Goal: Task Accomplishment & Management: Complete application form

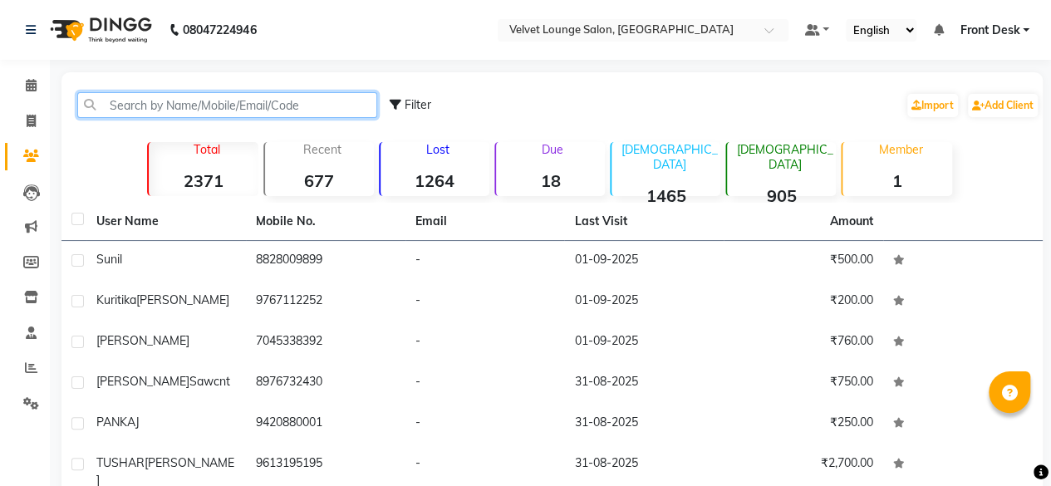
drag, startPoint x: 0, startPoint y: 0, endPoint x: 292, endPoint y: 105, distance: 310.1
click at [292, 105] on input "text" at bounding box center [227, 105] width 300 height 26
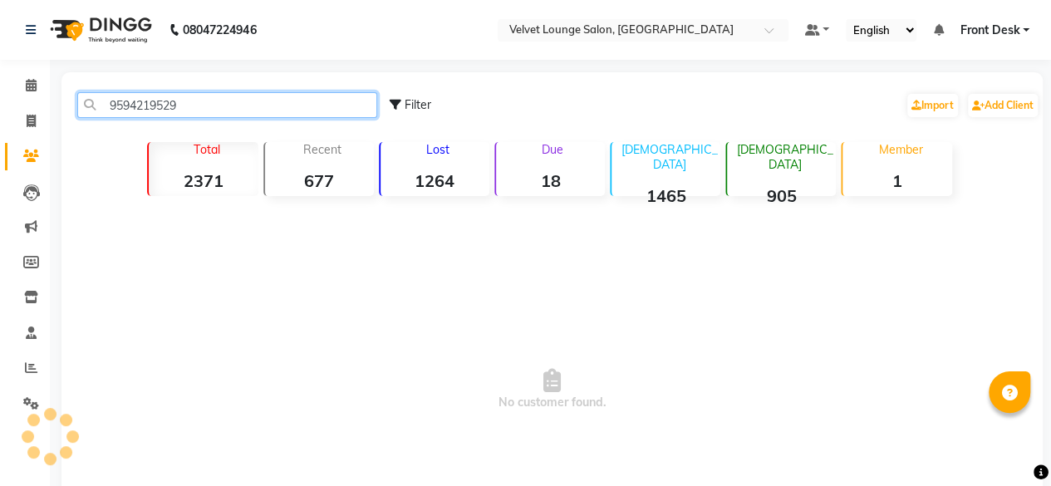
click at [292, 105] on input "9594219529" at bounding box center [227, 105] width 300 height 26
type input "9594219529"
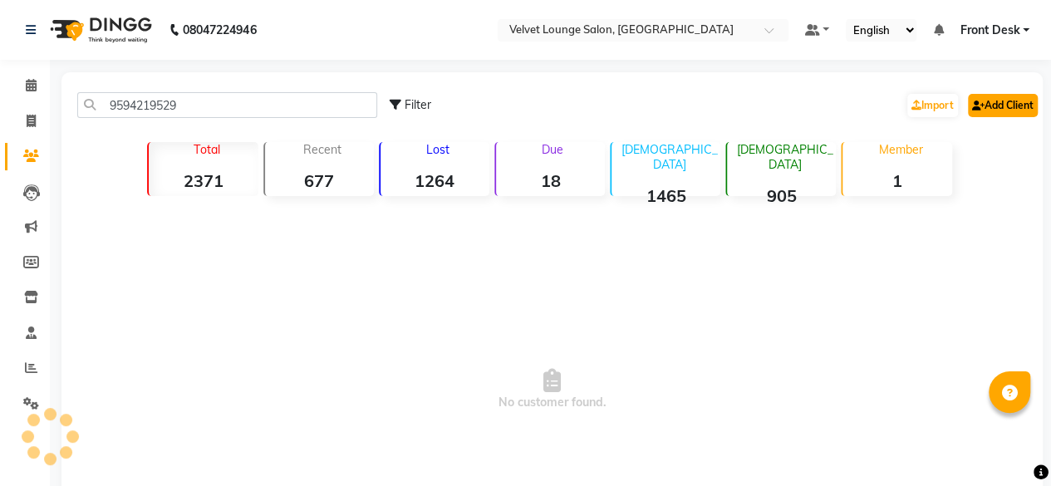
click at [1010, 112] on link "Add Client" at bounding box center [1003, 105] width 70 height 23
select select "22"
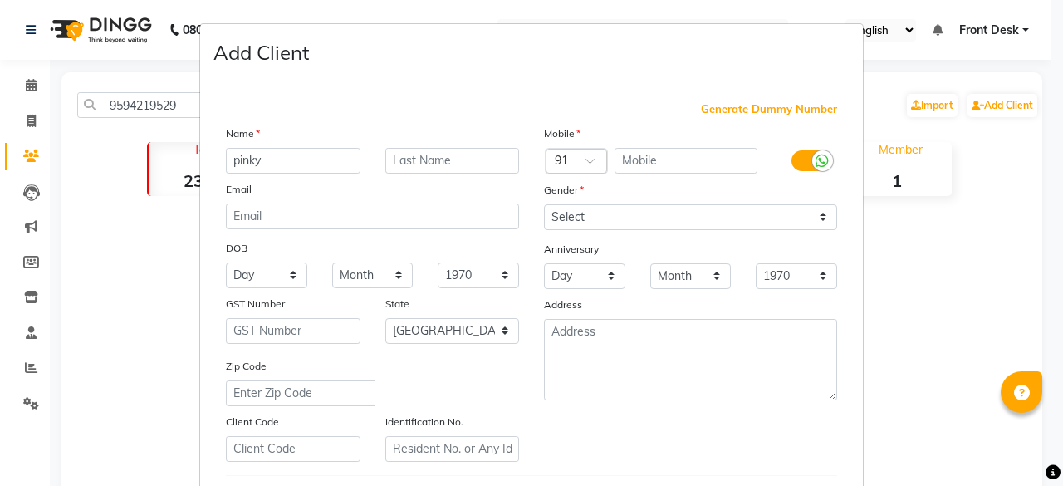
type input "pinky"
click at [665, 164] on input "text" at bounding box center [687, 161] width 144 height 26
paste input "9594219529"
type input "9594219529"
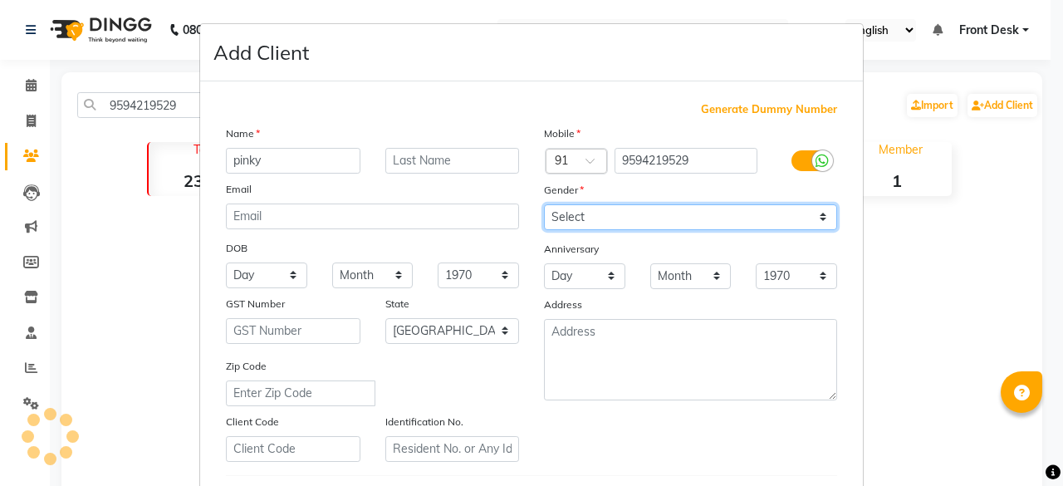
click at [622, 205] on select "Select [DEMOGRAPHIC_DATA] [DEMOGRAPHIC_DATA] Other Prefer Not To Say" at bounding box center [690, 217] width 293 height 26
select select "[DEMOGRAPHIC_DATA]"
click at [544, 204] on select "Select [DEMOGRAPHIC_DATA] [DEMOGRAPHIC_DATA] Other Prefer Not To Say" at bounding box center [690, 217] width 293 height 26
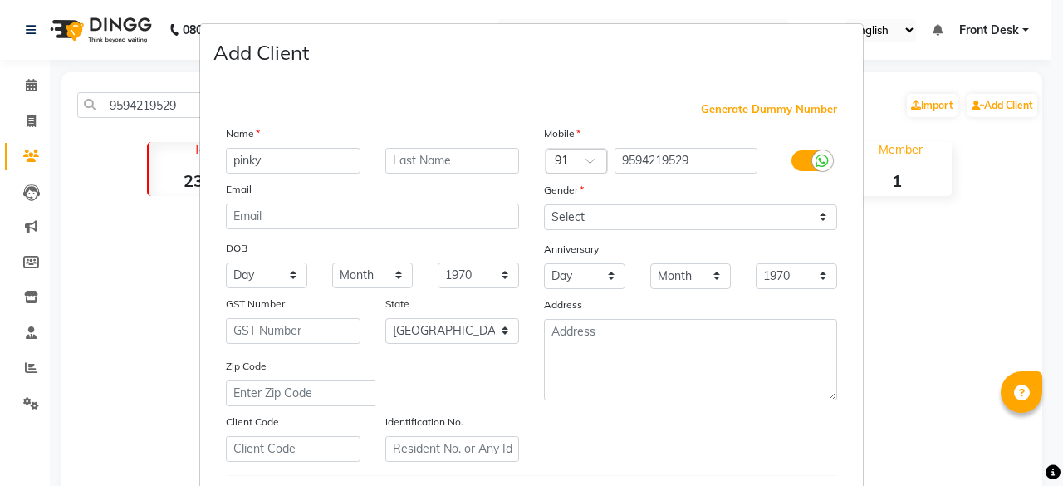
scroll to position [277, 0]
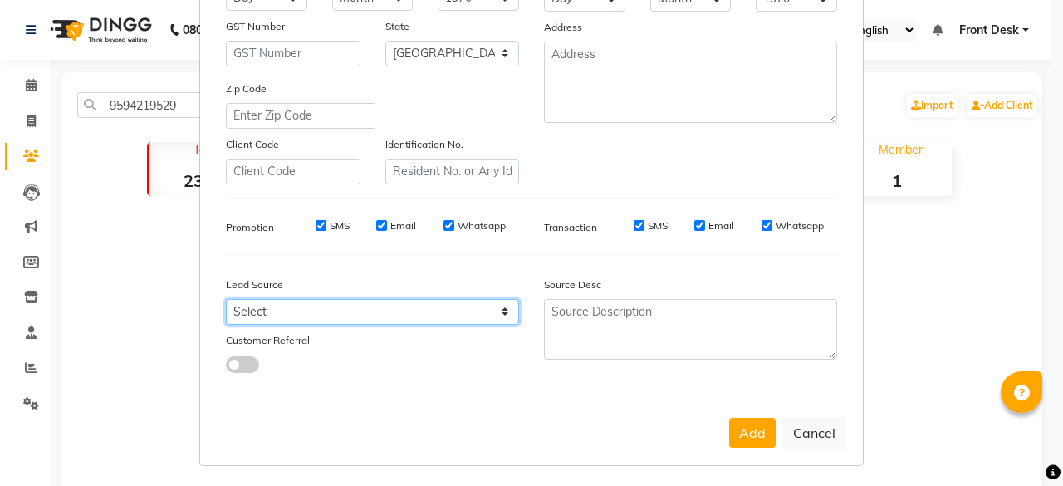
click at [362, 320] on select "Select Walk-in Referral Internet Friend Word of Mouth Advertisement Facebook Ju…" at bounding box center [372, 312] width 293 height 26
select select "40043"
click at [226, 299] on select "Select Walk-in Referral Internet Friend Word of Mouth Advertisement Facebook Ju…" at bounding box center [372, 312] width 293 height 26
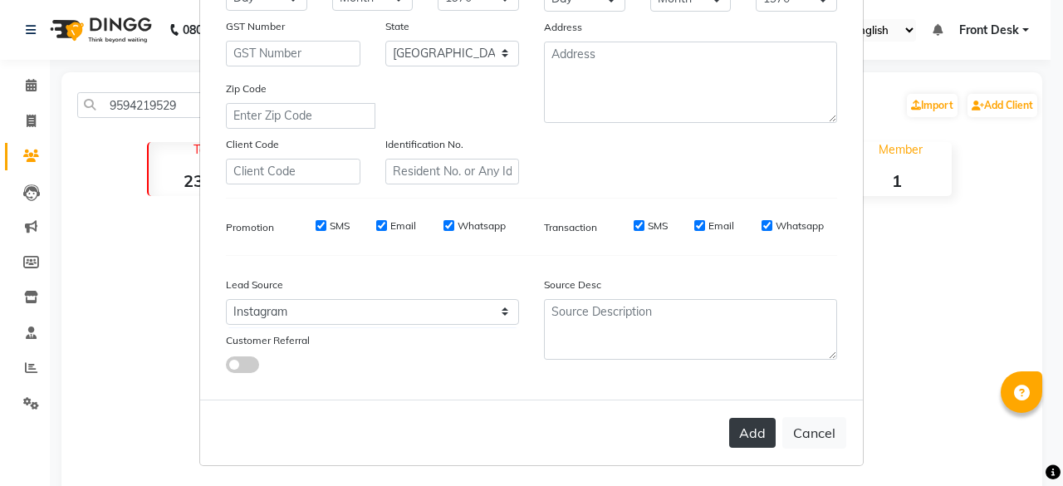
click at [736, 429] on button "Add" at bounding box center [752, 433] width 47 height 30
click at [764, 431] on button "Add" at bounding box center [752, 433] width 47 height 30
select select
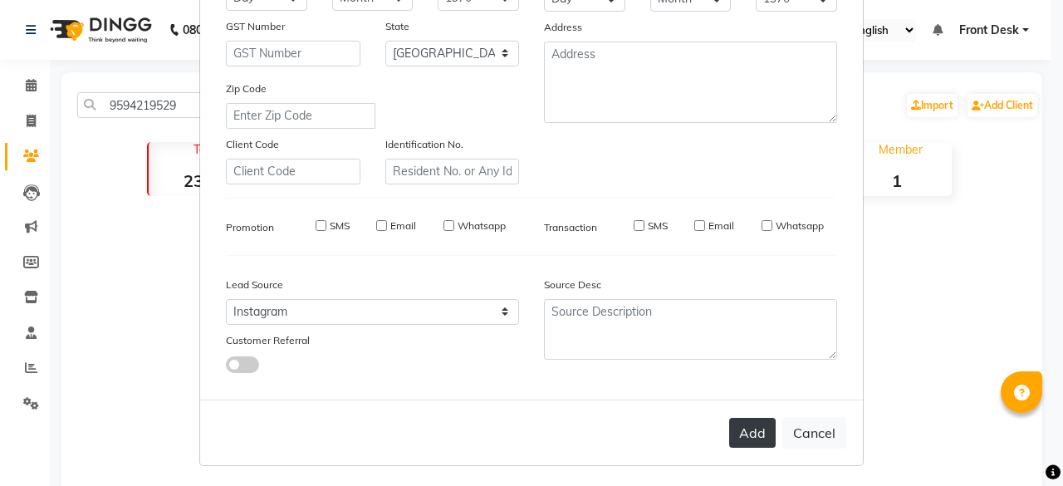
select select "null"
select select
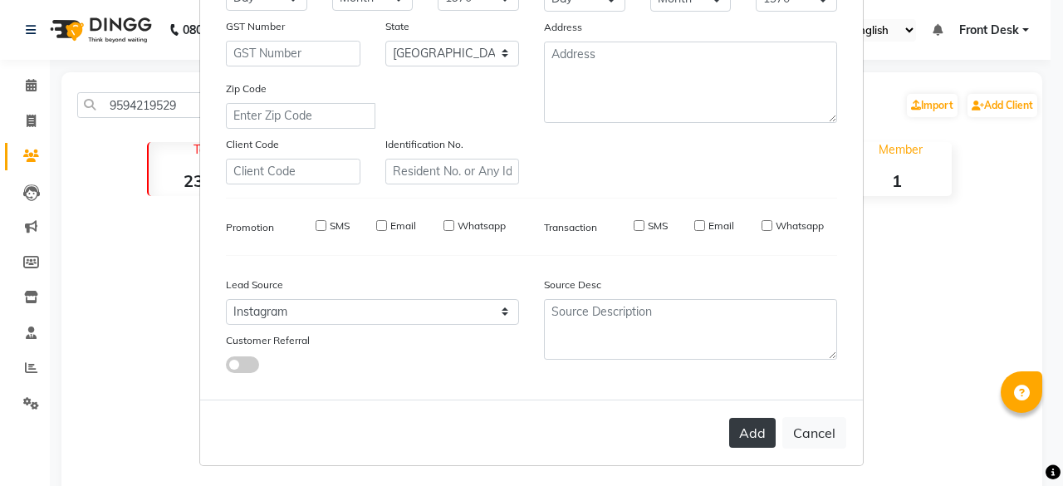
checkbox input "false"
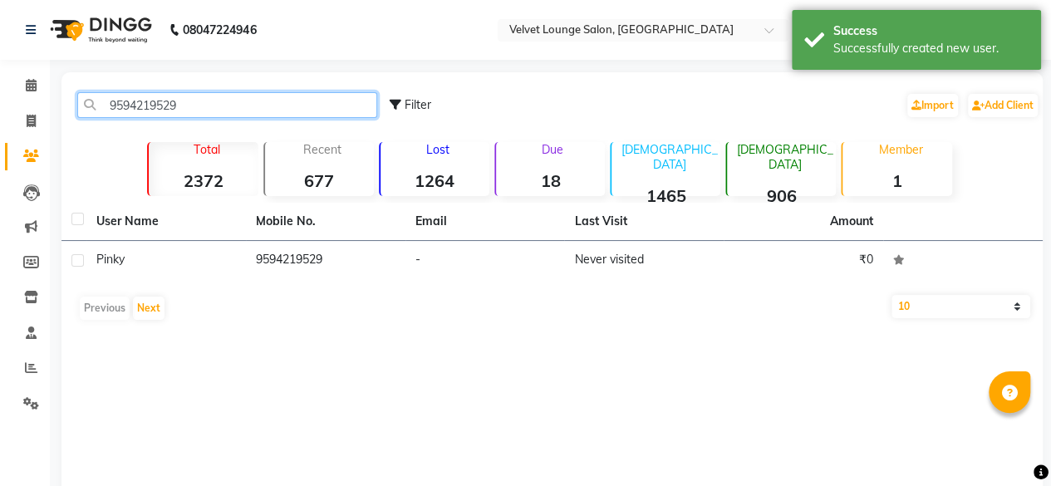
click at [340, 117] on input "9594219529" at bounding box center [227, 105] width 300 height 26
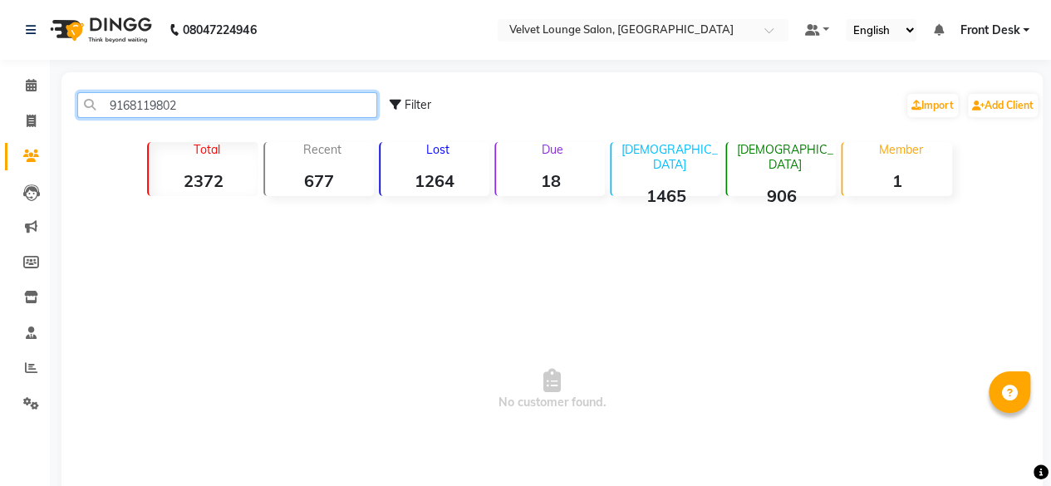
type input "9168119802"
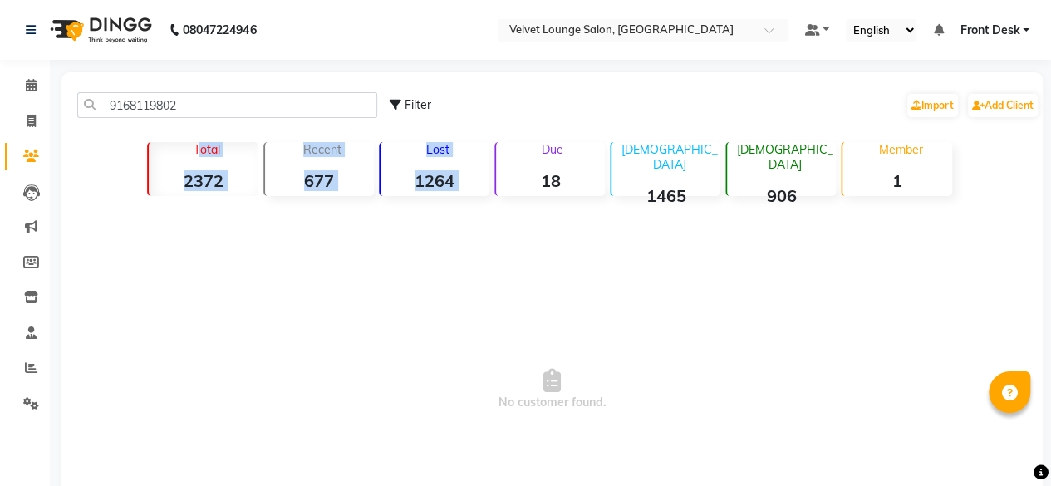
drag, startPoint x: 964, startPoint y: 78, endPoint x: 533, endPoint y: 140, distance: 434.8
click at [533, 140] on div "9168119802 Filter Import Add Client Total 2372 Recent 677 Lost 1264 Due 18 [DEM…" at bounding box center [551, 340] width 981 height 537
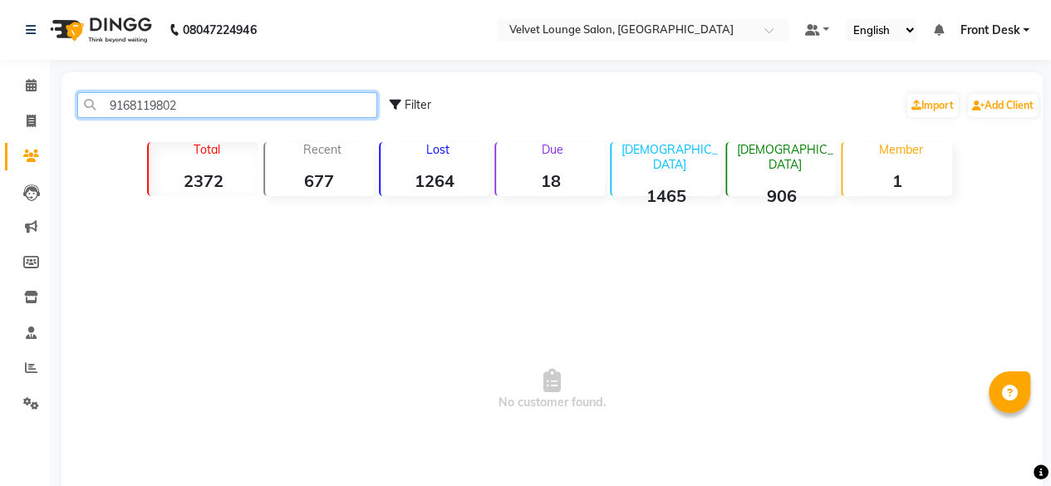
click at [264, 94] on input "9168119802" at bounding box center [227, 105] width 300 height 26
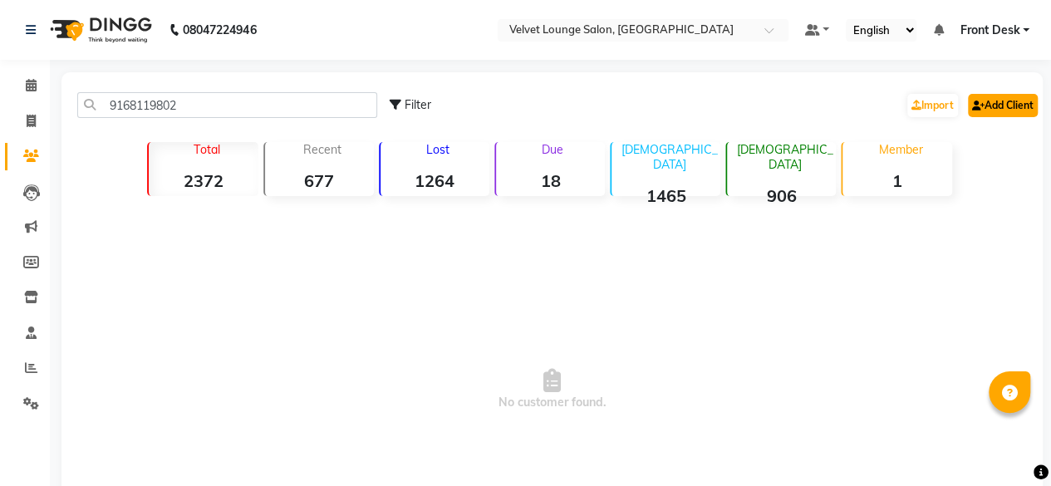
click at [1018, 106] on link "Add Client" at bounding box center [1003, 105] width 70 height 23
select select
select select "40043"
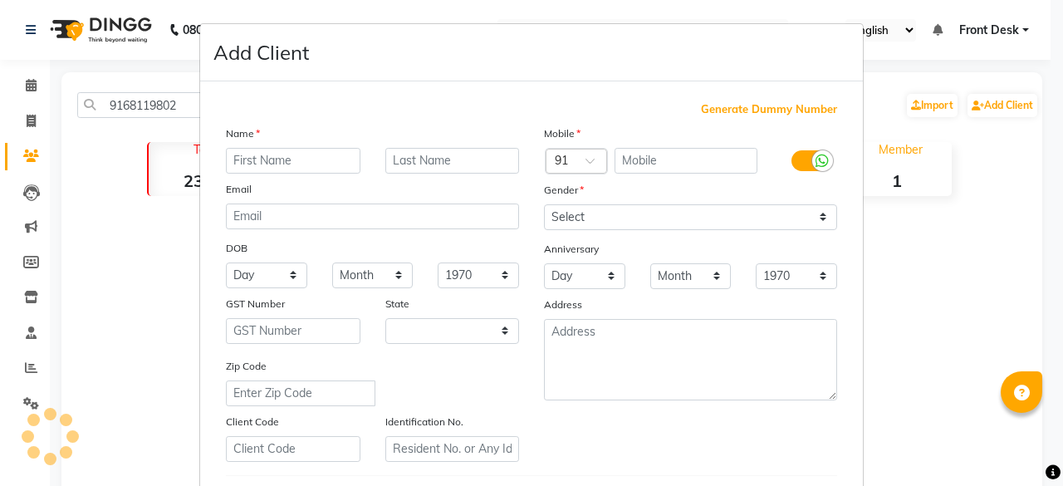
select select "22"
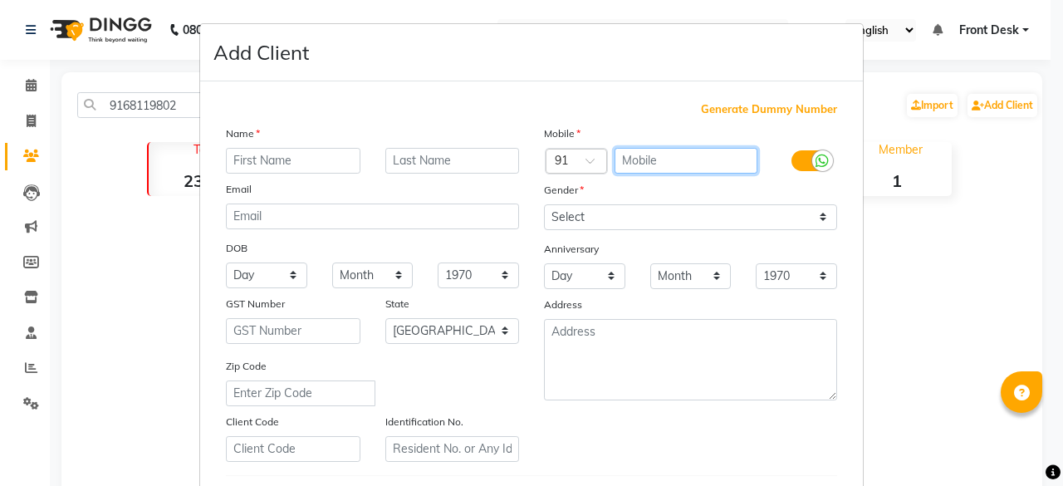
click at [706, 167] on input "text" at bounding box center [687, 161] width 144 height 26
paste input "9168119802"
type input "9168119802"
click at [269, 168] on input "text" at bounding box center [293, 161] width 135 height 26
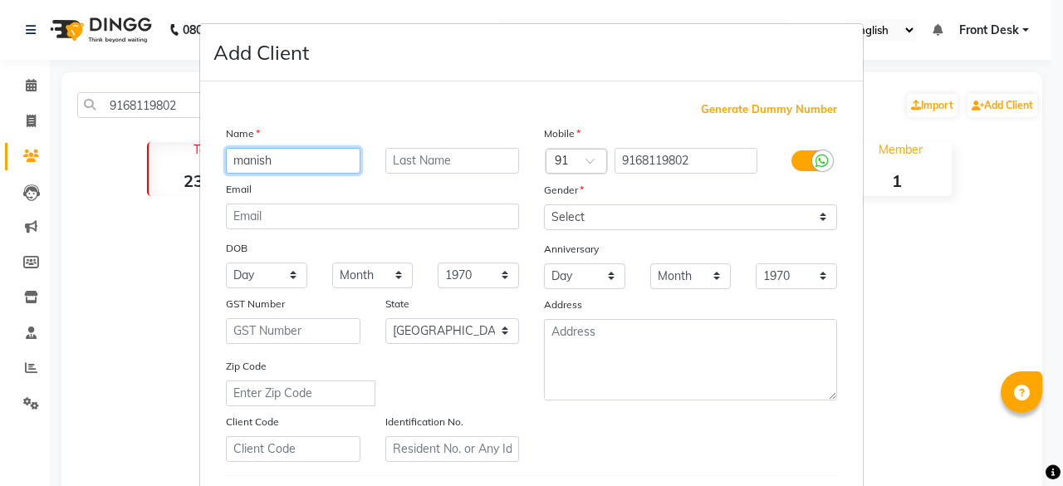
type input "manish"
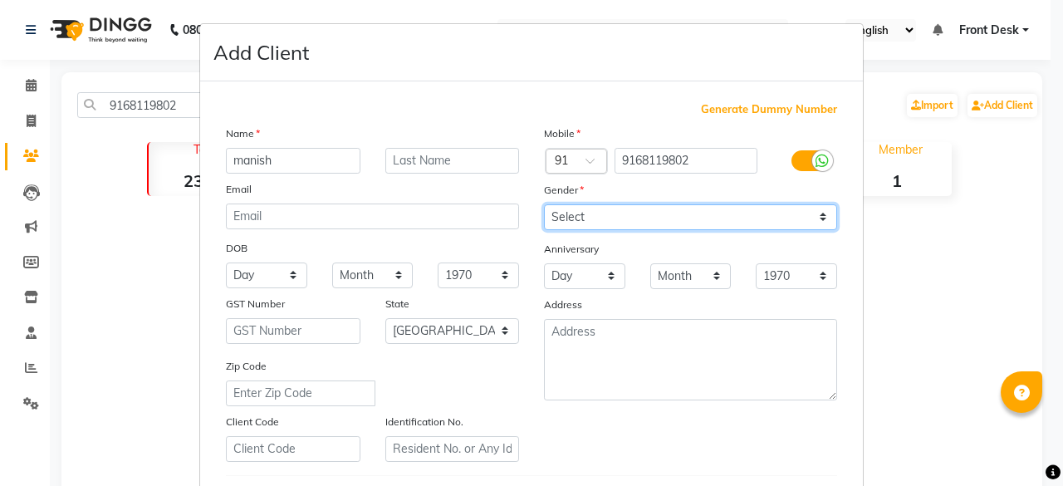
click at [606, 220] on select "Select [DEMOGRAPHIC_DATA] [DEMOGRAPHIC_DATA] Other Prefer Not To Say" at bounding box center [690, 217] width 293 height 26
click at [544, 204] on select "Select [DEMOGRAPHIC_DATA] [DEMOGRAPHIC_DATA] Other Prefer Not To Say" at bounding box center [690, 217] width 293 height 26
select select "[DEMOGRAPHIC_DATA]"
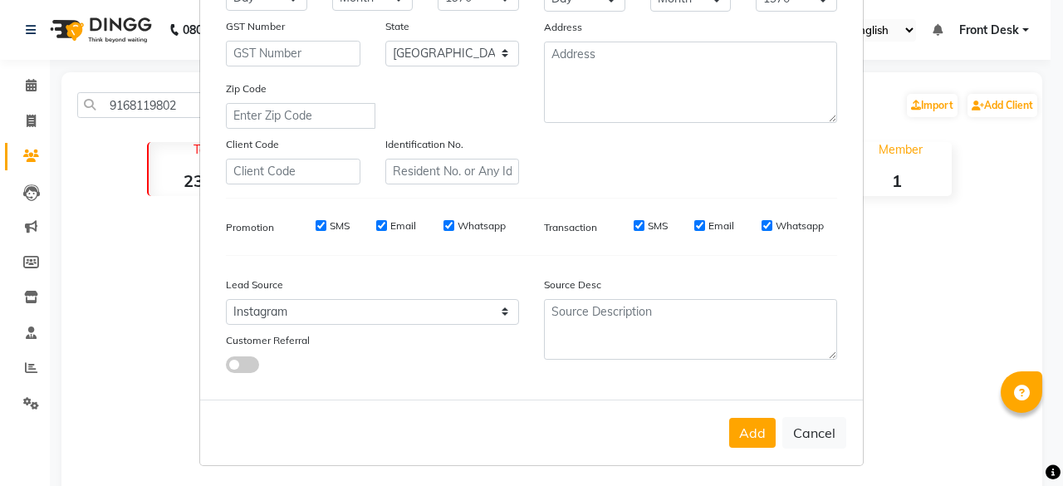
click at [704, 396] on div "Generate Dummy Number Name manish Email DOB Day 01 02 03 04 05 06 07 08 09 10 1…" at bounding box center [531, 102] width 663 height 596
click at [746, 441] on button "Add" at bounding box center [752, 433] width 47 height 30
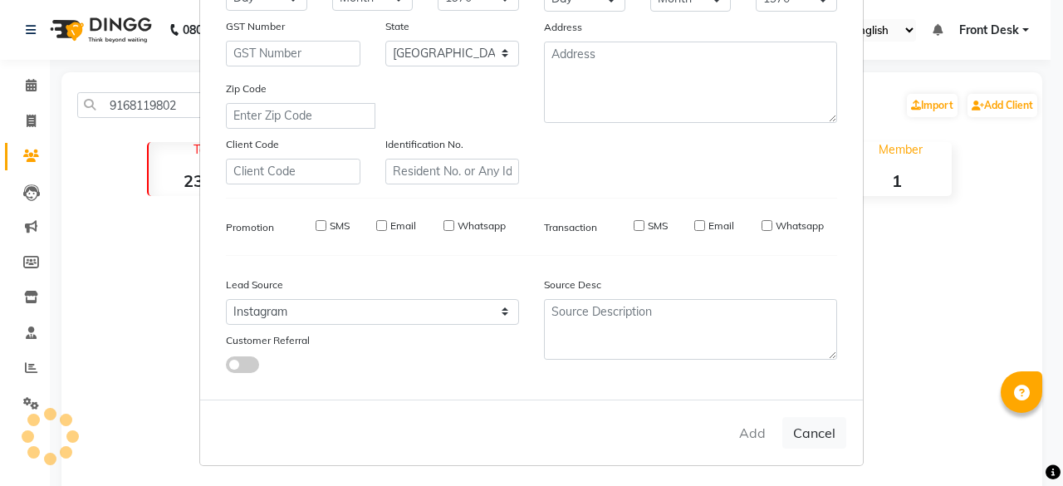
select select
select select "null"
select select
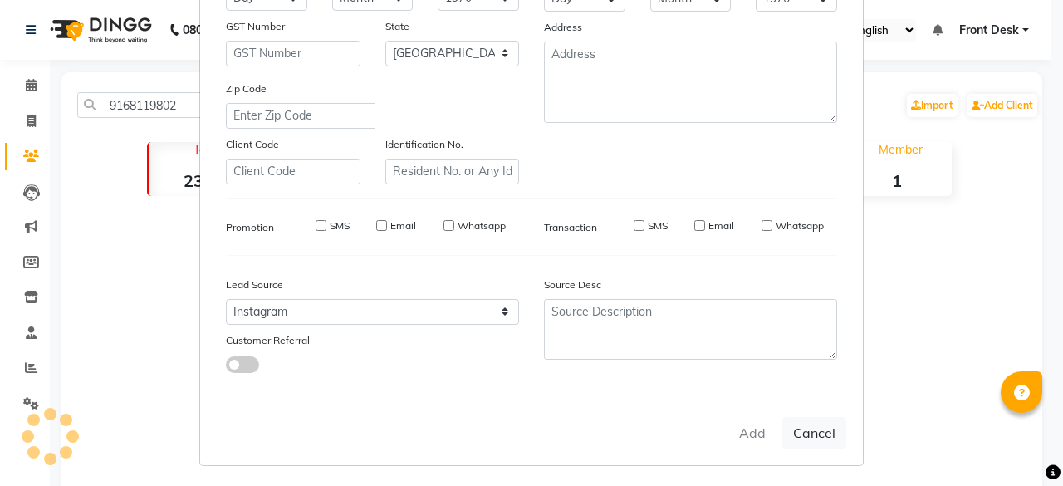
select select
checkbox input "false"
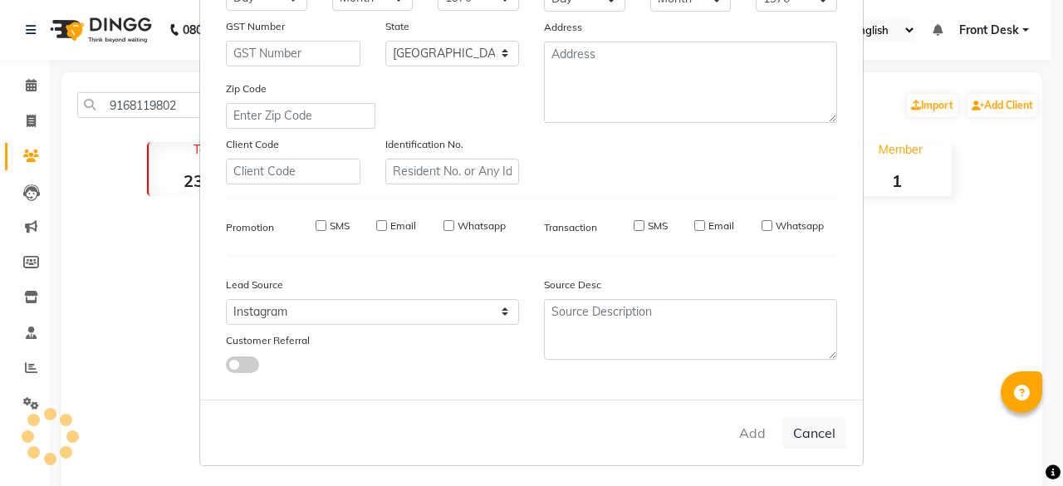
checkbox input "false"
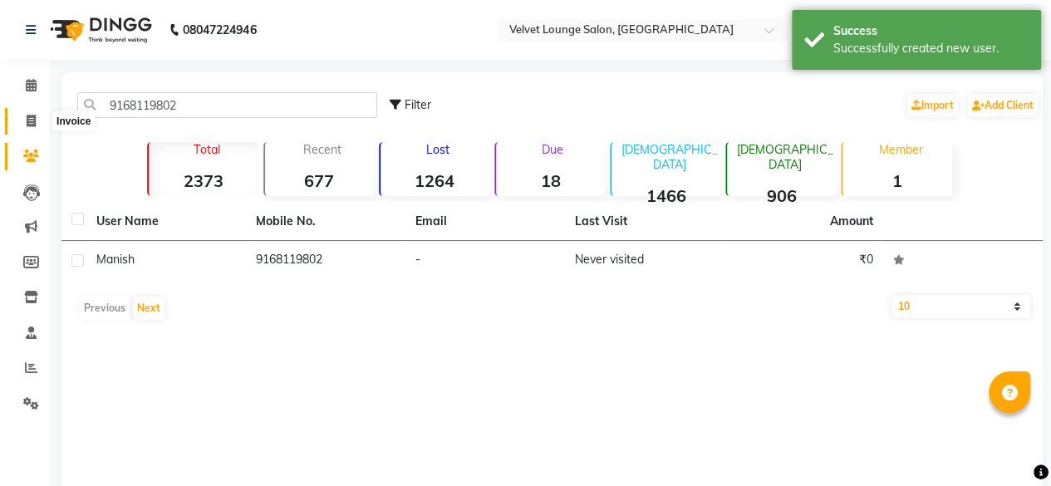
click at [32, 115] on icon at bounding box center [31, 121] width 9 height 12
select select "service"
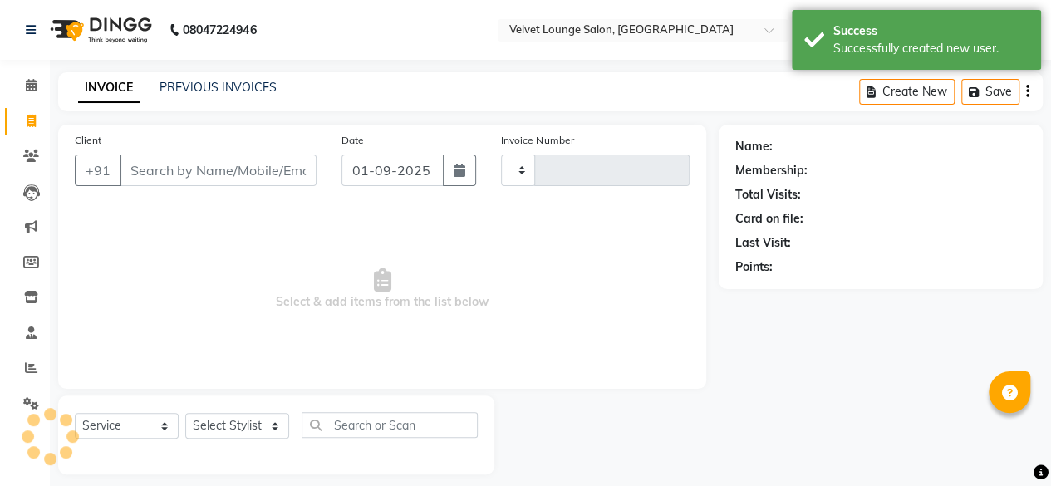
scroll to position [12, 0]
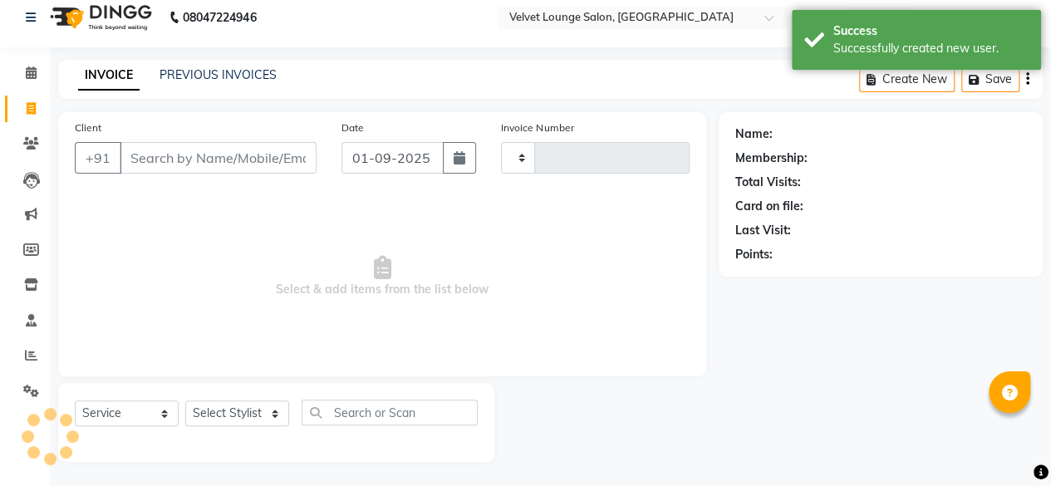
type input "1701"
select select "5962"
drag, startPoint x: 248, startPoint y: 66, endPoint x: 249, endPoint y: 81, distance: 15.0
click at [249, 81] on div "PREVIOUS INVOICES" at bounding box center [217, 74] width 117 height 17
click at [249, 81] on link "PREVIOUS INVOICES" at bounding box center [217, 74] width 117 height 15
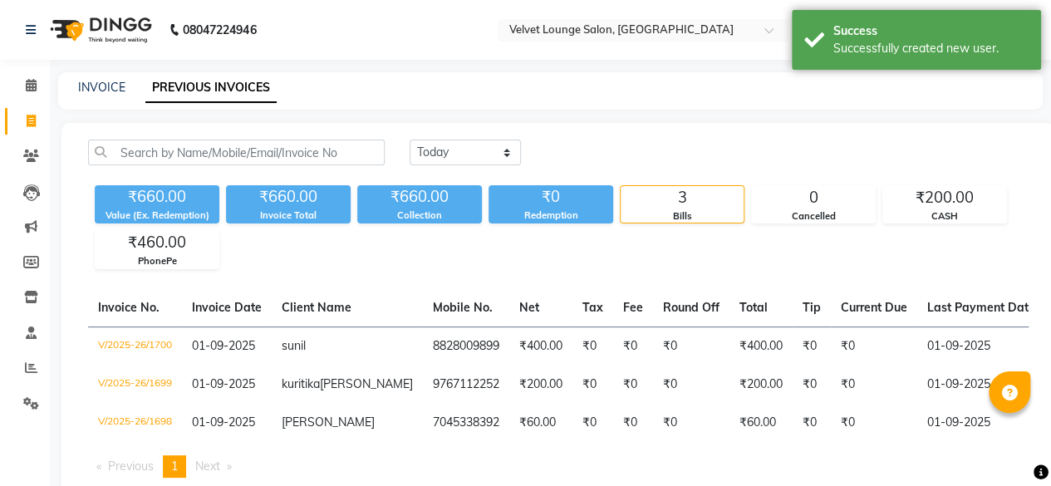
click at [30, 99] on li "Calendar" at bounding box center [25, 86] width 50 height 36
click at [29, 95] on span at bounding box center [31, 85] width 29 height 19
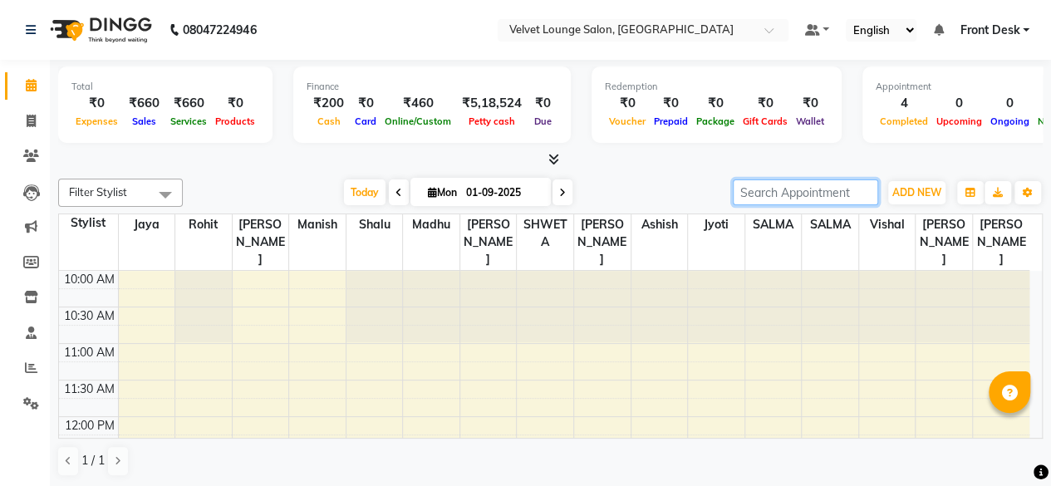
click at [758, 198] on input "search" at bounding box center [805, 192] width 145 height 26
click at [842, 204] on input "search" at bounding box center [805, 192] width 145 height 26
click at [33, 121] on icon at bounding box center [31, 121] width 9 height 12
select select "5962"
select select "service"
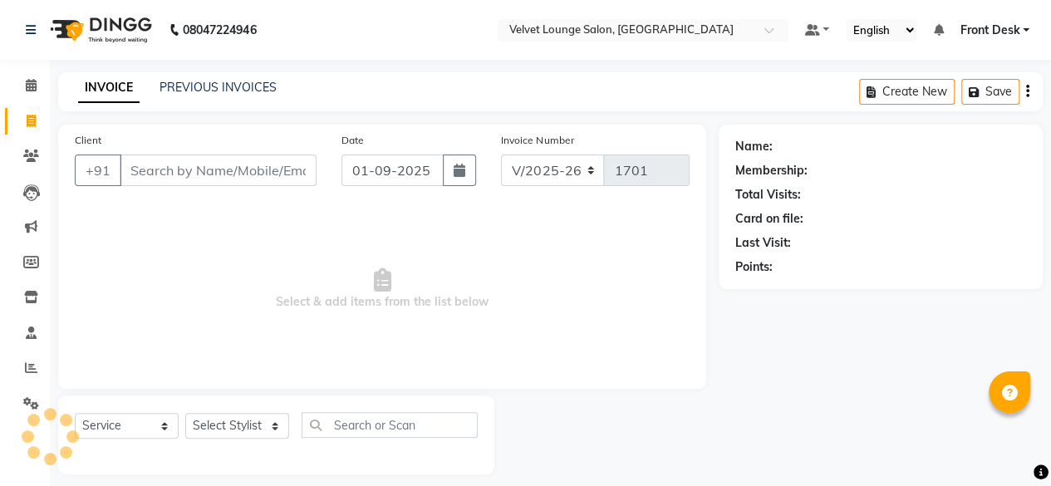
click at [33, 121] on icon at bounding box center [31, 121] width 9 height 12
select select "5962"
select select "service"
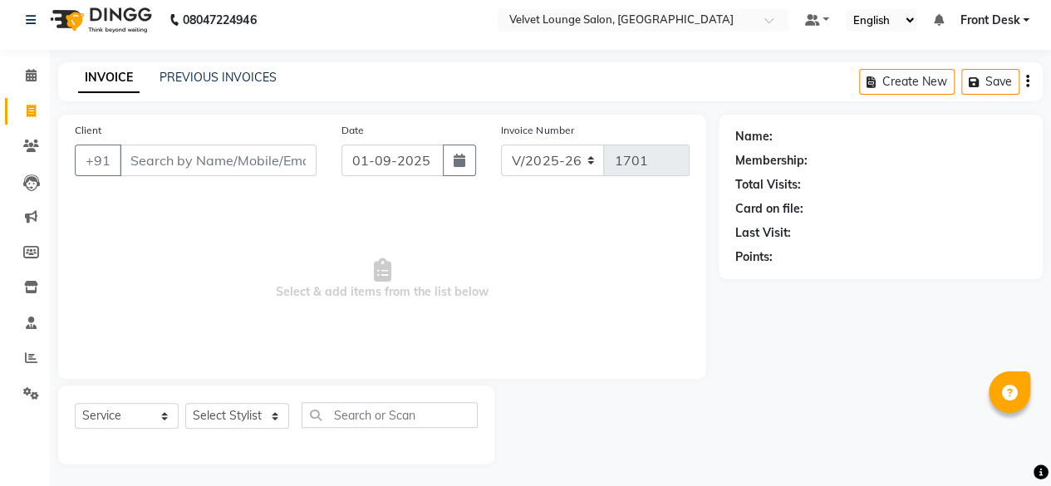
scroll to position [12, 0]
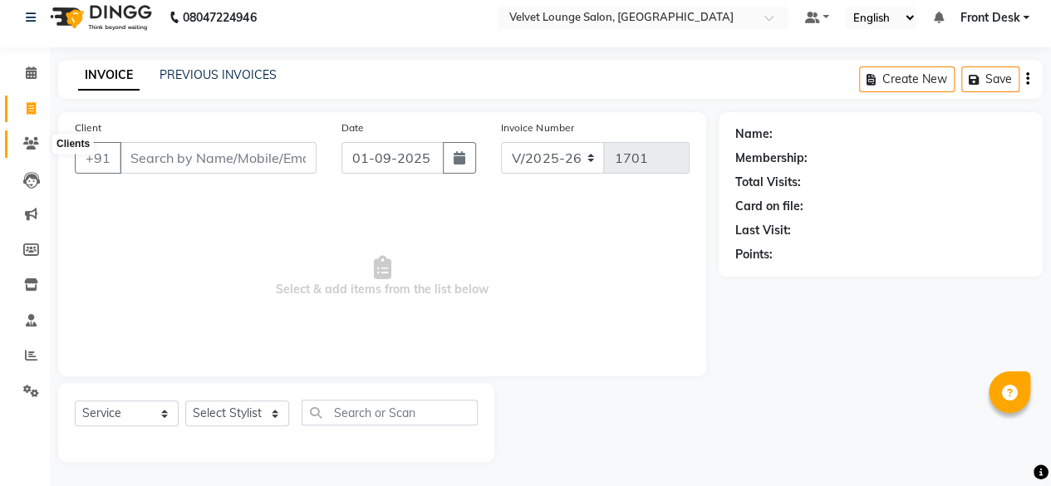
click at [29, 135] on span at bounding box center [31, 144] width 29 height 19
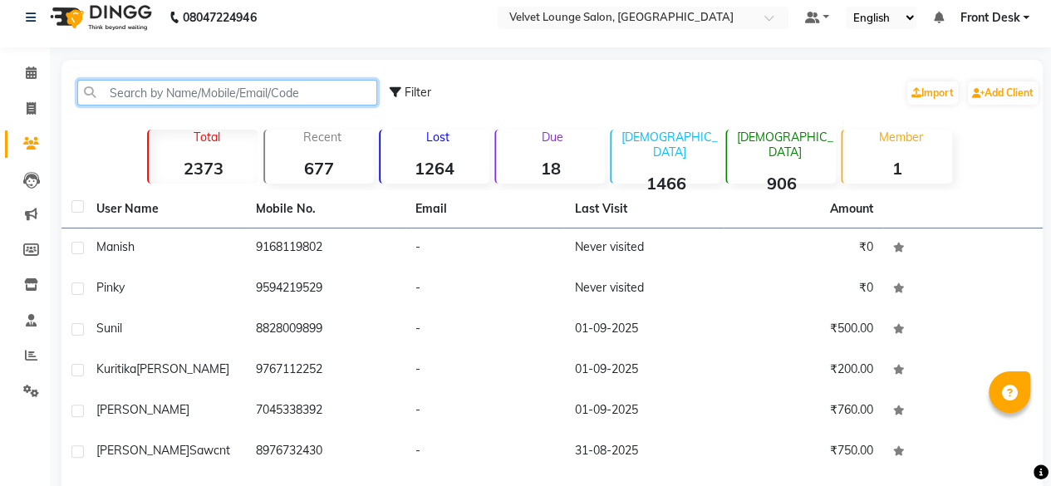
click at [121, 96] on input "text" at bounding box center [227, 93] width 300 height 26
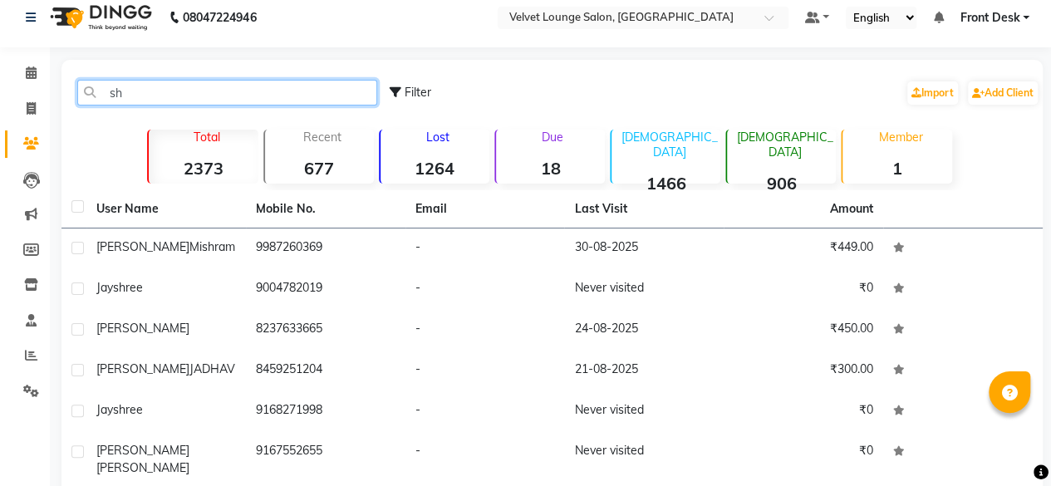
type input "s"
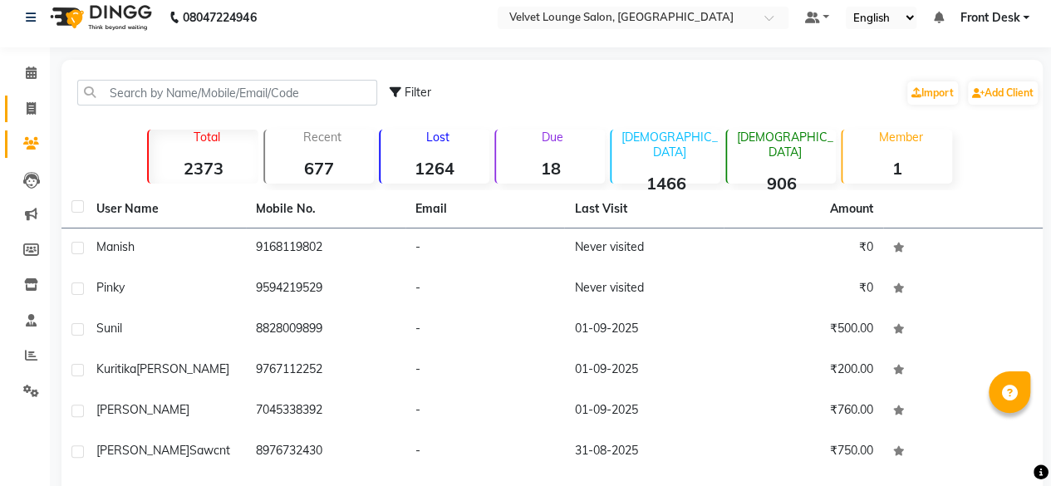
click at [28, 117] on link "Invoice" at bounding box center [25, 109] width 40 height 27
select select "5962"
select select "service"
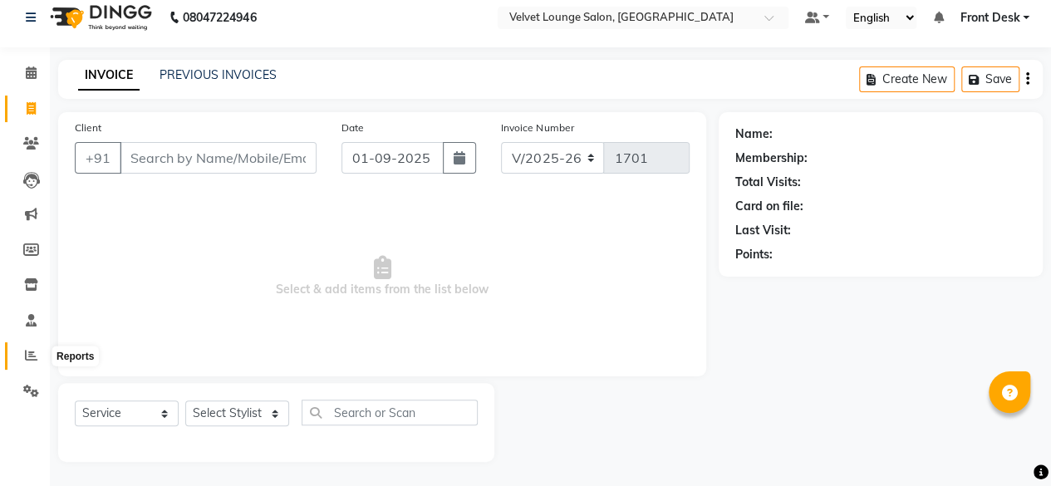
click at [32, 348] on span at bounding box center [31, 355] width 29 height 19
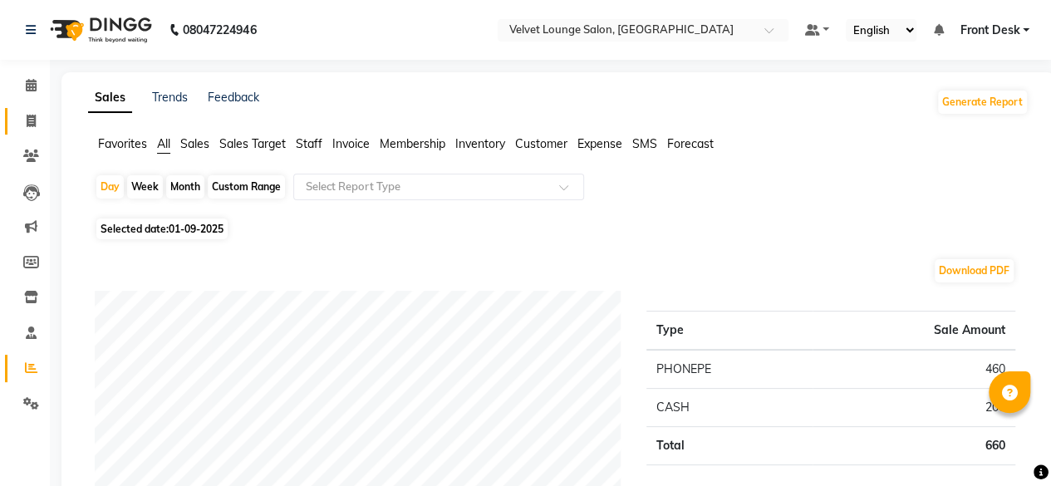
click at [24, 134] on link "Invoice" at bounding box center [25, 121] width 40 height 27
select select "5962"
select select "service"
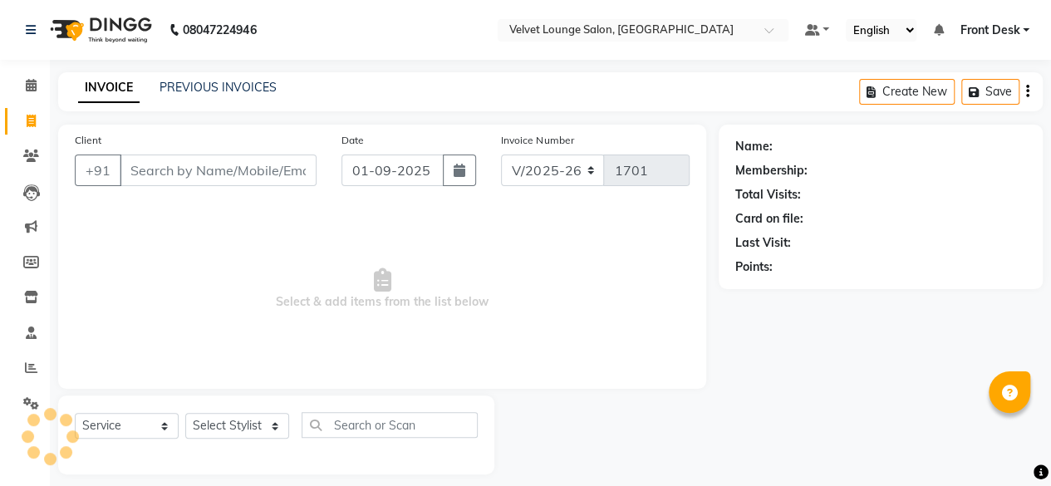
scroll to position [12, 0]
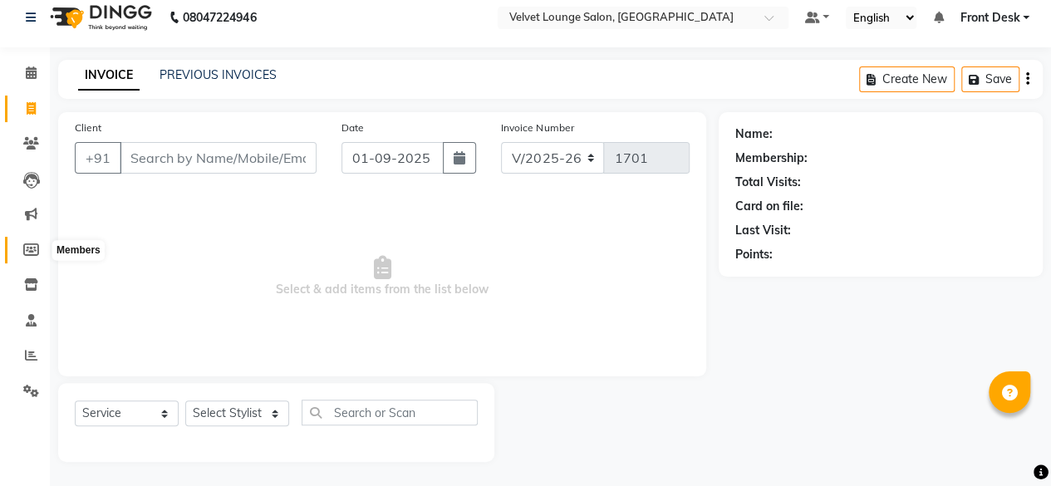
click at [24, 253] on icon at bounding box center [31, 249] width 16 height 12
select select
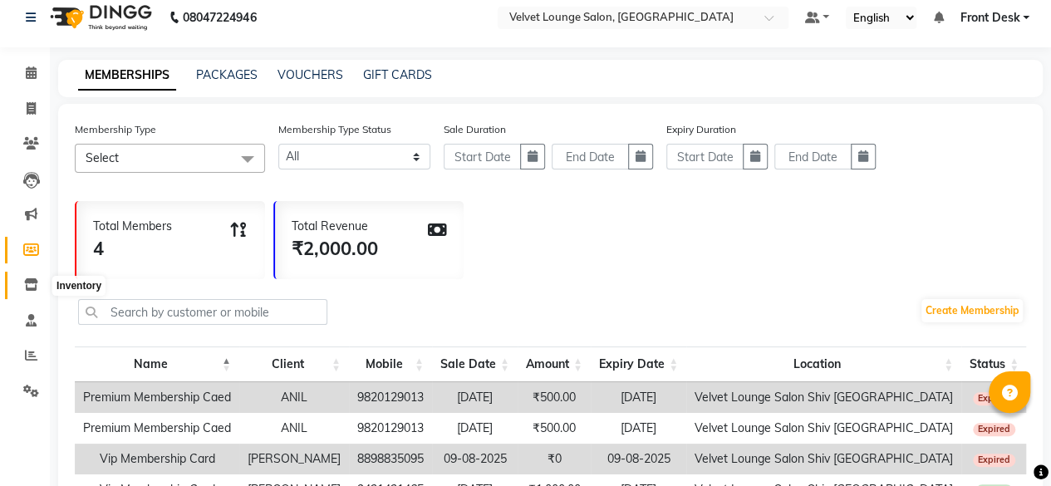
click at [28, 281] on icon at bounding box center [31, 284] width 14 height 12
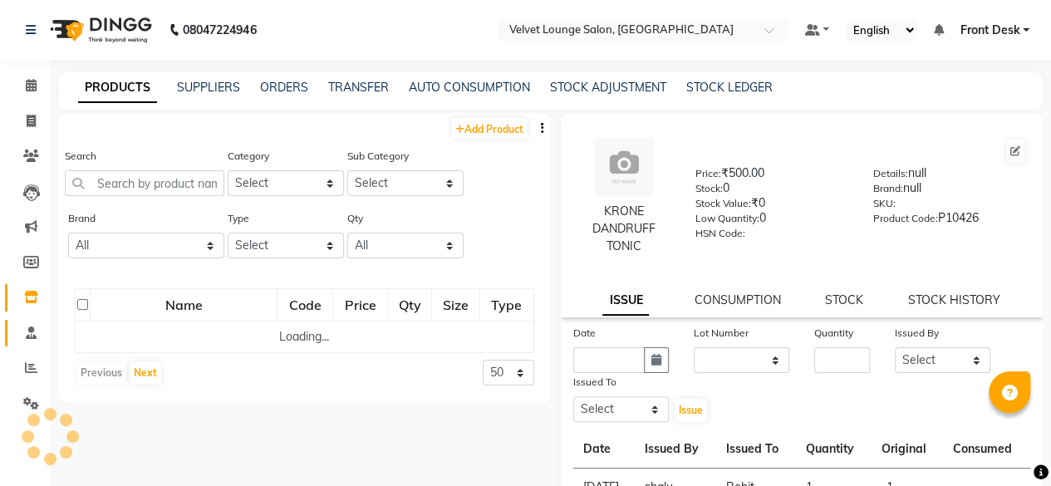
select select
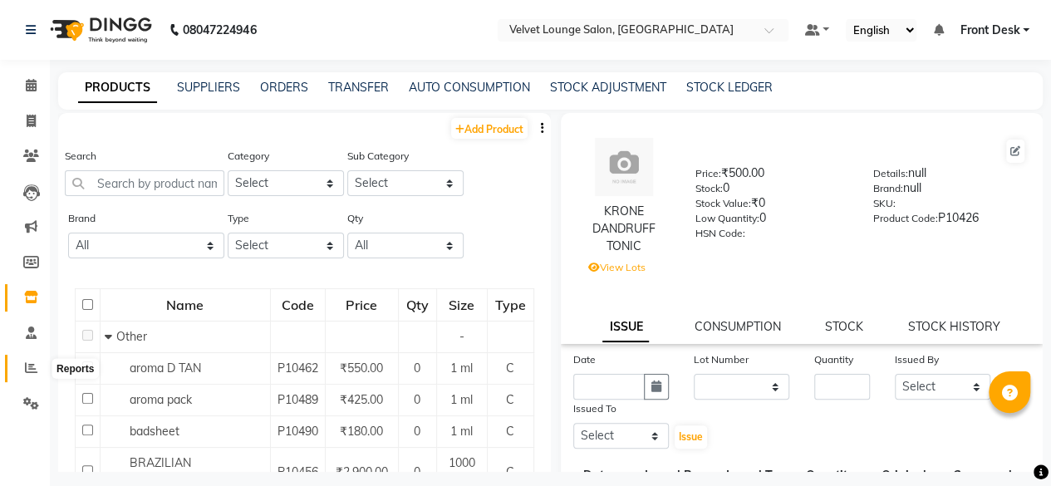
click at [29, 373] on icon at bounding box center [31, 367] width 12 height 12
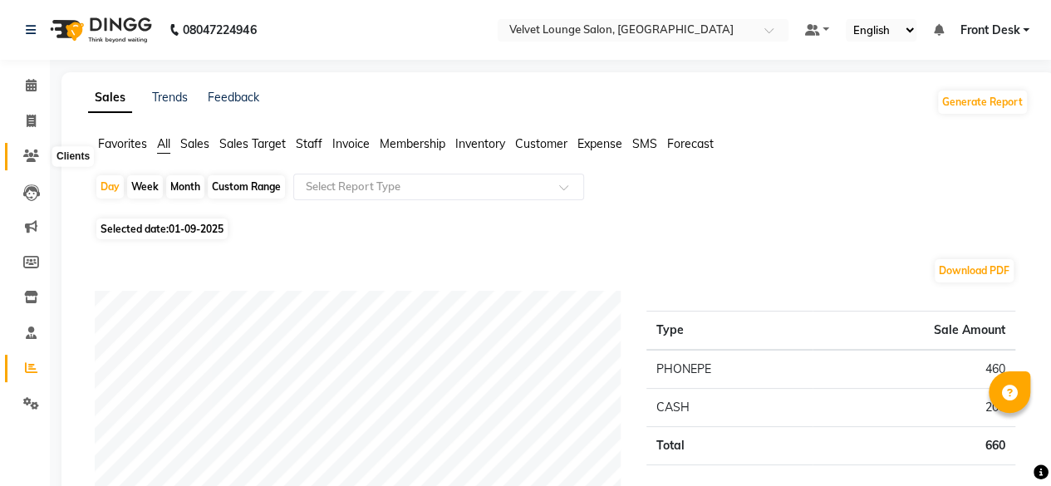
click at [23, 155] on icon at bounding box center [31, 156] width 16 height 12
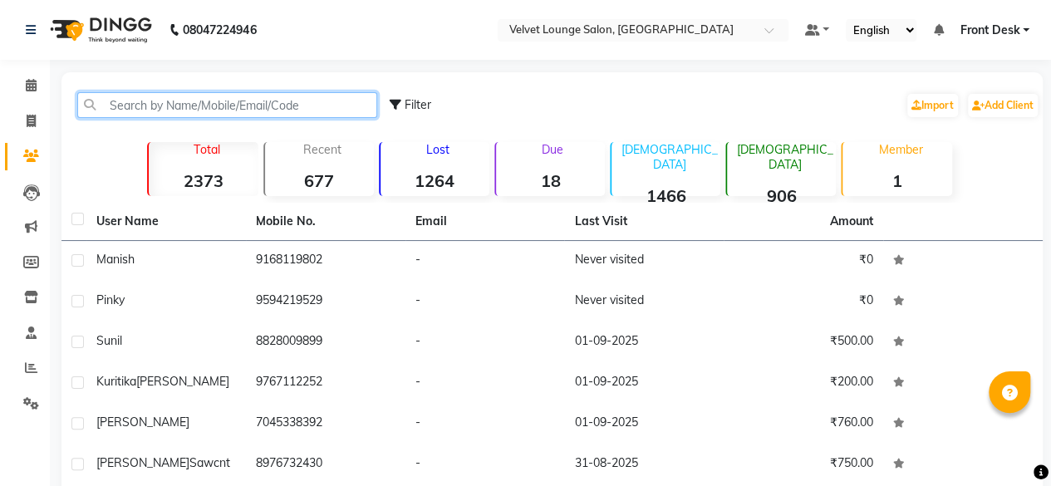
click at [136, 104] on input "text" at bounding box center [227, 105] width 300 height 26
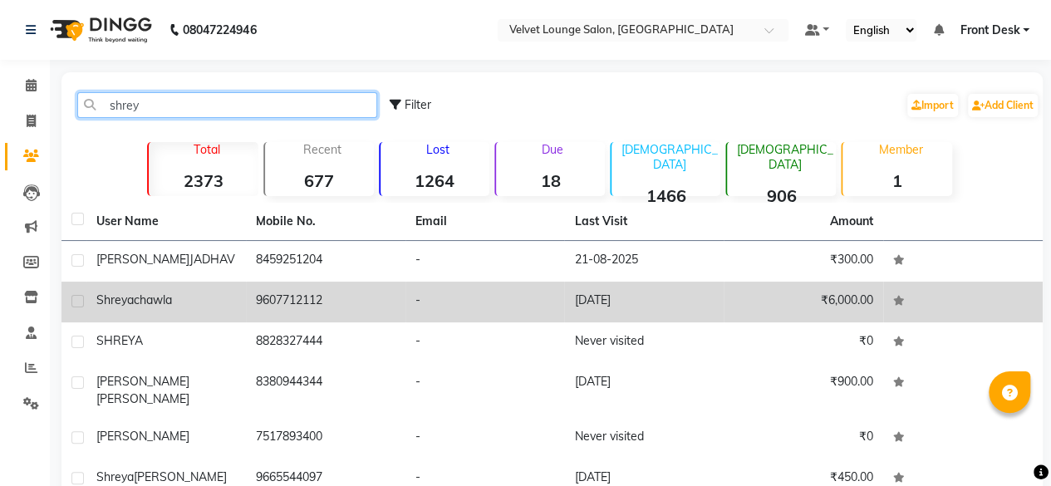
type input "shrey"
click at [610, 302] on td "[DATE]" at bounding box center [643, 302] width 159 height 41
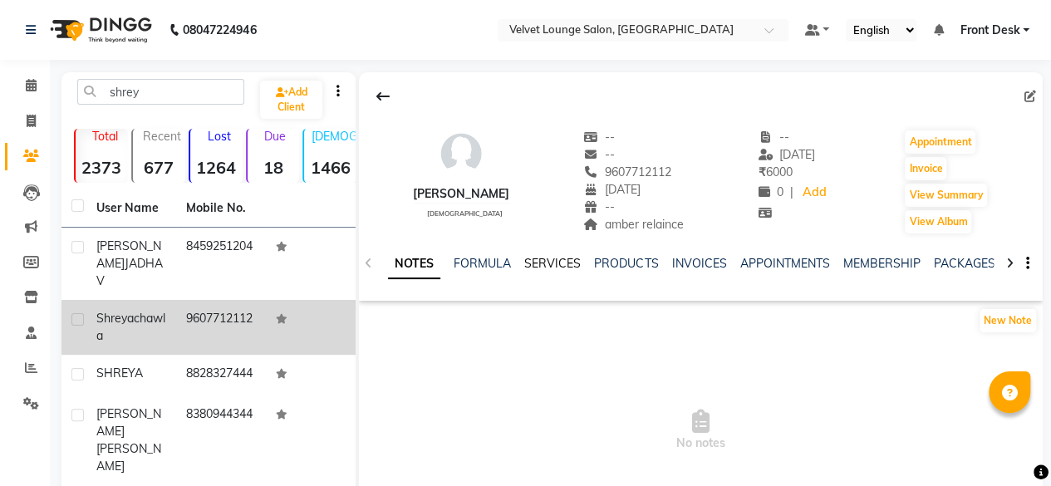
click at [556, 264] on link "SERVICES" at bounding box center [552, 263] width 56 height 15
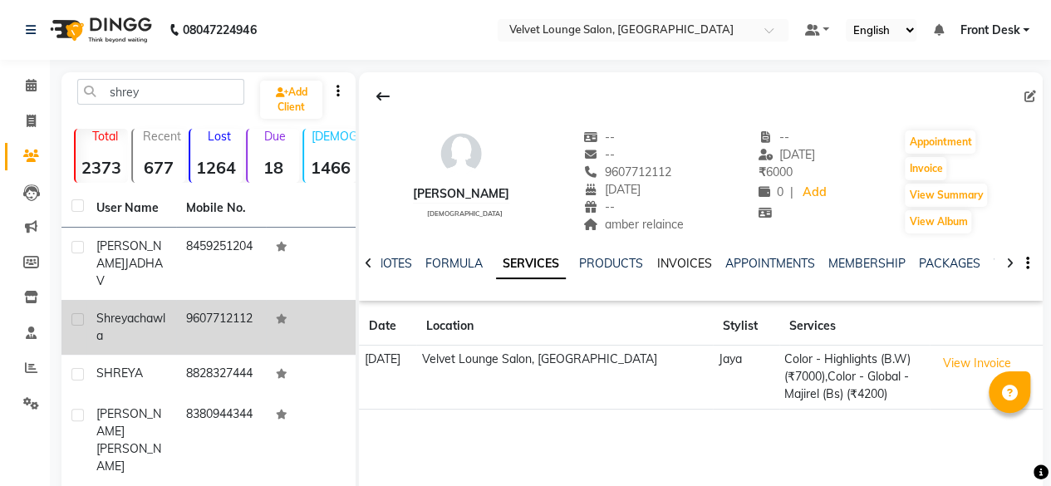
click at [674, 262] on link "INVOICES" at bounding box center [683, 263] width 55 height 15
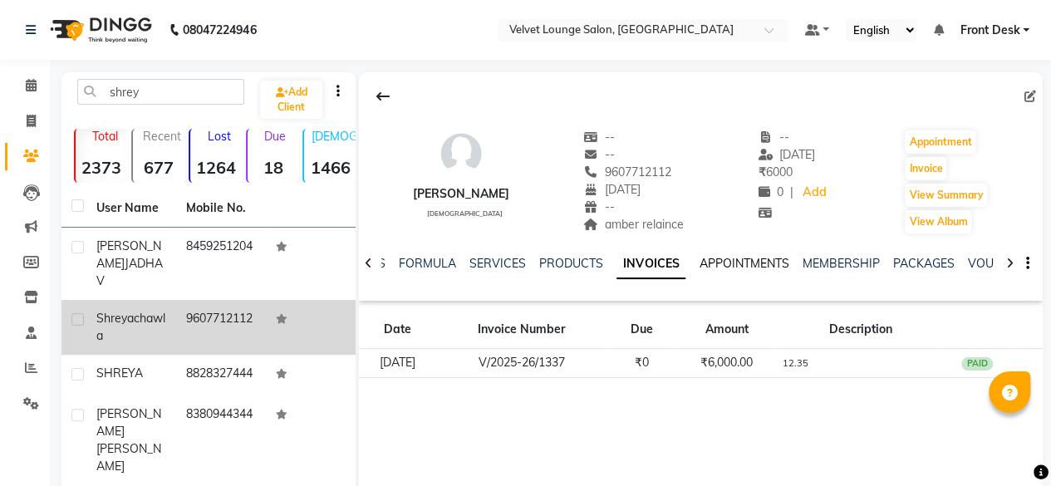
click at [771, 261] on link "APPOINTMENTS" at bounding box center [744, 263] width 90 height 15
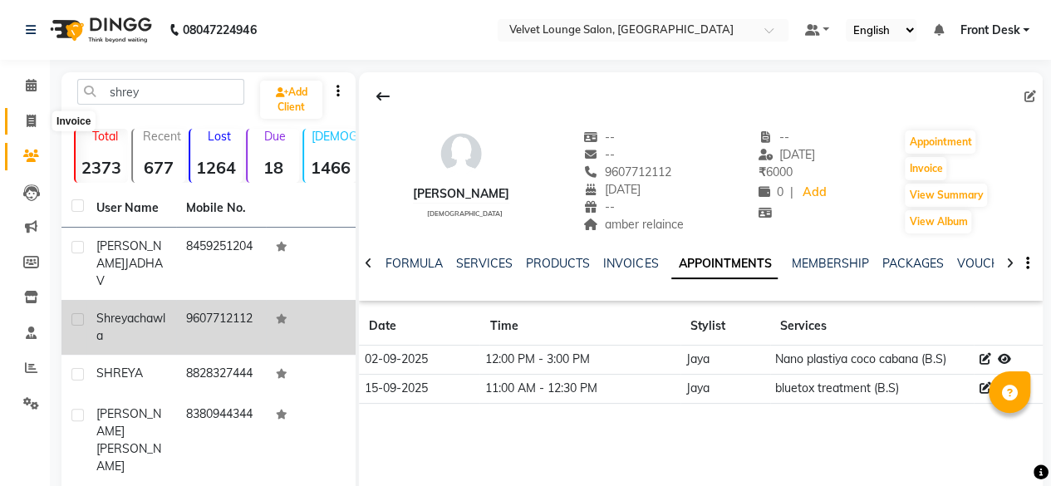
click at [33, 126] on icon at bounding box center [31, 121] width 9 height 12
select select "service"
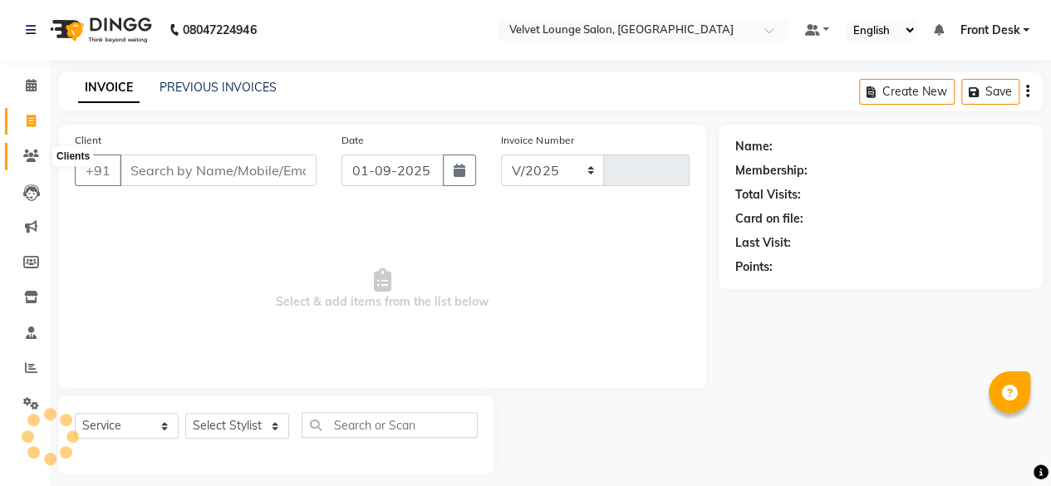
select select "5962"
type input "1701"
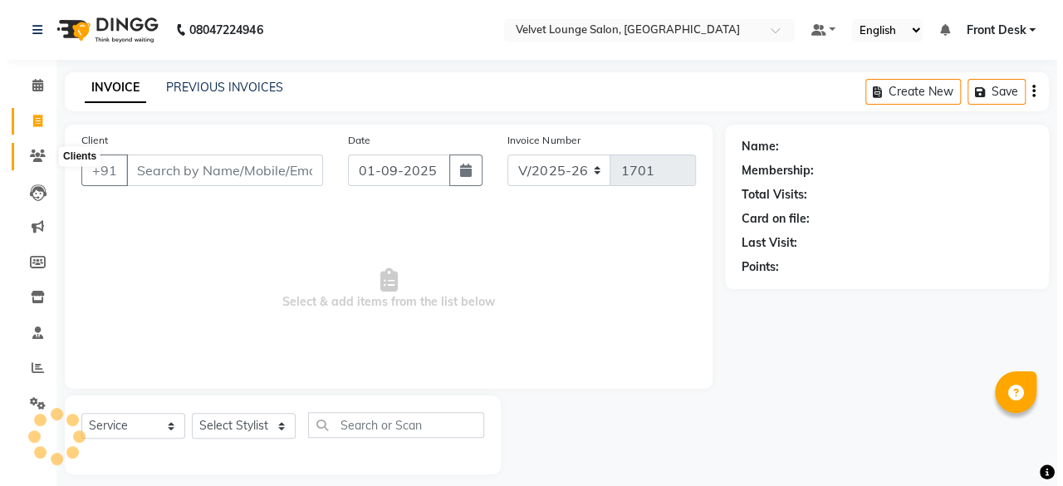
scroll to position [12, 0]
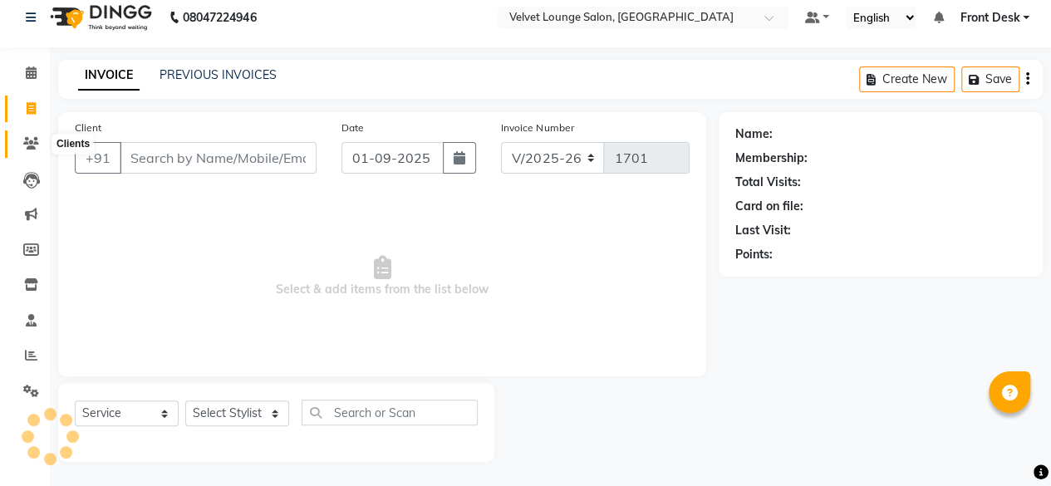
click at [31, 149] on icon at bounding box center [31, 143] width 16 height 12
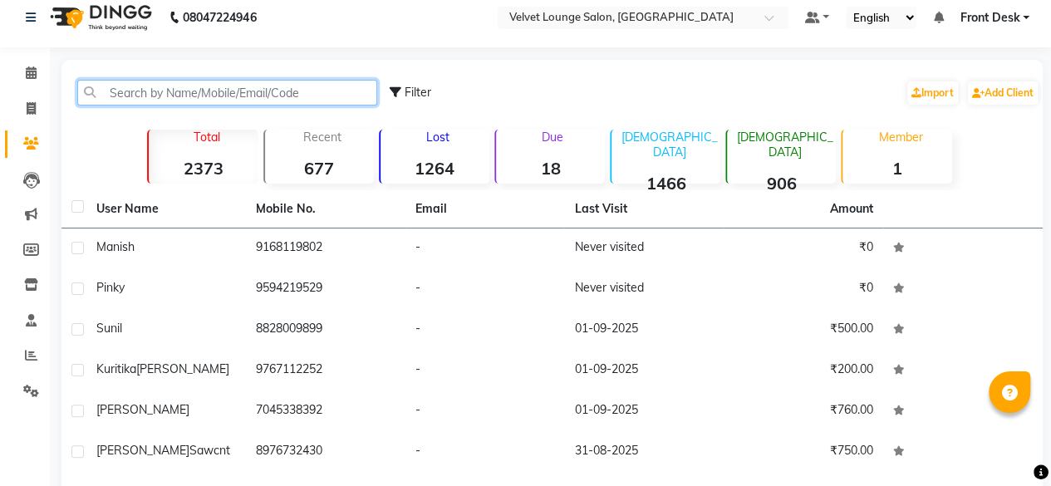
click at [173, 81] on input "text" at bounding box center [227, 93] width 300 height 26
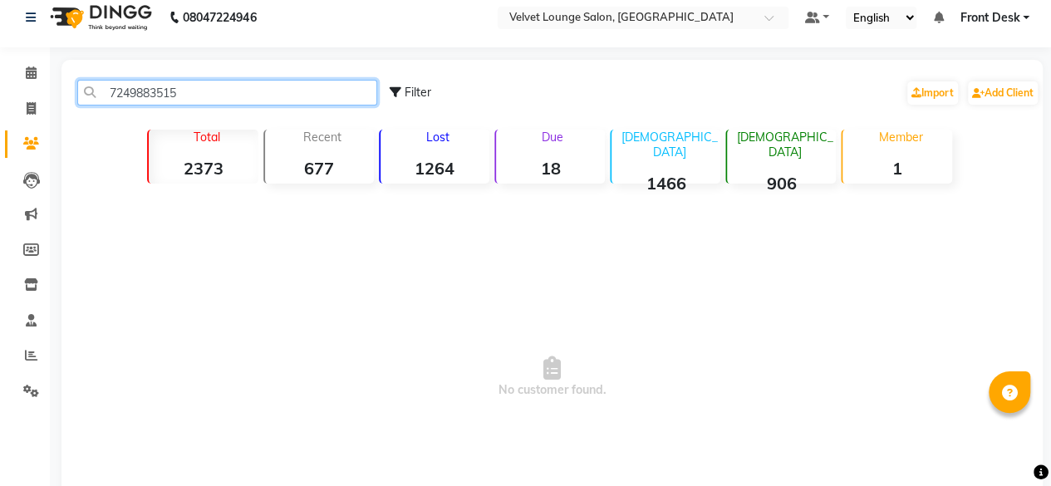
click at [229, 87] on input "7249883515" at bounding box center [227, 93] width 300 height 26
type input "7249883515"
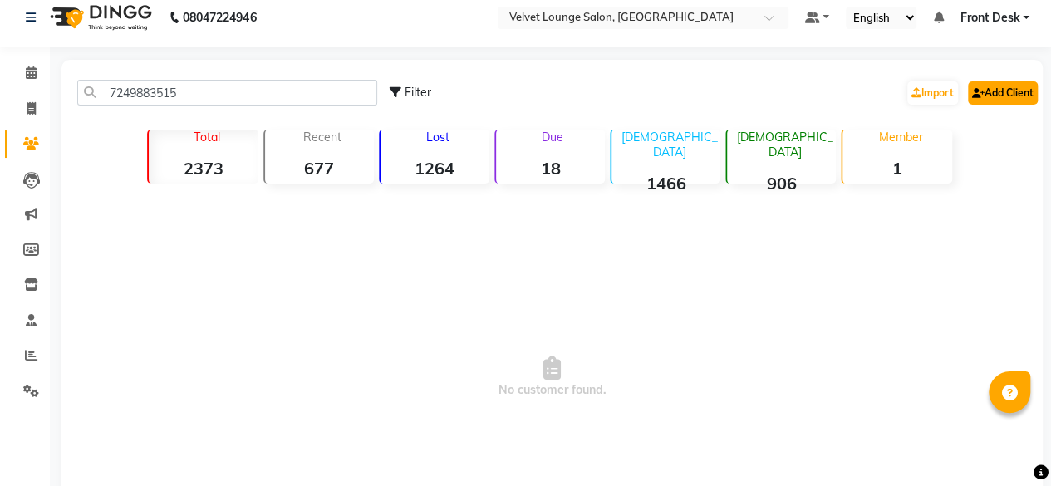
click at [970, 99] on link "Add Client" at bounding box center [1003, 92] width 70 height 23
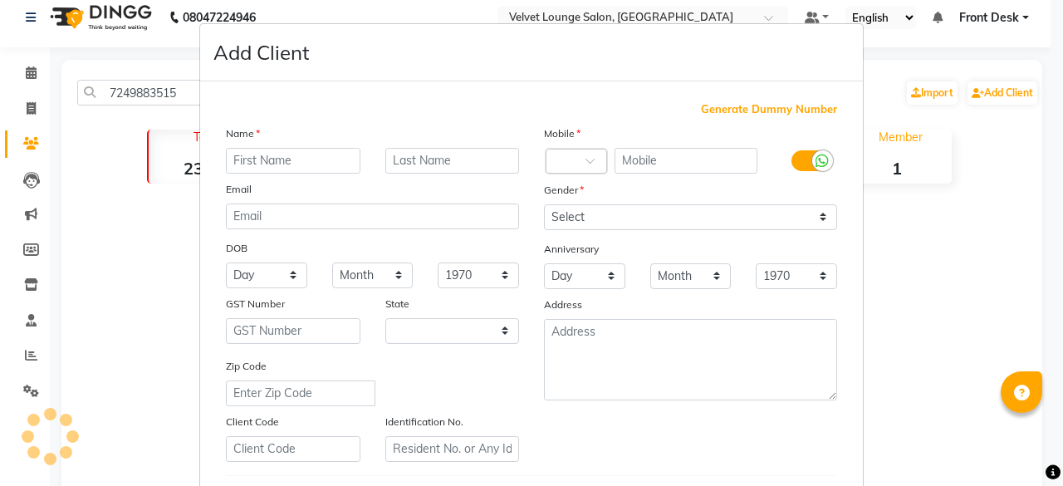
select select "22"
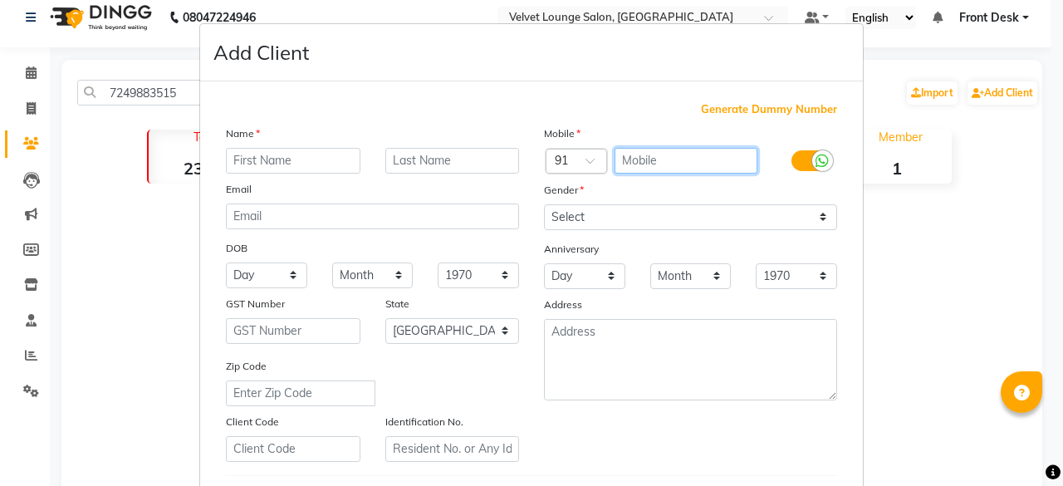
click at [662, 168] on input "text" at bounding box center [687, 161] width 144 height 26
paste input "7249883515"
type input "7249883515"
click at [351, 164] on input "text" at bounding box center [293, 161] width 135 height 26
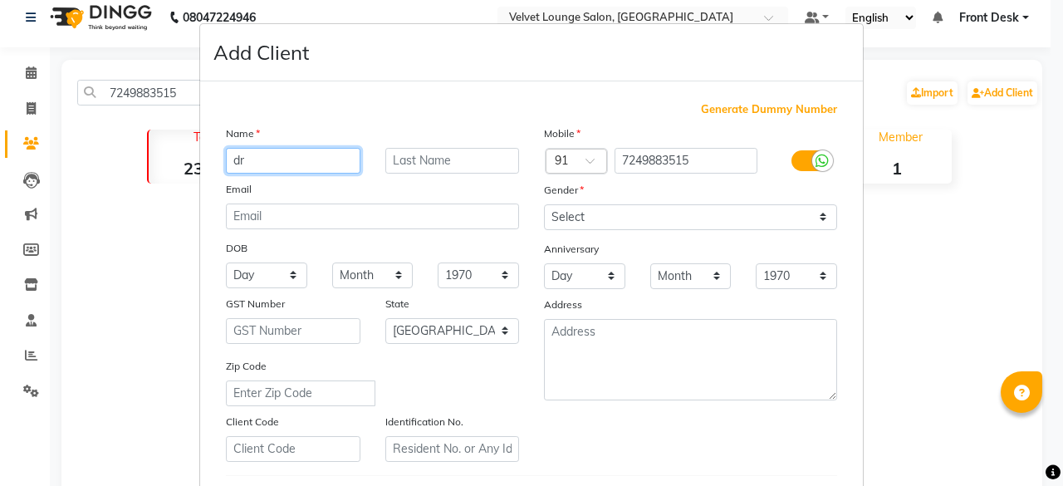
type input "d"
type input "DR [PERSON_NAME]"
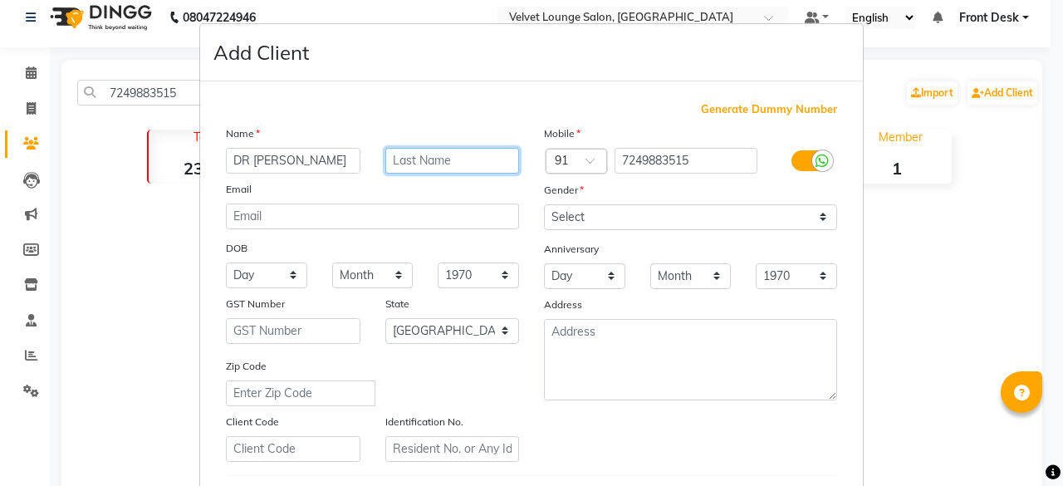
click at [449, 164] on input "text" at bounding box center [452, 161] width 135 height 26
type input "PATIL"
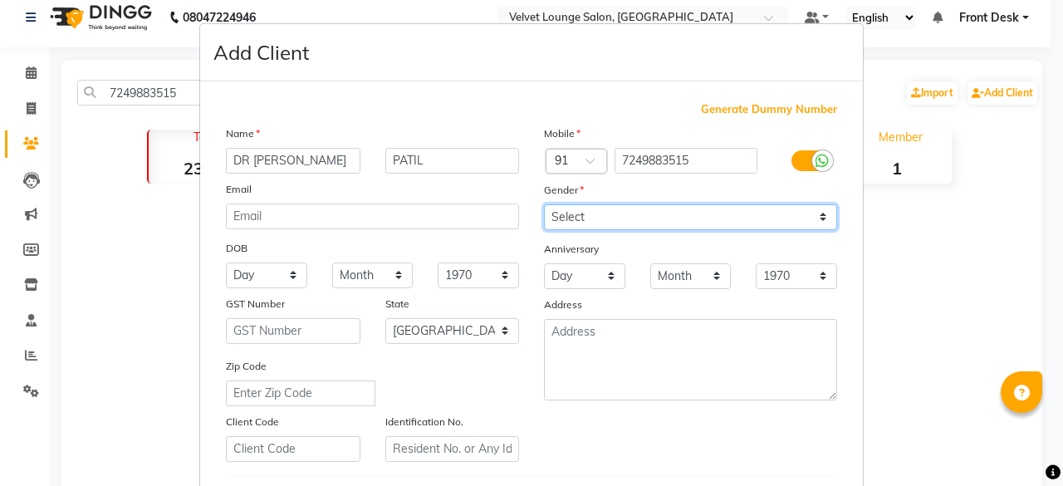
drag, startPoint x: 626, startPoint y: 212, endPoint x: 576, endPoint y: 275, distance: 80.9
click at [576, 275] on div "Mobile Country Code × 91 7249883515 Gender Select [DEMOGRAPHIC_DATA] [DEMOGRAPH…" at bounding box center [691, 293] width 318 height 337
select select "[DEMOGRAPHIC_DATA]"
click at [544, 204] on select "Select [DEMOGRAPHIC_DATA] [DEMOGRAPHIC_DATA] Other Prefer Not To Say" at bounding box center [690, 217] width 293 height 26
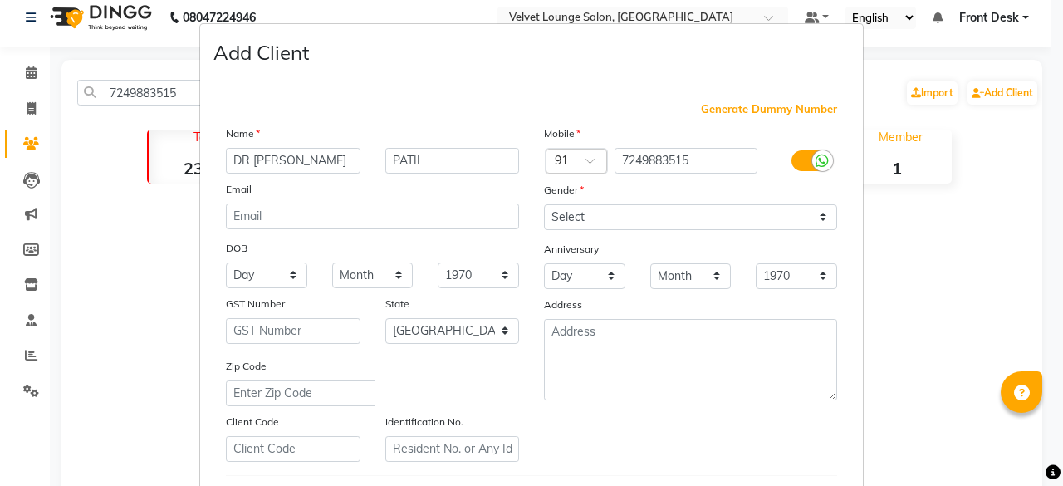
scroll to position [277, 0]
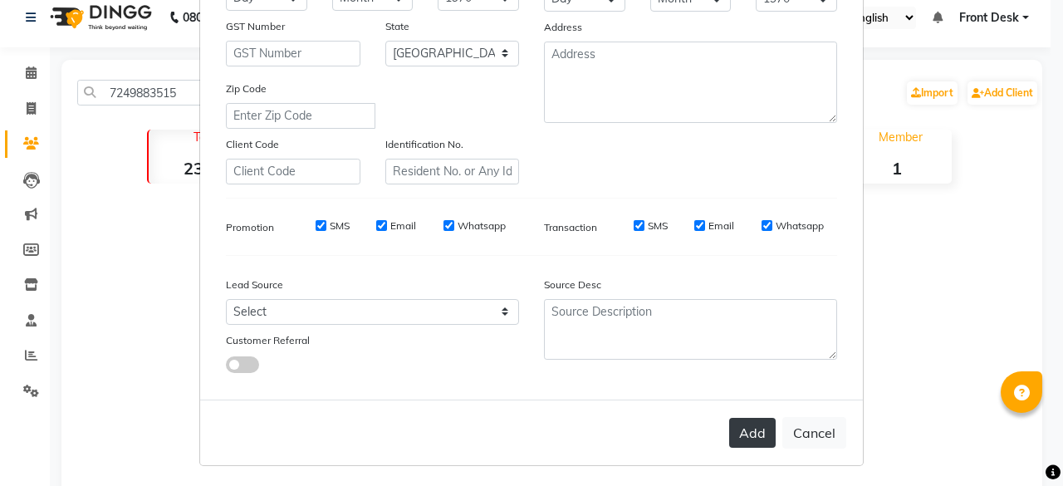
click at [741, 440] on button "Add" at bounding box center [752, 433] width 47 height 30
select select
select select "null"
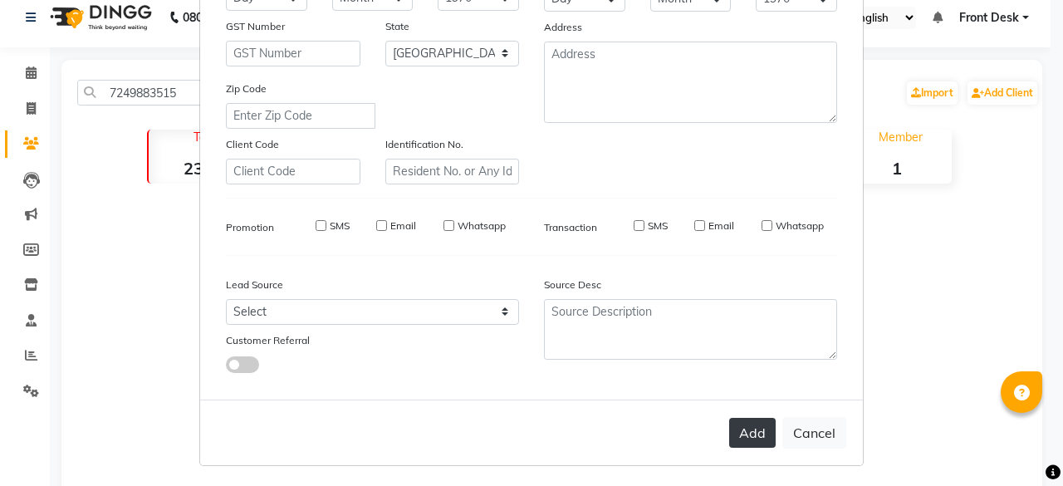
select select
checkbox input "false"
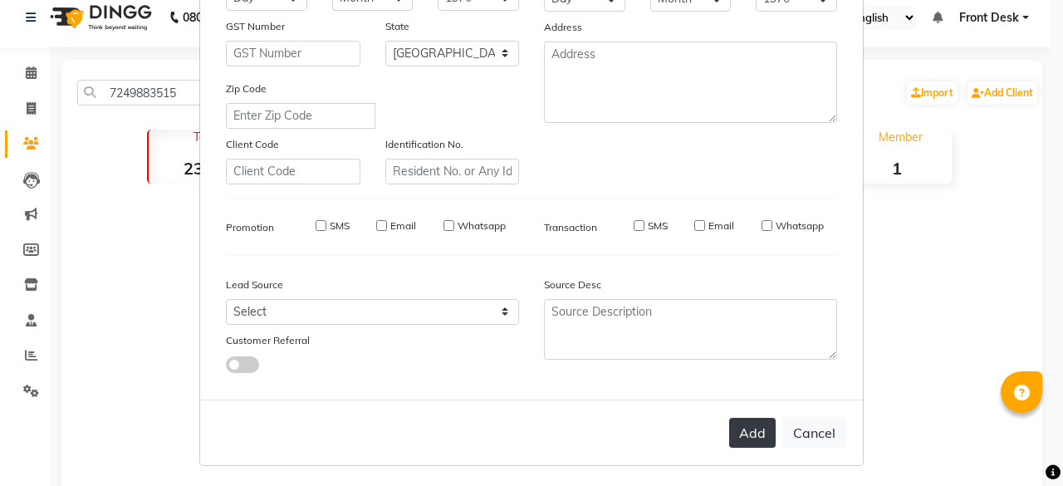
checkbox input "false"
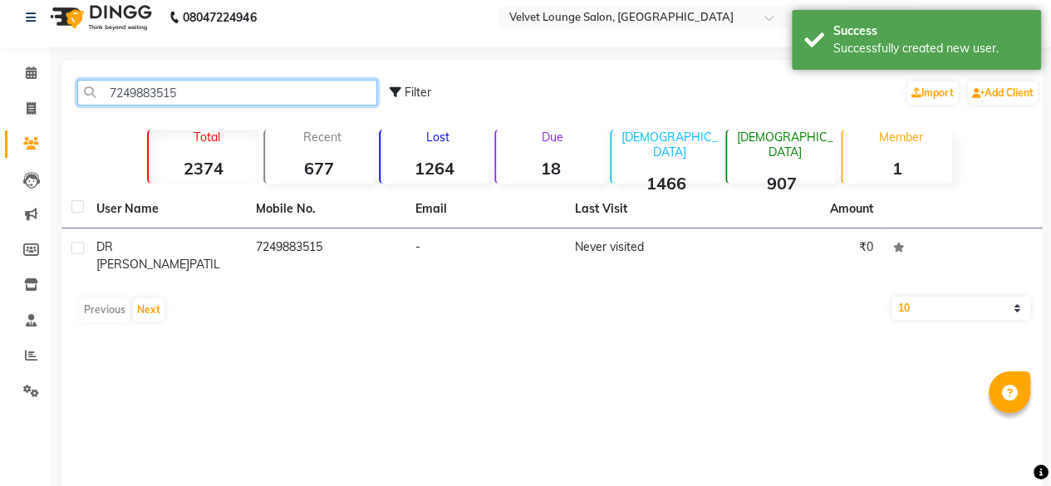
click at [228, 93] on input "7249883515" at bounding box center [227, 93] width 300 height 26
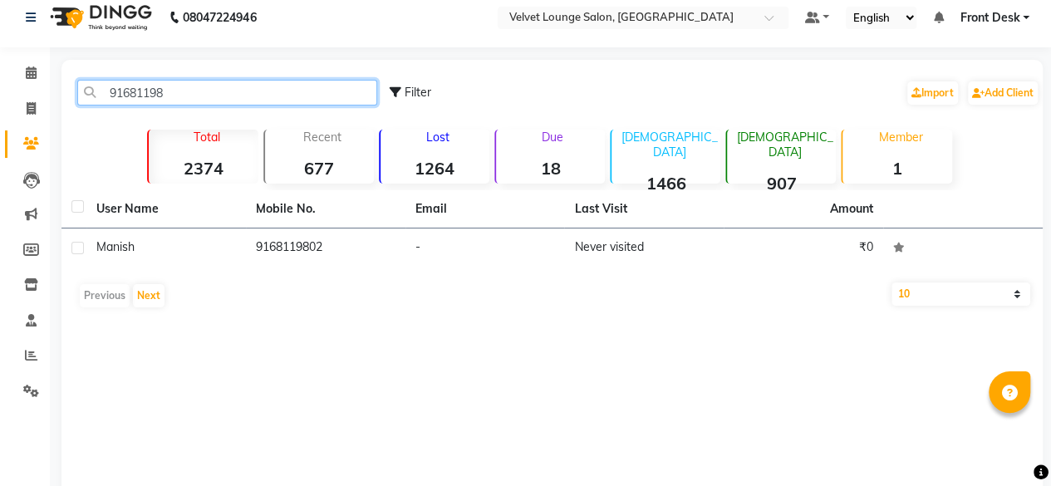
type input "91681198"
click at [232, 98] on div "91681198 Filter Import Add Client" at bounding box center [552, 92] width 974 height 52
click at [232, 98] on input "91681198" at bounding box center [227, 93] width 300 height 26
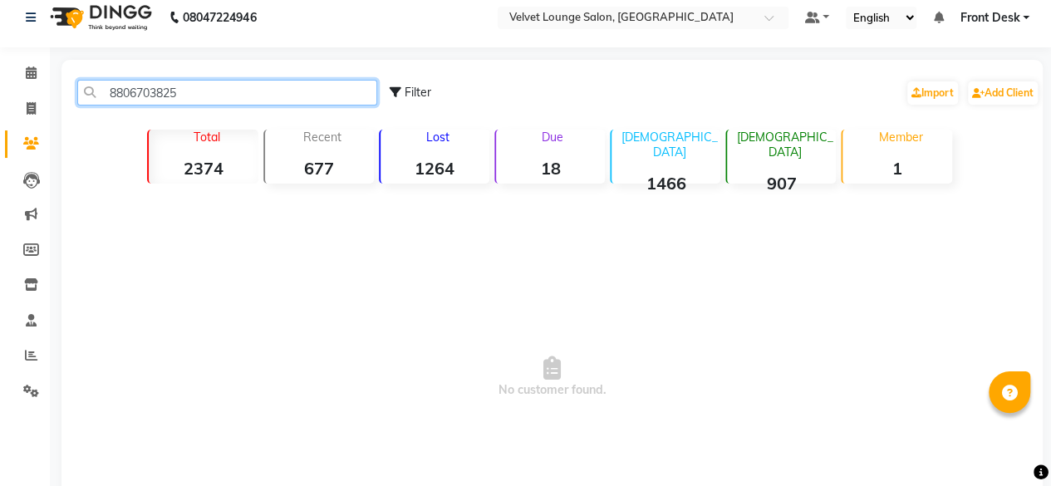
click at [221, 95] on input "8806703825" at bounding box center [227, 93] width 300 height 26
type input "8806703825"
click at [1026, 80] on div "Add Client" at bounding box center [1002, 93] width 73 height 27
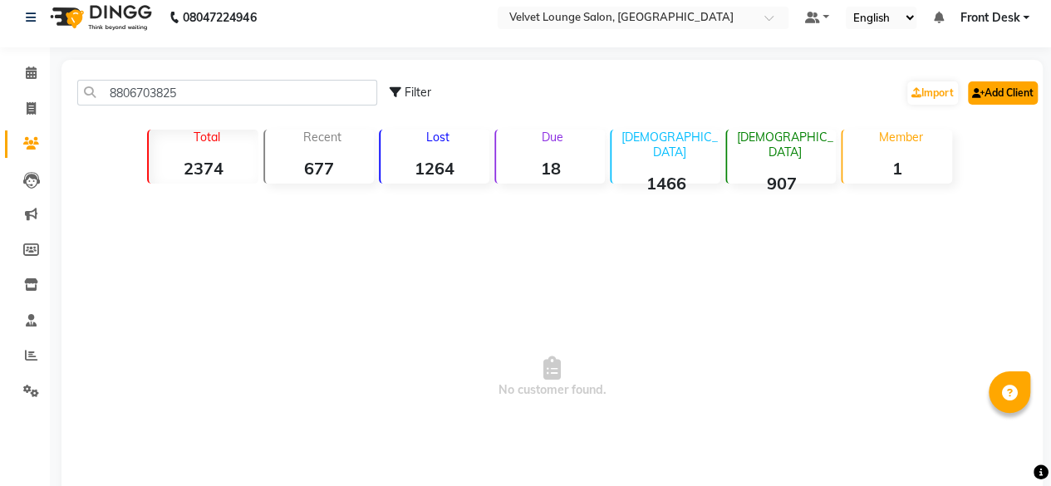
click at [992, 98] on link "Add Client" at bounding box center [1003, 92] width 70 height 23
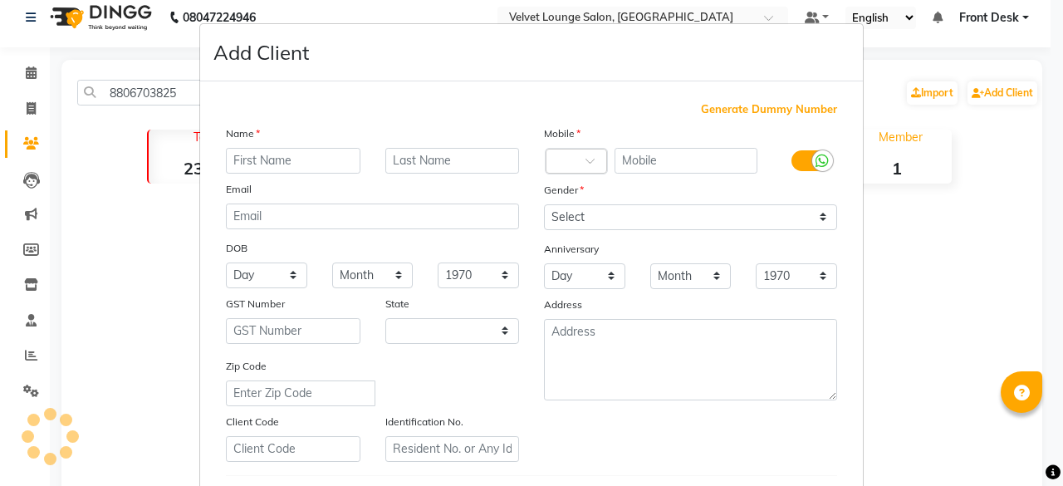
select select "22"
click at [302, 167] on input "text" at bounding box center [293, 161] width 135 height 26
type input "XYZ"
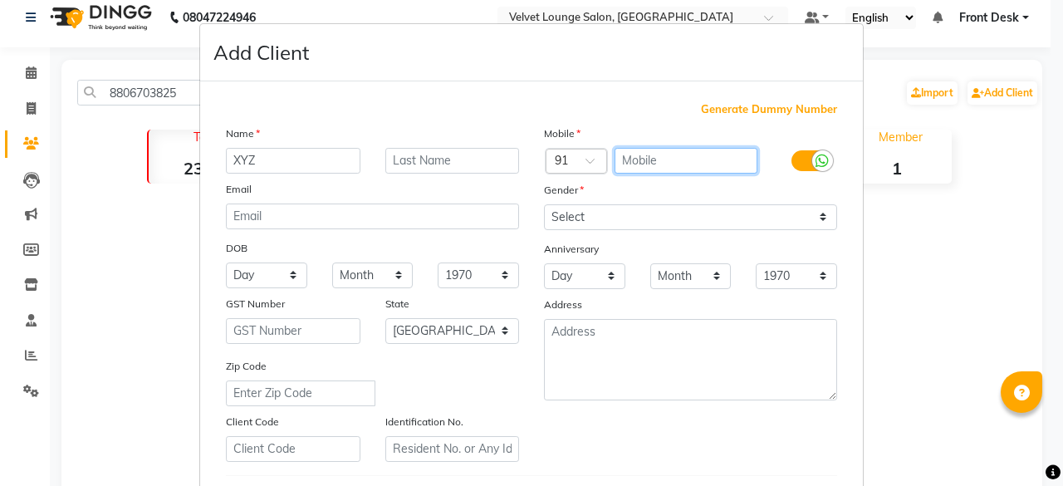
click at [686, 159] on input "text" at bounding box center [687, 161] width 144 height 26
paste input "8806703825"
type input "8806703825"
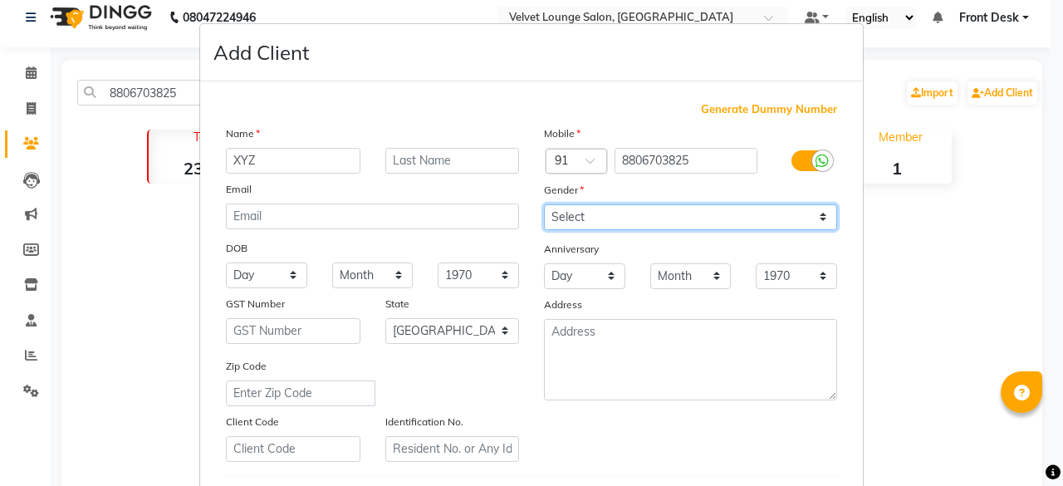
drag, startPoint x: 623, startPoint y: 218, endPoint x: 601, endPoint y: 278, distance: 64.4
click at [601, 278] on div "Mobile Country Code × 91 8806703825 Gender Select [DEMOGRAPHIC_DATA] [DEMOGRAPH…" at bounding box center [691, 293] width 318 height 337
select select "[DEMOGRAPHIC_DATA]"
click at [544, 204] on select "Select [DEMOGRAPHIC_DATA] [DEMOGRAPHIC_DATA] Other Prefer Not To Say" at bounding box center [690, 217] width 293 height 26
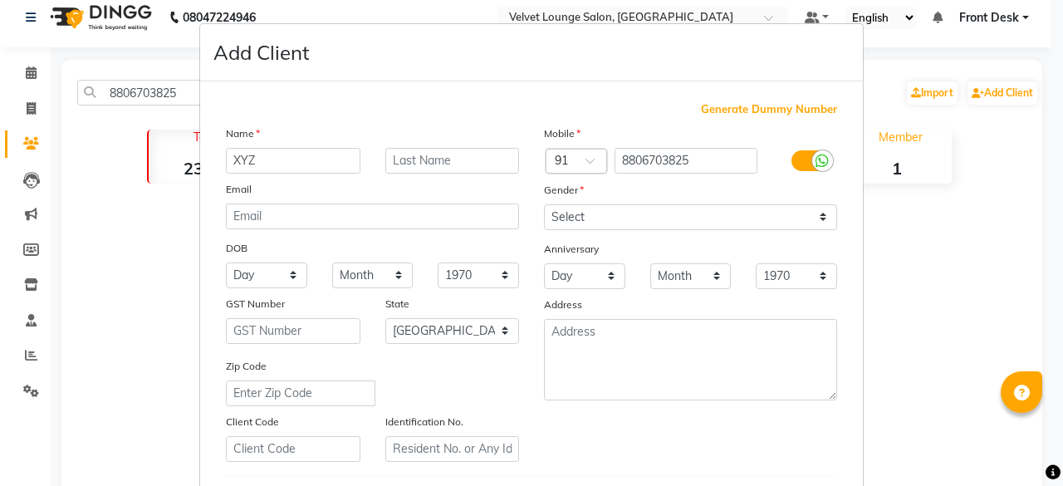
click at [1050, 461] on div at bounding box center [1053, 472] width 15 height 22
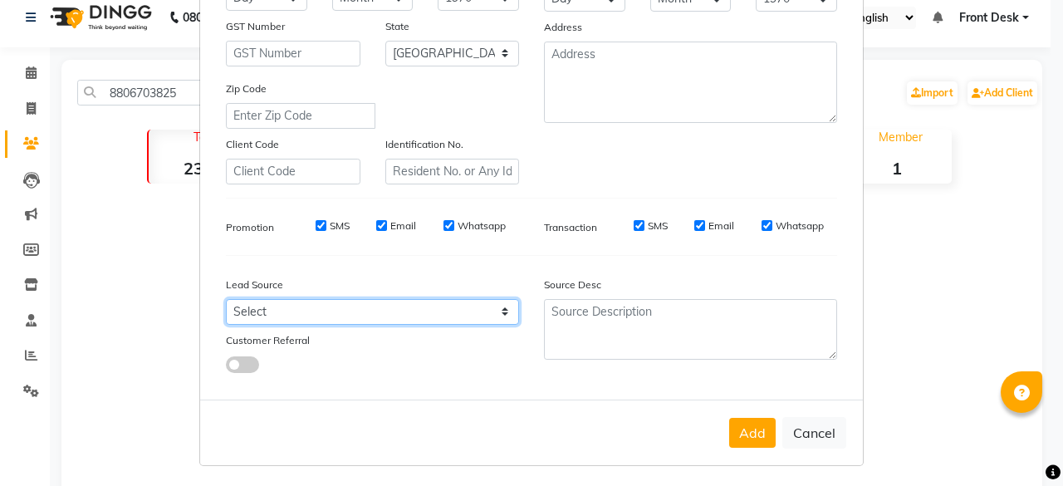
click at [352, 318] on select "Select Walk-in Referral Internet Friend Word of Mouth Advertisement Facebook Ju…" at bounding box center [372, 312] width 293 height 26
select select "40043"
click at [226, 299] on select "Select Walk-in Referral Internet Friend Word of Mouth Advertisement Facebook Ju…" at bounding box center [372, 312] width 293 height 26
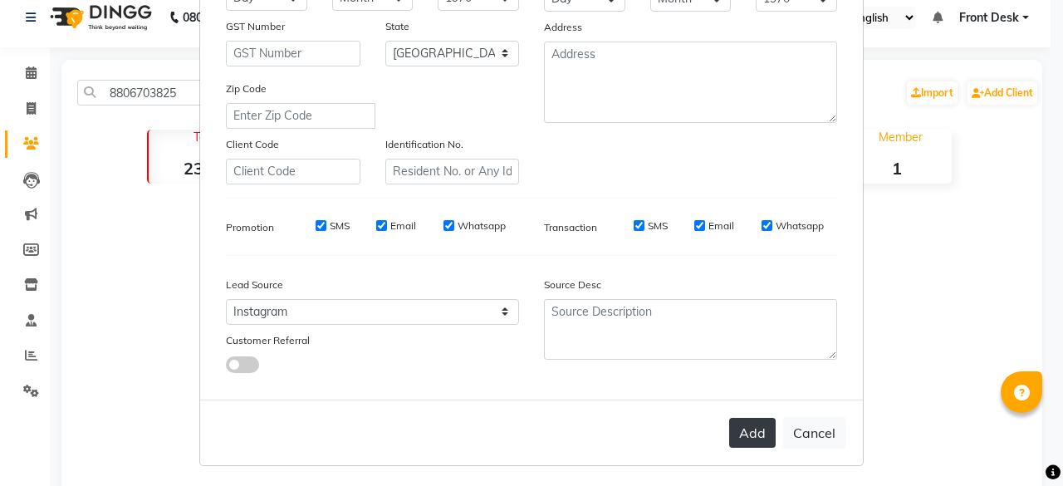
click at [753, 428] on button "Add" at bounding box center [752, 433] width 47 height 30
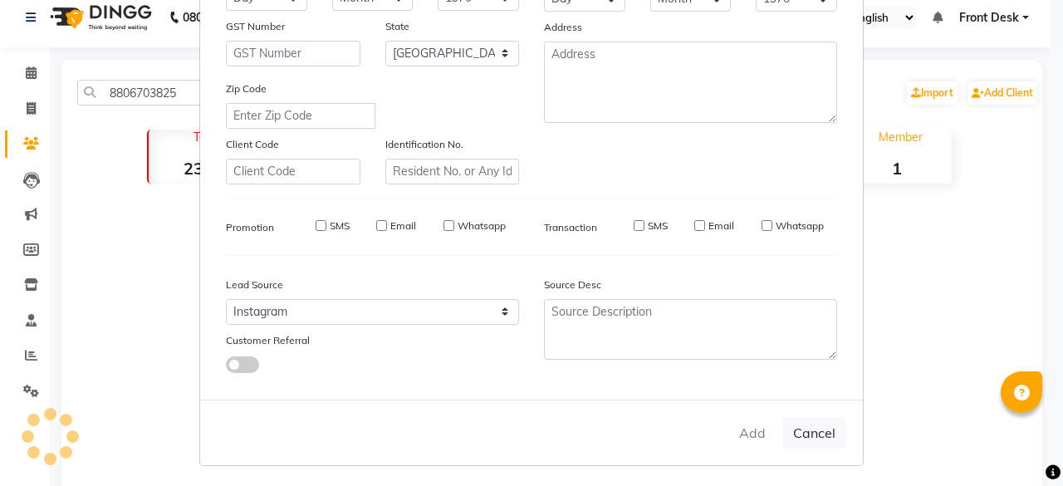
select select
select select "null"
select select
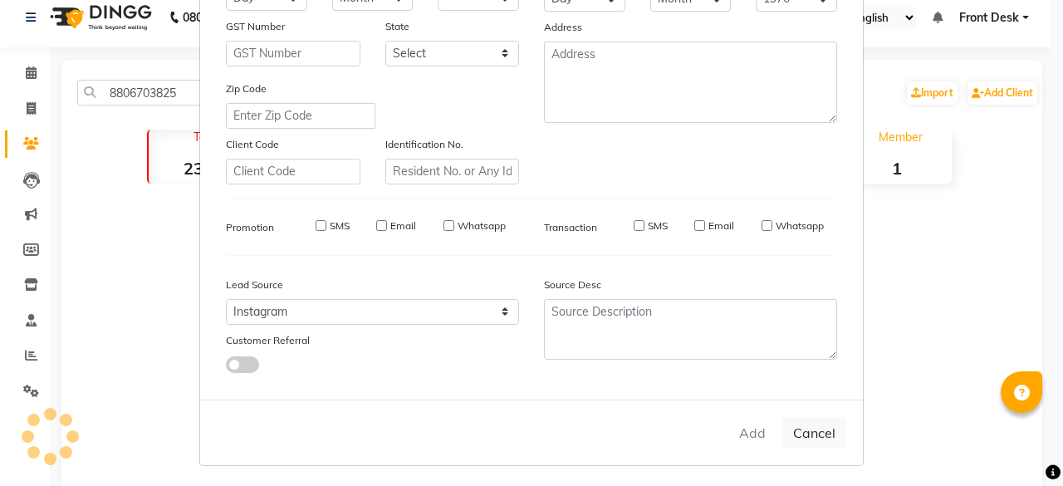
select select
checkbox input "false"
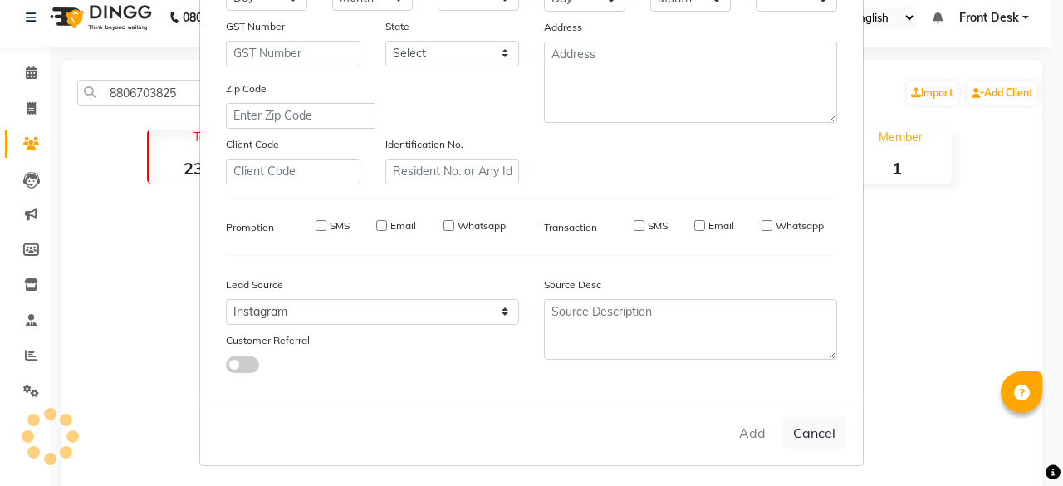
checkbox input "false"
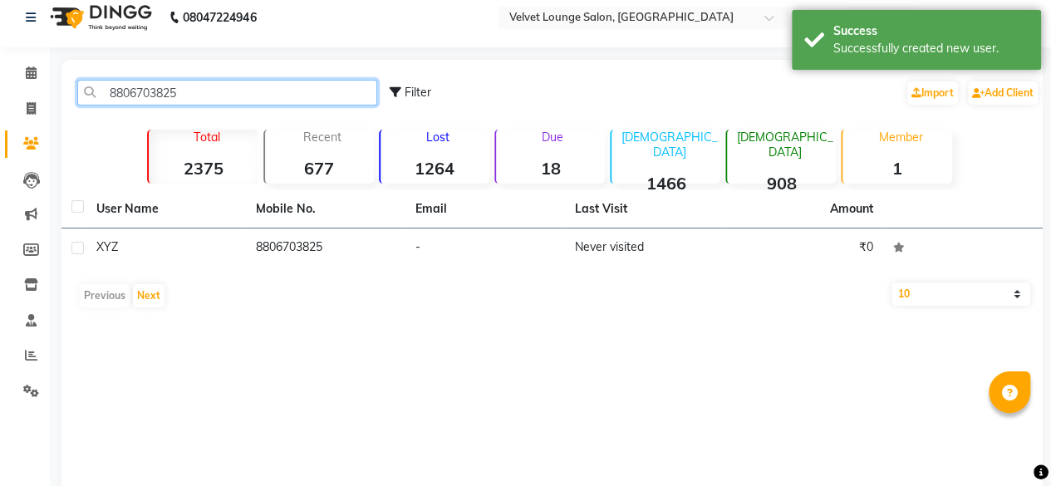
click at [228, 93] on input "8806703825" at bounding box center [227, 93] width 300 height 26
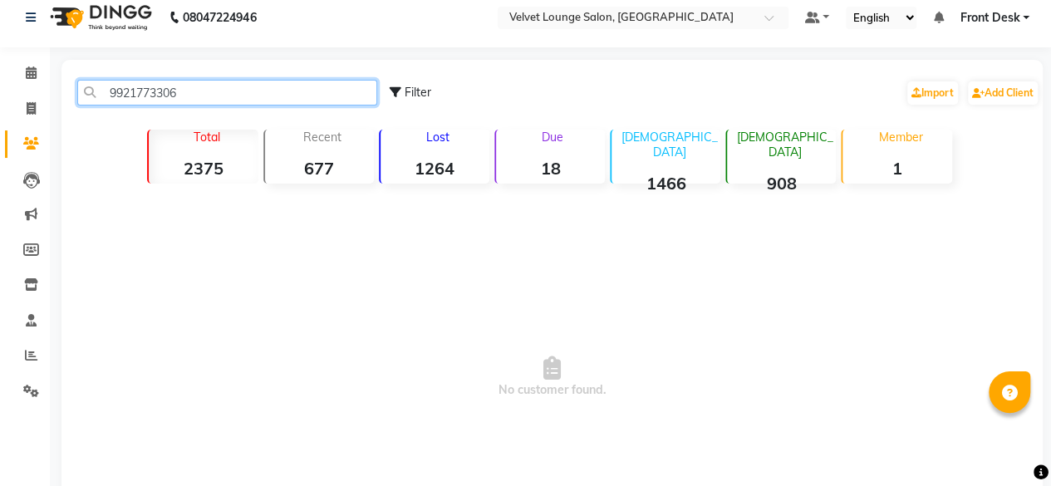
click at [204, 101] on input "9921773306" at bounding box center [227, 93] width 300 height 26
type input "9921773306"
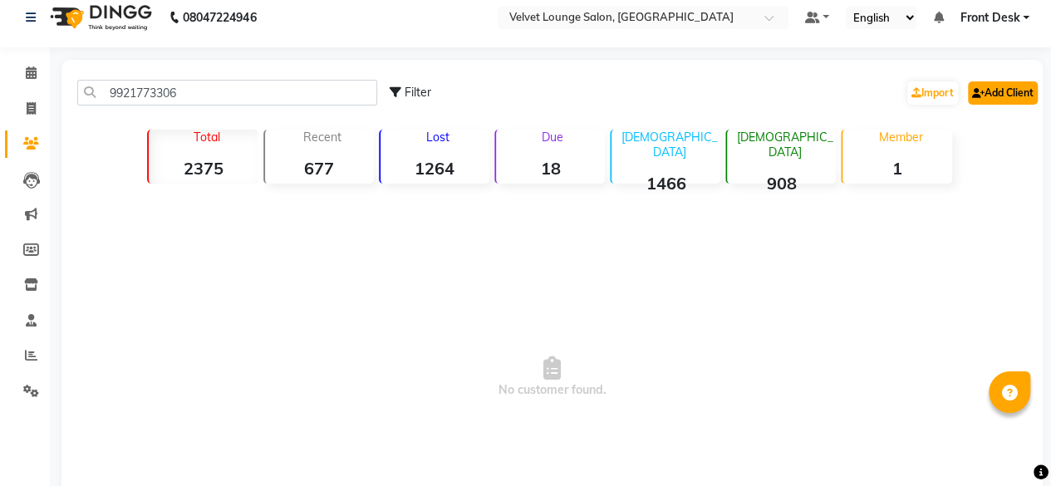
click at [1010, 97] on link "Add Client" at bounding box center [1003, 92] width 70 height 23
select select "22"
select select "40043"
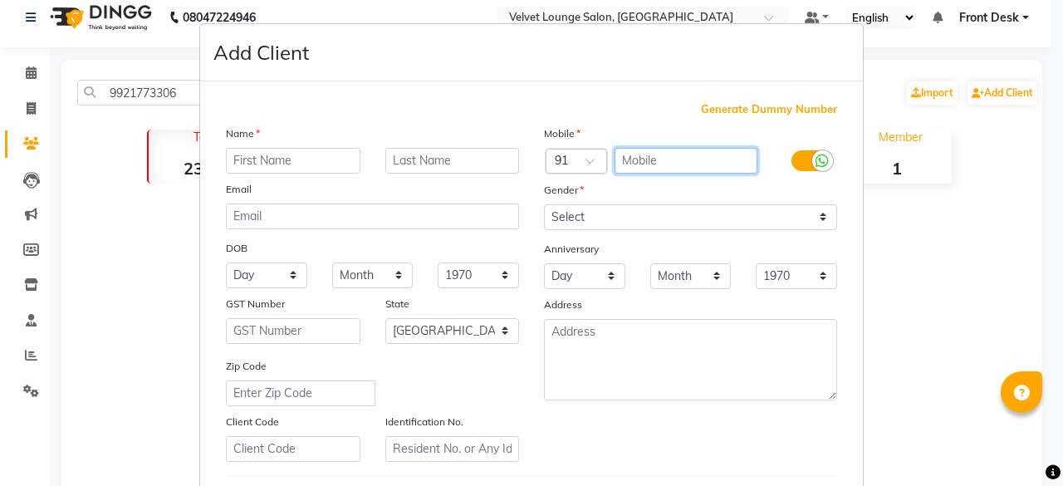
click at [693, 170] on input "text" at bounding box center [687, 161] width 144 height 26
paste input "9921773306"
type input "9921773306"
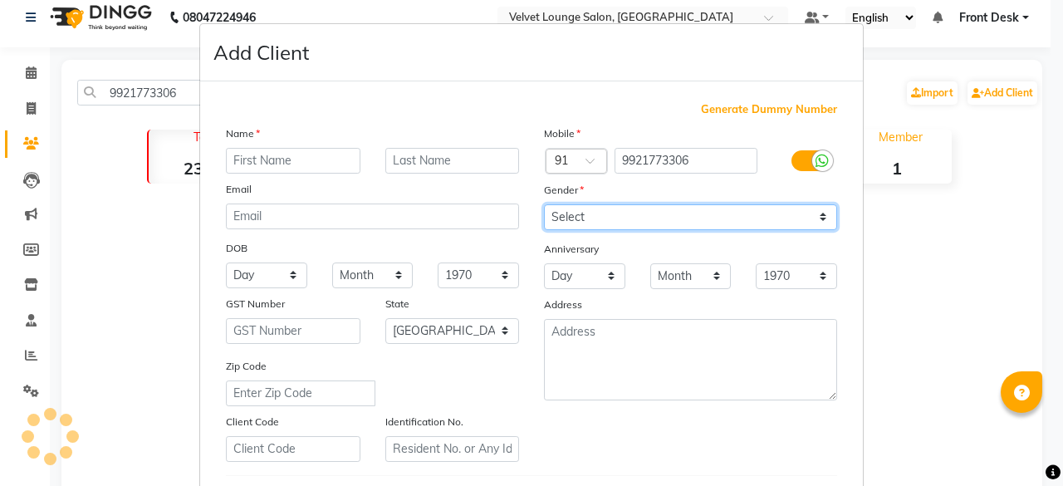
click at [615, 217] on select "Select [DEMOGRAPHIC_DATA] [DEMOGRAPHIC_DATA] Other Prefer Not To Say" at bounding box center [690, 217] width 293 height 26
select select "[DEMOGRAPHIC_DATA]"
click at [544, 204] on select "Select [DEMOGRAPHIC_DATA] [DEMOGRAPHIC_DATA] Other Prefer Not To Say" at bounding box center [690, 217] width 293 height 26
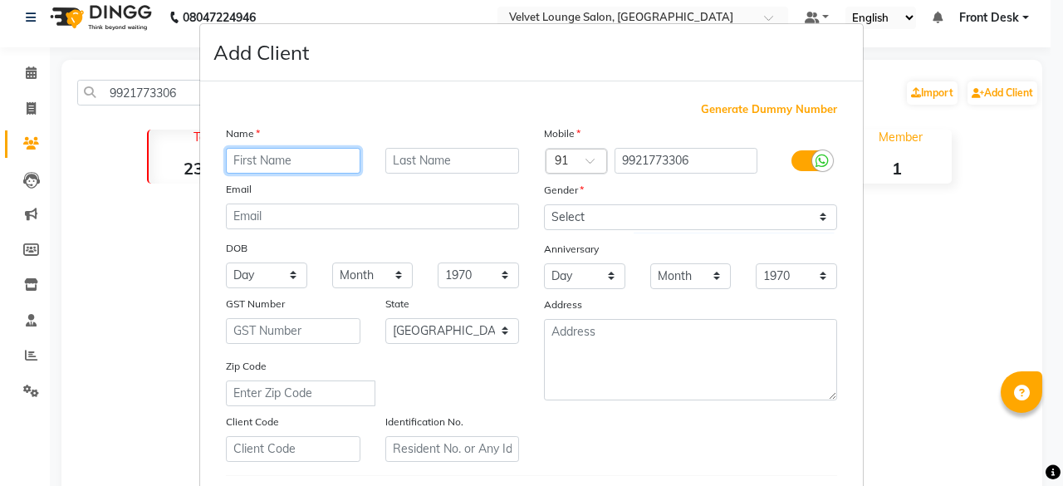
click at [238, 170] on input "text" at bounding box center [293, 161] width 135 height 26
type input "BHUMI"
click at [425, 150] on input "text" at bounding box center [452, 161] width 135 height 26
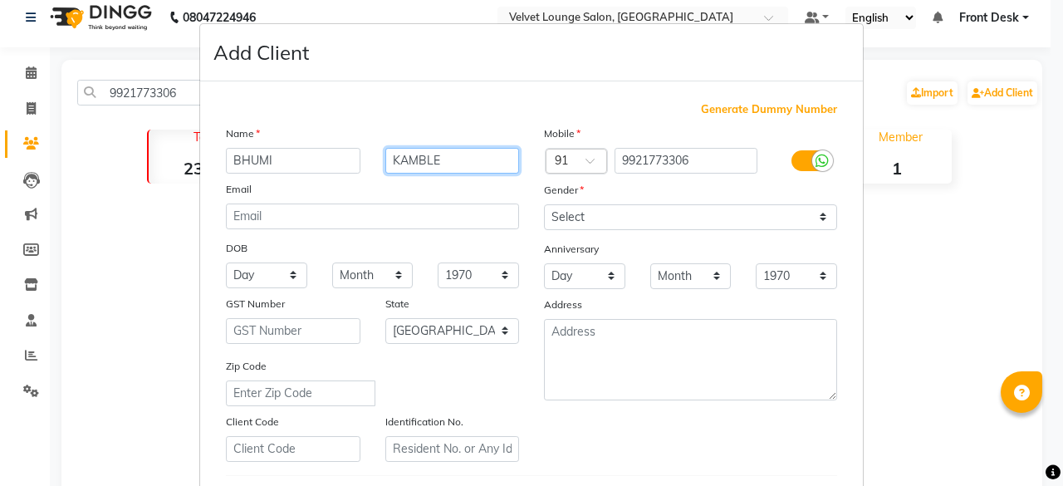
type input "KAMBLE"
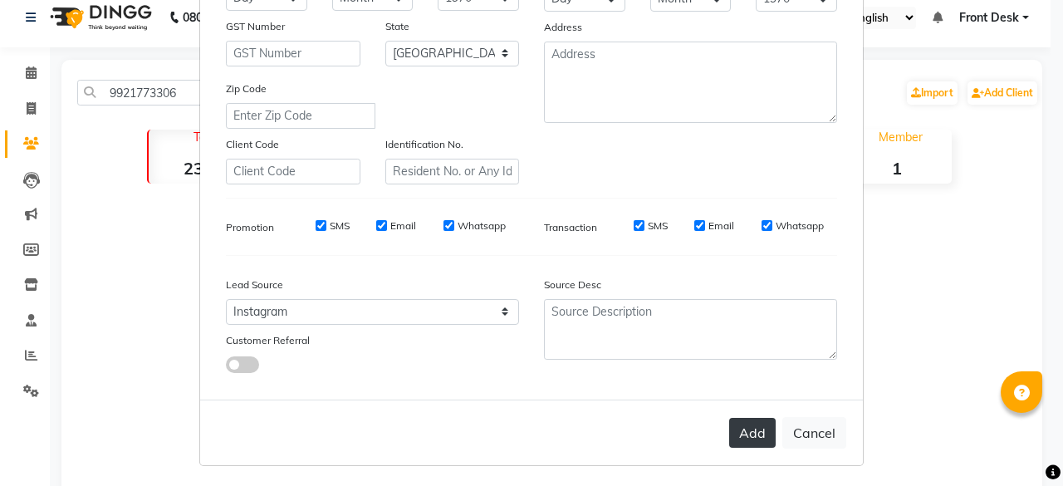
click at [748, 438] on button "Add" at bounding box center [752, 433] width 47 height 30
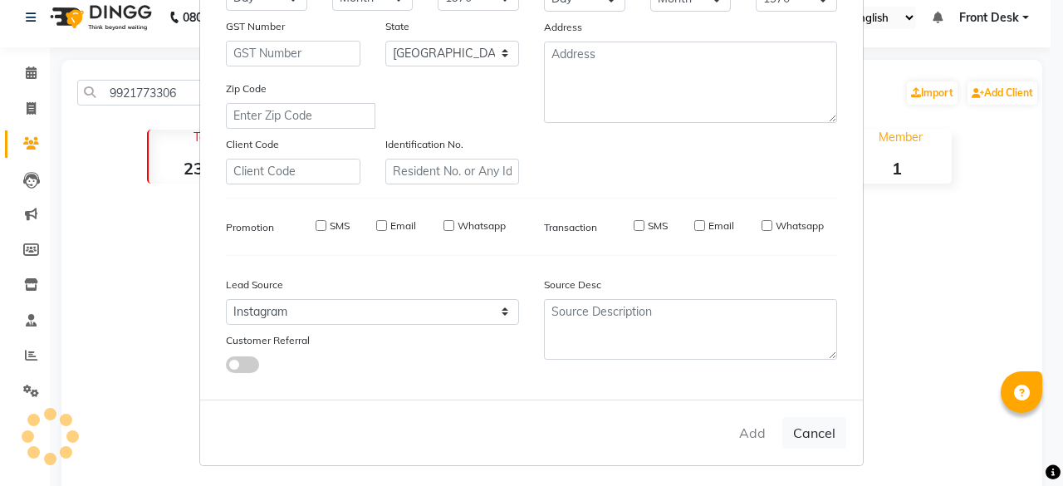
select select
select select "null"
select select
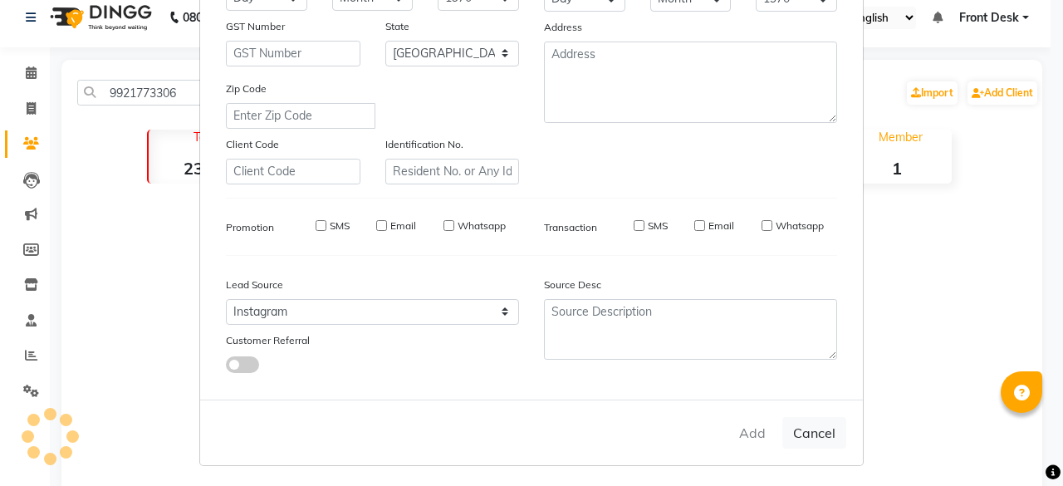
select select
checkbox input "false"
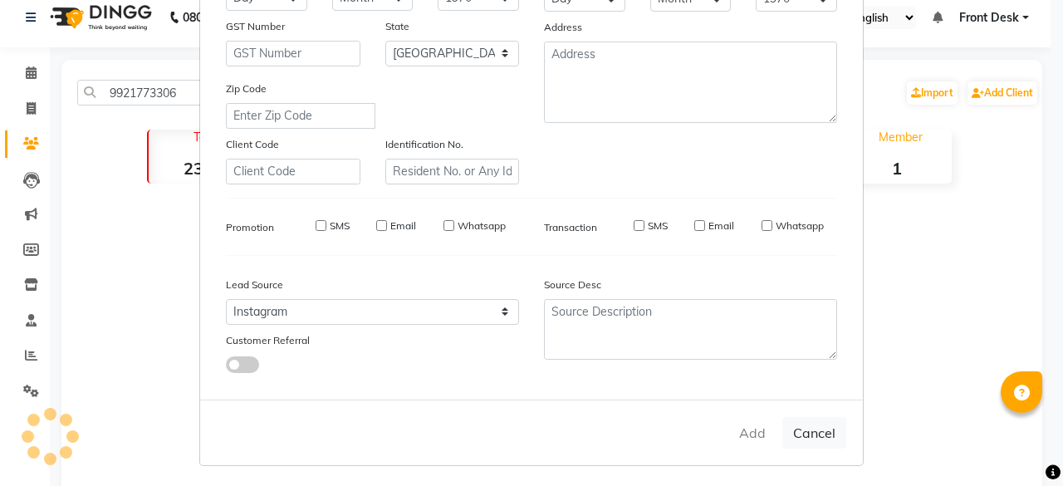
checkbox input "false"
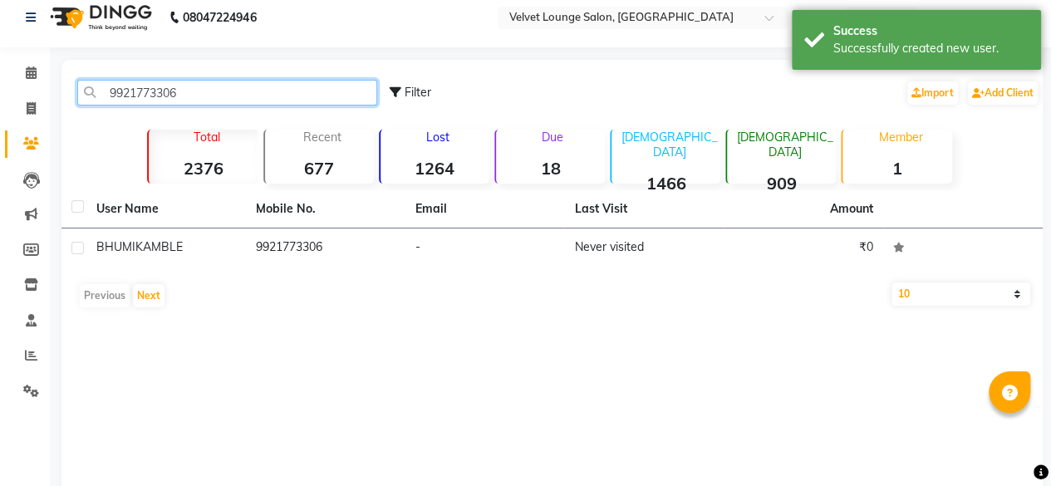
click at [181, 86] on input "9921773306" at bounding box center [227, 93] width 300 height 26
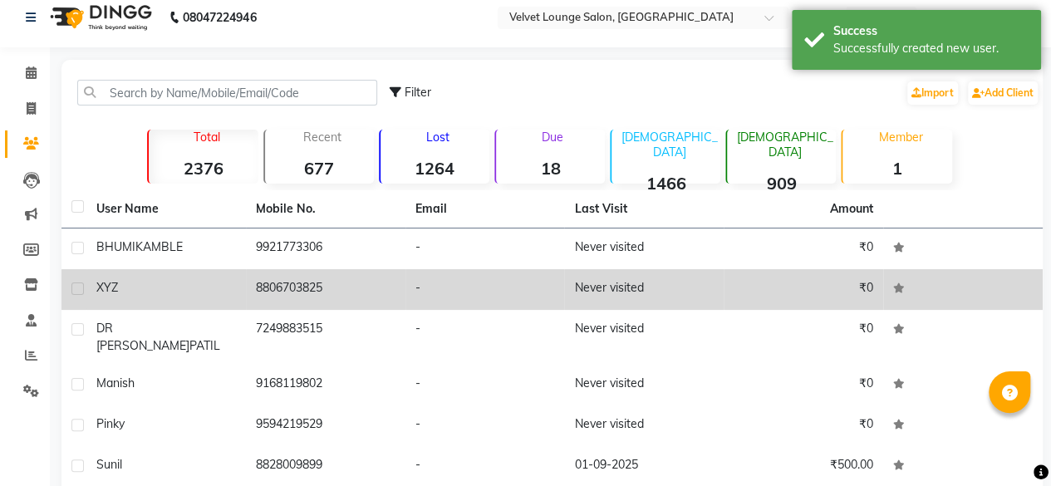
click at [248, 299] on td "8806703825" at bounding box center [325, 289] width 159 height 41
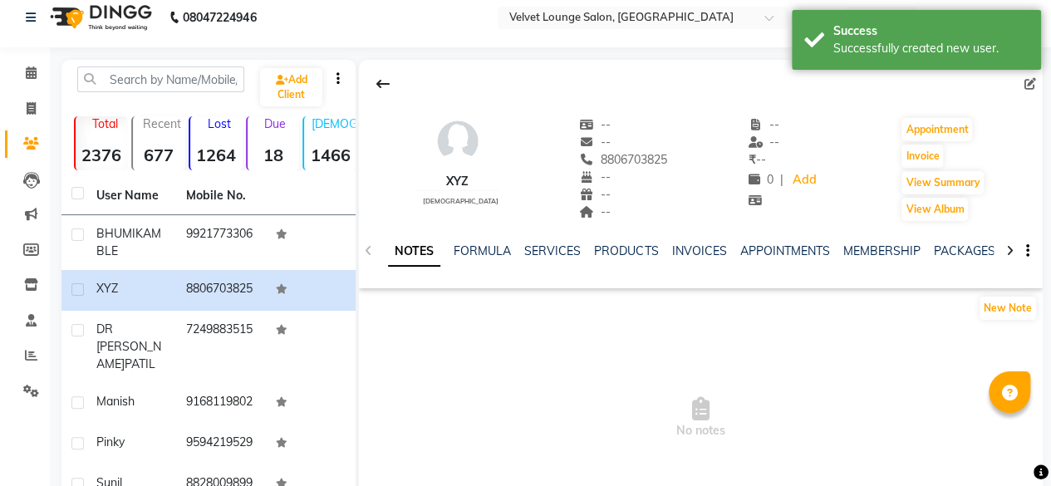
click at [1031, 94] on div at bounding box center [701, 84] width 684 height 32
click at [1025, 79] on icon at bounding box center [1030, 84] width 12 height 12
select select "22"
select select "[DEMOGRAPHIC_DATA]"
select select "40043"
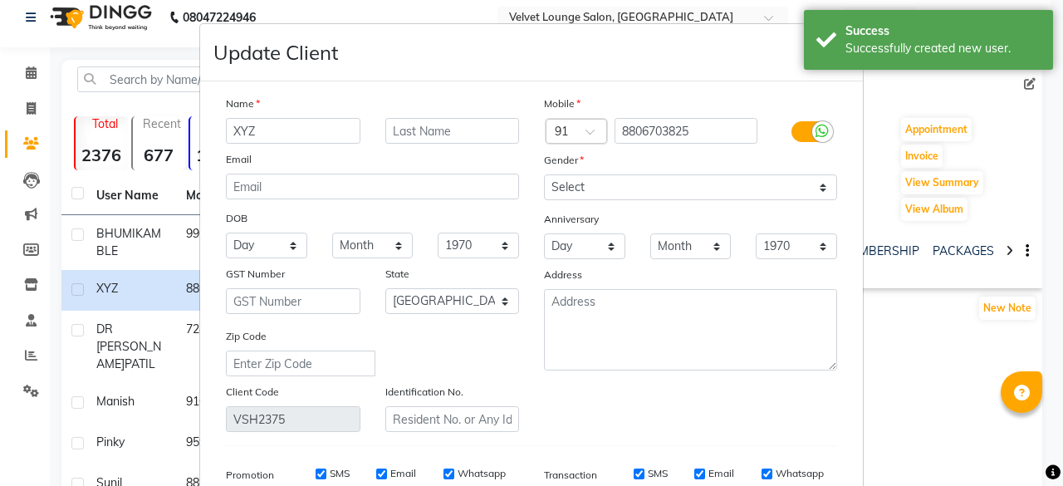
click at [323, 129] on input "XYZ" at bounding box center [293, 131] width 135 height 26
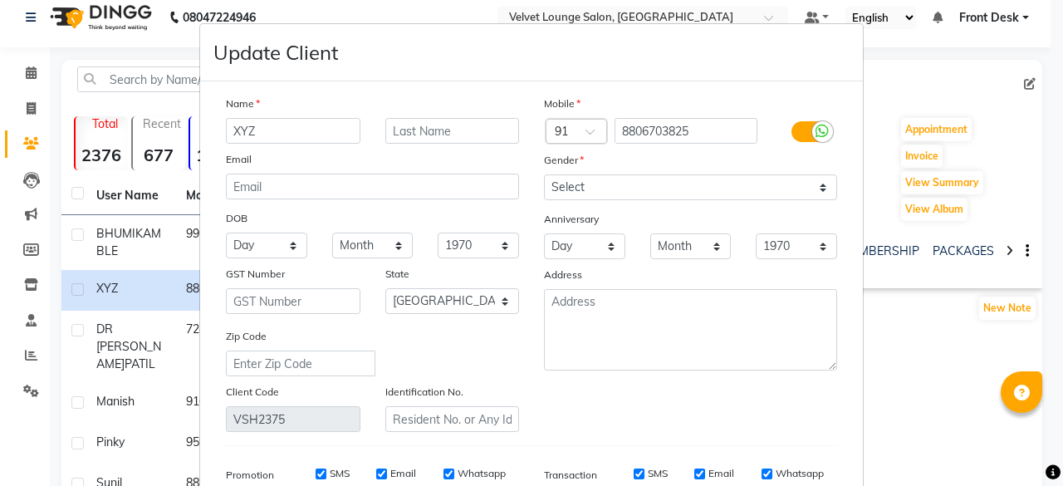
click at [323, 129] on input "XYZ" at bounding box center [293, 131] width 135 height 26
type input "\"
type input "SARLKA"
click at [459, 129] on input "text" at bounding box center [452, 131] width 135 height 26
type input "PARTE"
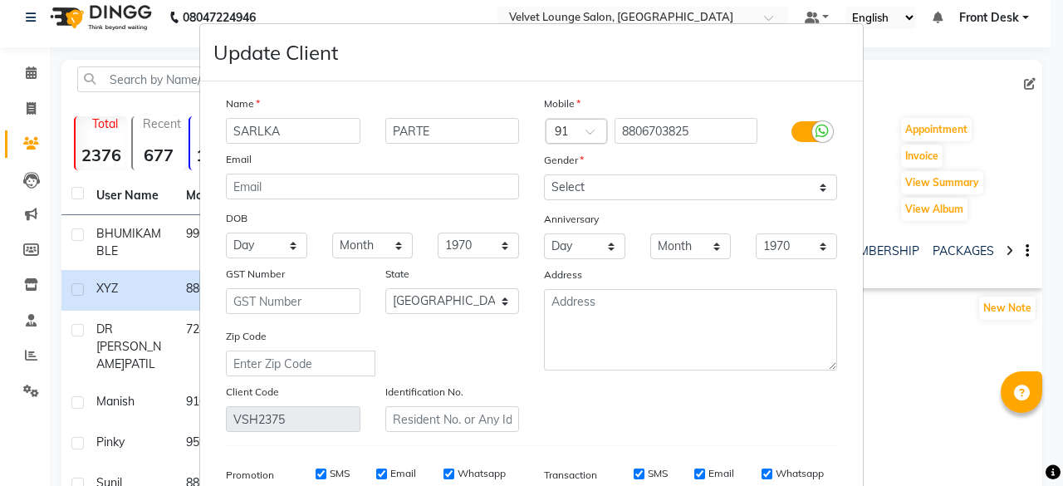
scroll to position [248, 0]
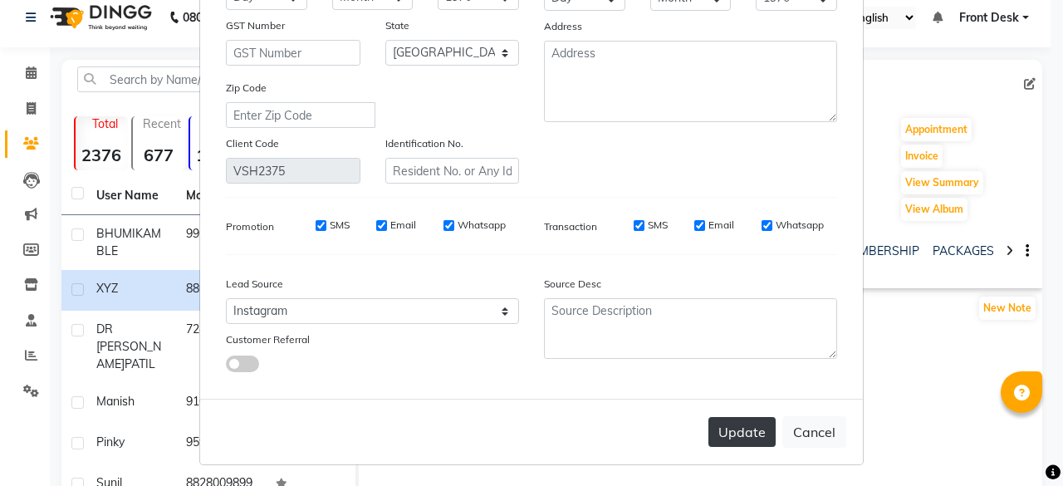
click at [731, 423] on button "Update" at bounding box center [742, 432] width 67 height 30
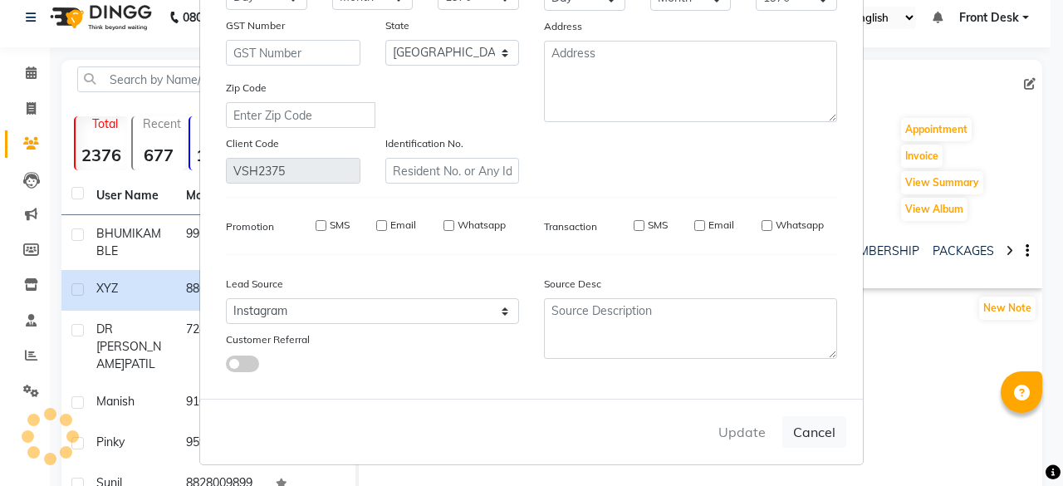
select select
select select "null"
select select
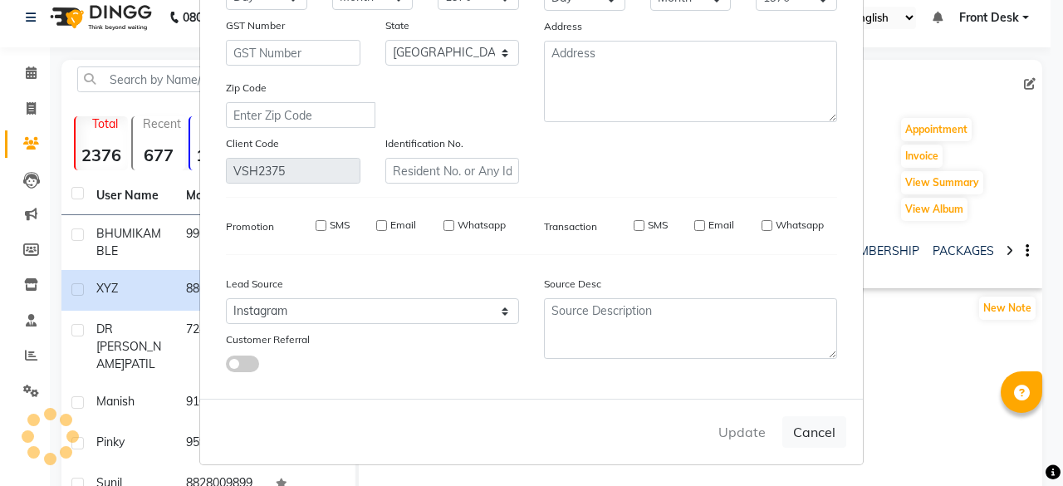
select select
checkbox input "false"
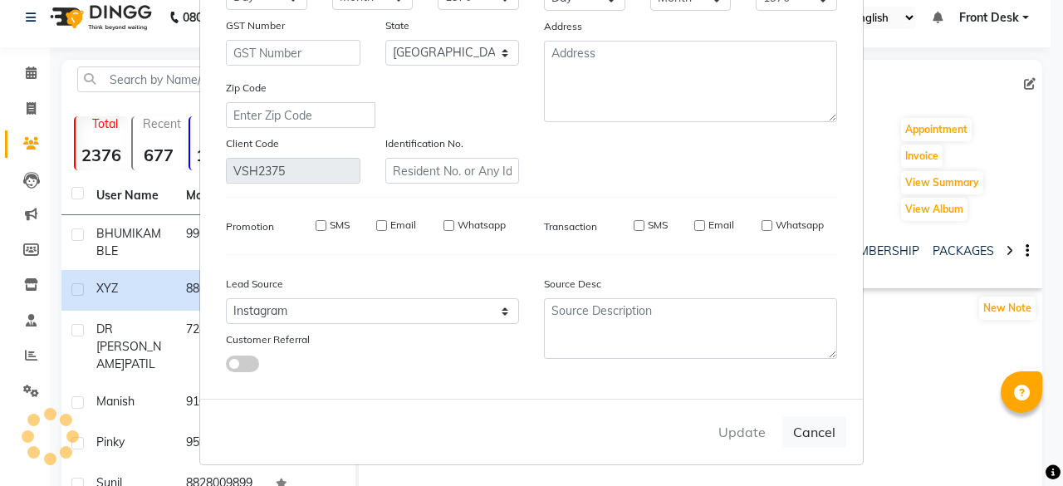
checkbox input "false"
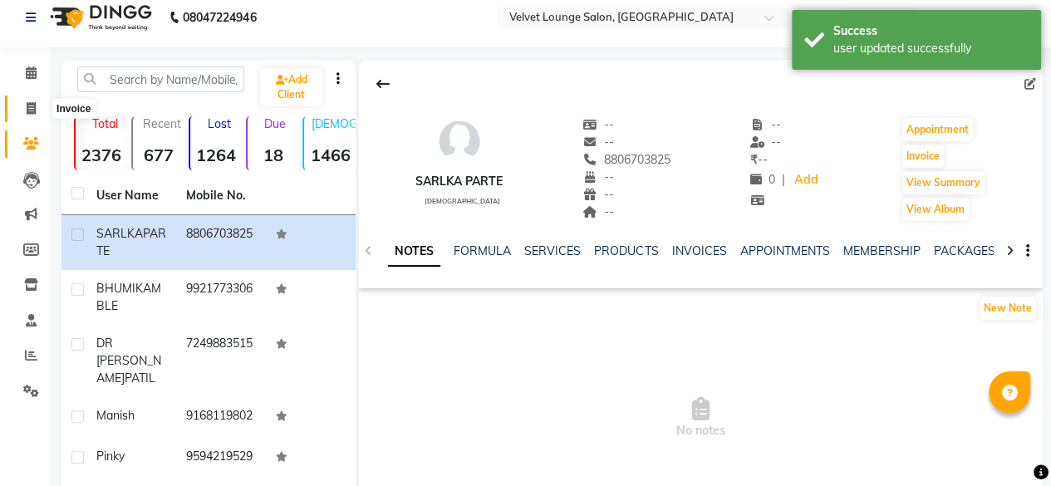
click at [27, 107] on icon at bounding box center [31, 108] width 9 height 12
select select "5962"
select select "service"
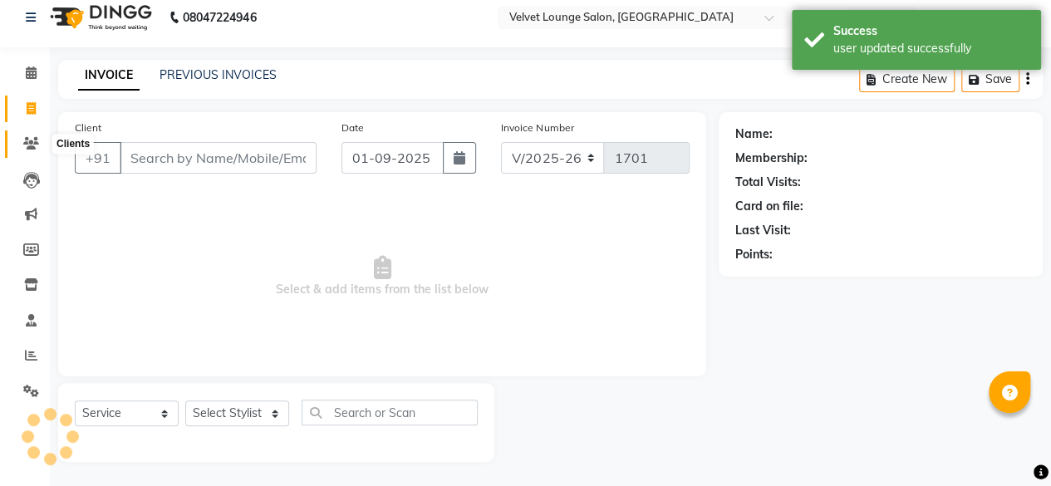
click at [35, 137] on icon at bounding box center [31, 143] width 16 height 12
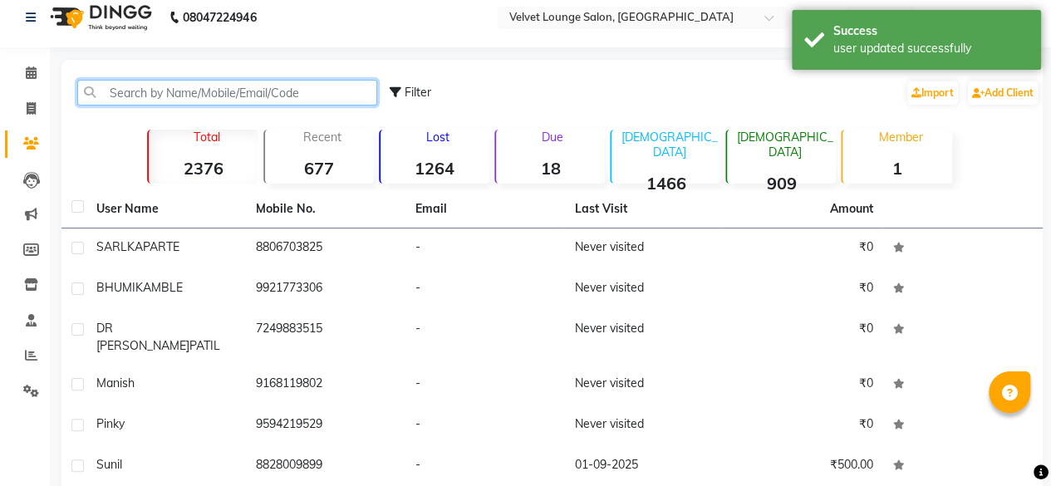
click at [186, 89] on input "text" at bounding box center [227, 93] width 300 height 26
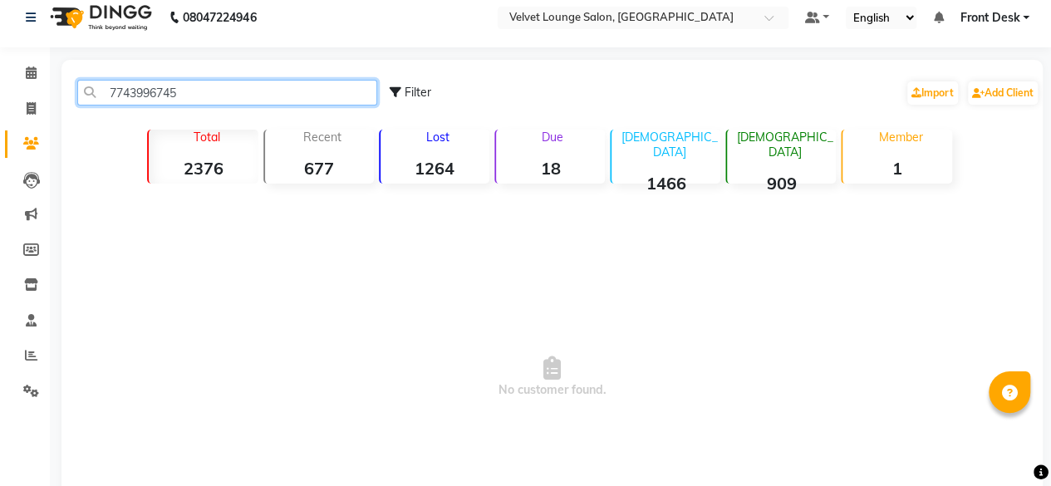
click at [187, 97] on input "7743996745" at bounding box center [227, 93] width 300 height 26
type input "7743996745"
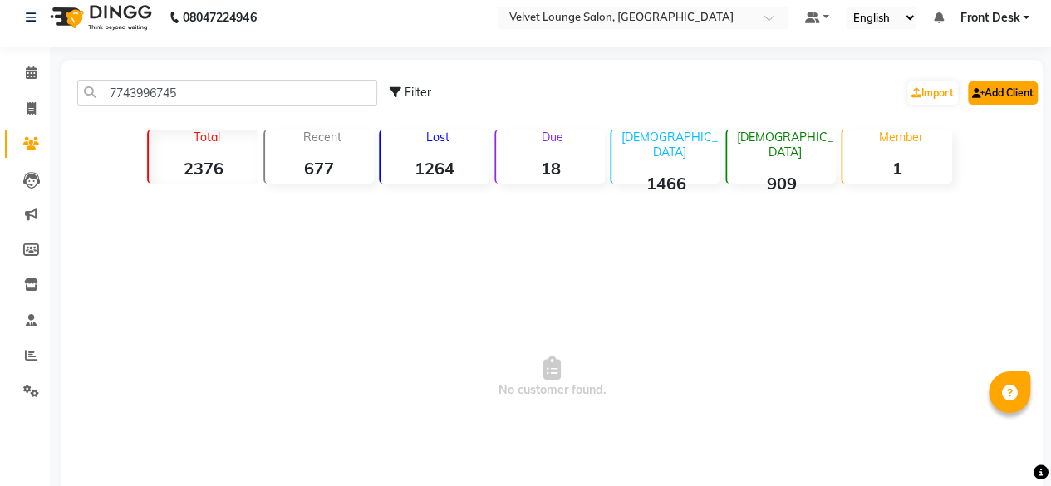
click at [1015, 97] on link "Add Client" at bounding box center [1003, 92] width 70 height 23
select select "22"
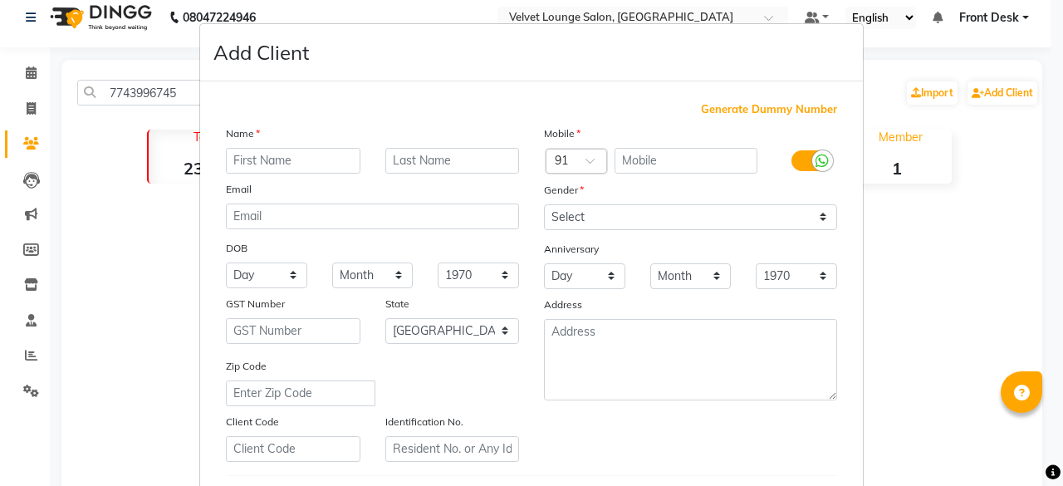
click at [311, 155] on input "text" at bounding box center [293, 161] width 135 height 26
type input "[PERSON_NAME]"
click at [646, 169] on input "text" at bounding box center [687, 161] width 144 height 26
paste input "7743996745"
type input "7743996745"
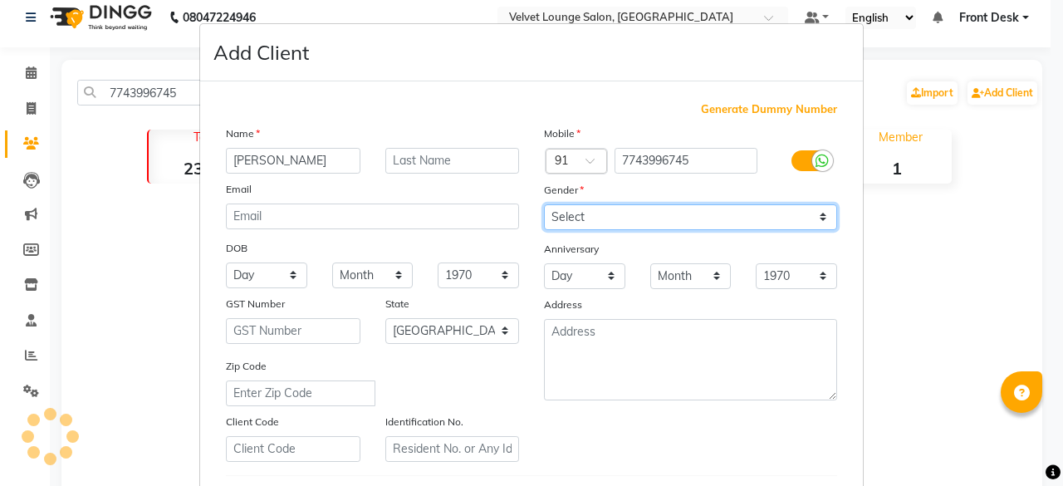
click at [620, 213] on select "Select [DEMOGRAPHIC_DATA] [DEMOGRAPHIC_DATA] Other Prefer Not To Say" at bounding box center [690, 217] width 293 height 26
select select "[DEMOGRAPHIC_DATA]"
click at [544, 204] on select "Select [DEMOGRAPHIC_DATA] [DEMOGRAPHIC_DATA] Other Prefer Not To Say" at bounding box center [690, 217] width 293 height 26
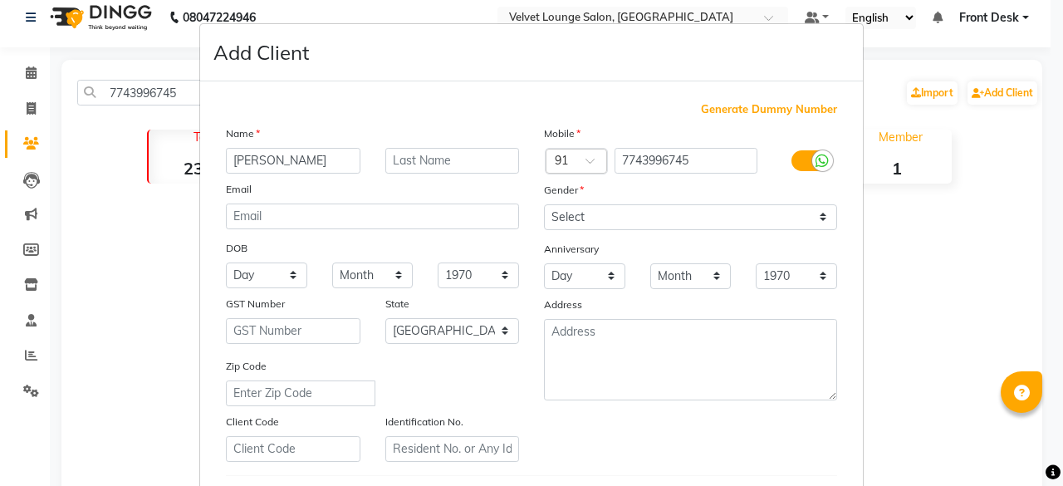
scroll to position [277, 0]
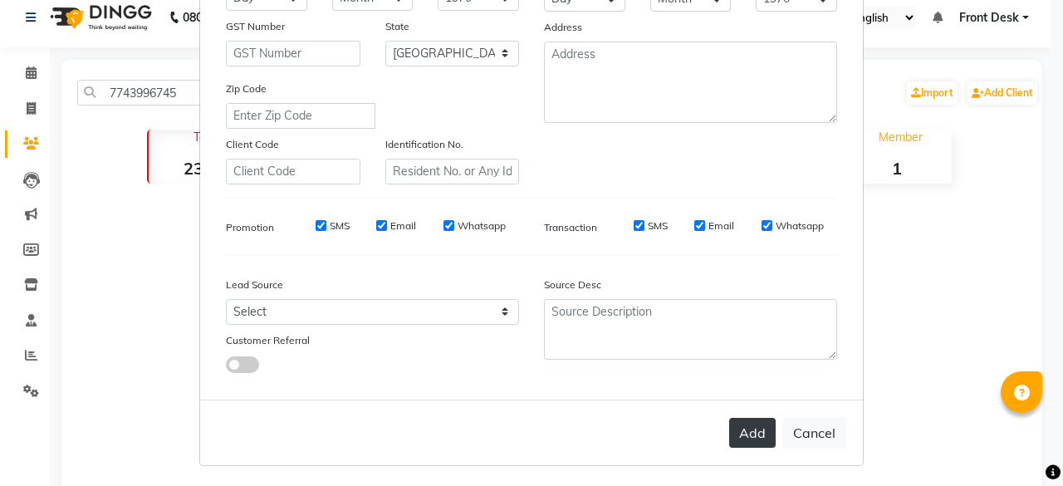
click at [754, 438] on button "Add" at bounding box center [752, 433] width 47 height 30
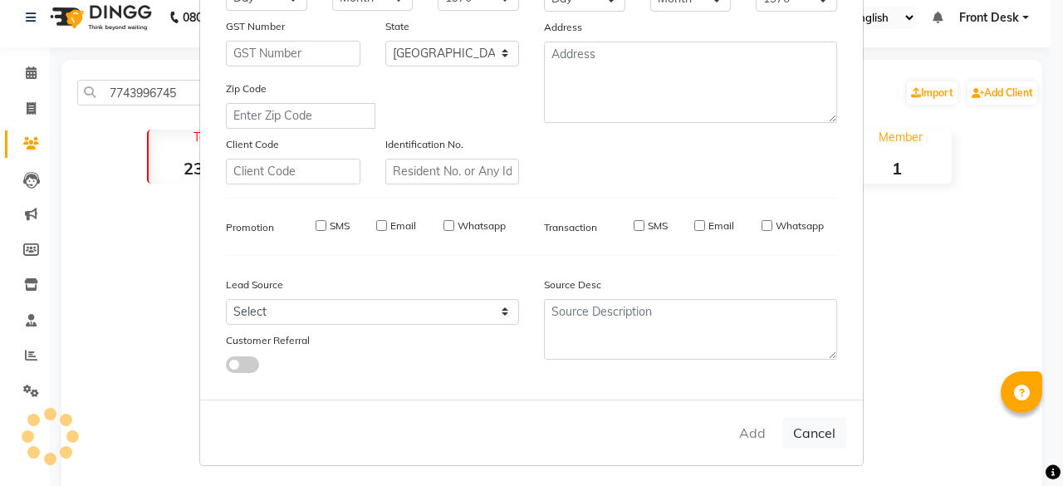
select select
select select "null"
select select
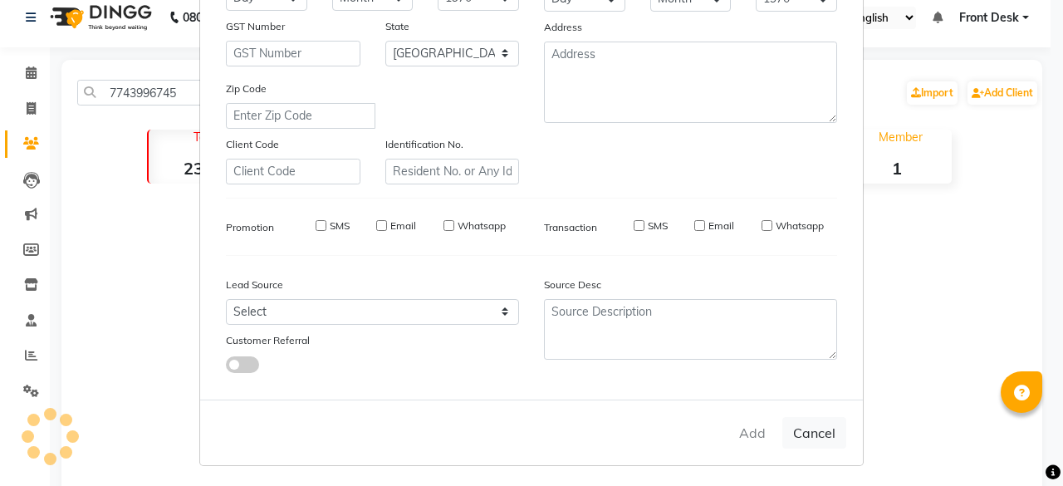
select select
checkbox input "false"
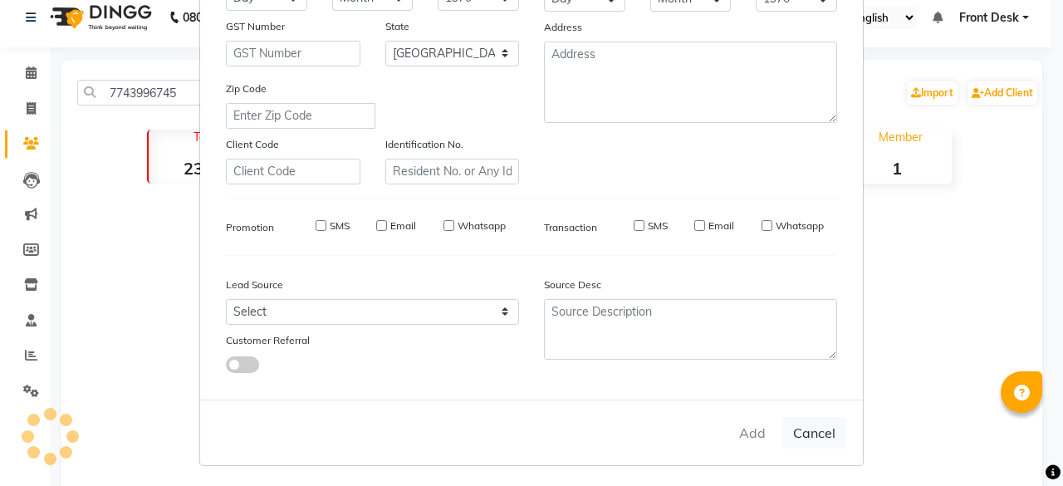
checkbox input "false"
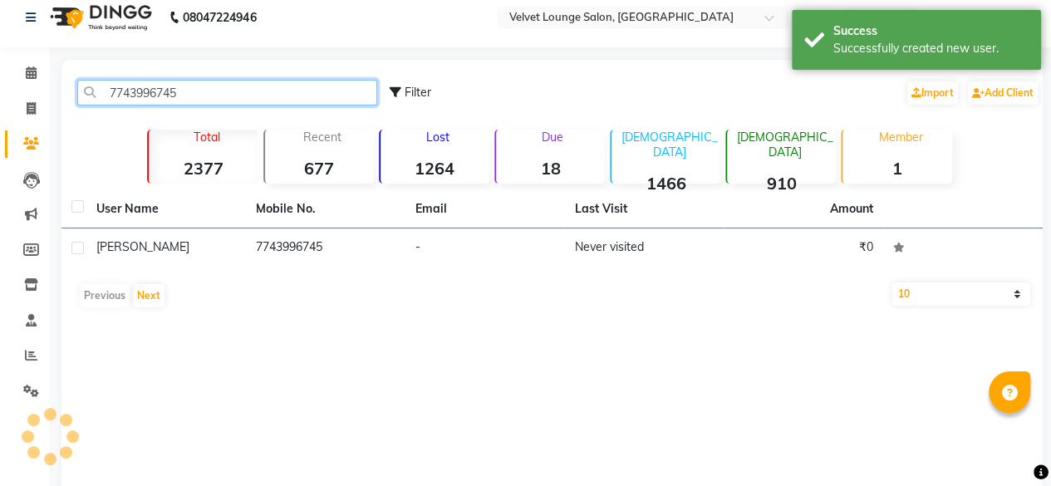
click at [243, 84] on input "7743996745" at bounding box center [227, 93] width 300 height 26
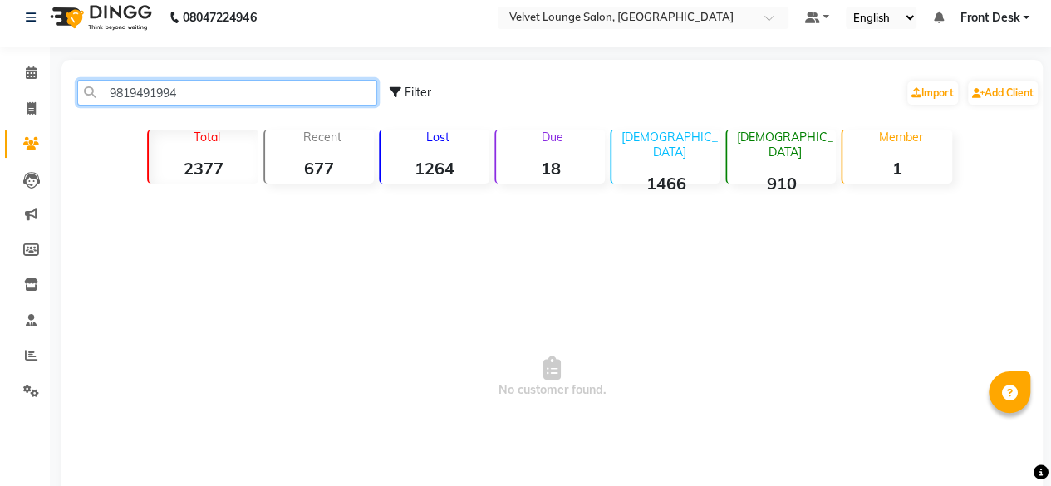
click at [230, 91] on input "9819491994" at bounding box center [227, 93] width 300 height 26
paste input "7743996745"
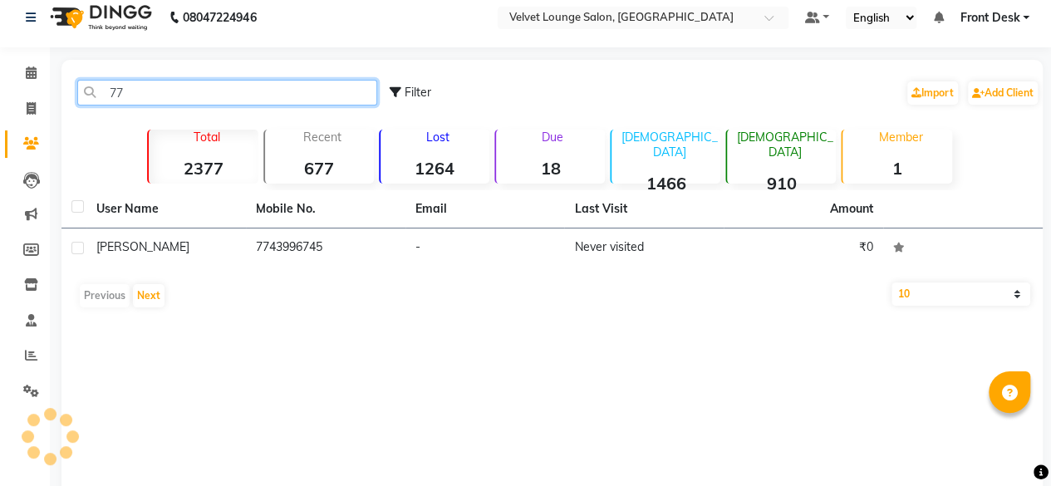
type input "7"
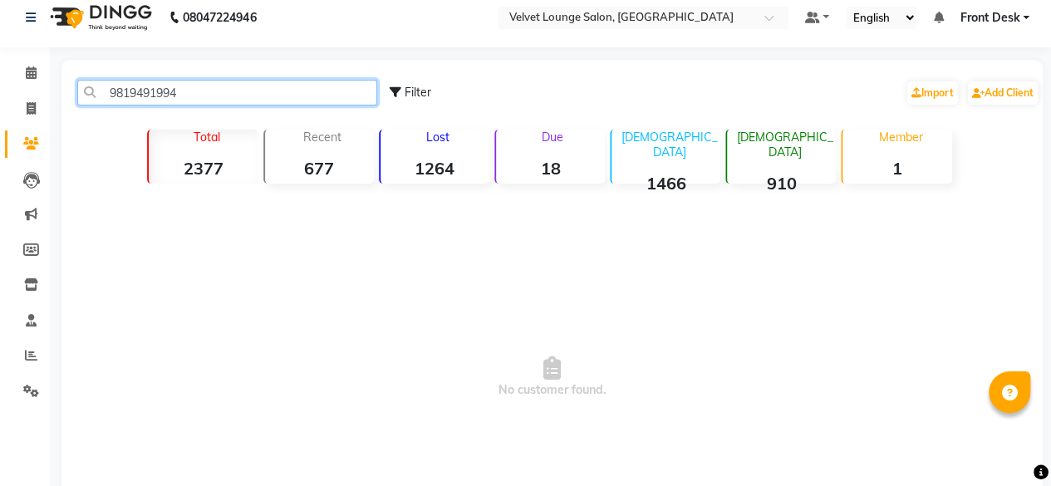
click at [194, 96] on input "9819491994" at bounding box center [227, 93] width 300 height 26
type input "9819491994"
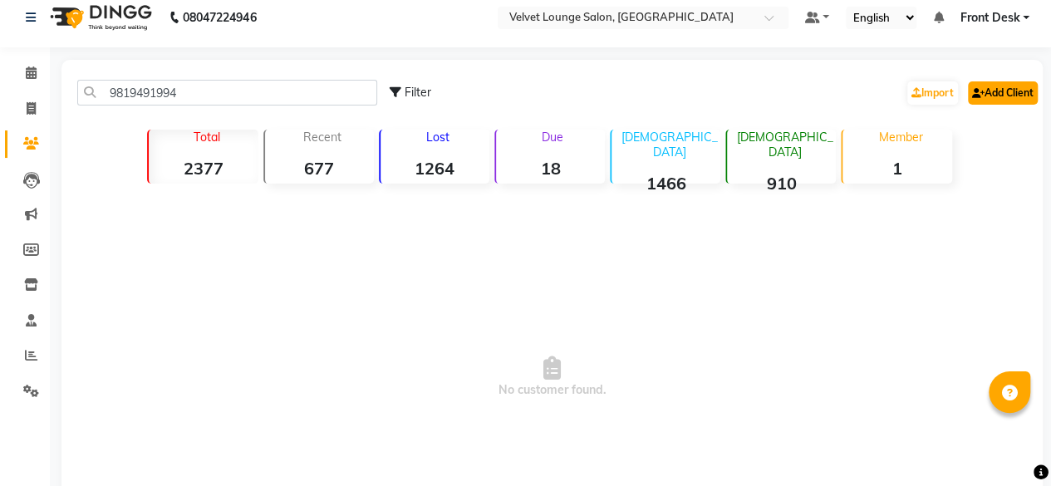
click at [997, 101] on link "Add Client" at bounding box center [1003, 92] width 70 height 23
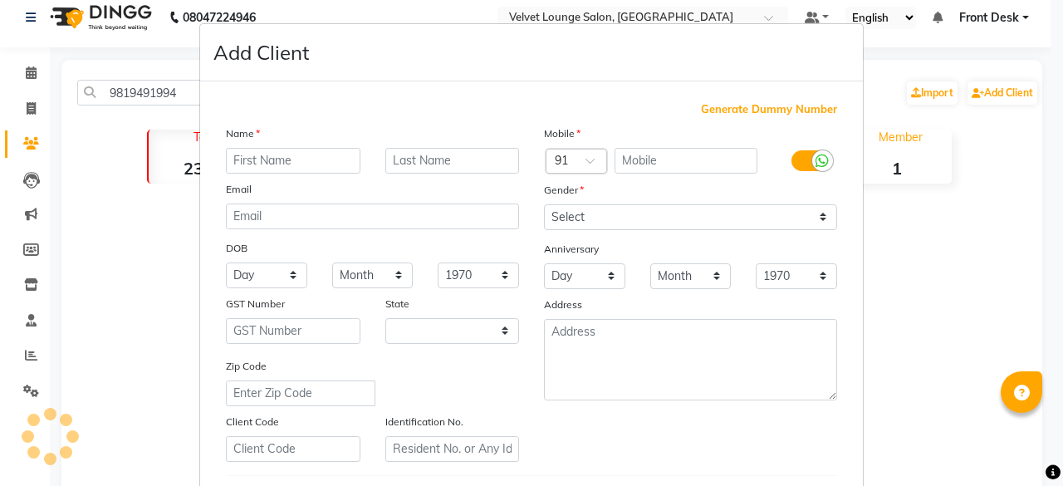
select select "22"
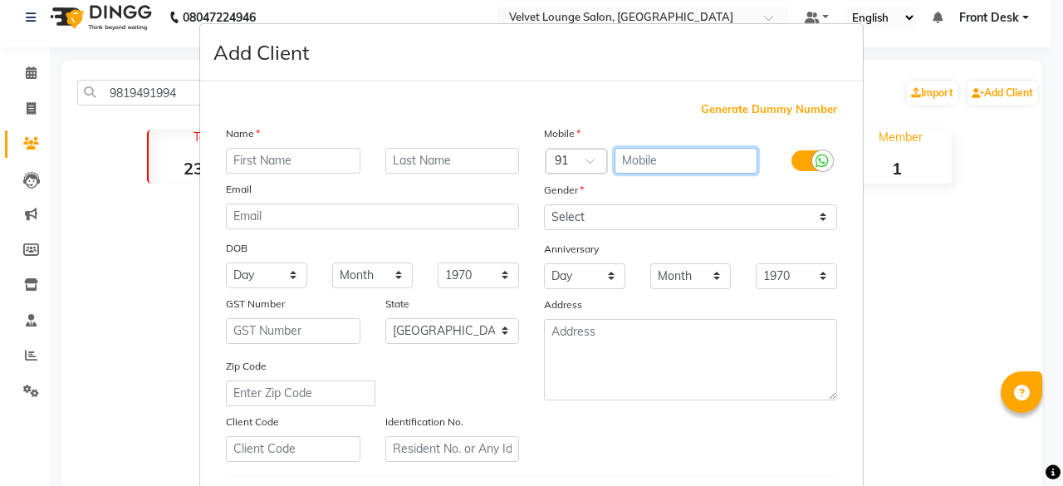
click at [648, 153] on input "text" at bounding box center [687, 161] width 144 height 26
paste input "9819491994"
type input "9819491994"
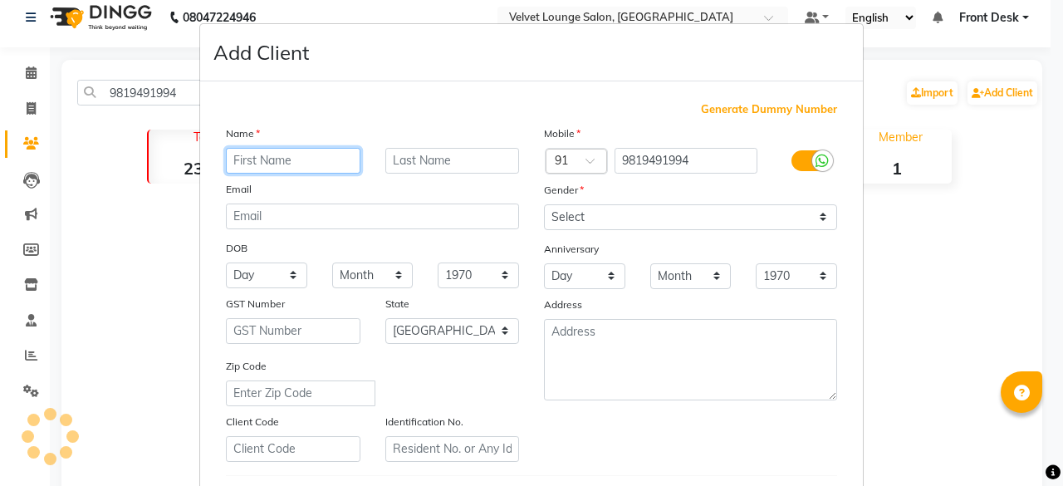
click at [317, 152] on input "text" at bounding box center [293, 161] width 135 height 26
type input "[PERSON_NAME]"
click at [553, 233] on div "Mobile Country Code × 91 9819491994 Gender Select [DEMOGRAPHIC_DATA] [DEMOGRAPH…" at bounding box center [691, 293] width 318 height 337
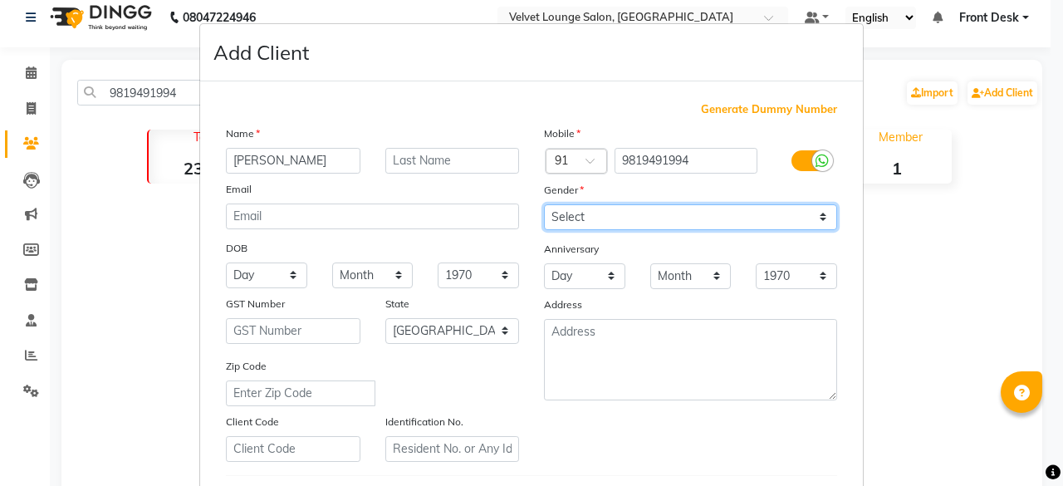
click at [568, 218] on select "Select [DEMOGRAPHIC_DATA] [DEMOGRAPHIC_DATA] Other Prefer Not To Say" at bounding box center [690, 217] width 293 height 26
select select "[DEMOGRAPHIC_DATA]"
click at [544, 204] on select "Select [DEMOGRAPHIC_DATA] [DEMOGRAPHIC_DATA] Other Prefer Not To Say" at bounding box center [690, 217] width 293 height 26
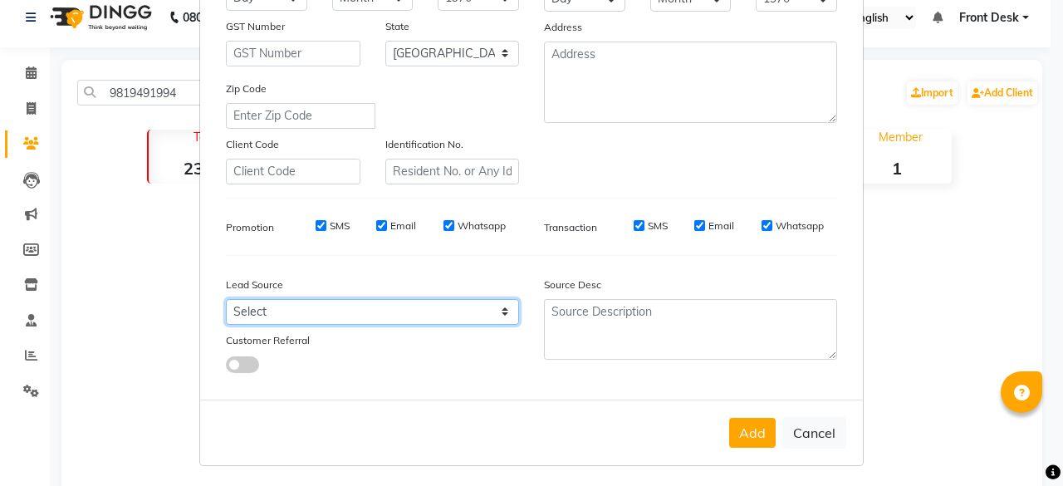
click at [412, 302] on select "Select Walk-in Referral Internet Friend Word of Mouth Advertisement Facebook Ju…" at bounding box center [372, 312] width 293 height 26
select select "40043"
click at [226, 299] on select "Select Walk-in Referral Internet Friend Word of Mouth Advertisement Facebook Ju…" at bounding box center [372, 312] width 293 height 26
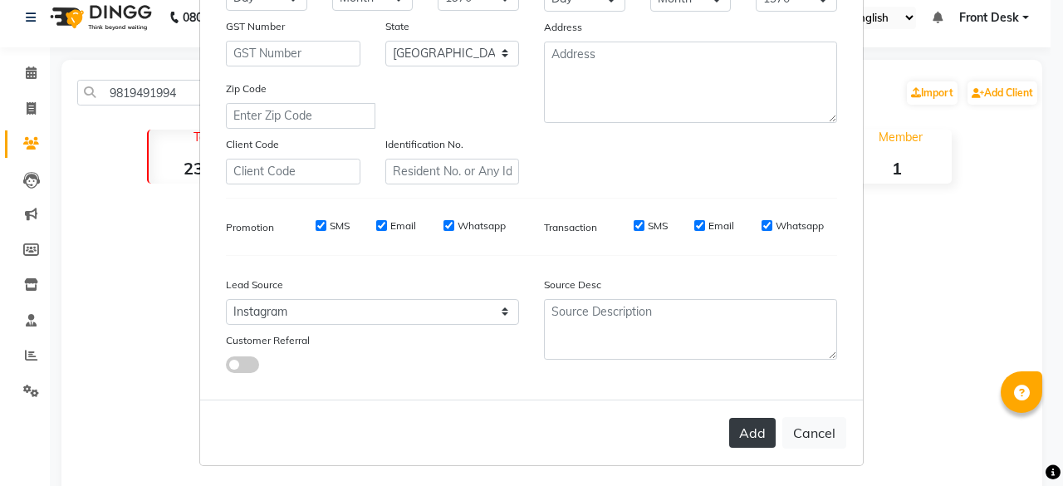
click at [733, 432] on button "Add" at bounding box center [752, 433] width 47 height 30
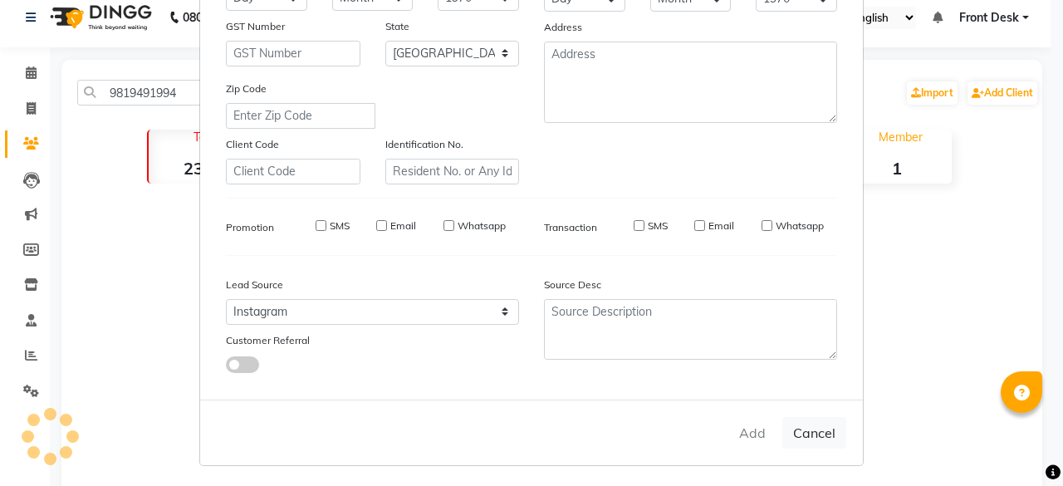
select select
select select "null"
select select
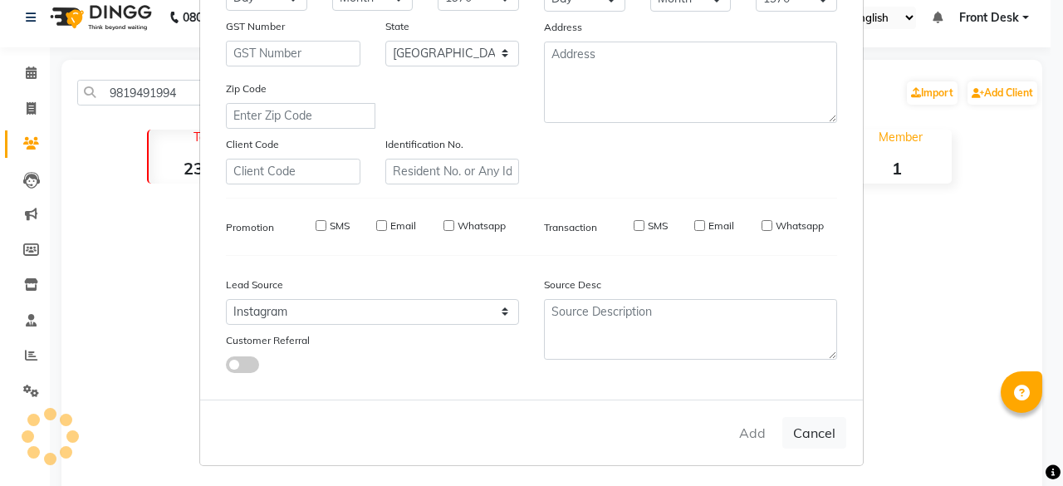
select select
checkbox input "false"
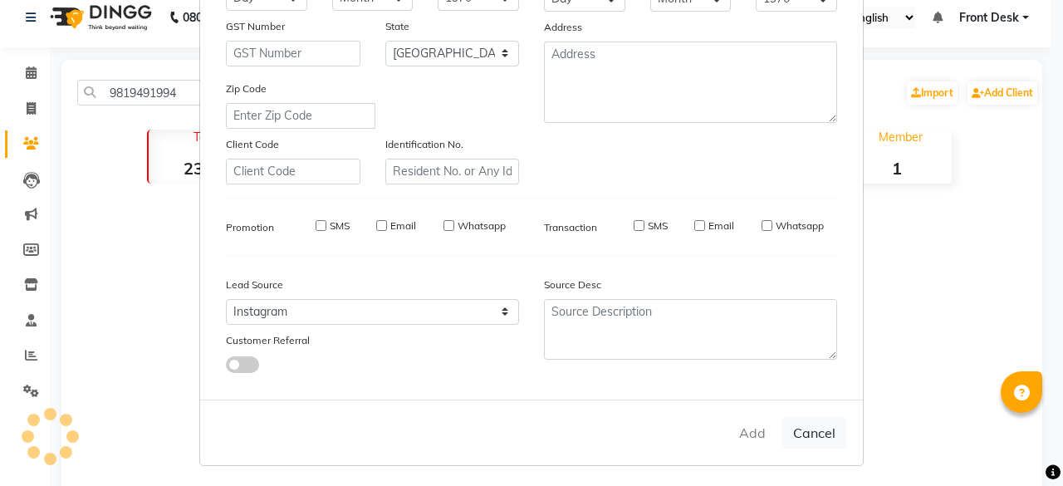
checkbox input "false"
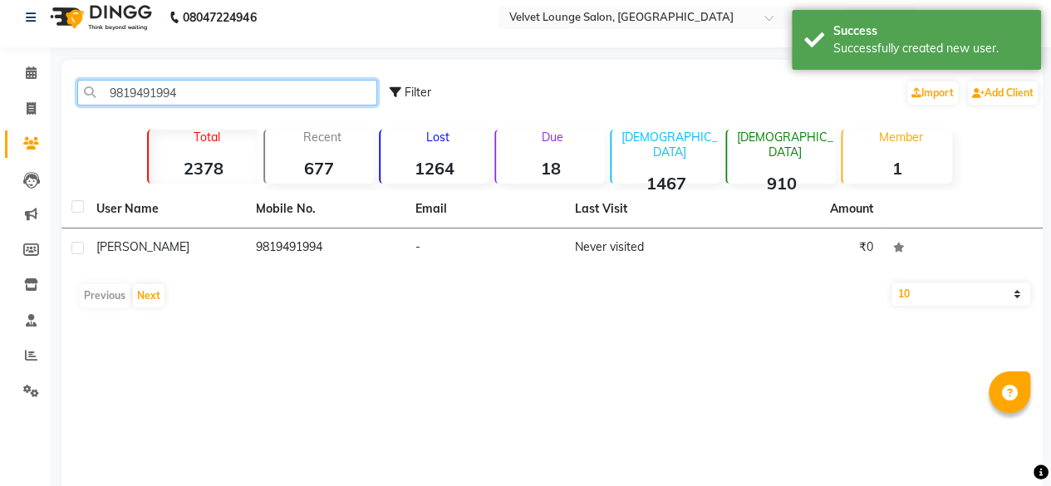
click at [316, 102] on input "9819491994" at bounding box center [227, 93] width 300 height 26
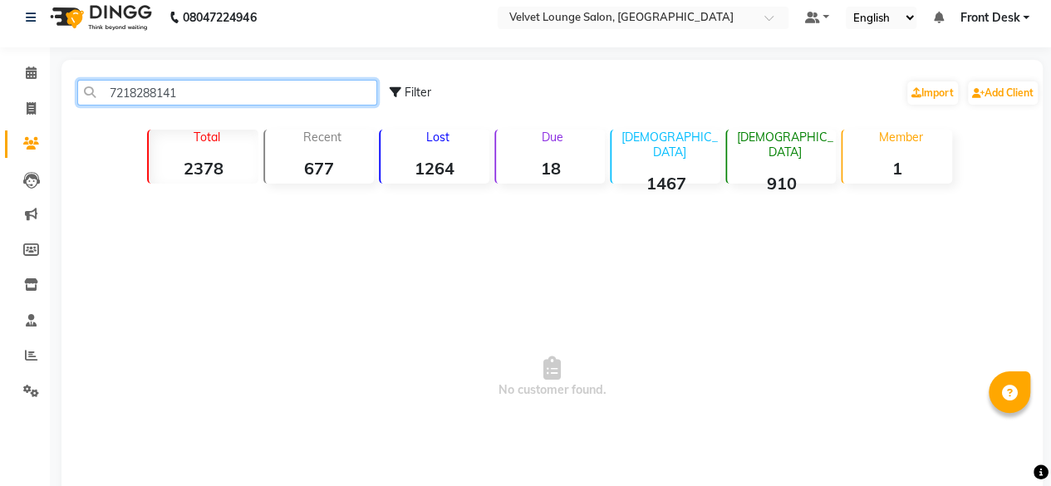
click at [201, 84] on input "7218288141" at bounding box center [227, 93] width 300 height 26
type input "7218288141"
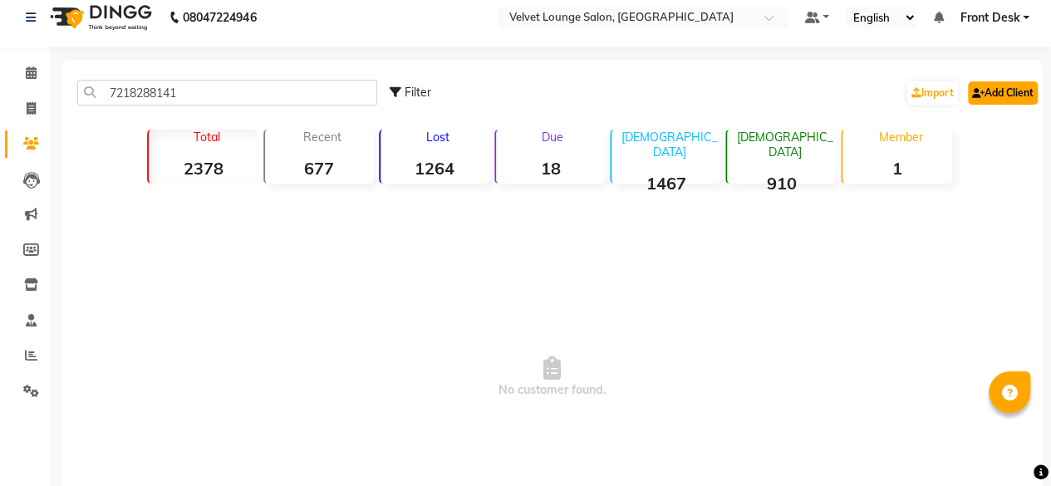
click at [983, 92] on link "Add Client" at bounding box center [1003, 92] width 70 height 23
select select
select select "40043"
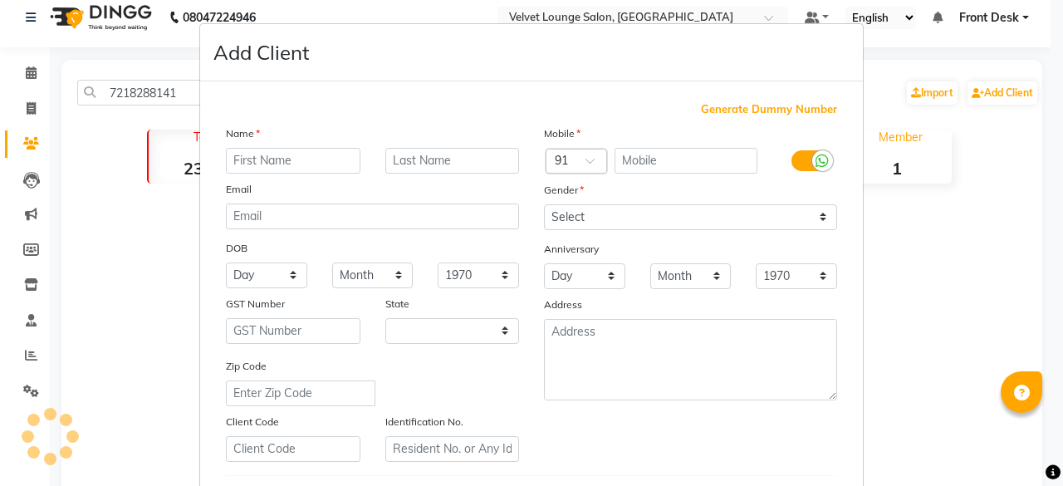
select select "22"
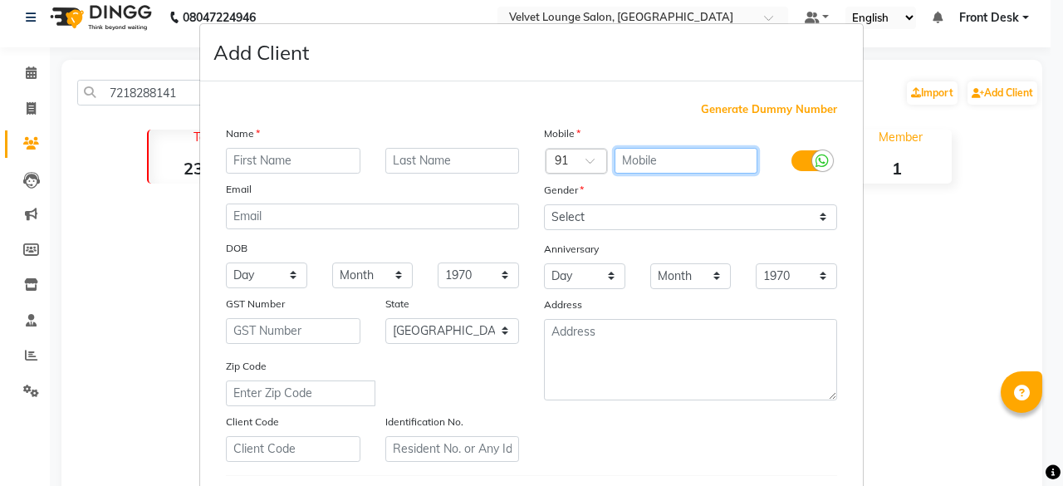
click at [638, 155] on input "text" at bounding box center [687, 161] width 144 height 26
paste input "7218288141"
type input "7218288141"
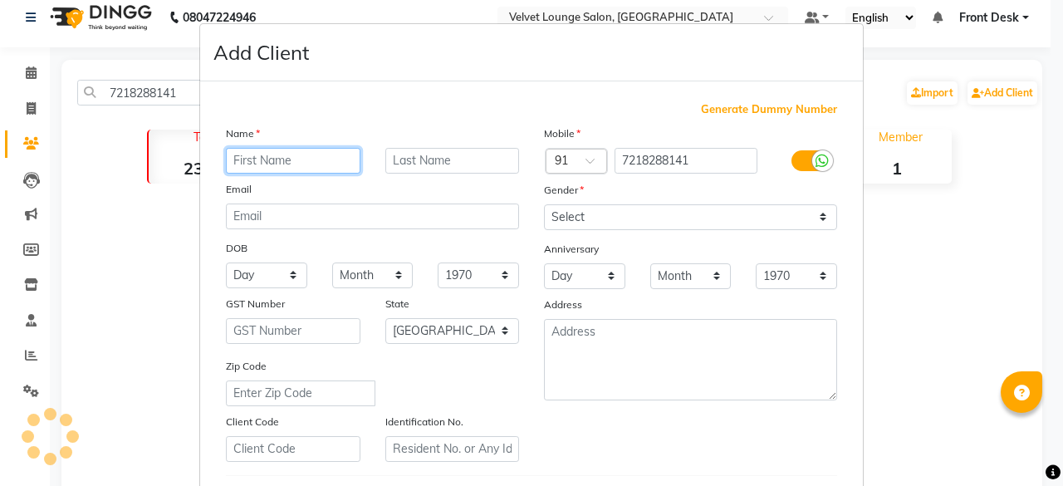
click at [256, 169] on input "text" at bounding box center [293, 161] width 135 height 26
type input "divu"
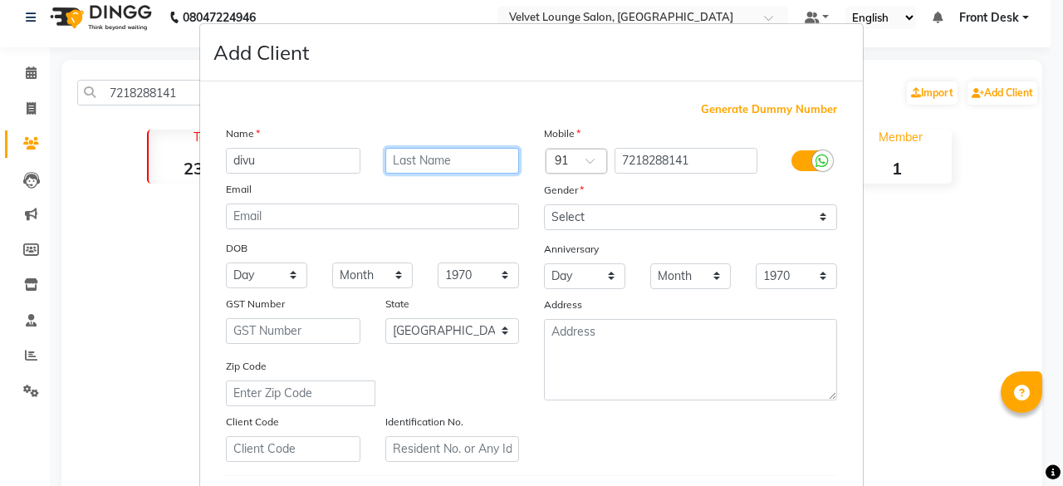
click at [405, 159] on input "text" at bounding box center [452, 161] width 135 height 26
type input "shinde"
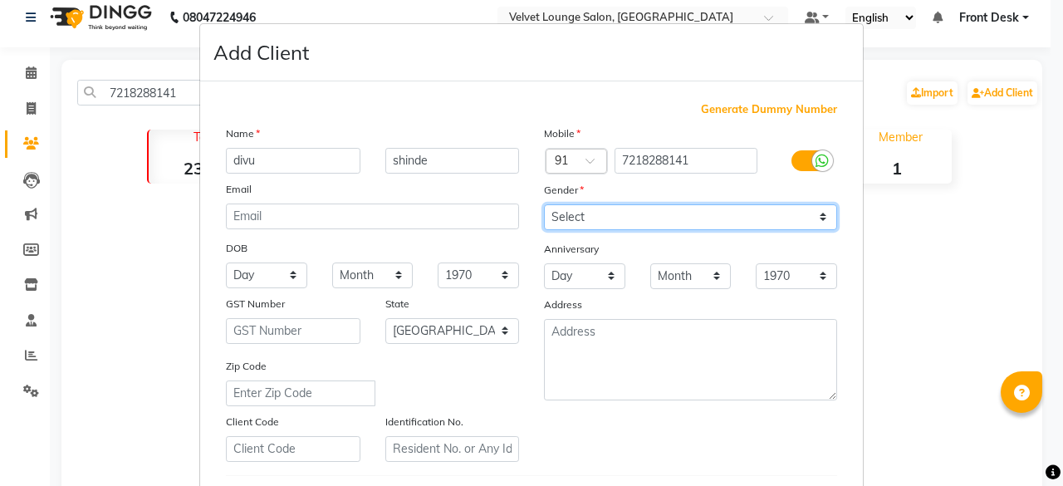
click at [586, 204] on select "Select [DEMOGRAPHIC_DATA] [DEMOGRAPHIC_DATA] Other Prefer Not To Say" at bounding box center [690, 217] width 293 height 26
select select "[DEMOGRAPHIC_DATA]"
click at [544, 204] on select "Select [DEMOGRAPHIC_DATA] [DEMOGRAPHIC_DATA] Other Prefer Not To Say" at bounding box center [690, 217] width 293 height 26
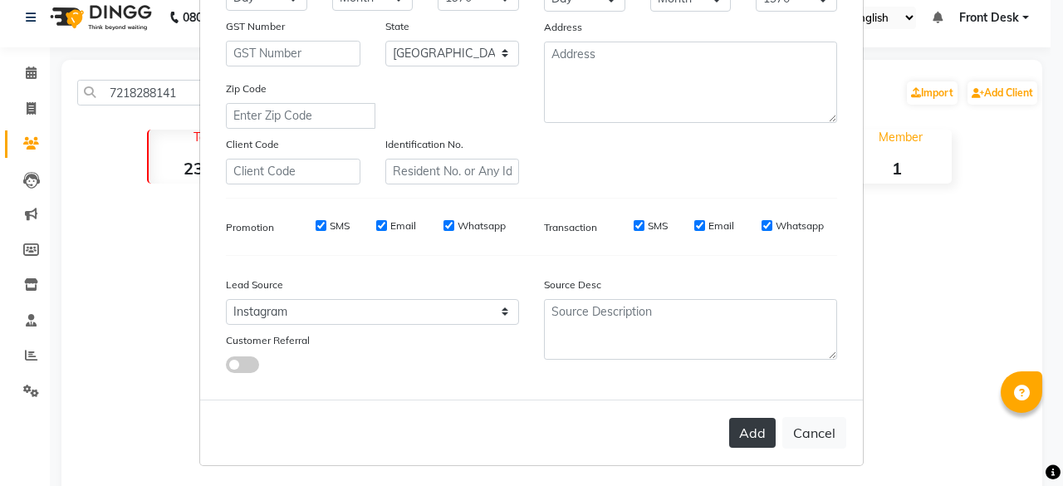
click at [746, 426] on button "Add" at bounding box center [752, 433] width 47 height 30
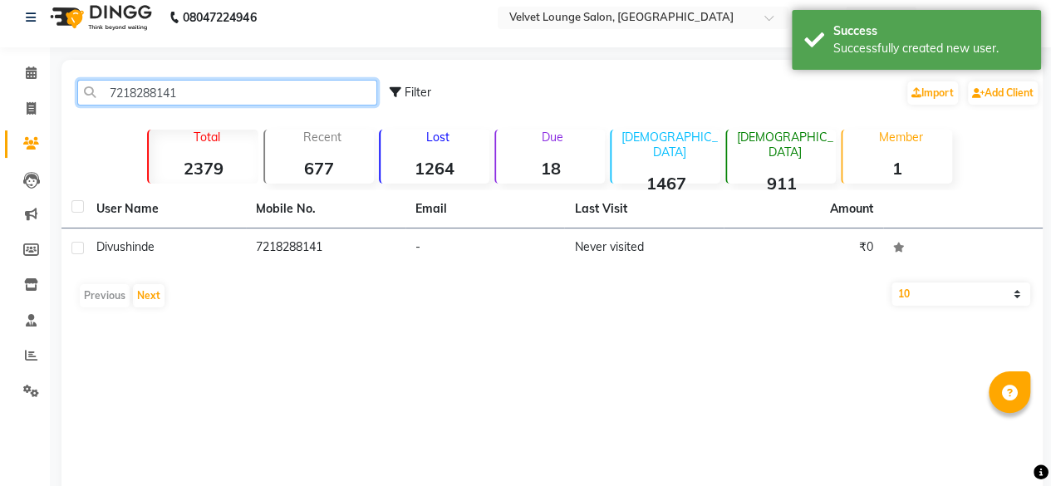
click at [308, 99] on input "7218288141" at bounding box center [227, 93] width 300 height 26
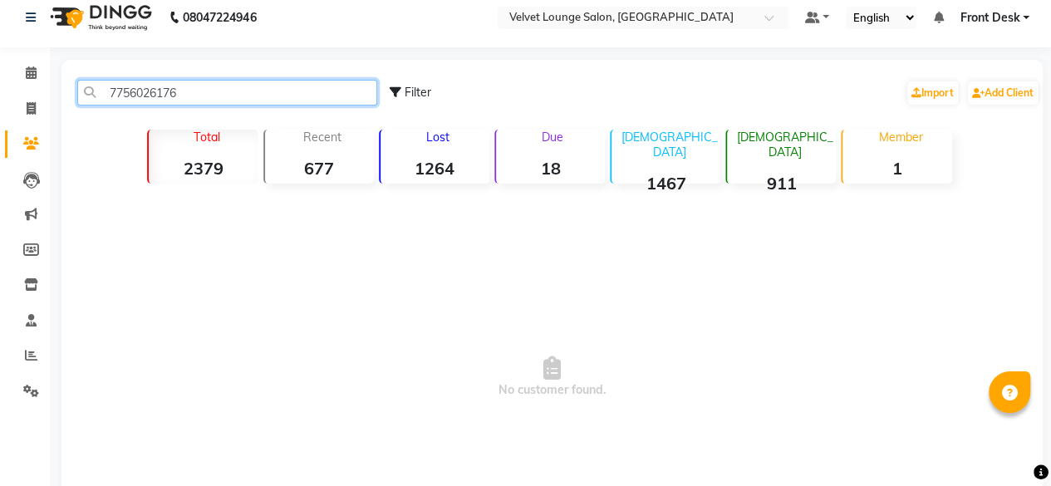
click at [183, 90] on input "7756026176" at bounding box center [227, 93] width 300 height 26
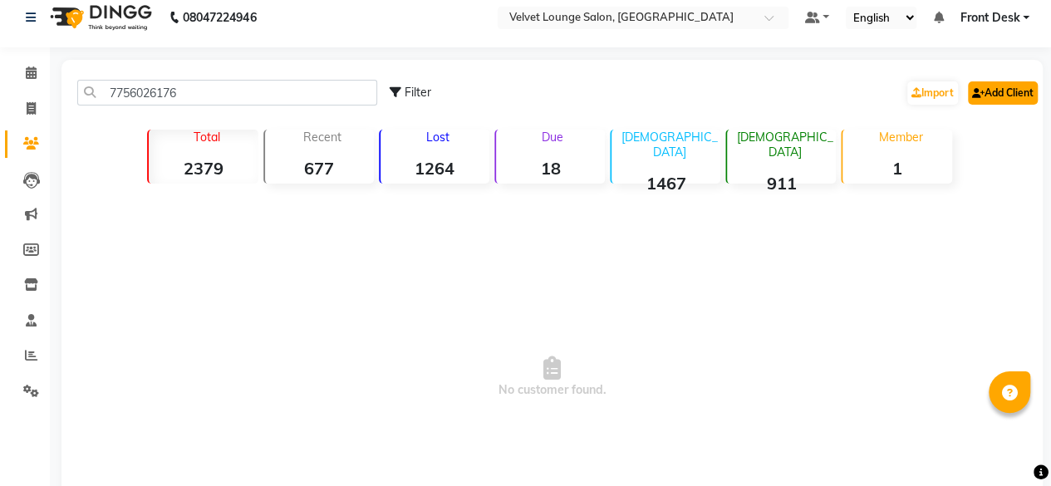
click at [1023, 90] on link "Add Client" at bounding box center [1003, 92] width 70 height 23
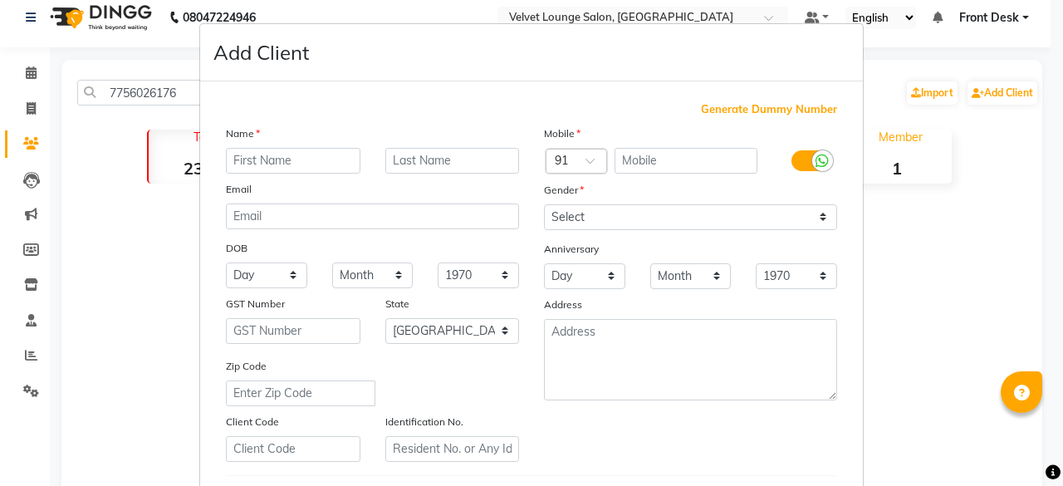
click at [326, 150] on input "text" at bounding box center [293, 161] width 135 height 26
click at [669, 158] on input "text" at bounding box center [687, 161] width 144 height 26
paste input "7756026176"
click at [575, 222] on div "Mobile Country Code × 91 7756026176 Gender Select [DEMOGRAPHIC_DATA] [DEMOGRAPH…" at bounding box center [691, 293] width 318 height 337
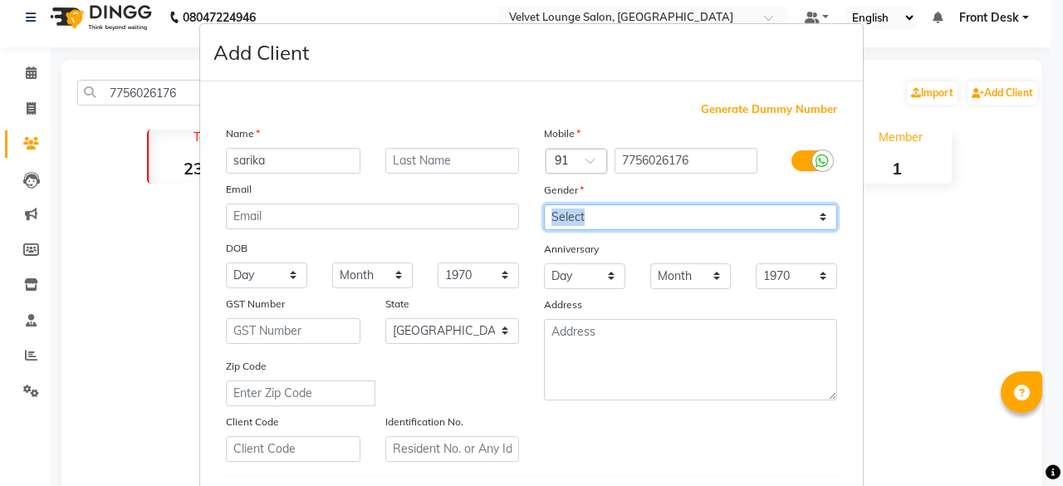
click at [575, 222] on select "Select [DEMOGRAPHIC_DATA] [DEMOGRAPHIC_DATA] Other Prefer Not To Say" at bounding box center [690, 217] width 293 height 26
click at [544, 204] on select "Select [DEMOGRAPHIC_DATA] [DEMOGRAPHIC_DATA] Other Prefer Not To Say" at bounding box center [690, 217] width 293 height 26
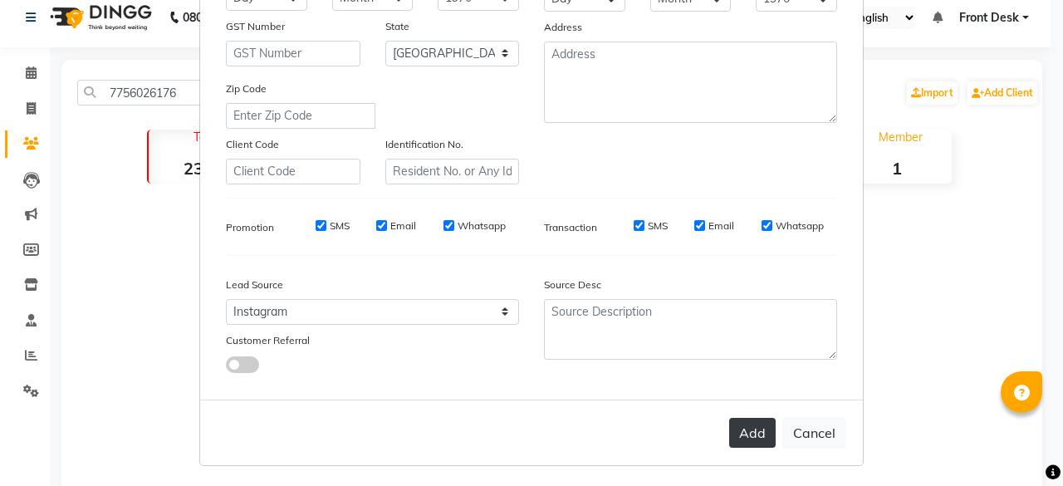
click at [765, 433] on button "Add" at bounding box center [752, 433] width 47 height 30
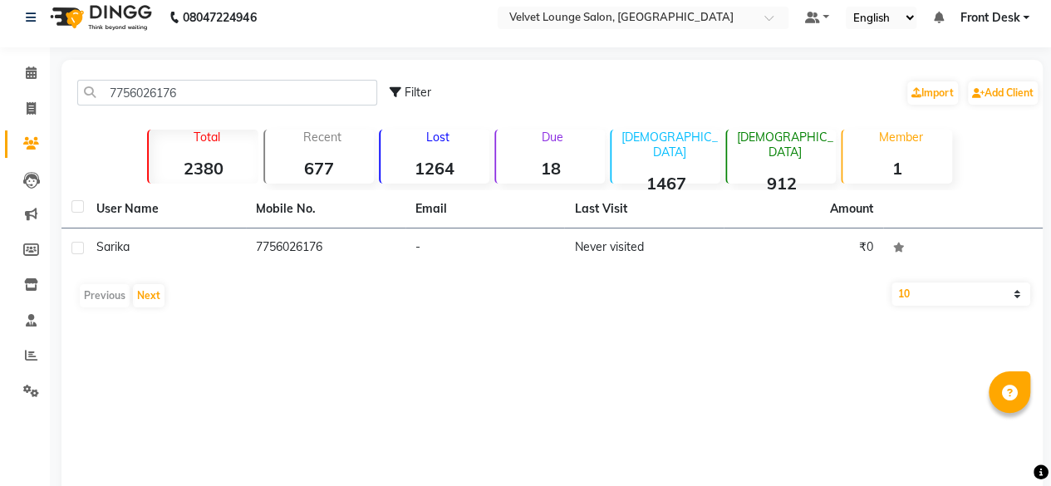
drag, startPoint x: 197, startPoint y: 77, endPoint x: 200, endPoint y: 87, distance: 10.5
click at [200, 87] on div "7756026176 Filter Import Add Client" at bounding box center [552, 92] width 974 height 52
click at [200, 87] on input "7756026176" at bounding box center [227, 93] width 300 height 26
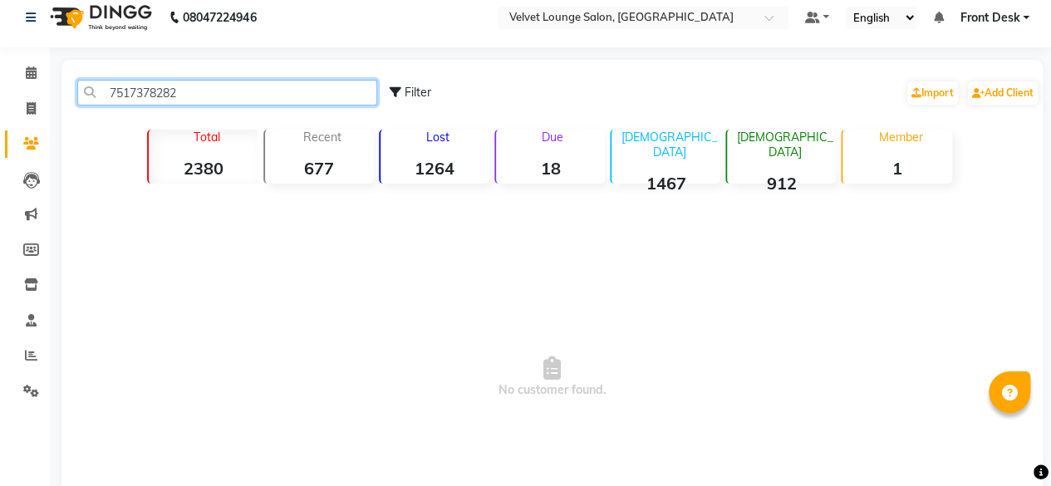
click at [175, 90] on input "7517378282" at bounding box center [227, 93] width 300 height 26
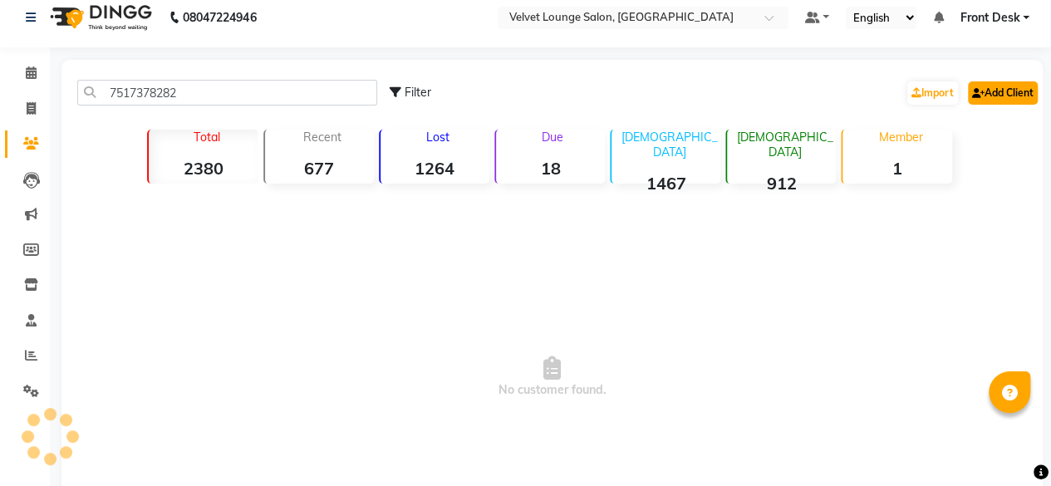
click at [1012, 91] on link "Add Client" at bounding box center [1003, 92] width 70 height 23
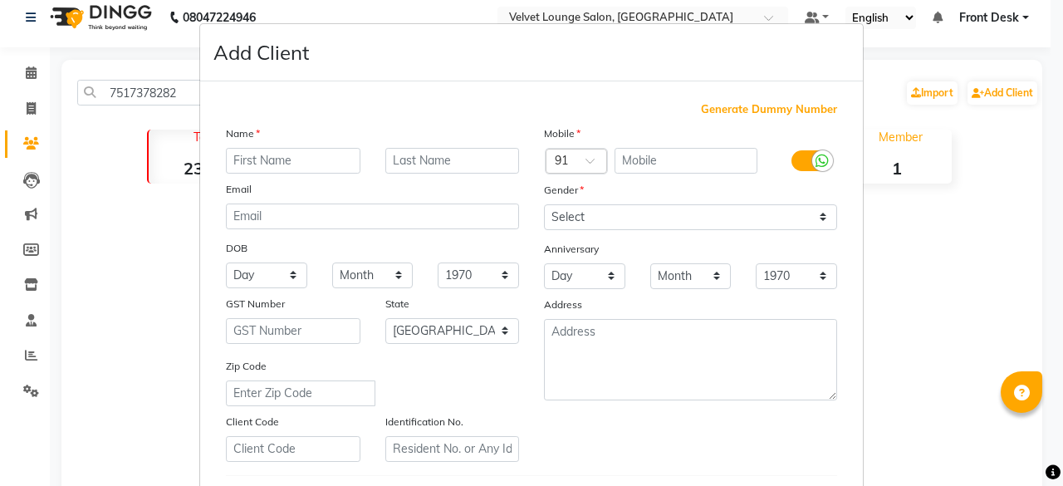
click at [308, 159] on input "text" at bounding box center [293, 161] width 135 height 26
click at [626, 170] on input "text" at bounding box center [687, 161] width 144 height 26
paste input "7517378282"
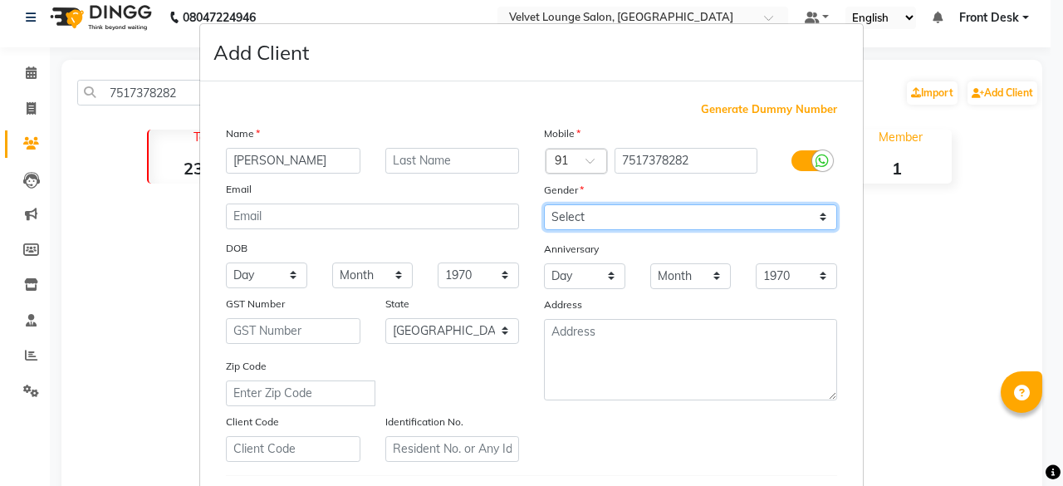
drag, startPoint x: 562, startPoint y: 215, endPoint x: 561, endPoint y: 276, distance: 60.6
click at [561, 276] on div "Mobile Country Code × 91 7517378282 Gender Select [DEMOGRAPHIC_DATA] [DEMOGRAPH…" at bounding box center [691, 293] width 318 height 337
click at [544, 204] on select "Select [DEMOGRAPHIC_DATA] [DEMOGRAPHIC_DATA] Other Prefer Not To Say" at bounding box center [690, 217] width 293 height 26
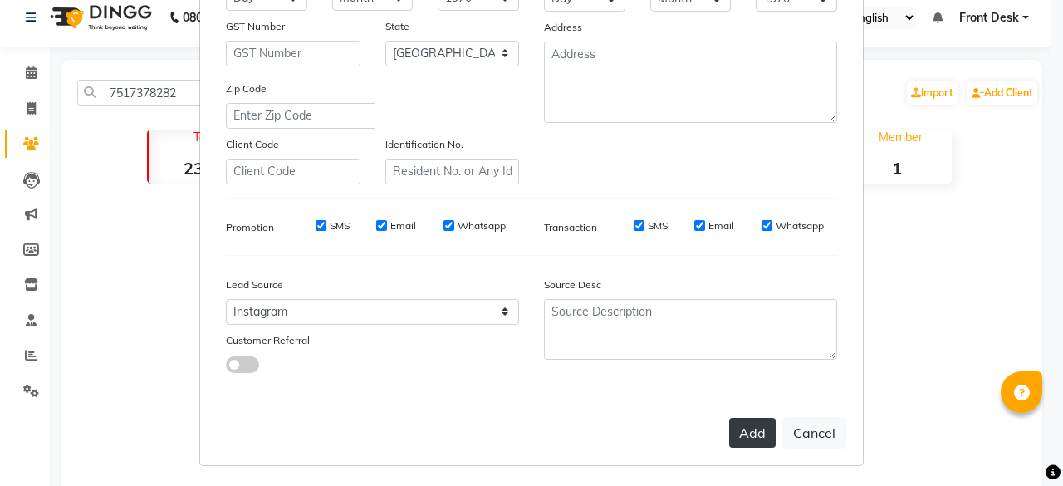
click at [759, 428] on button "Add" at bounding box center [752, 433] width 47 height 30
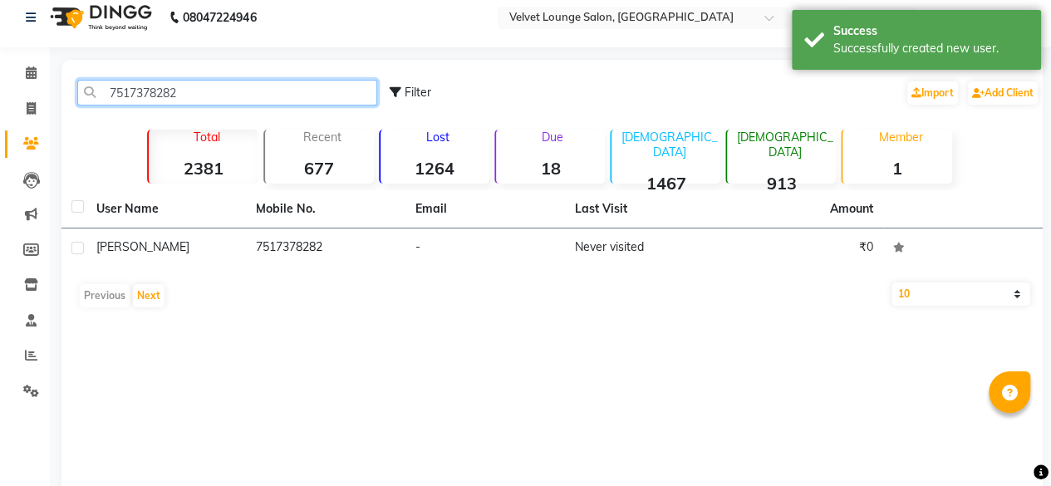
click at [328, 93] on input "7517378282" at bounding box center [227, 93] width 300 height 26
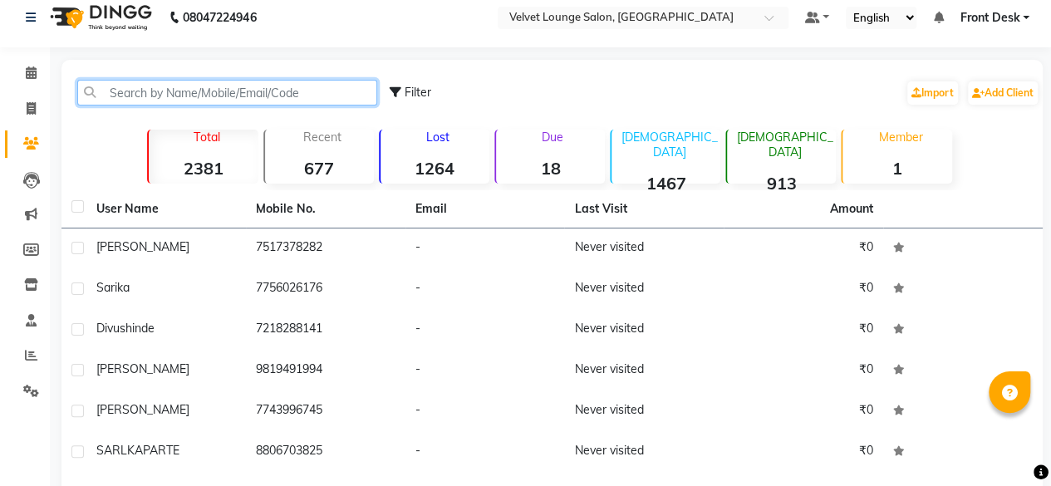
click at [296, 94] on input "text" at bounding box center [227, 93] width 300 height 26
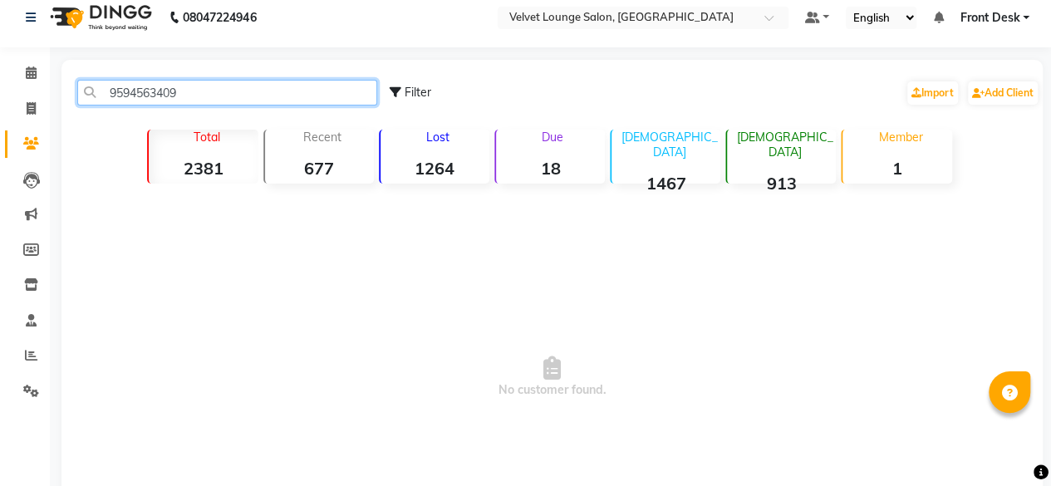
click at [229, 96] on input "9594563409" at bounding box center [227, 93] width 300 height 26
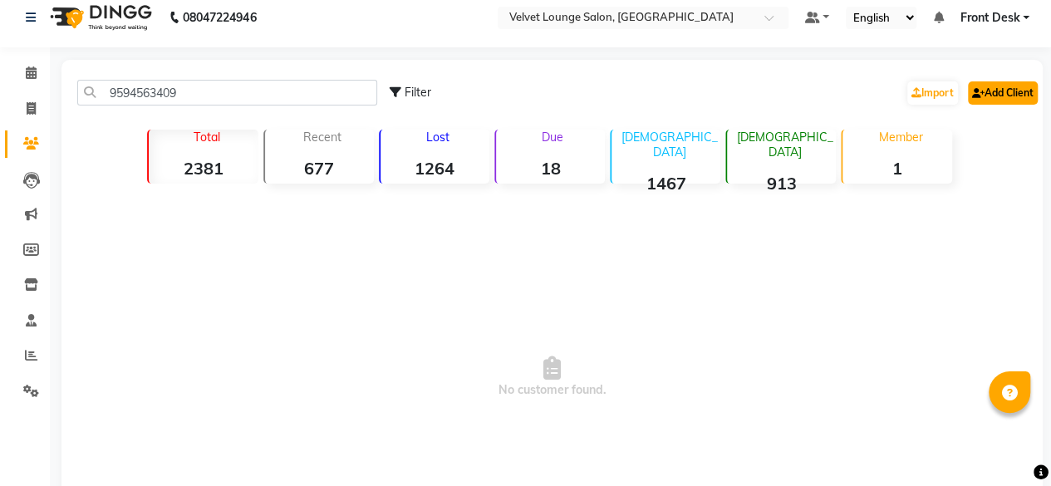
click at [1010, 81] on link "Add Client" at bounding box center [1003, 92] width 70 height 23
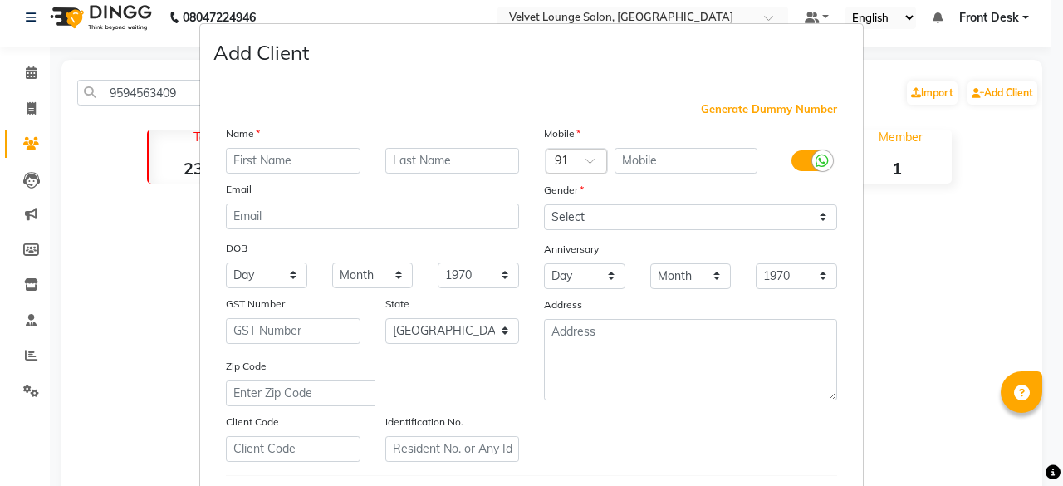
click at [317, 169] on input "text" at bounding box center [293, 161] width 135 height 26
click at [663, 167] on input "text" at bounding box center [687, 161] width 144 height 26
paste input "9594563409"
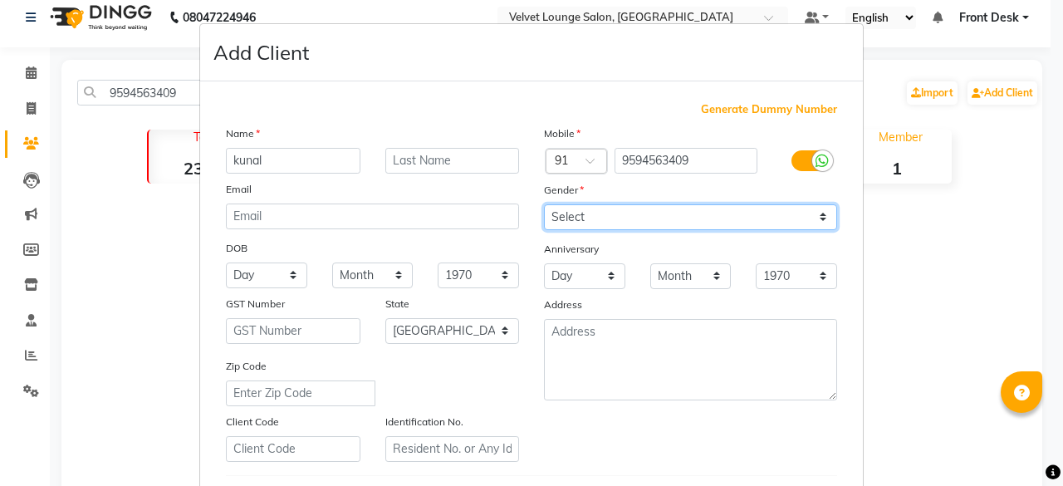
drag, startPoint x: 591, startPoint y: 225, endPoint x: 558, endPoint y: 265, distance: 51.4
click at [558, 265] on div "Mobile Country Code × 91 9594563409 Gender Select [DEMOGRAPHIC_DATA] [DEMOGRAPH…" at bounding box center [691, 293] width 318 height 337
click at [544, 204] on select "Select [DEMOGRAPHIC_DATA] [DEMOGRAPHIC_DATA] Other Prefer Not To Say" at bounding box center [690, 217] width 293 height 26
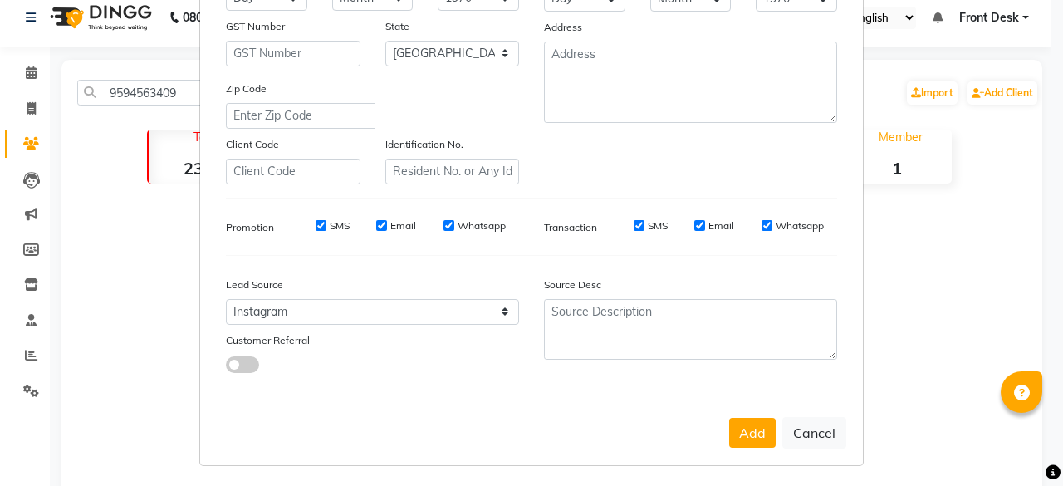
click at [724, 439] on div "Add Cancel" at bounding box center [531, 433] width 663 height 66
click at [739, 438] on button "Add" at bounding box center [752, 433] width 47 height 30
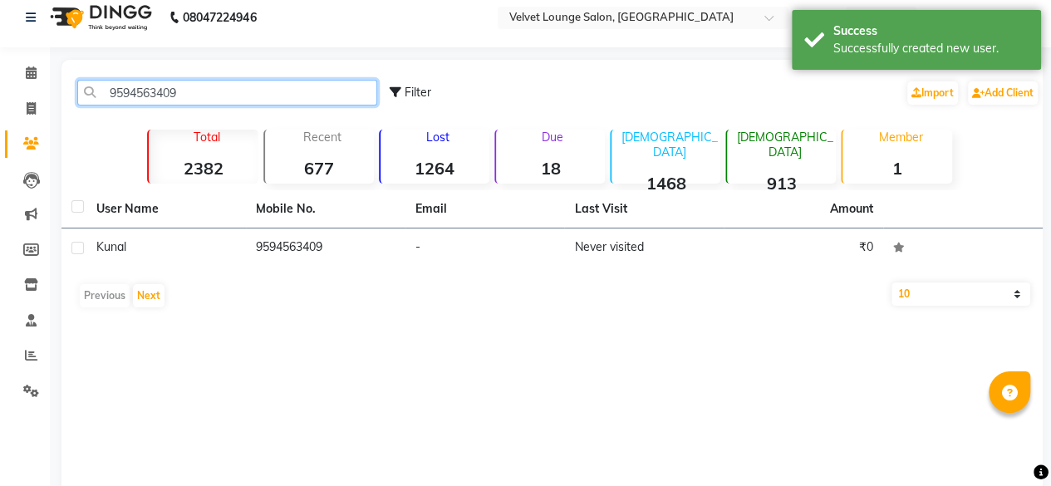
click at [201, 81] on input "9594563409" at bounding box center [227, 93] width 300 height 26
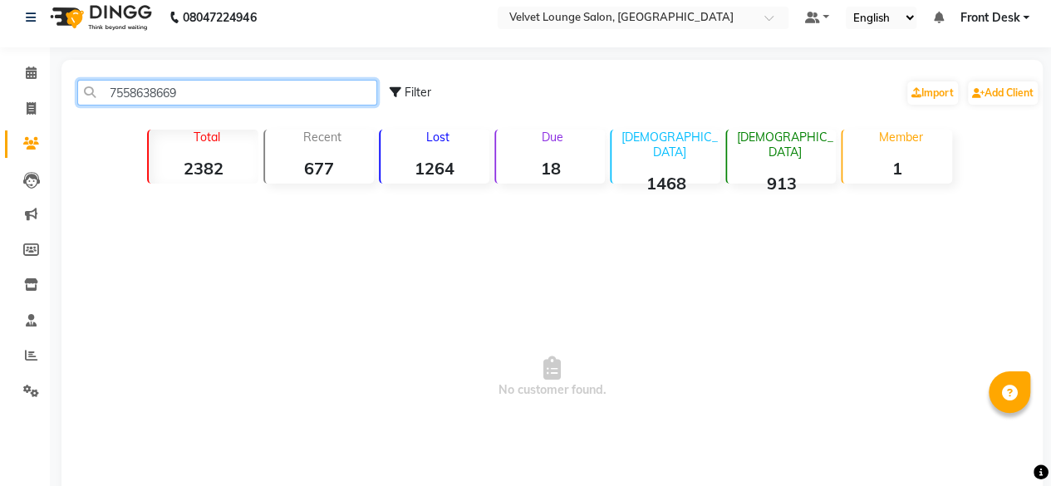
click at [265, 83] on input "7558638669" at bounding box center [227, 93] width 300 height 26
click at [262, 84] on input "7558638669" at bounding box center [227, 93] width 300 height 26
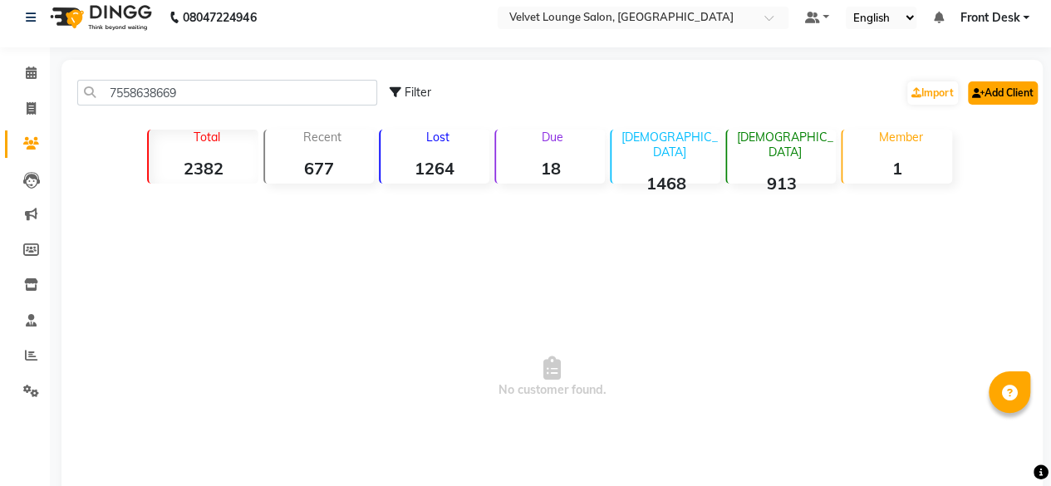
click at [998, 86] on link "Add Client" at bounding box center [1003, 92] width 70 height 23
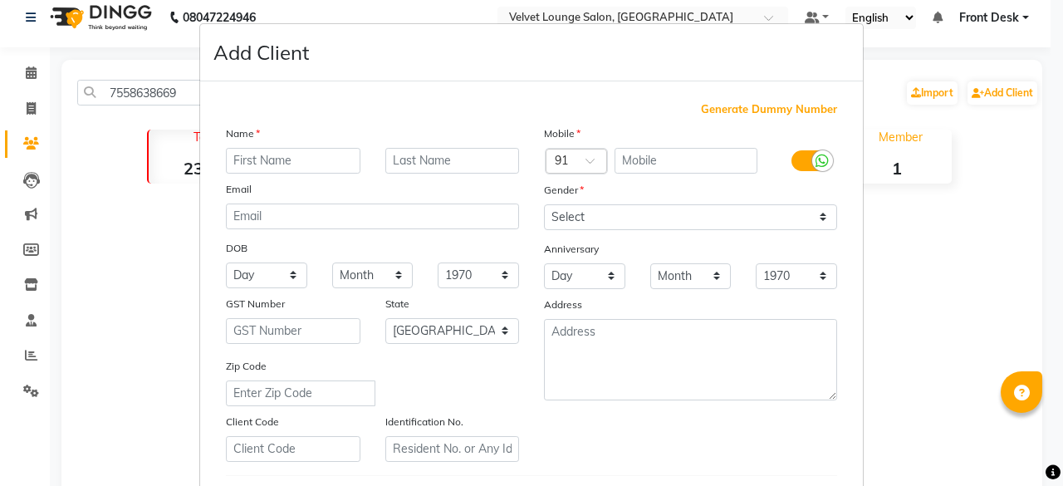
click at [352, 164] on input "text" at bounding box center [293, 161] width 135 height 26
click at [616, 154] on input "text" at bounding box center [687, 161] width 144 height 26
click at [623, 165] on input "text" at bounding box center [687, 161] width 144 height 26
paste input "7558638669"
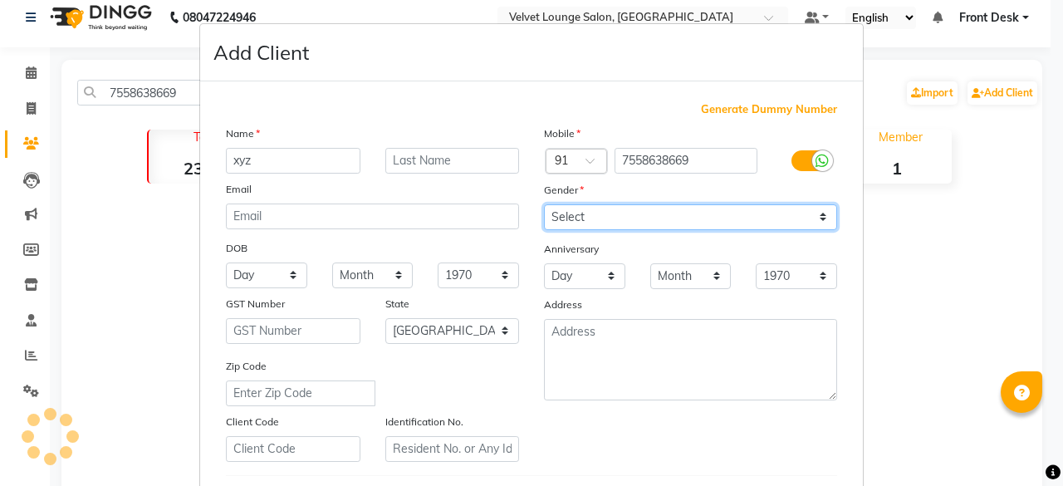
click at [597, 207] on select "Select [DEMOGRAPHIC_DATA] [DEMOGRAPHIC_DATA] Other Prefer Not To Say" at bounding box center [690, 217] width 293 height 26
click at [544, 204] on select "Select [DEMOGRAPHIC_DATA] [DEMOGRAPHIC_DATA] Other Prefer Not To Say" at bounding box center [690, 217] width 293 height 26
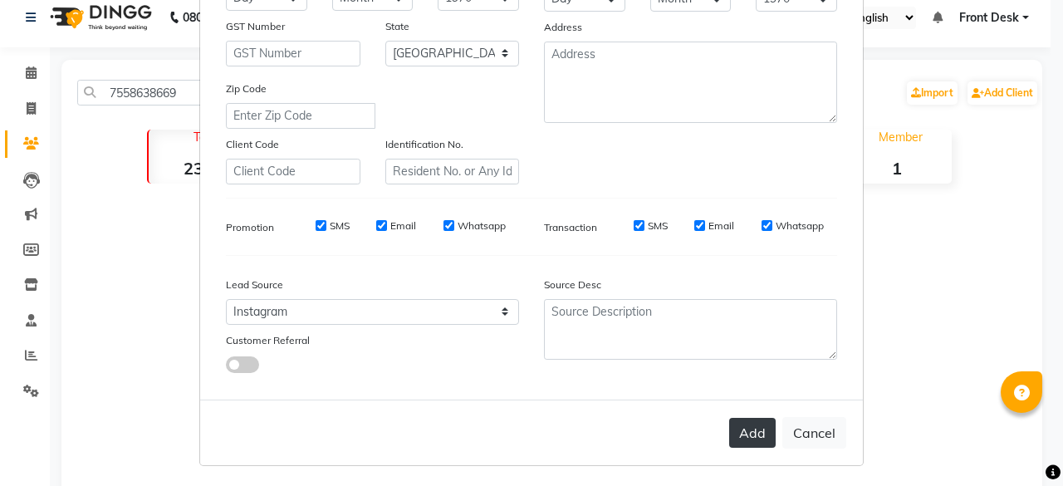
click at [748, 436] on button "Add" at bounding box center [752, 433] width 47 height 30
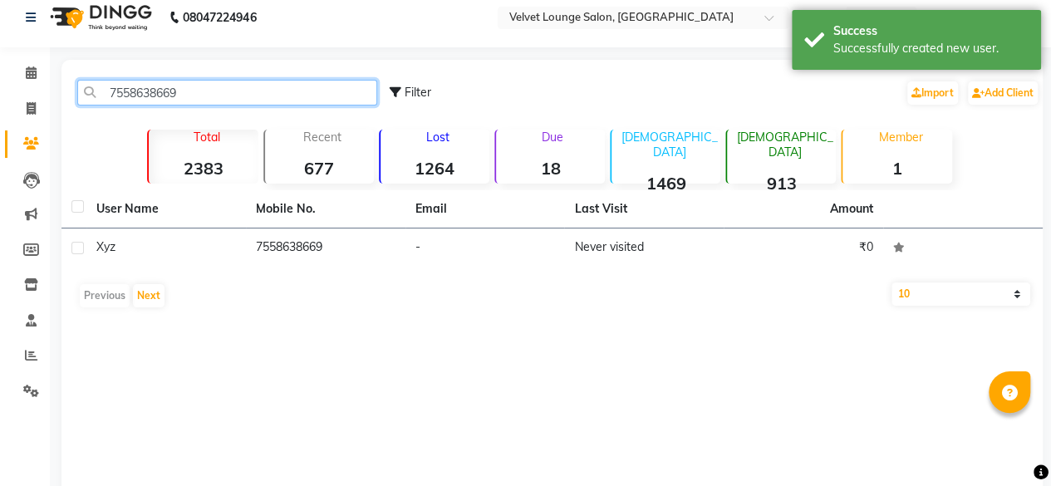
click at [243, 92] on input "7558638669" at bounding box center [227, 93] width 300 height 26
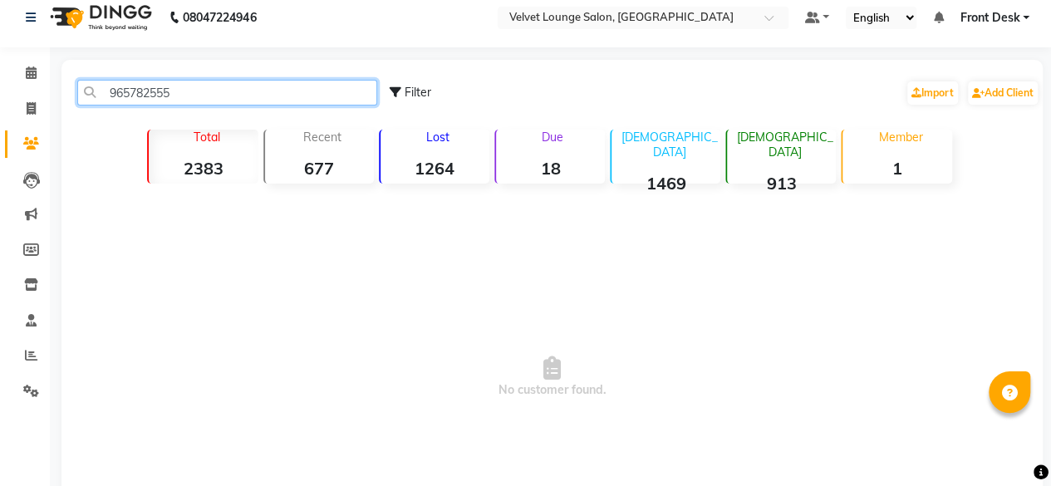
click at [146, 94] on input "965782555" at bounding box center [227, 93] width 300 height 26
click at [153, 94] on input "965782555" at bounding box center [227, 93] width 300 height 26
click at [190, 92] on input "9657828555" at bounding box center [227, 93] width 300 height 26
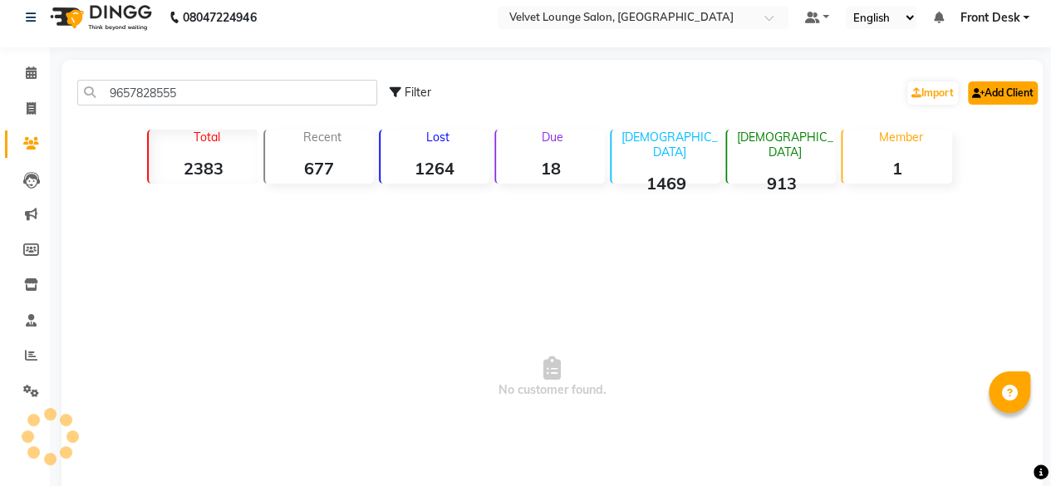
click at [978, 88] on icon at bounding box center [978, 93] width 12 height 10
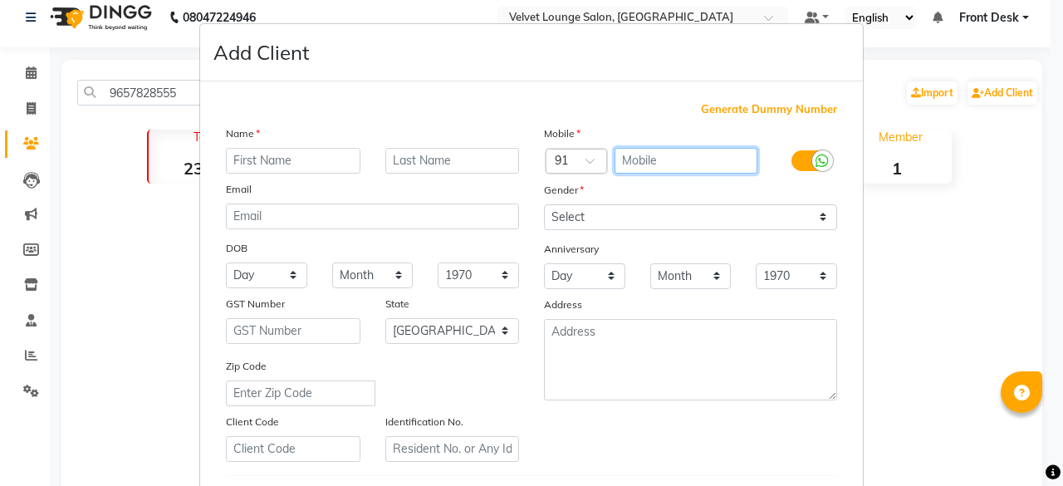
click at [655, 164] on input "text" at bounding box center [687, 161] width 144 height 26
paste input "9657828555"
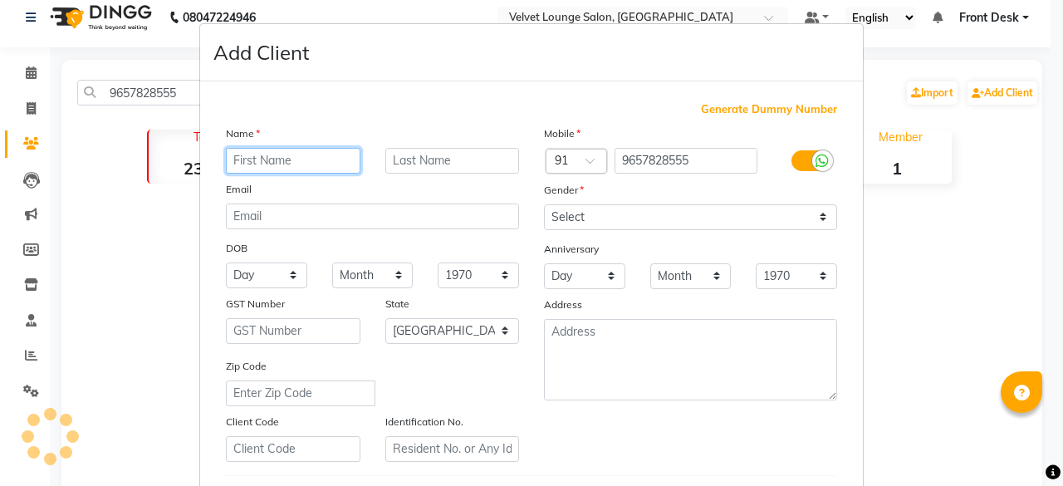
click at [306, 162] on input "text" at bounding box center [293, 161] width 135 height 26
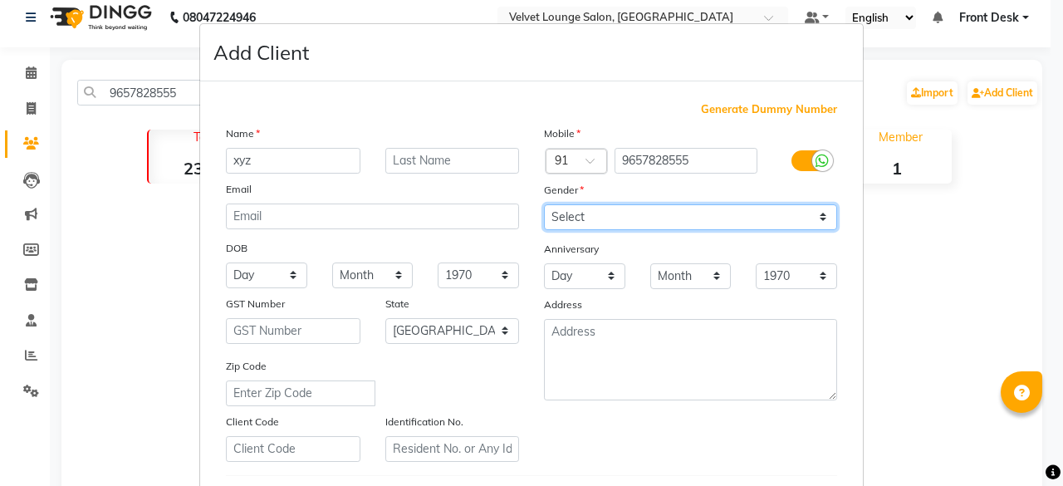
drag, startPoint x: 584, startPoint y: 207, endPoint x: 562, endPoint y: 258, distance: 56.2
click at [562, 258] on div "Mobile Country Code × 91 9657828555 Gender Select [DEMOGRAPHIC_DATA] [DEMOGRAPH…" at bounding box center [691, 293] width 318 height 337
click at [544, 204] on select "Select [DEMOGRAPHIC_DATA] [DEMOGRAPHIC_DATA] Other Prefer Not To Say" at bounding box center [690, 217] width 293 height 26
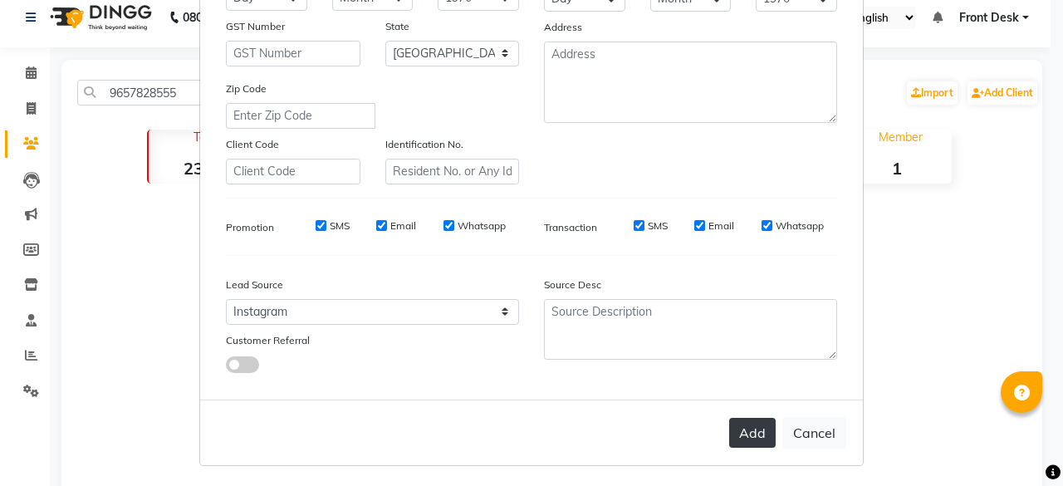
click at [744, 426] on button "Add" at bounding box center [752, 433] width 47 height 30
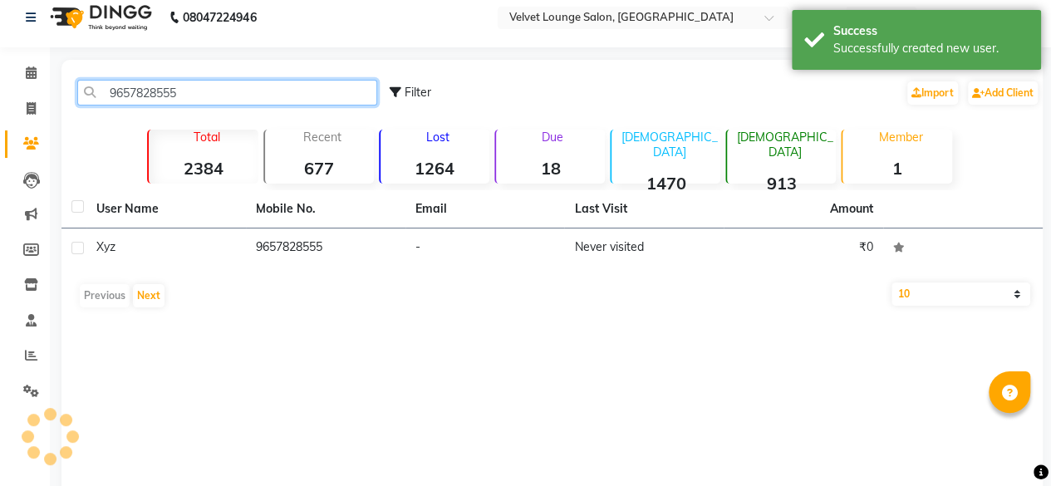
click at [179, 95] on input "9657828555" at bounding box center [227, 93] width 300 height 26
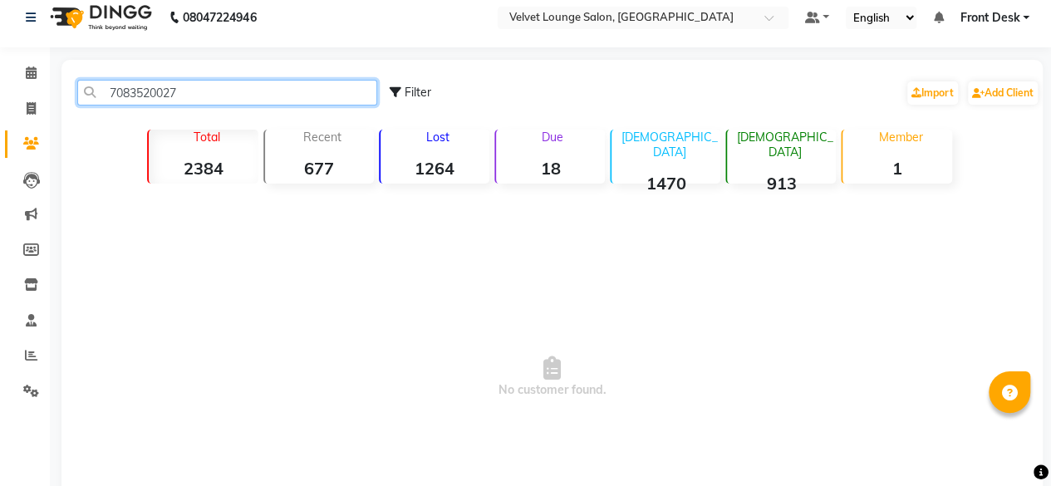
click at [231, 84] on input "7083520027" at bounding box center [227, 93] width 300 height 26
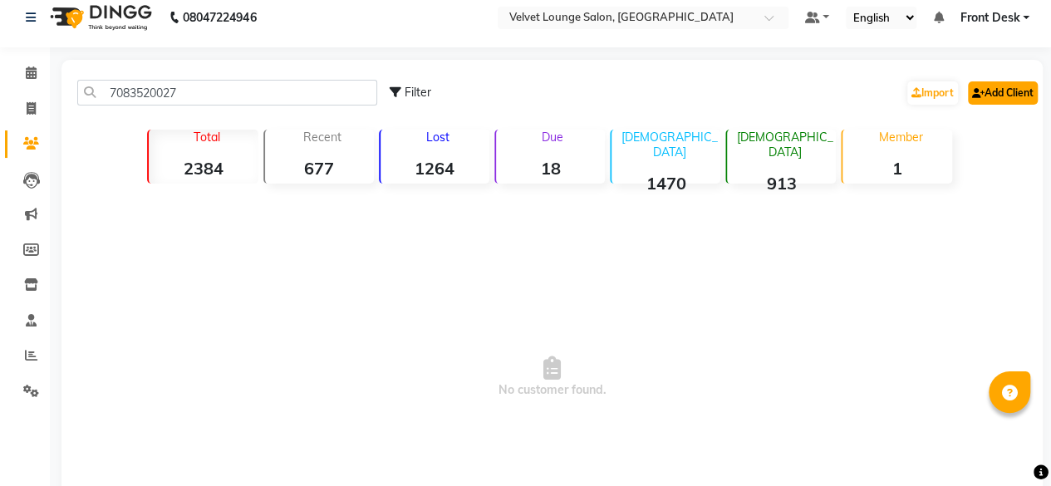
click at [988, 101] on link "Add Client" at bounding box center [1003, 92] width 70 height 23
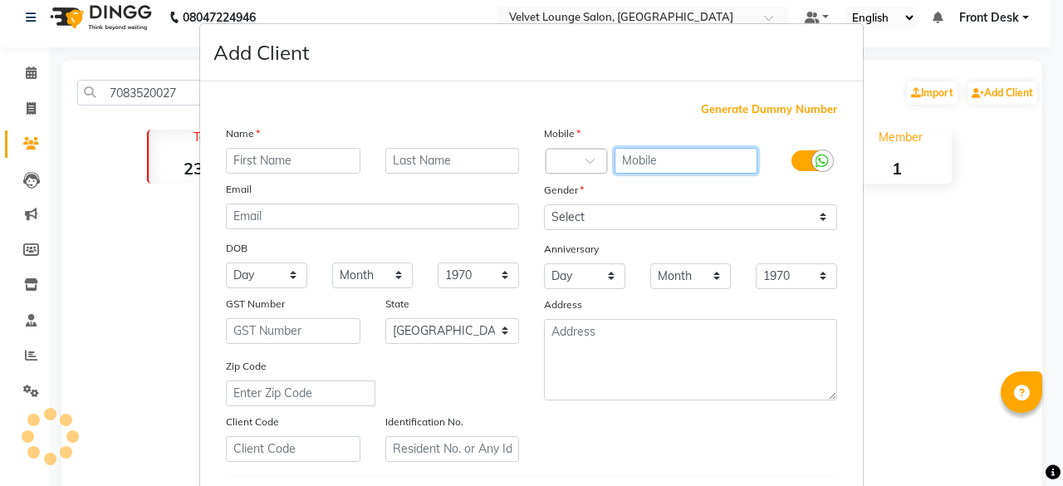
click at [633, 162] on input "text" at bounding box center [687, 161] width 144 height 26
paste input "7083520027"
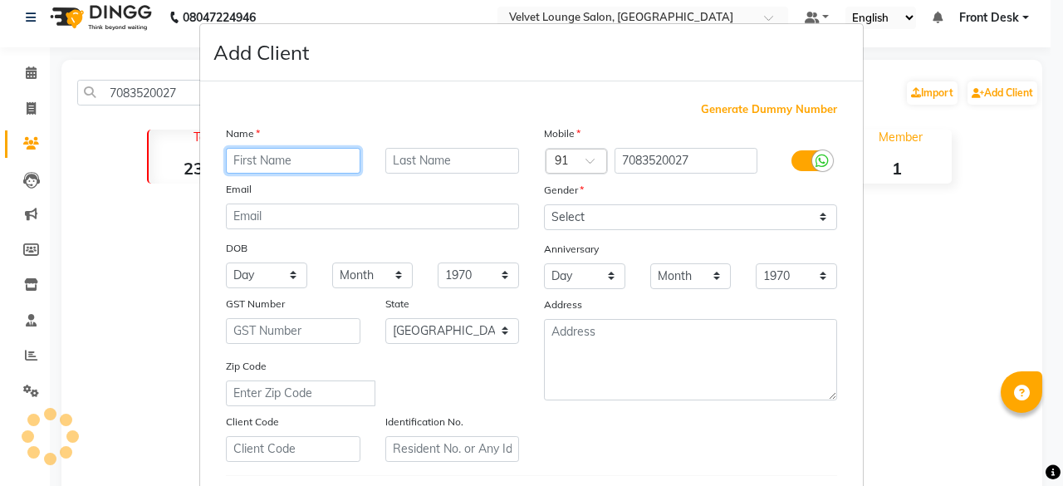
click at [343, 155] on input "text" at bounding box center [293, 161] width 135 height 26
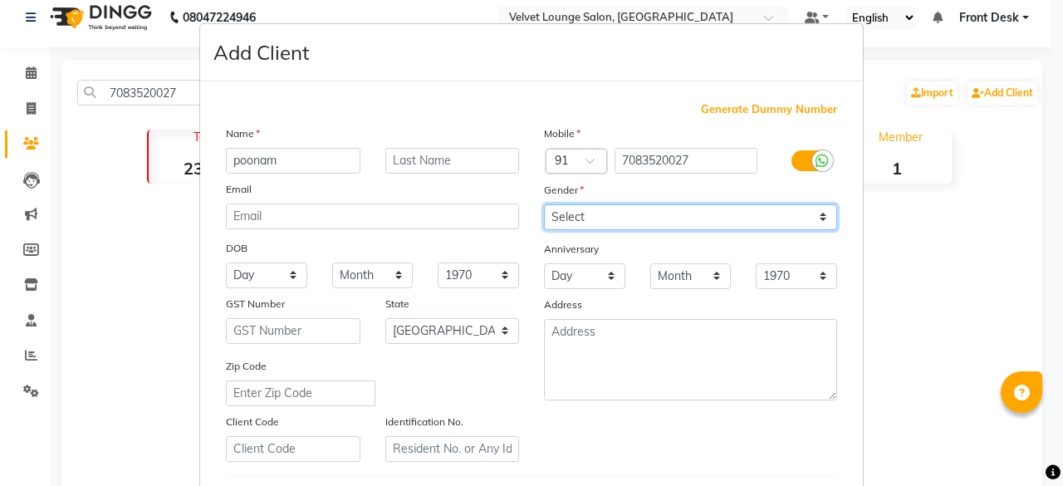
drag, startPoint x: 594, startPoint y: 205, endPoint x: 570, endPoint y: 280, distance: 78.5
click at [570, 280] on div "Mobile Country Code × 91 7083520027 Gender Select [DEMOGRAPHIC_DATA] [DEMOGRAPH…" at bounding box center [691, 293] width 318 height 337
click at [544, 204] on select "Select [DEMOGRAPHIC_DATA] [DEMOGRAPHIC_DATA] Other Prefer Not To Say" at bounding box center [690, 217] width 293 height 26
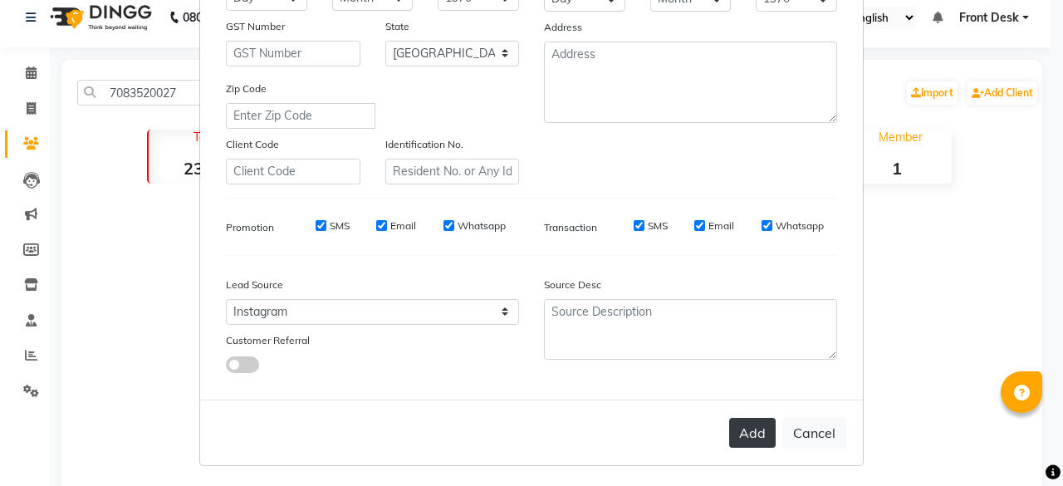
click at [751, 434] on button "Add" at bounding box center [752, 433] width 47 height 30
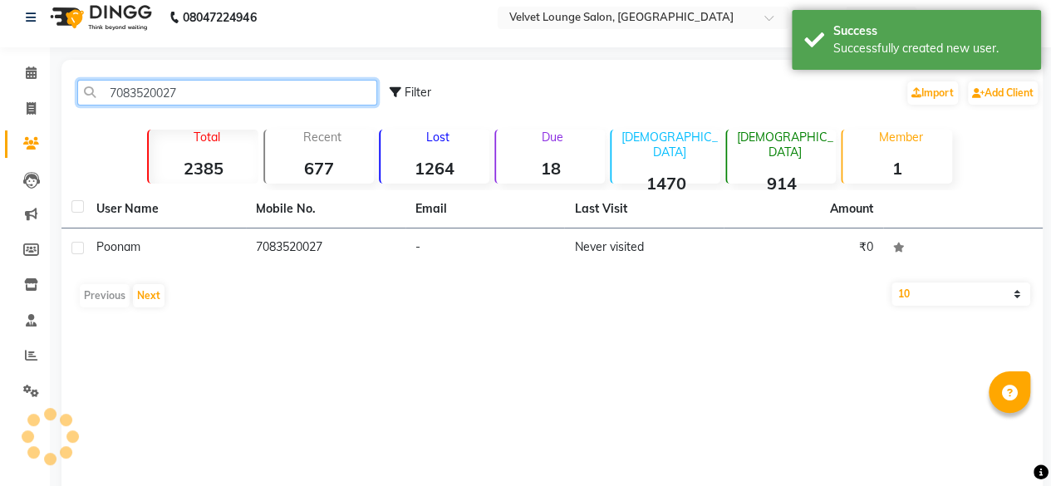
click at [177, 96] on input "7083520027" at bounding box center [227, 93] width 300 height 26
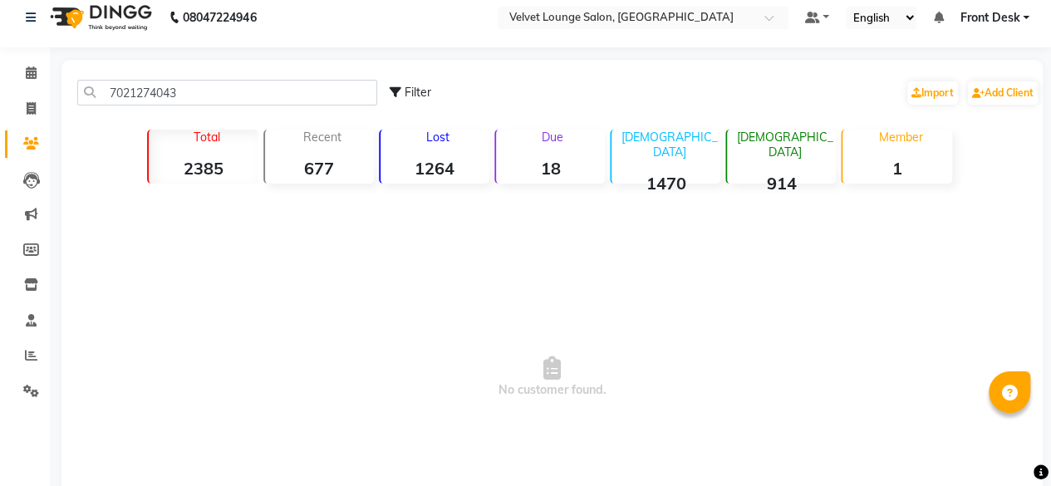
click at [234, 78] on div "7021274043 Filter Import Add Client" at bounding box center [552, 92] width 974 height 52
click at [184, 101] on input "7021274043" at bounding box center [227, 93] width 300 height 26
click at [1015, 94] on link "Add Client" at bounding box center [1003, 92] width 70 height 23
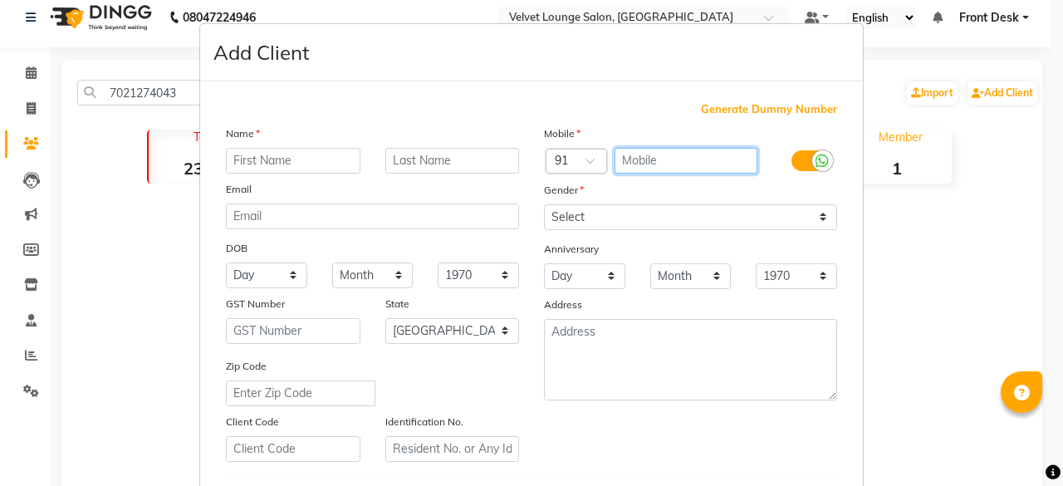
click at [655, 155] on input "text" at bounding box center [687, 161] width 144 height 26
paste input "7021274043"
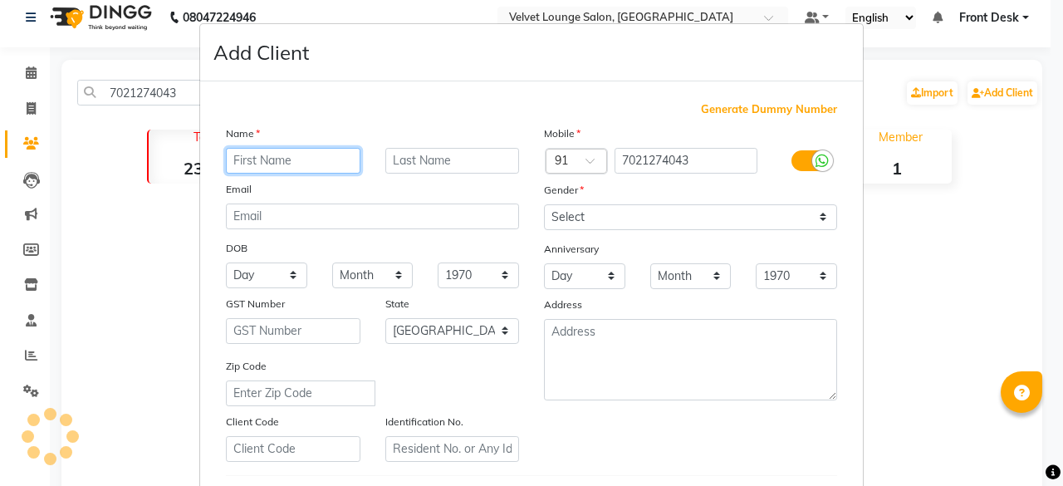
click at [313, 169] on input "text" at bounding box center [293, 161] width 135 height 26
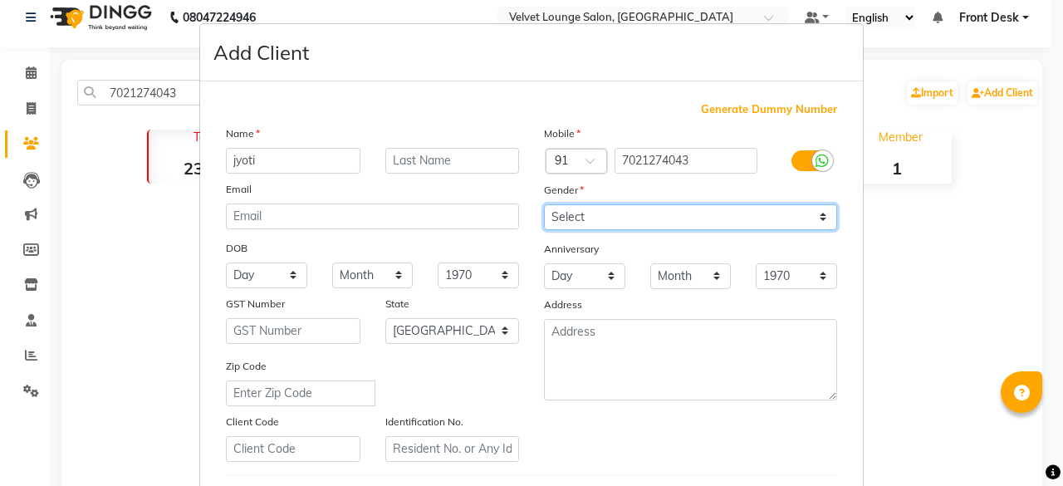
drag, startPoint x: 593, startPoint y: 212, endPoint x: 567, endPoint y: 278, distance: 71.3
click at [567, 278] on div "Mobile Country Code × 91 7021274043 Gender Select [DEMOGRAPHIC_DATA] [DEMOGRAPH…" at bounding box center [691, 293] width 318 height 337
click at [544, 204] on select "Select [DEMOGRAPHIC_DATA] [DEMOGRAPHIC_DATA] Other Prefer Not To Say" at bounding box center [690, 217] width 293 height 26
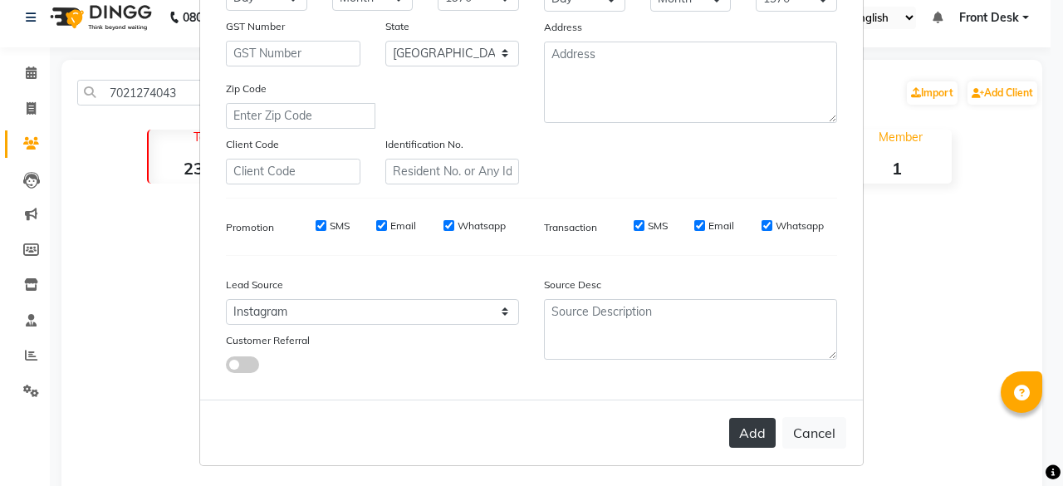
click at [758, 426] on button "Add" at bounding box center [752, 433] width 47 height 30
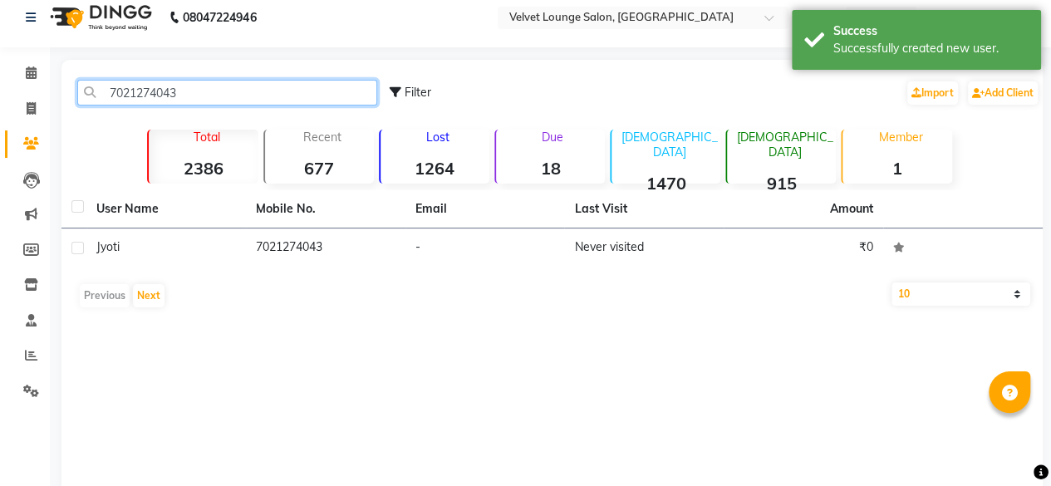
drag, startPoint x: 177, startPoint y: 94, endPoint x: 161, endPoint y: 101, distance: 17.5
click at [161, 101] on input "7021274043" at bounding box center [227, 93] width 300 height 26
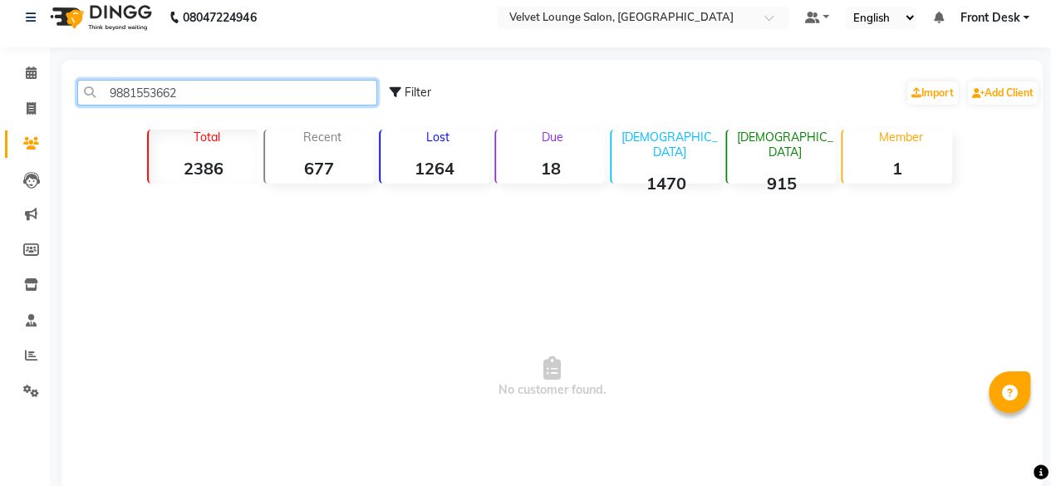
click at [201, 97] on input "9881553662" at bounding box center [227, 93] width 300 height 26
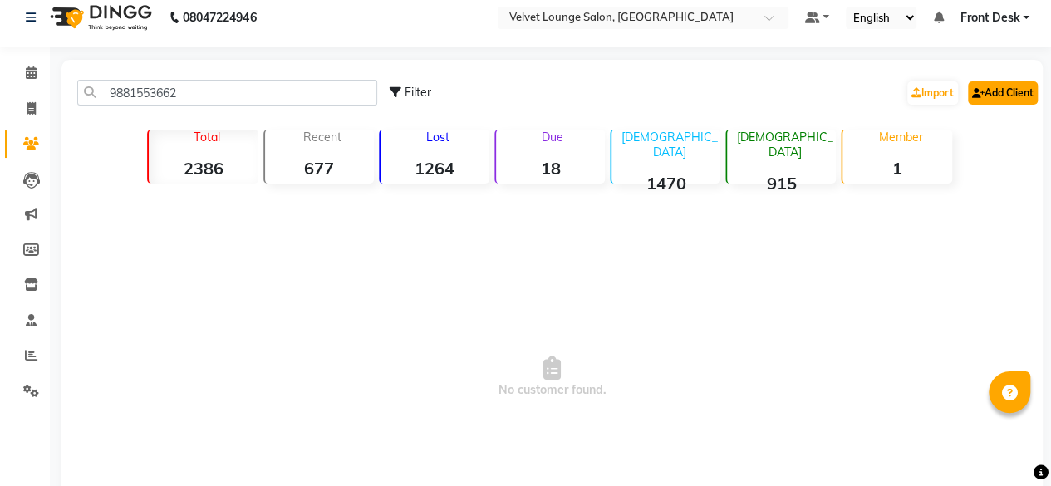
click at [997, 89] on link "Add Client" at bounding box center [1003, 92] width 70 height 23
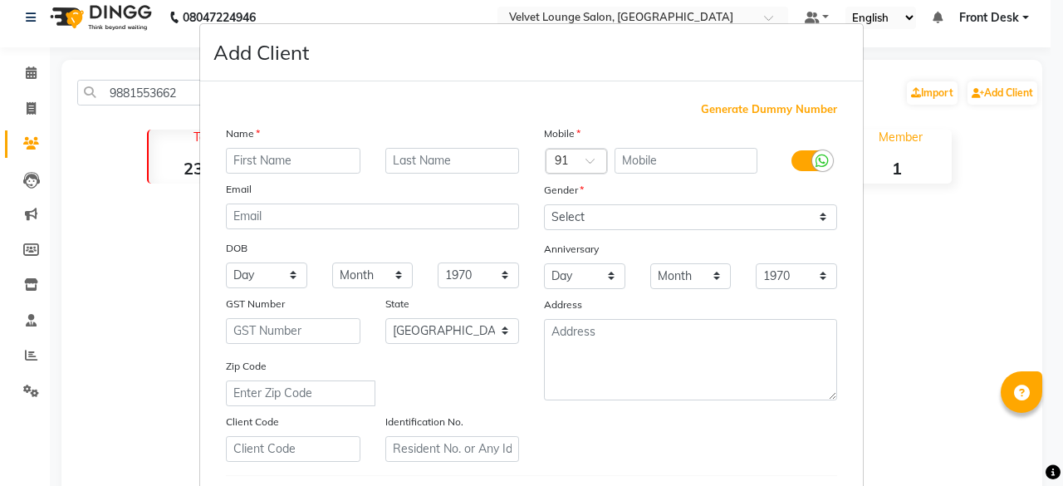
click at [320, 160] on input "text" at bounding box center [293, 161] width 135 height 26
click at [694, 154] on input "text" at bounding box center [687, 161] width 144 height 26
paste input "9881553662"
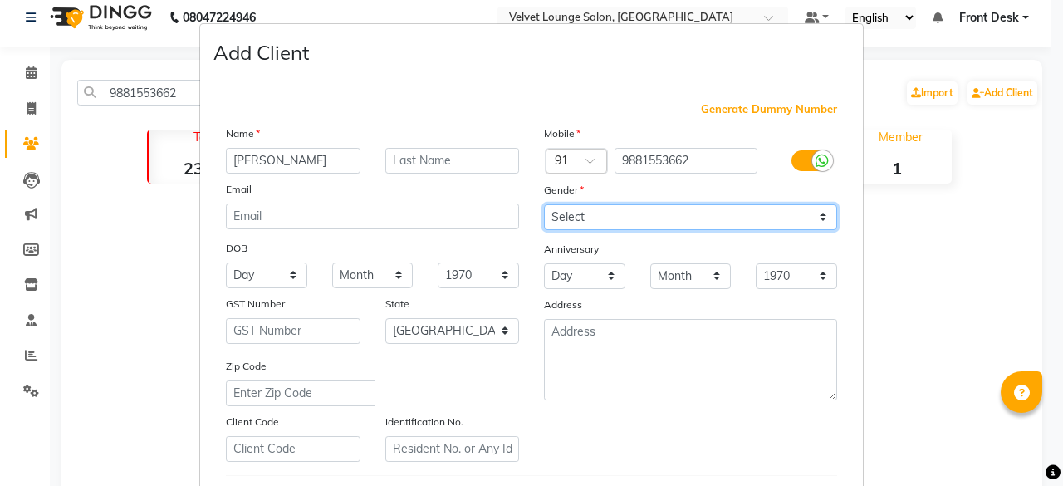
drag, startPoint x: 597, startPoint y: 219, endPoint x: 577, endPoint y: 263, distance: 48.3
click at [577, 263] on div "Mobile Country Code × 91 9881553662 Gender Select [DEMOGRAPHIC_DATA] [DEMOGRAPH…" at bounding box center [691, 293] width 318 height 337
click at [544, 204] on select "Select [DEMOGRAPHIC_DATA] [DEMOGRAPHIC_DATA] Other Prefer Not To Say" at bounding box center [690, 217] width 293 height 26
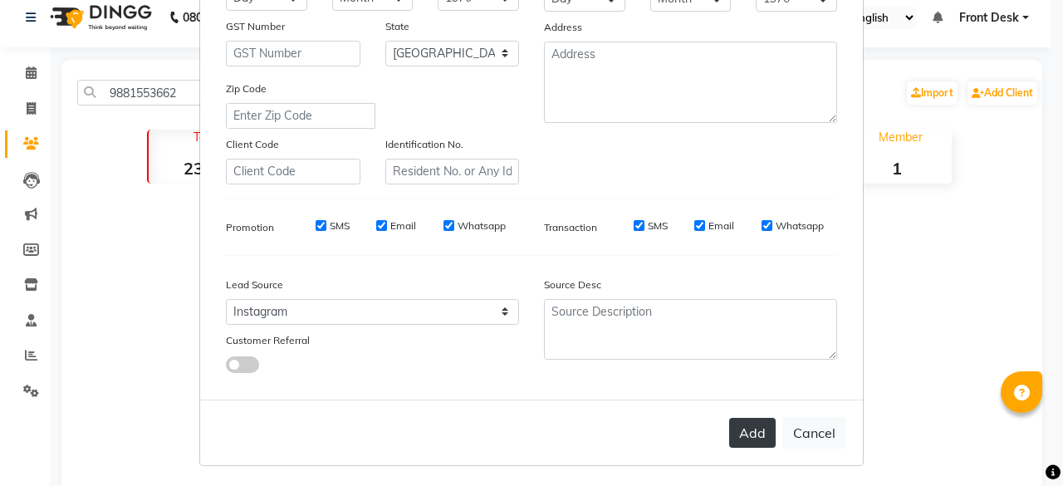
click at [743, 434] on button "Add" at bounding box center [752, 433] width 47 height 30
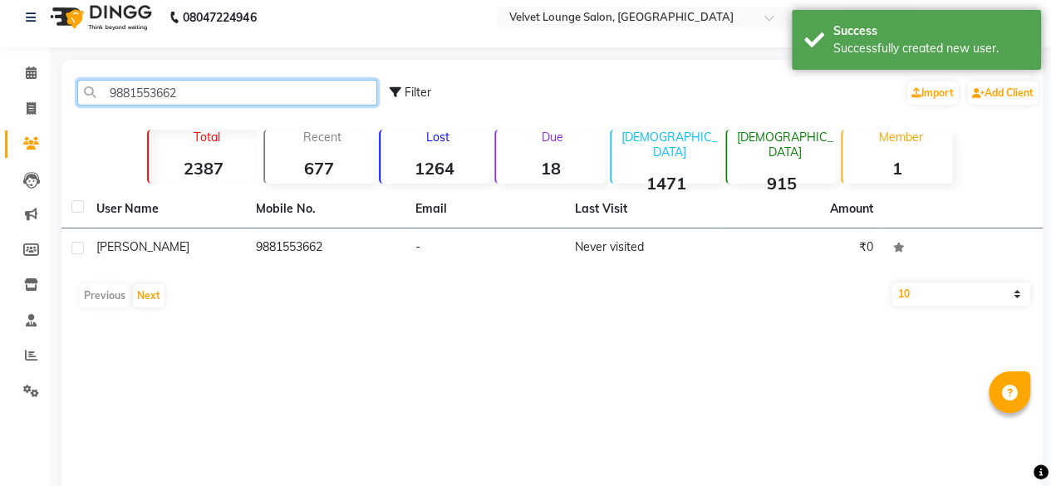
click at [189, 94] on input "9881553662" at bounding box center [227, 93] width 300 height 26
click at [189, 94] on input "text" at bounding box center [227, 93] width 300 height 26
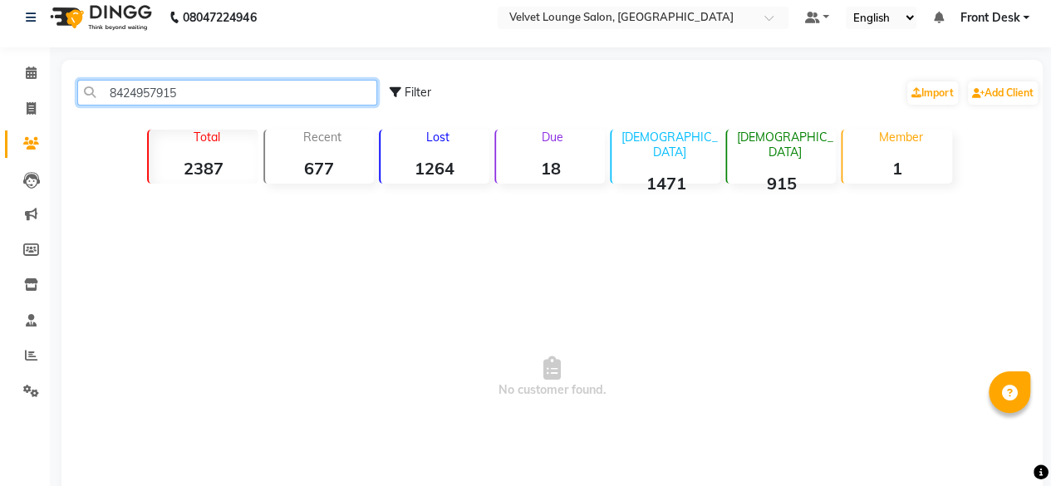
click at [183, 87] on input "8424957915" at bounding box center [227, 93] width 300 height 26
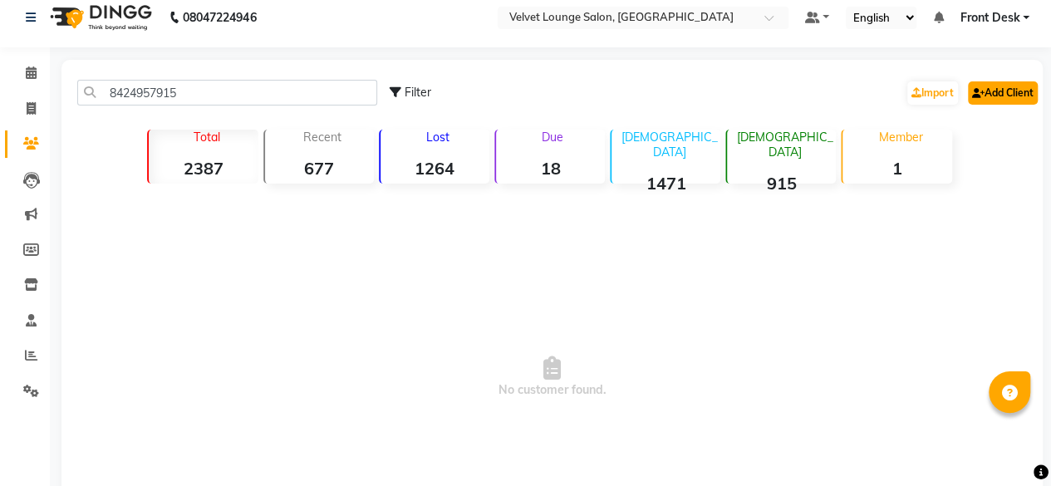
click at [978, 99] on link "Add Client" at bounding box center [1003, 92] width 70 height 23
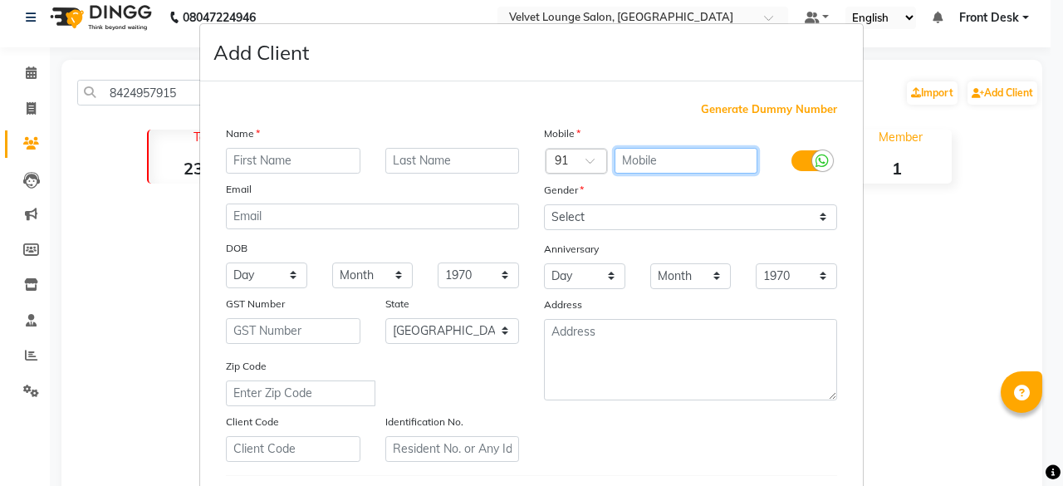
click at [650, 153] on input "text" at bounding box center [687, 161] width 144 height 26
paste input "8424957915"
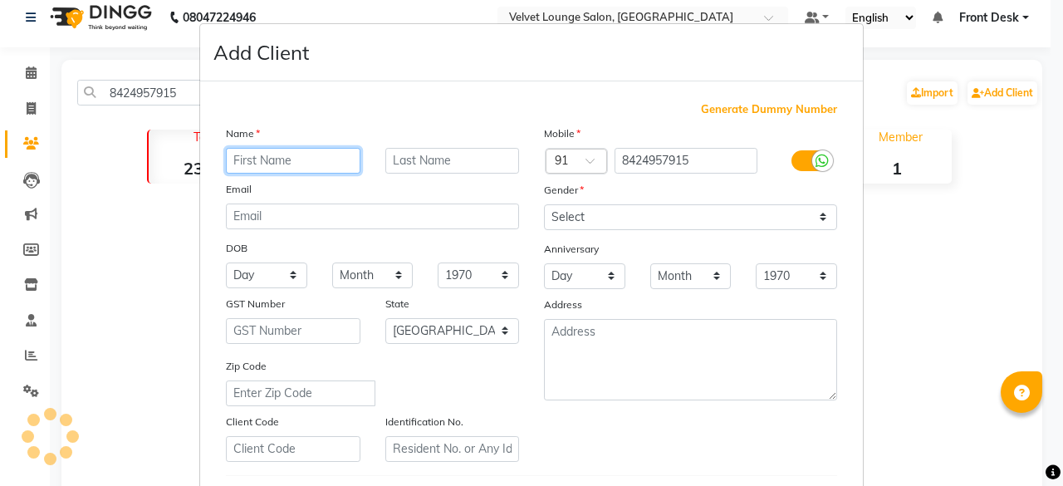
click at [292, 152] on input "text" at bounding box center [293, 161] width 135 height 26
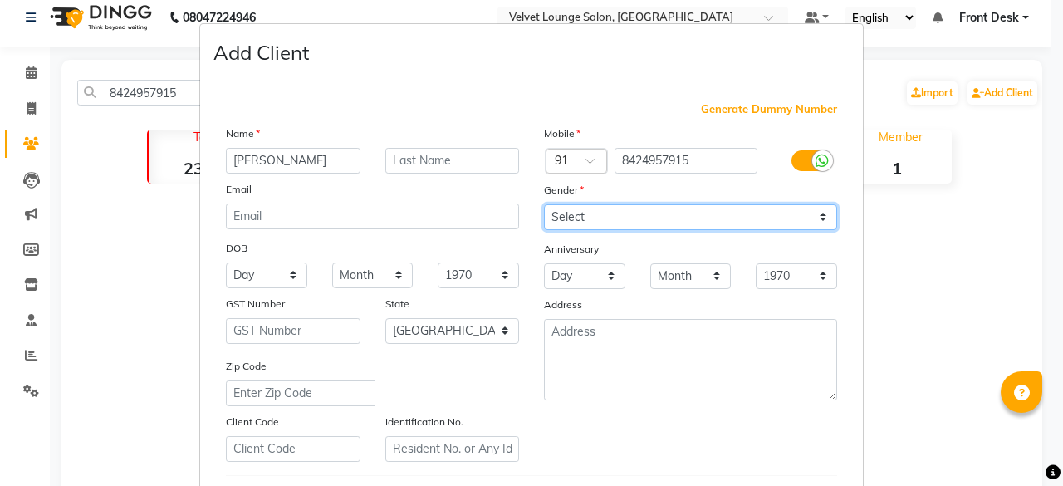
click at [600, 210] on select "Select [DEMOGRAPHIC_DATA] [DEMOGRAPHIC_DATA] Other Prefer Not To Say" at bounding box center [690, 217] width 293 height 26
click at [544, 204] on select "Select [DEMOGRAPHIC_DATA] [DEMOGRAPHIC_DATA] Other Prefer Not To Say" at bounding box center [690, 217] width 293 height 26
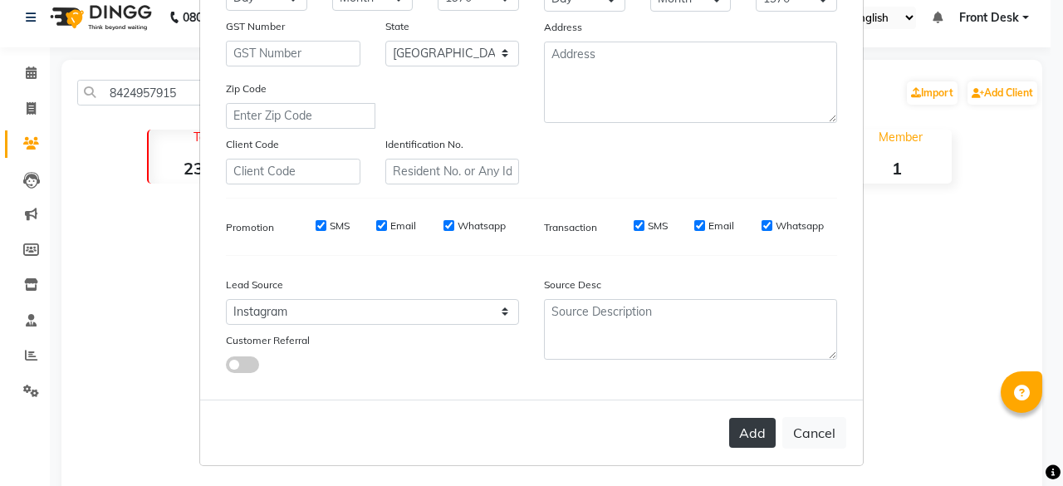
click at [758, 434] on button "Add" at bounding box center [752, 433] width 47 height 30
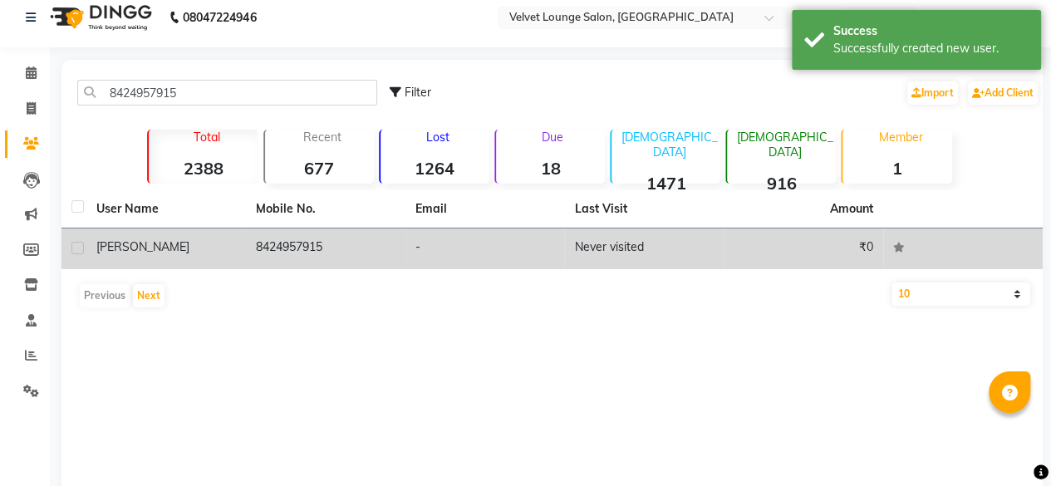
click at [582, 242] on td "Never visited" at bounding box center [643, 248] width 159 height 41
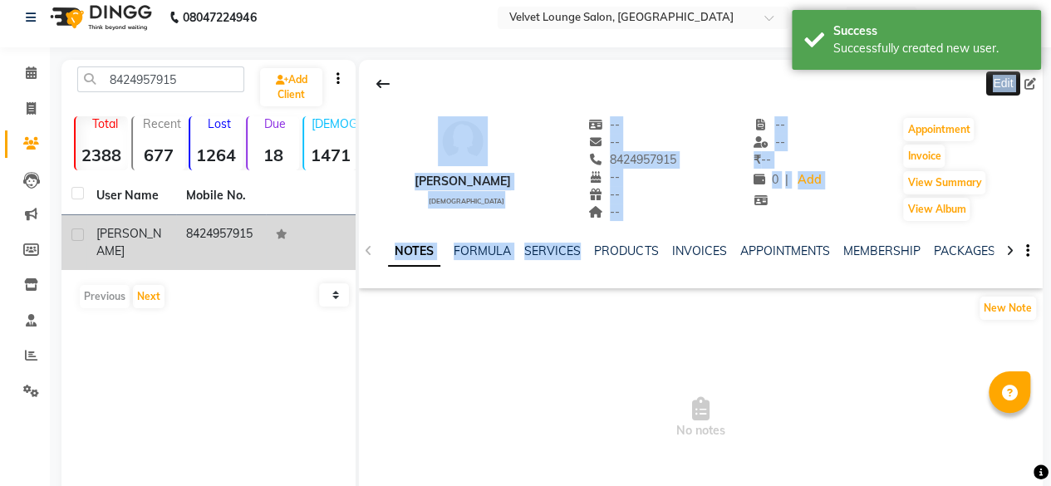
drag, startPoint x: 582, startPoint y: 242, endPoint x: 1030, endPoint y: 78, distance: 476.7
click at [1030, 78] on div "Edit [PERSON_NAME] [DEMOGRAPHIC_DATA] -- -- 8424957915 -- -- -- -- -- ₹ -- 0 | …" at bounding box center [701, 174] width 684 height 228
click at [1030, 78] on icon at bounding box center [1030, 84] width 12 height 12
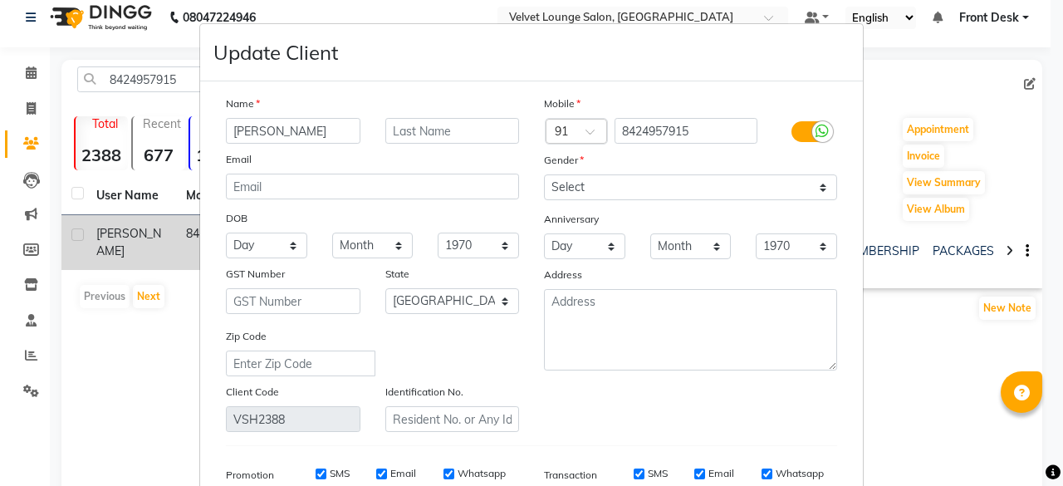
click at [287, 124] on input "[PERSON_NAME]" at bounding box center [293, 131] width 135 height 26
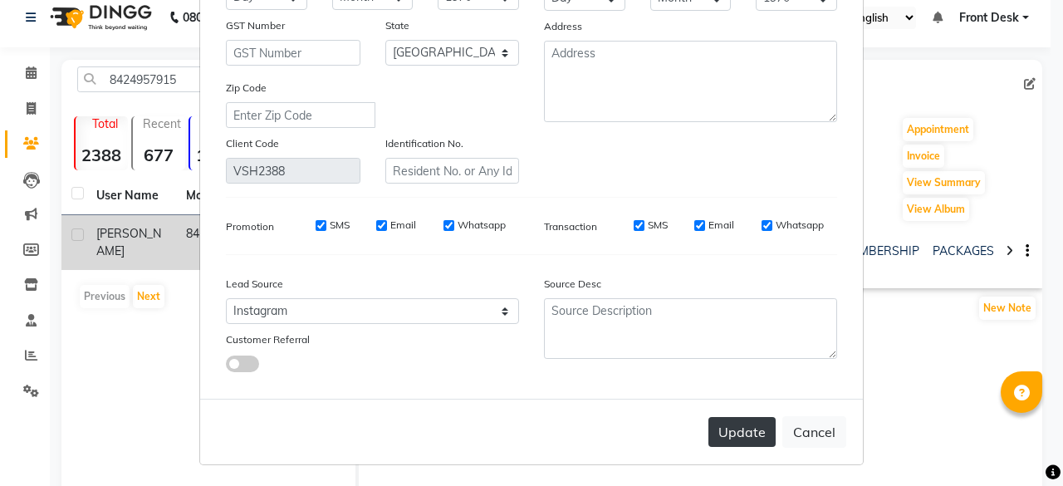
click at [743, 429] on button "Update" at bounding box center [742, 432] width 67 height 30
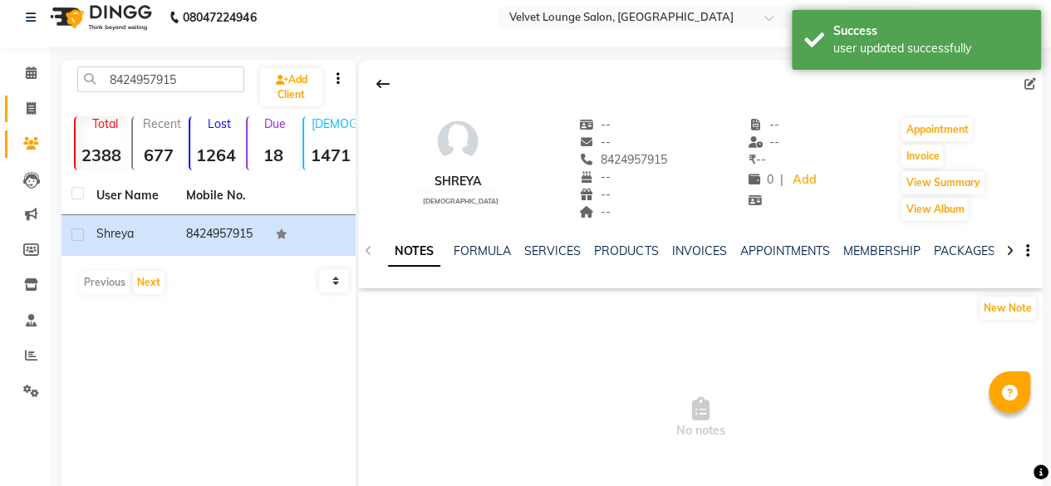
click at [22, 120] on link "Invoice" at bounding box center [25, 109] width 40 height 27
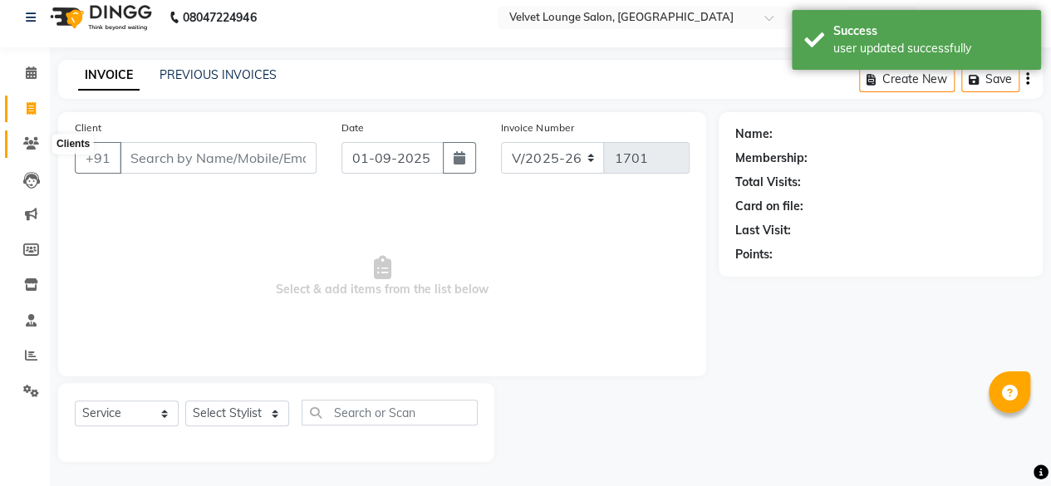
click at [25, 146] on icon at bounding box center [31, 143] width 16 height 12
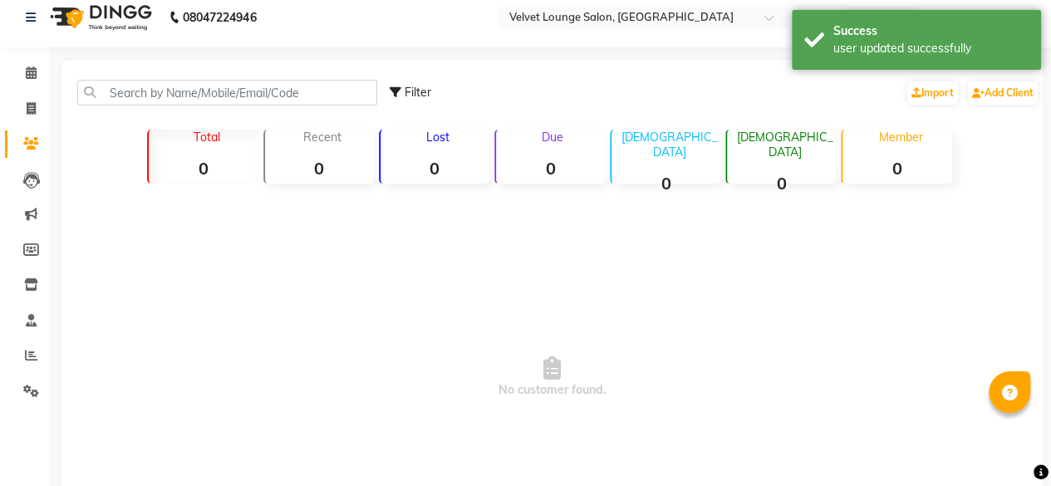
click at [25, 146] on icon at bounding box center [31, 143] width 16 height 12
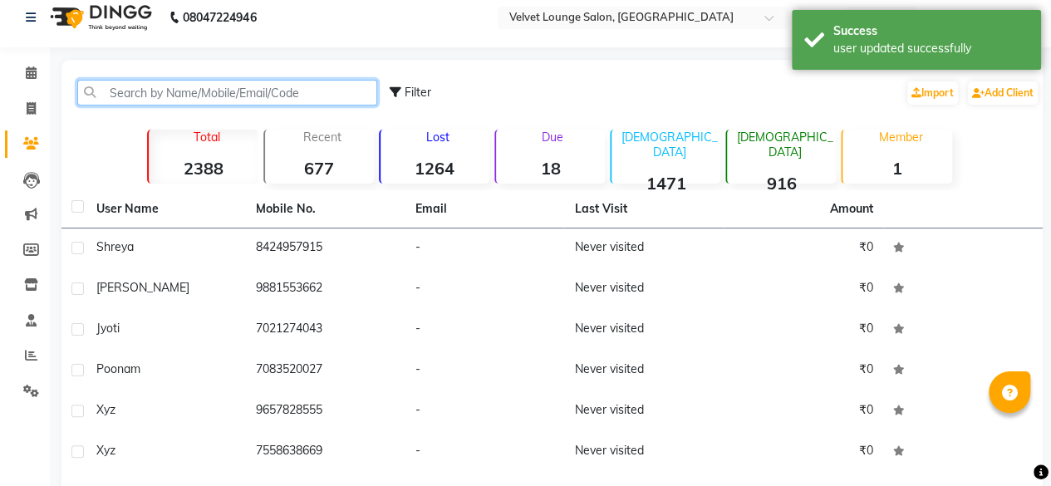
click at [156, 97] on input "text" at bounding box center [227, 93] width 300 height 26
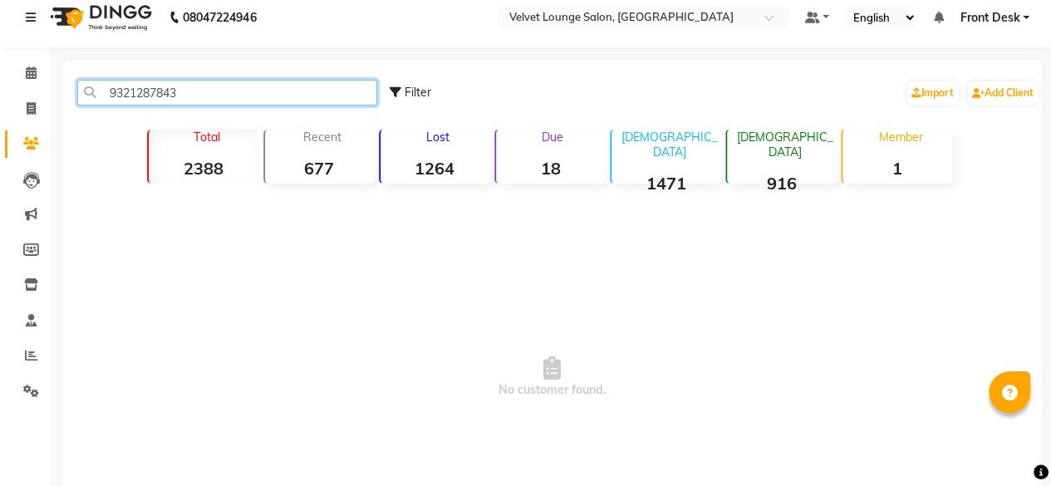
click at [179, 96] on input "9321287843" at bounding box center [227, 93] width 300 height 26
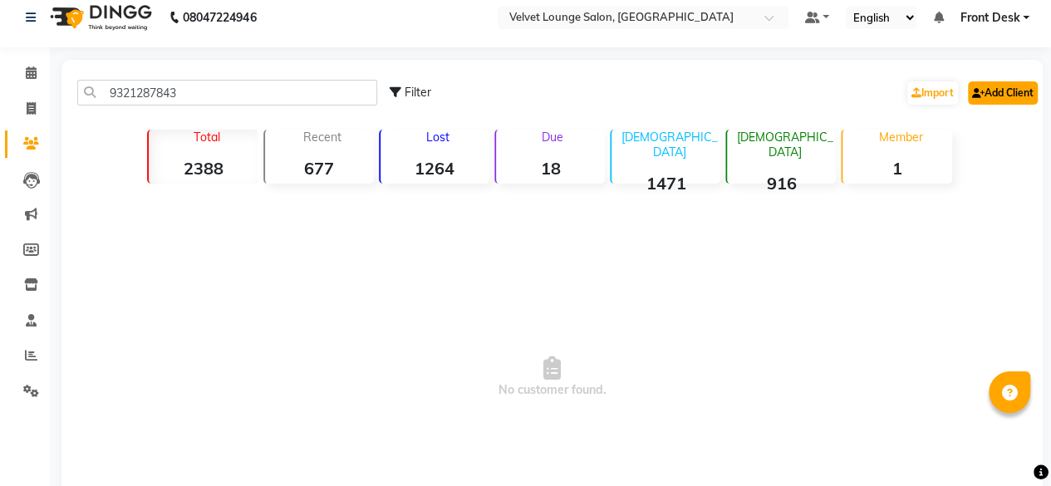
click at [1003, 92] on link "Add Client" at bounding box center [1003, 92] width 70 height 23
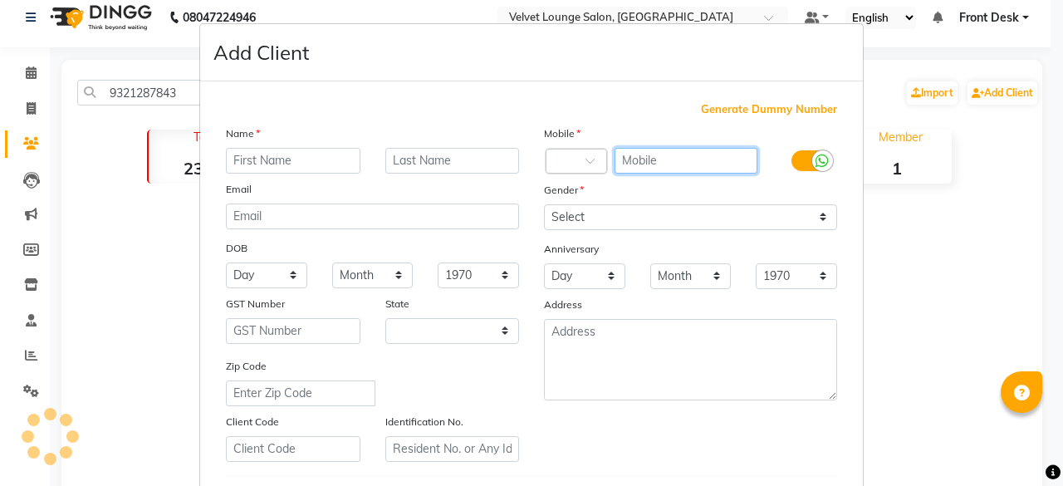
click at [638, 172] on input "text" at bounding box center [687, 161] width 144 height 26
paste input "9321287843"
click at [322, 152] on input "text" at bounding box center [293, 161] width 135 height 26
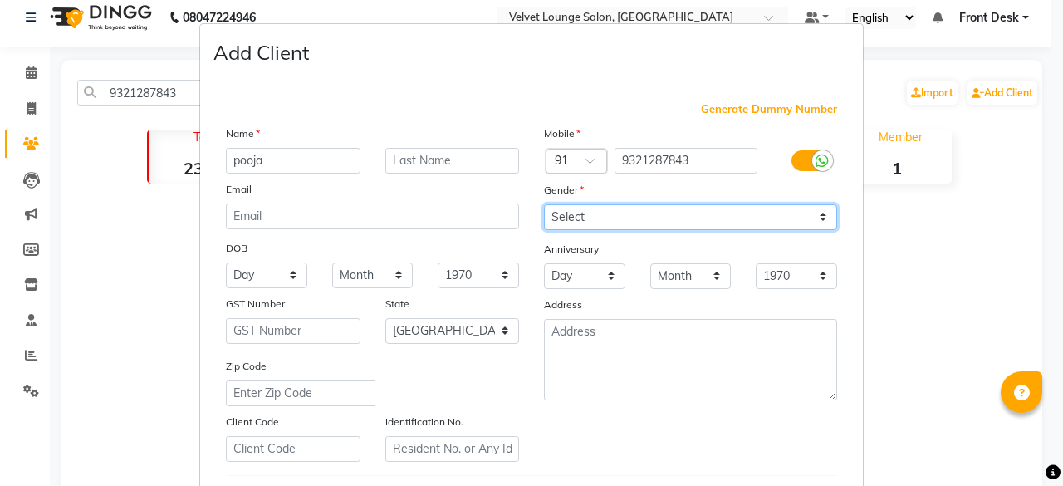
drag, startPoint x: 564, startPoint y: 212, endPoint x: 558, endPoint y: 287, distance: 75.0
click at [558, 287] on div "Mobile Country Code × 91 9321287843 Gender Select [DEMOGRAPHIC_DATA] [DEMOGRAPH…" at bounding box center [691, 293] width 318 height 337
click at [544, 204] on select "Select [DEMOGRAPHIC_DATA] [DEMOGRAPHIC_DATA] Other Prefer Not To Say" at bounding box center [690, 217] width 293 height 26
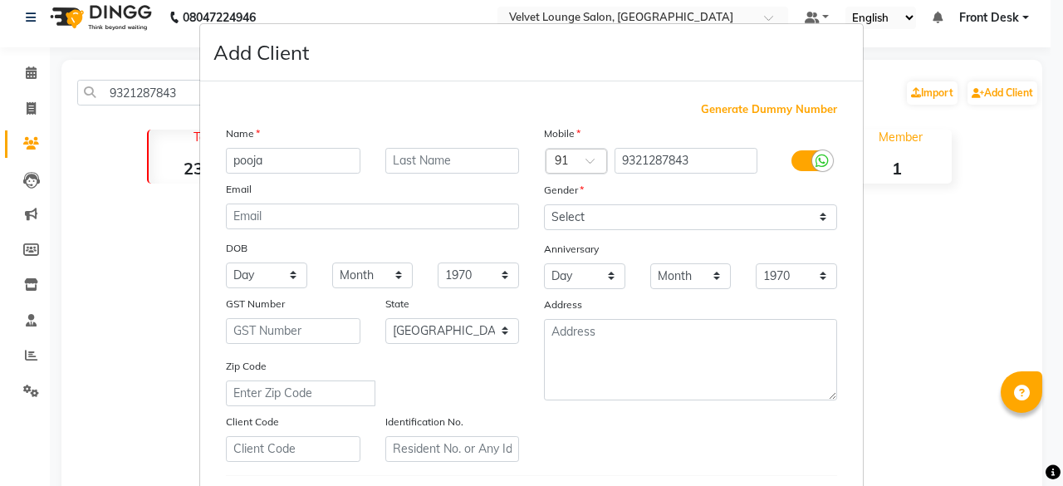
scroll to position [277, 0]
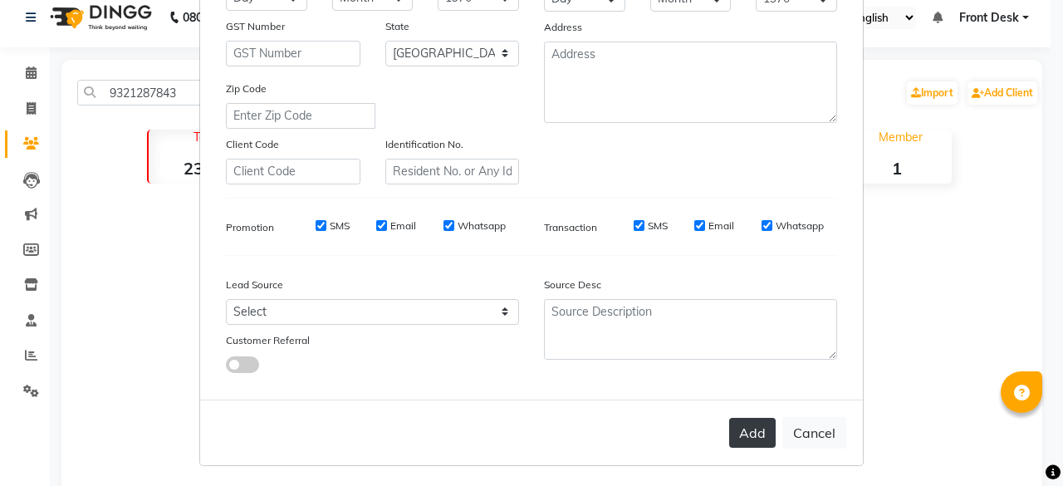
click at [753, 437] on button "Add" at bounding box center [752, 433] width 47 height 30
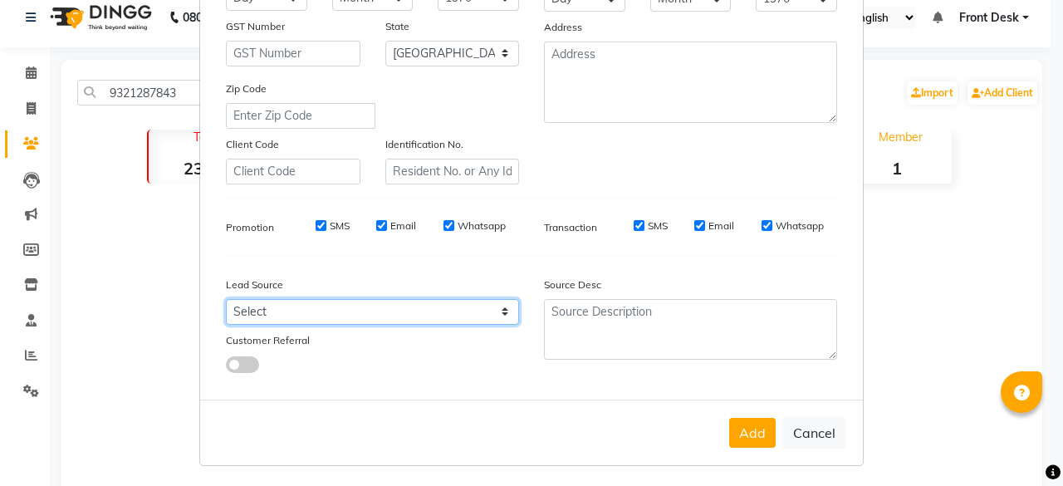
click at [462, 313] on select "Select Walk-in Referral Internet Friend Word of Mouth Advertisement Facebook Ju…" at bounding box center [372, 312] width 293 height 26
click at [226, 299] on select "Select Walk-in Referral Internet Friend Word of Mouth Advertisement Facebook Ju…" at bounding box center [372, 312] width 293 height 26
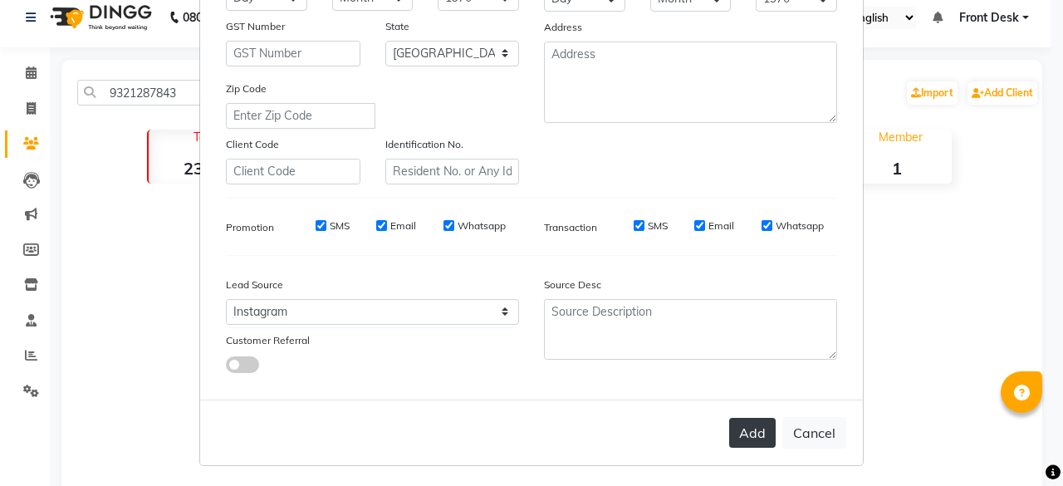
click at [767, 424] on button "Add" at bounding box center [752, 433] width 47 height 30
click at [746, 439] on button "Add" at bounding box center [752, 433] width 47 height 30
click at [750, 418] on button "Add" at bounding box center [752, 433] width 47 height 30
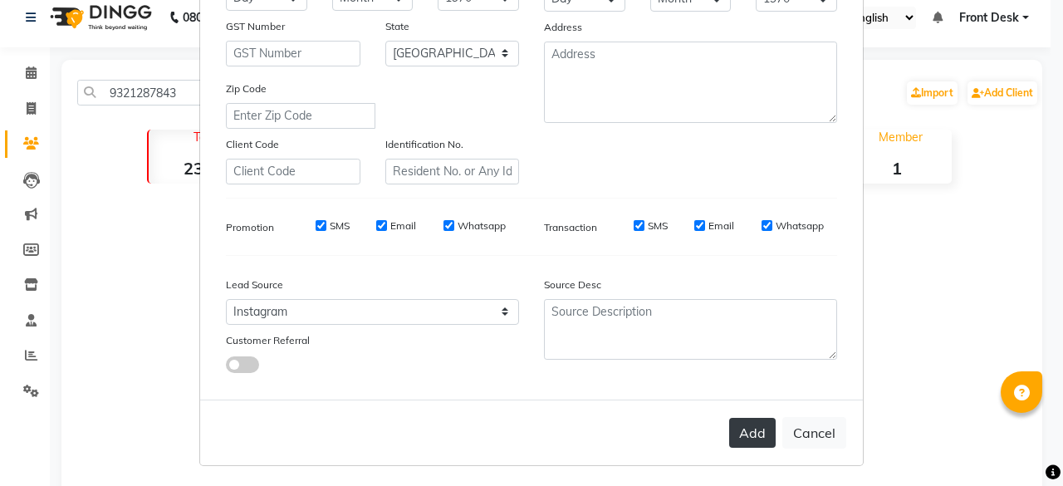
click at [750, 418] on button "Add" at bounding box center [752, 433] width 47 height 30
click at [740, 431] on button "Add" at bounding box center [752, 433] width 47 height 30
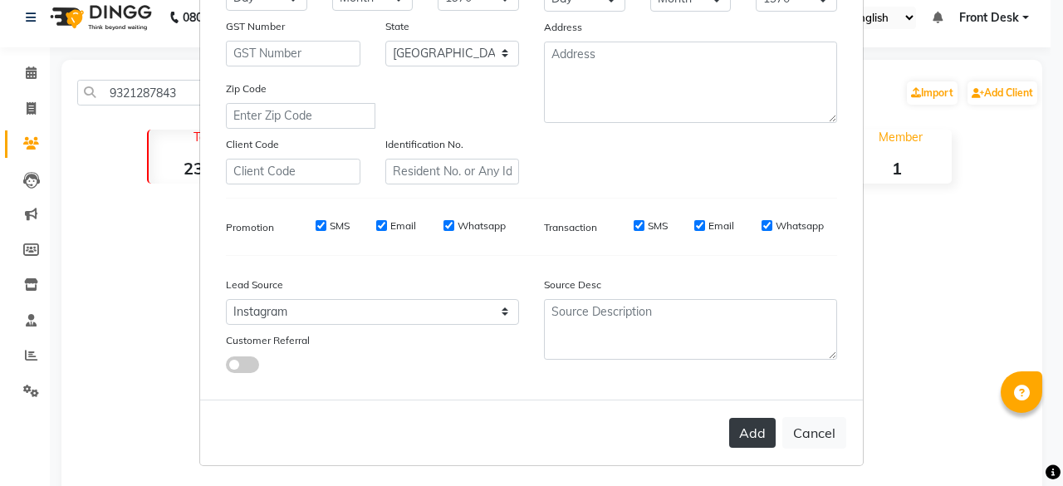
click at [745, 433] on button "Add" at bounding box center [752, 433] width 47 height 30
click at [741, 443] on button "Add" at bounding box center [752, 433] width 47 height 30
click at [743, 427] on button "Add" at bounding box center [752, 433] width 47 height 30
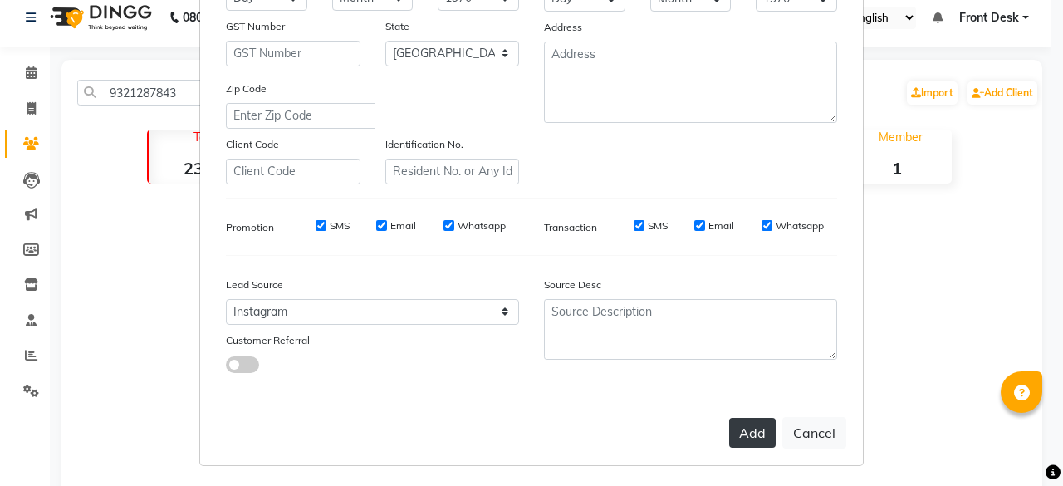
click at [743, 427] on button "Add" at bounding box center [752, 433] width 47 height 30
click at [944, 112] on ngb-modal-window "Add Client Generate Dummy Number Name pooja Email DOB Day 01 02 03 04 05 06 07 …" at bounding box center [531, 243] width 1063 height 486
click at [900, 113] on ngb-modal-window "Add Client Generate Dummy Number Name pooja Email DOB Day 01 02 03 04 05 06 07 …" at bounding box center [531, 243] width 1063 height 486
click at [730, 428] on button "Add" at bounding box center [752, 433] width 47 height 30
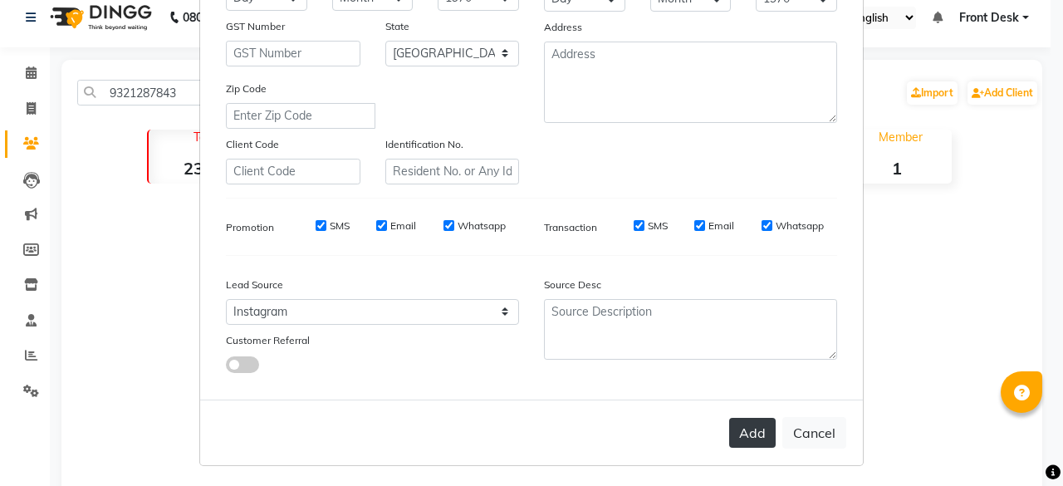
click at [730, 428] on button "Add" at bounding box center [752, 433] width 47 height 30
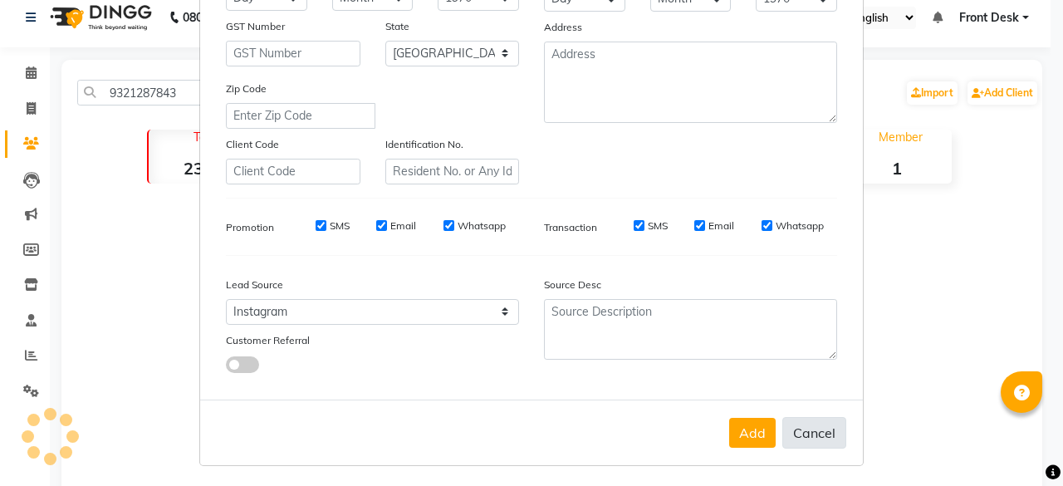
drag, startPoint x: 730, startPoint y: 428, endPoint x: 816, endPoint y: 433, distance: 85.7
click at [816, 433] on div "Add Cancel" at bounding box center [531, 433] width 663 height 66
click at [816, 433] on button "Cancel" at bounding box center [814, 433] width 64 height 32
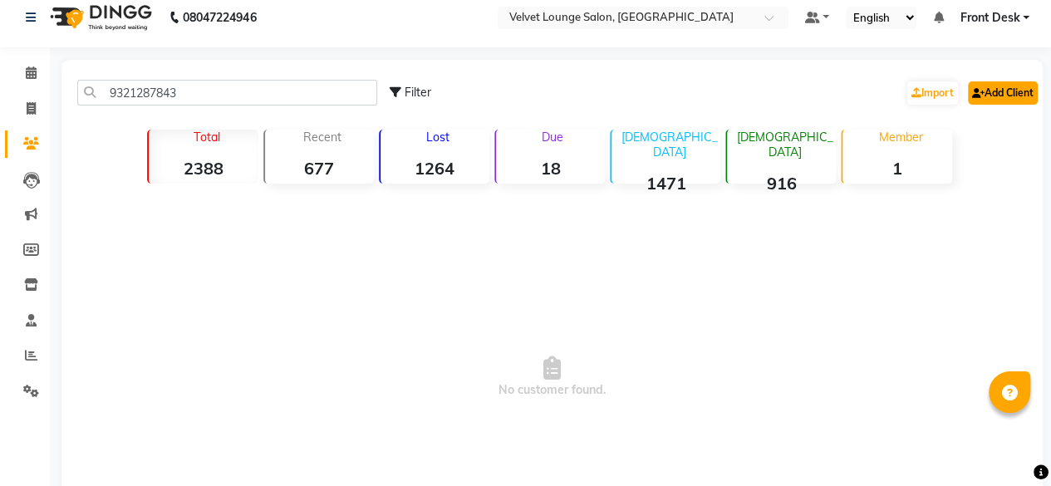
click at [1015, 95] on link "Add Client" at bounding box center [1003, 92] width 70 height 23
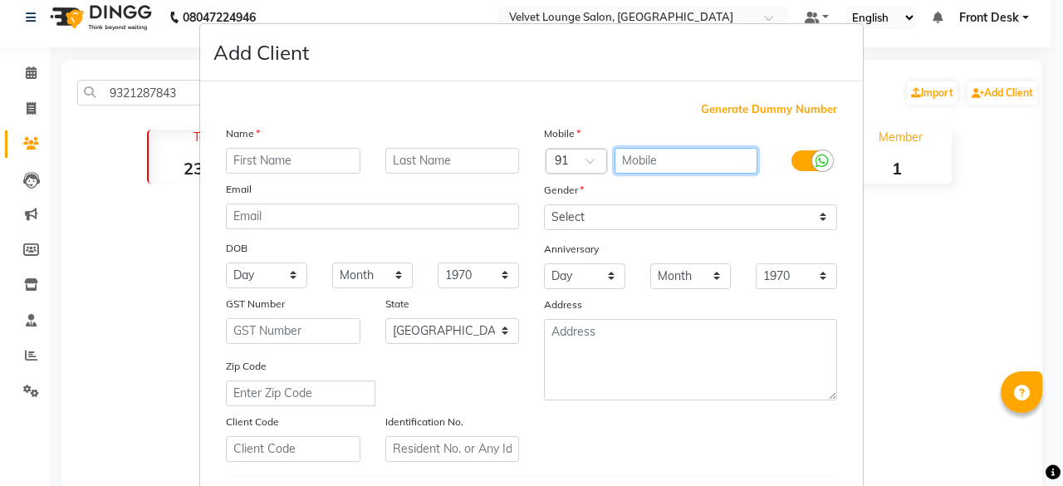
click at [666, 170] on input "text" at bounding box center [687, 161] width 144 height 26
paste input "9321287843"
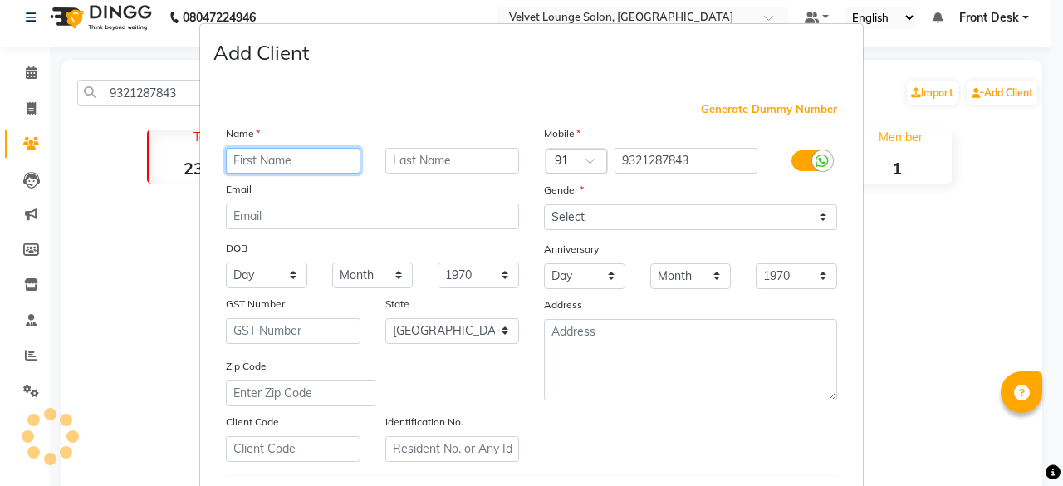
click at [329, 154] on input "text" at bounding box center [293, 161] width 135 height 26
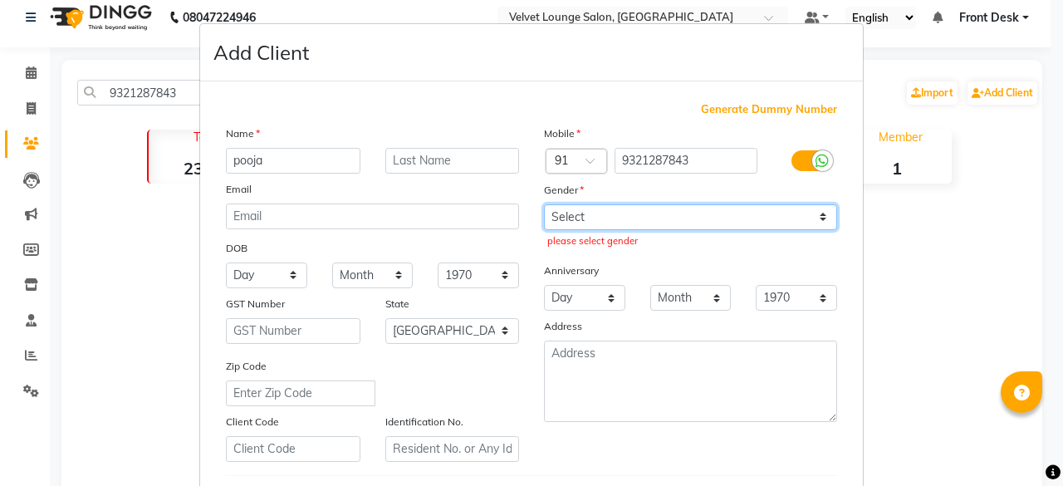
click at [576, 214] on select "Select [DEMOGRAPHIC_DATA] [DEMOGRAPHIC_DATA] Other Prefer Not To Say" at bounding box center [690, 217] width 293 height 26
click at [544, 204] on select "Select [DEMOGRAPHIC_DATA] [DEMOGRAPHIC_DATA] Other Prefer Not To Say" at bounding box center [690, 217] width 293 height 26
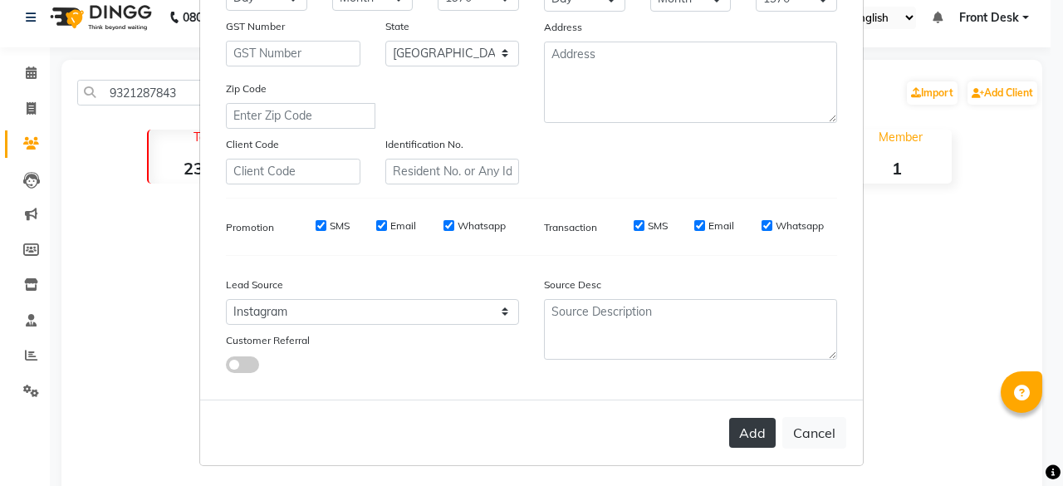
click at [748, 438] on button "Add" at bounding box center [752, 433] width 47 height 30
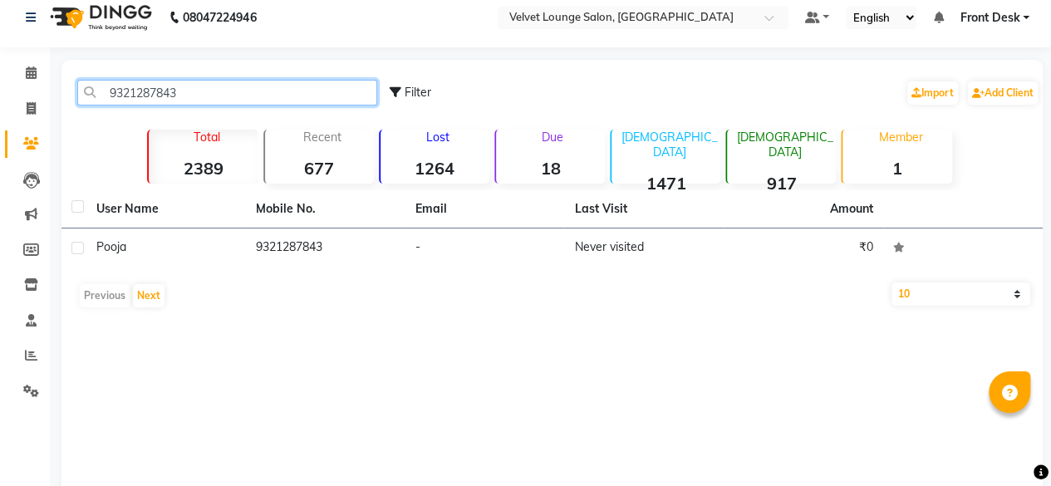
click at [190, 91] on input "9321287843" at bounding box center [227, 93] width 300 height 26
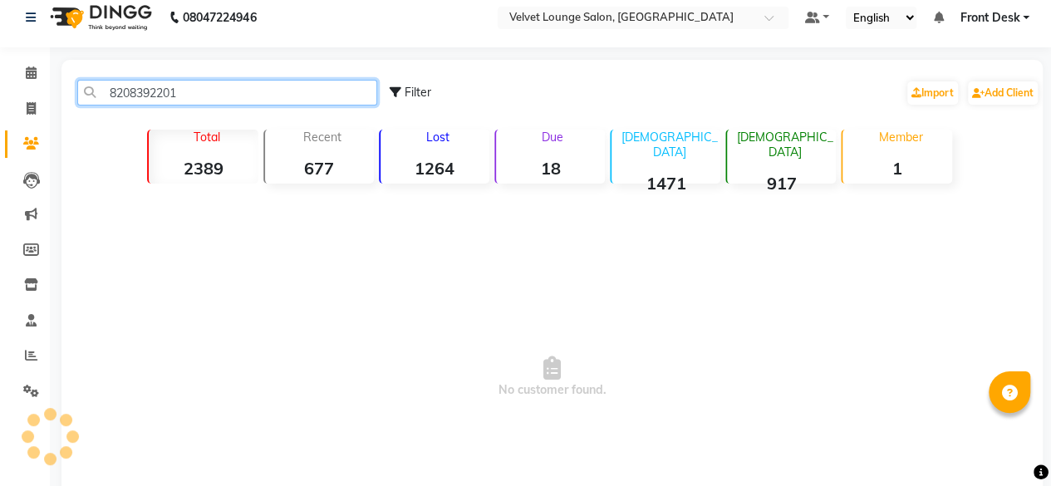
click at [213, 97] on input "8208392201" at bounding box center [227, 93] width 300 height 26
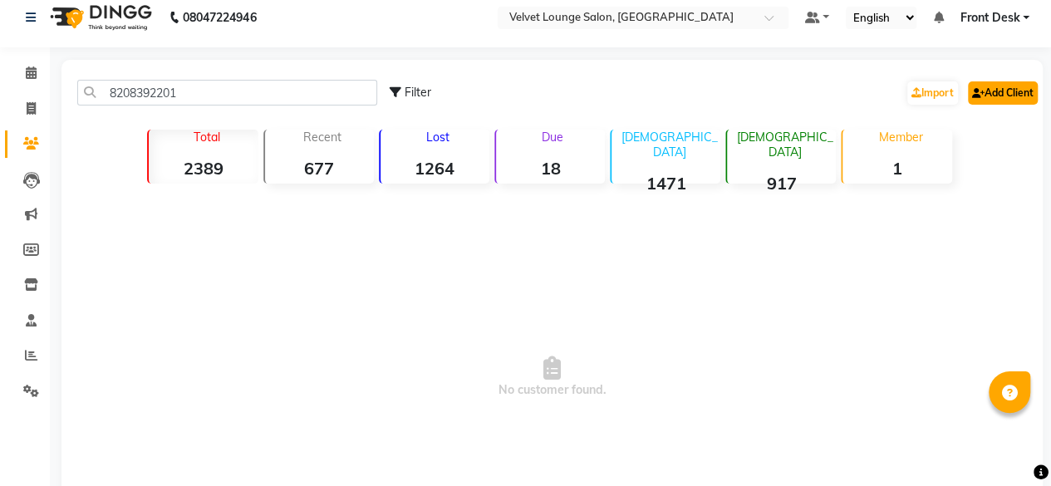
click at [980, 88] on icon at bounding box center [978, 93] width 12 height 10
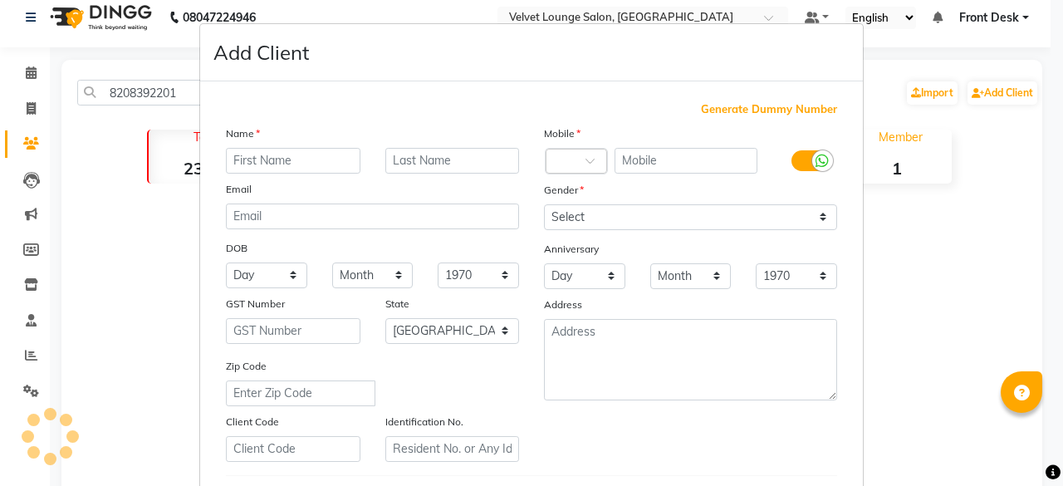
drag, startPoint x: 752, startPoint y: 166, endPoint x: 709, endPoint y: 163, distance: 43.3
click at [709, 163] on div at bounding box center [690, 161] width 159 height 27
click at [709, 163] on input "text" at bounding box center [687, 161] width 144 height 26
paste input "8208392201"
click at [274, 158] on input "text" at bounding box center [293, 161] width 135 height 26
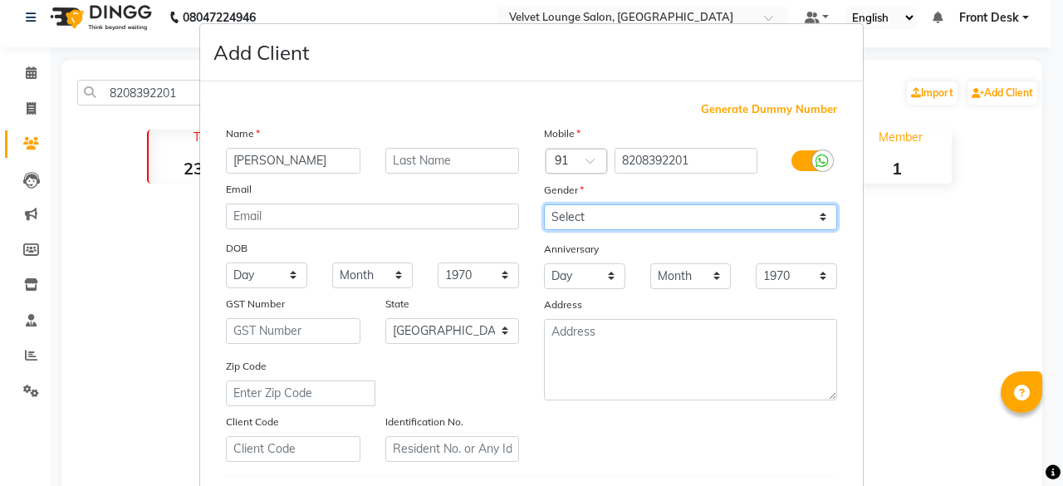
click at [617, 210] on select "Select [DEMOGRAPHIC_DATA] [DEMOGRAPHIC_DATA] Other Prefer Not To Say" at bounding box center [690, 217] width 293 height 26
click at [544, 204] on select "Select [DEMOGRAPHIC_DATA] [DEMOGRAPHIC_DATA] Other Prefer Not To Say" at bounding box center [690, 217] width 293 height 26
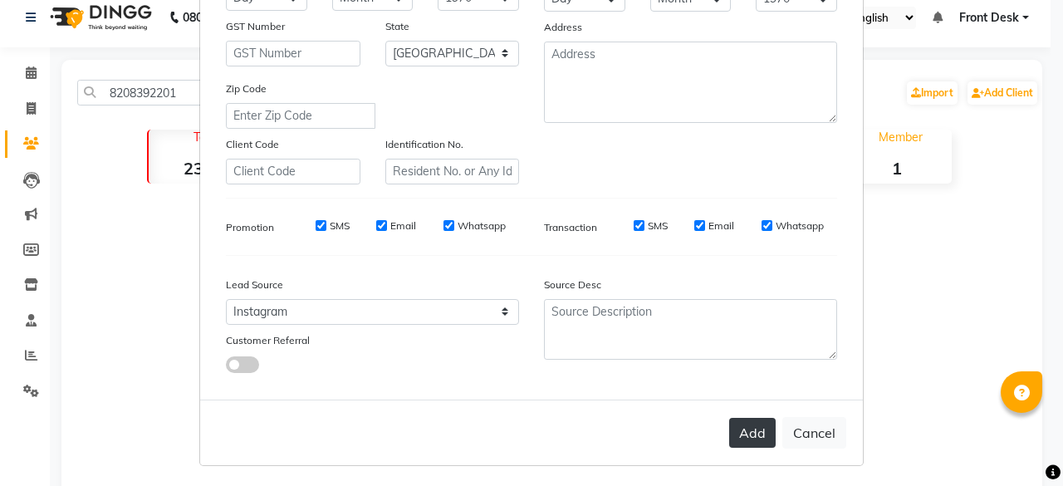
click at [754, 424] on button "Add" at bounding box center [752, 433] width 47 height 30
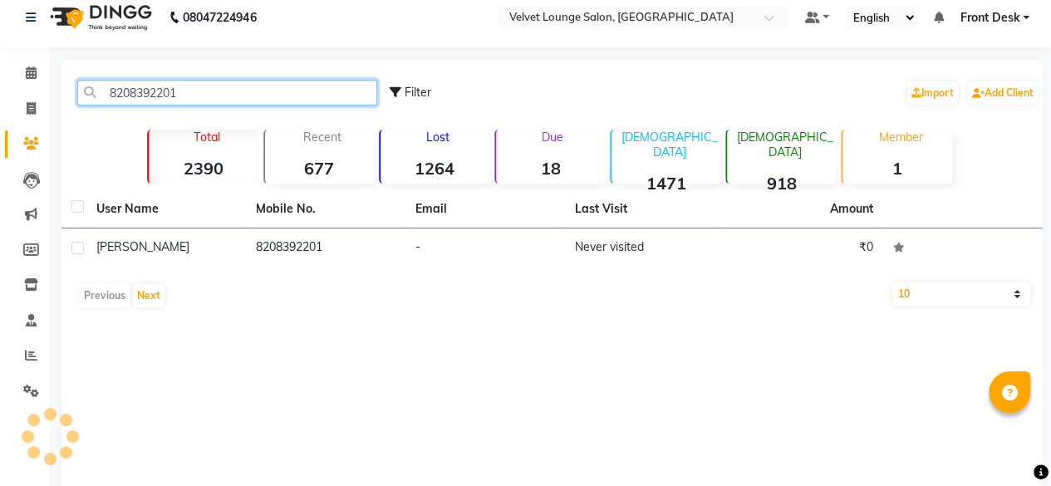
click at [199, 97] on input "8208392201" at bounding box center [227, 93] width 300 height 26
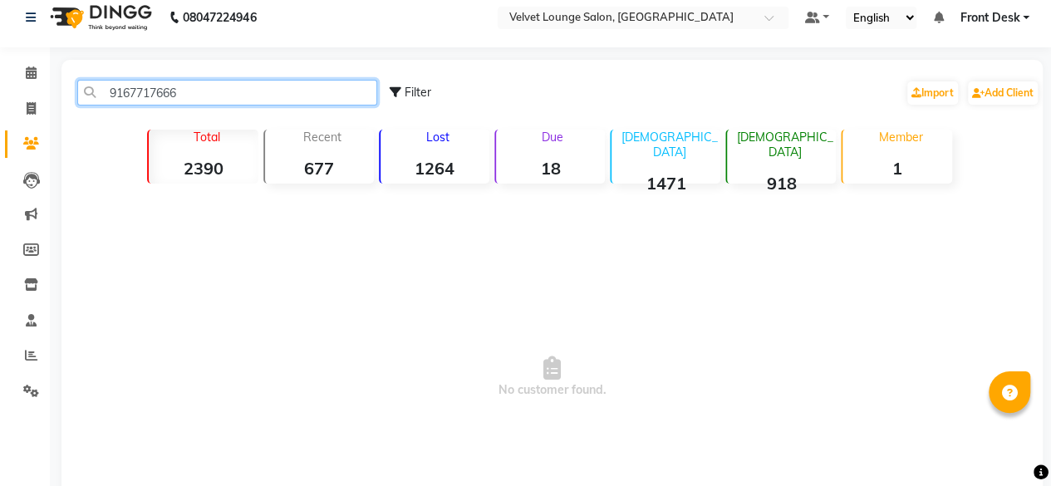
click at [216, 93] on input "9167717666" at bounding box center [227, 93] width 300 height 26
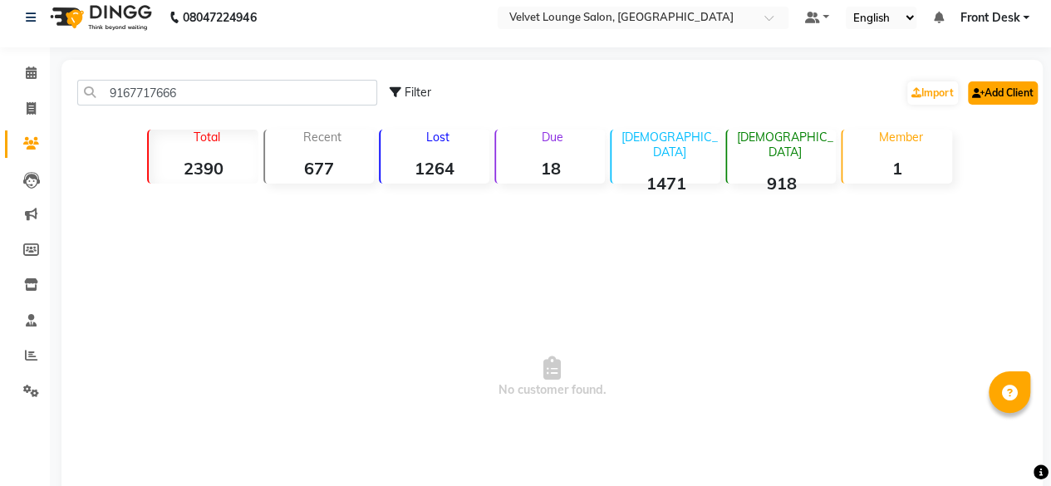
click at [1017, 96] on link "Add Client" at bounding box center [1003, 92] width 70 height 23
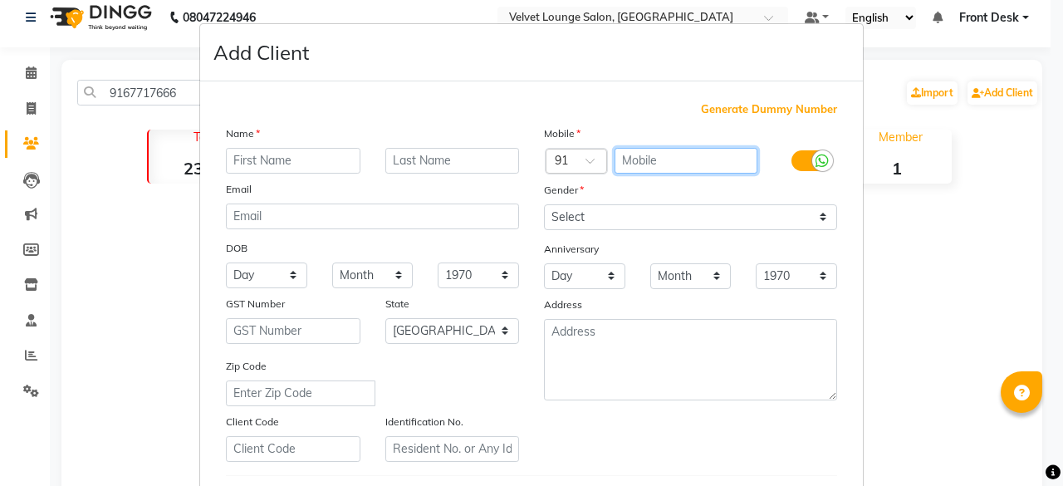
click at [630, 159] on input "text" at bounding box center [687, 161] width 144 height 26
paste input "9167717666"
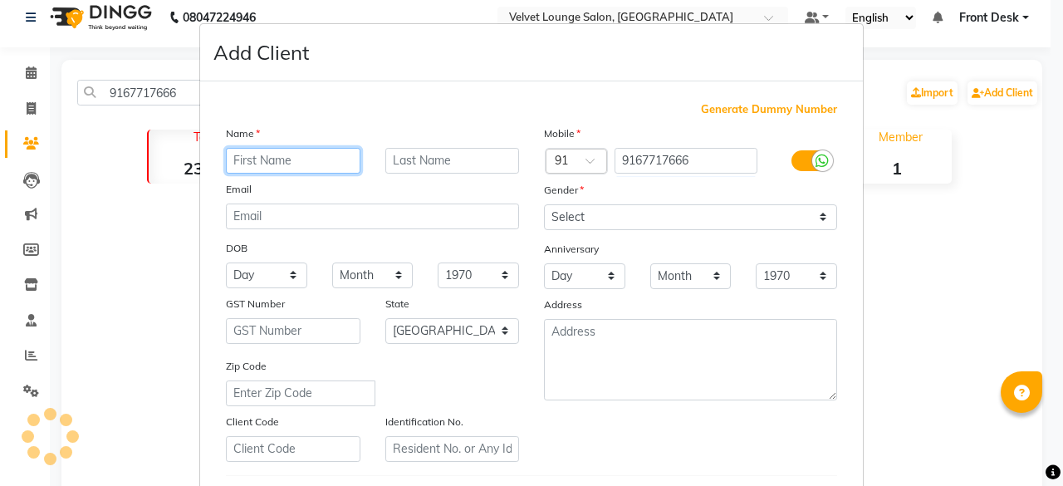
click at [297, 164] on input "text" at bounding box center [293, 161] width 135 height 26
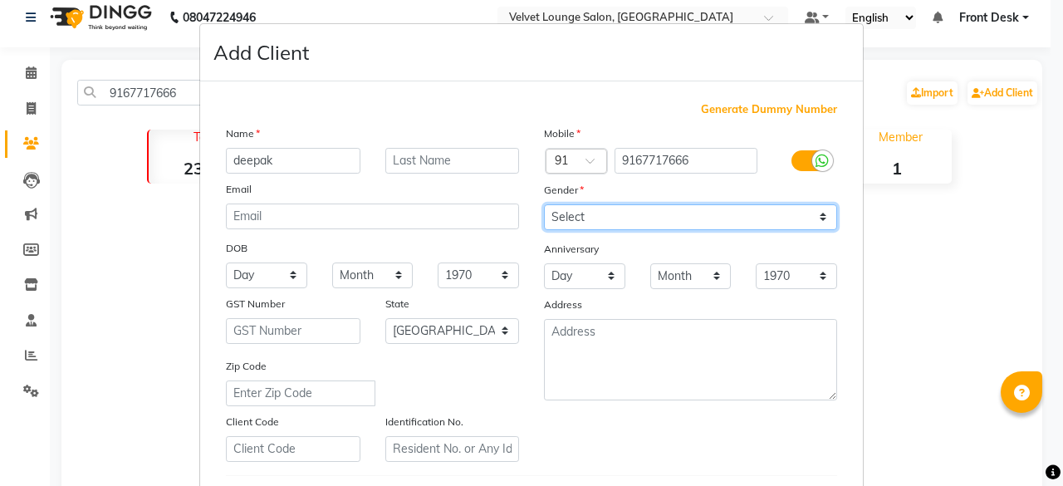
drag, startPoint x: 589, startPoint y: 223, endPoint x: 568, endPoint y: 272, distance: 54.0
click at [568, 272] on div "Mobile Country Code × 91 9167717666 Gender Select [DEMOGRAPHIC_DATA] [DEMOGRAPH…" at bounding box center [691, 293] width 318 height 337
click at [544, 204] on select "Select [DEMOGRAPHIC_DATA] [DEMOGRAPHIC_DATA] Other Prefer Not To Say" at bounding box center [690, 217] width 293 height 26
drag, startPoint x: 584, startPoint y: 208, endPoint x: 578, endPoint y: 263, distance: 55.1
click at [578, 263] on div "Mobile Country Code × 91 9167717666 Gender Select [DEMOGRAPHIC_DATA] [DEMOGRAPH…" at bounding box center [691, 293] width 318 height 337
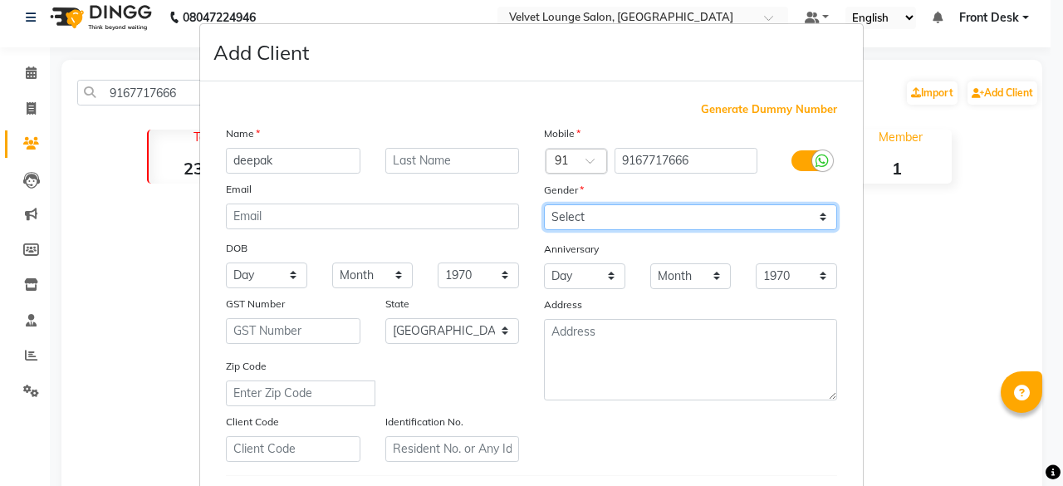
click at [544, 204] on select "Select [DEMOGRAPHIC_DATA] [DEMOGRAPHIC_DATA] Other Prefer Not To Say" at bounding box center [690, 217] width 293 height 26
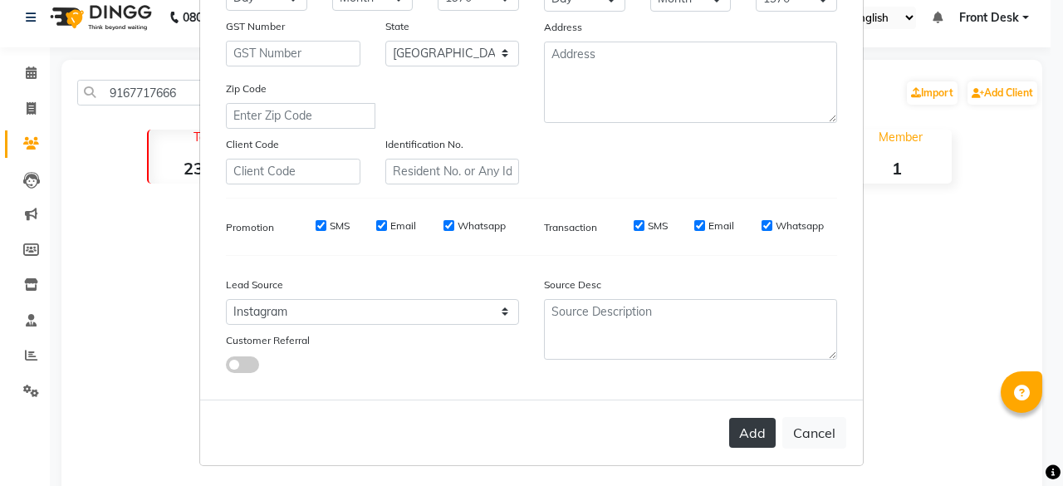
click at [744, 434] on button "Add" at bounding box center [752, 433] width 47 height 30
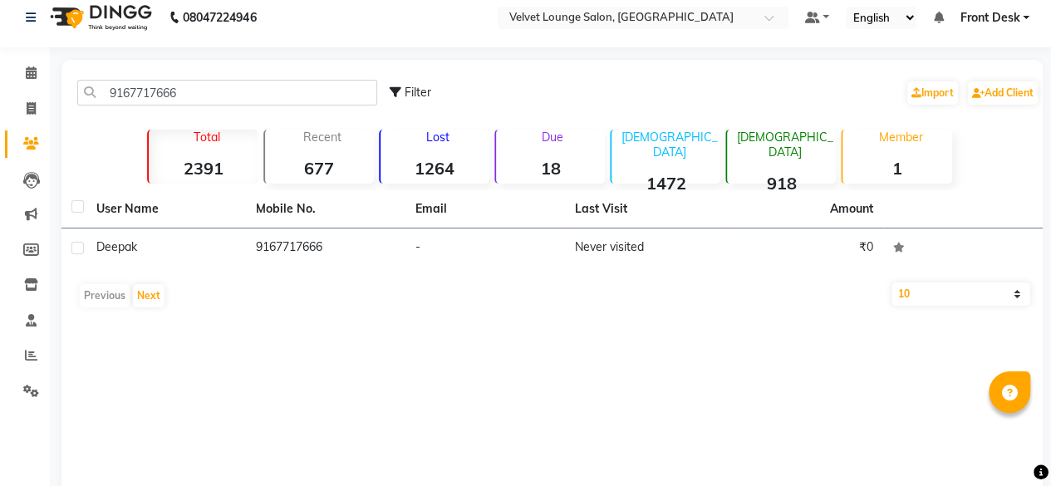
click at [331, 107] on div "9167717666 Filter Import Add Client" at bounding box center [552, 92] width 974 height 52
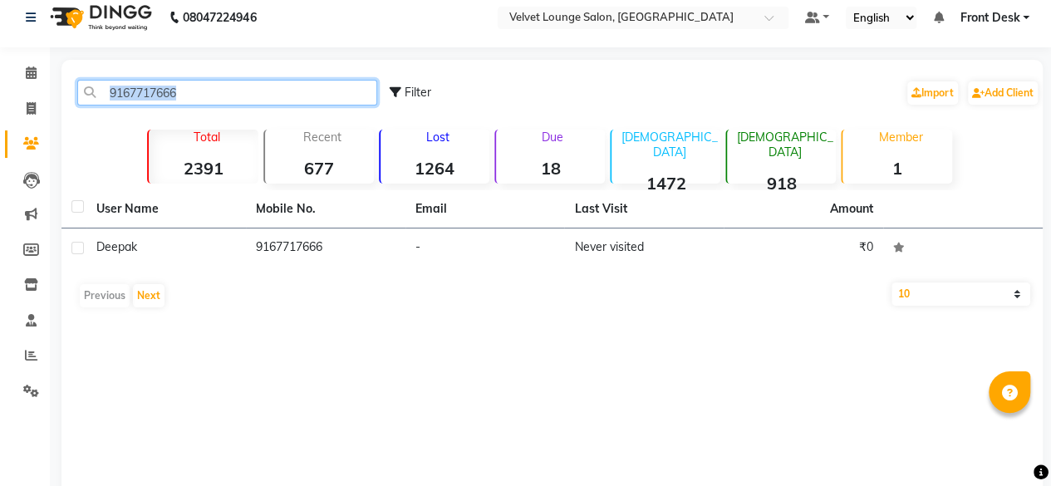
click at [329, 99] on input "9167717666" at bounding box center [227, 93] width 300 height 26
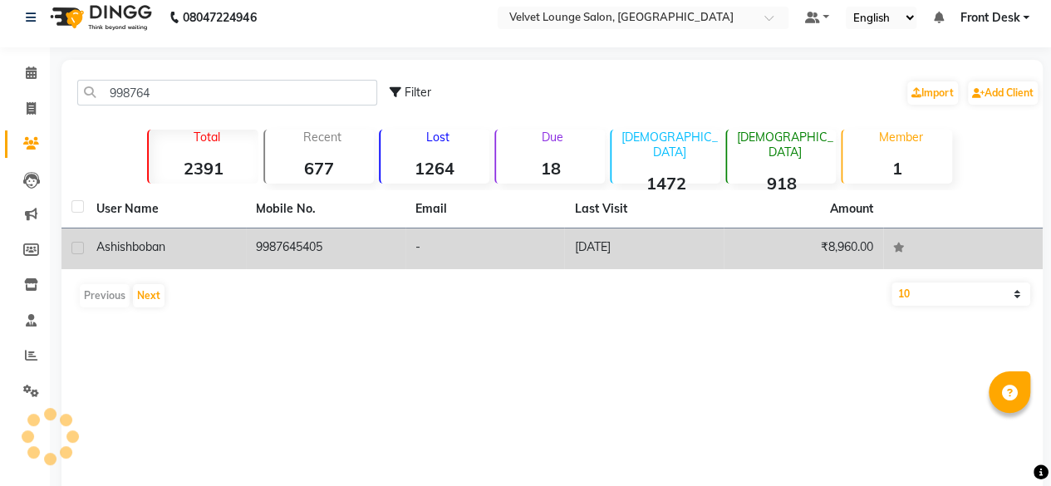
click at [784, 243] on td "₹8,960.00" at bounding box center [802, 248] width 159 height 41
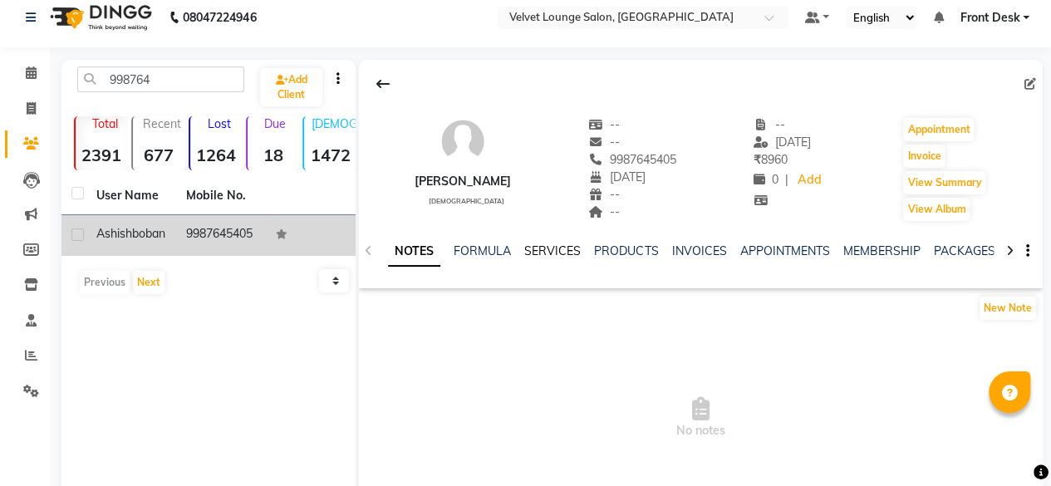
click at [568, 244] on link "SERVICES" at bounding box center [552, 250] width 56 height 15
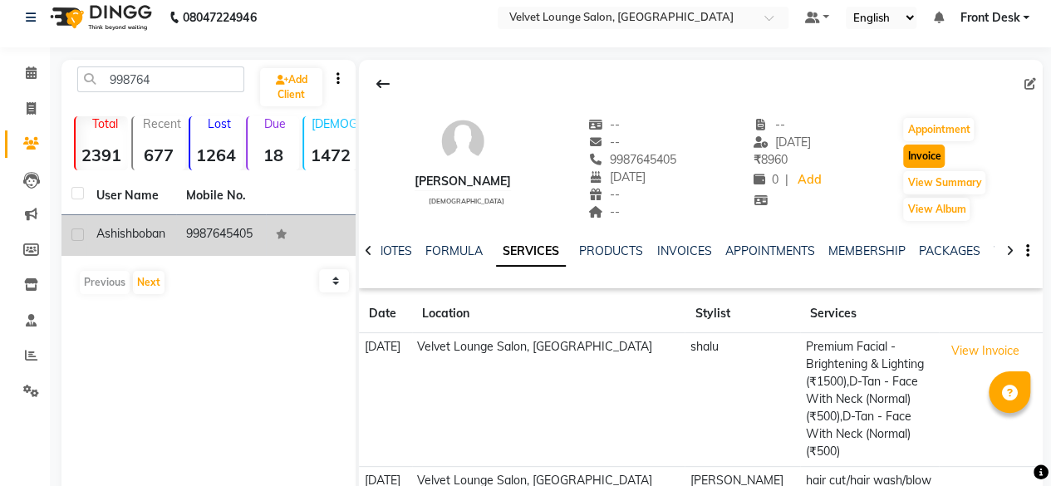
click at [919, 154] on button "Invoice" at bounding box center [924, 156] width 42 height 23
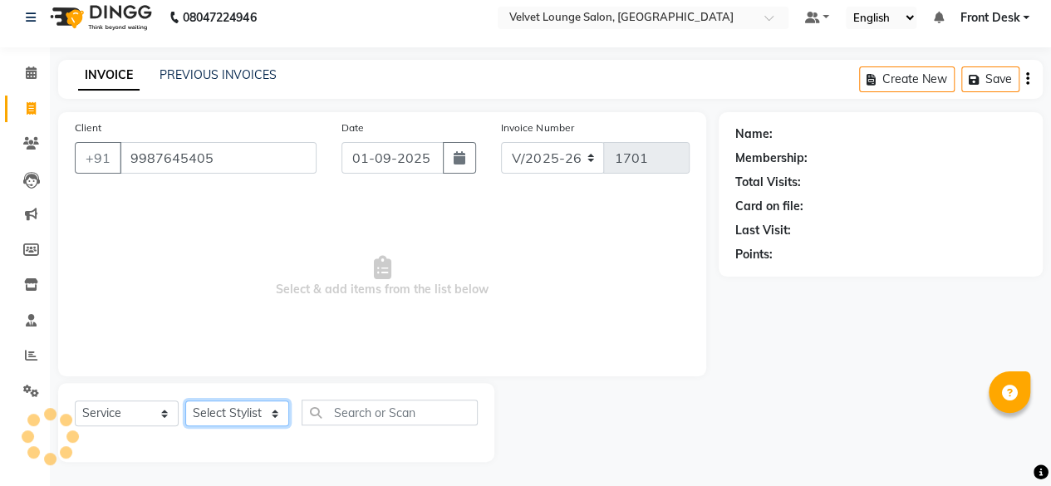
click at [243, 416] on select "Select Stylist [PERSON_NAME] [PERSON_NAME] [PERSON_NAME] Front Desk Jaya jyoti …" at bounding box center [237, 413] width 104 height 26
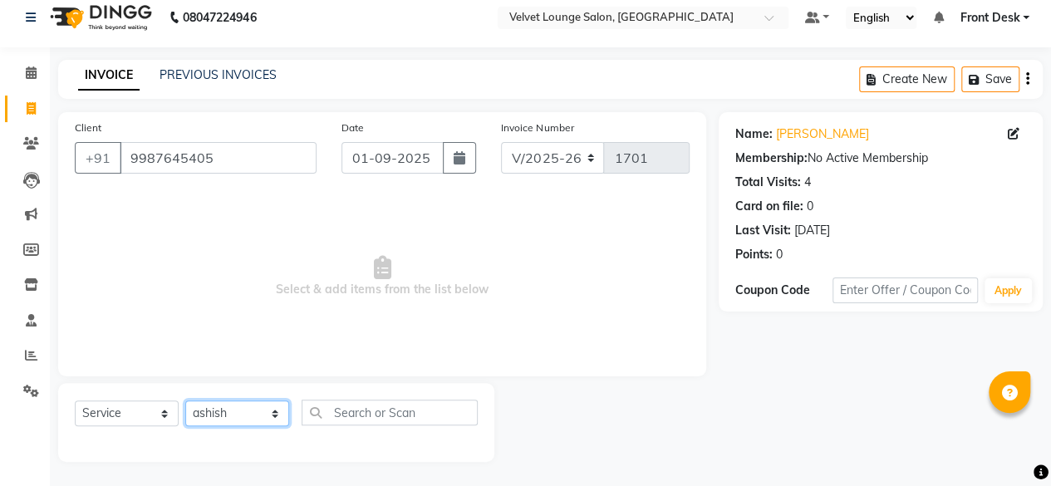
click at [185, 400] on select "Select Stylist [PERSON_NAME] [PERSON_NAME] [PERSON_NAME] Front Desk Jaya jyoti …" at bounding box center [237, 413] width 104 height 26
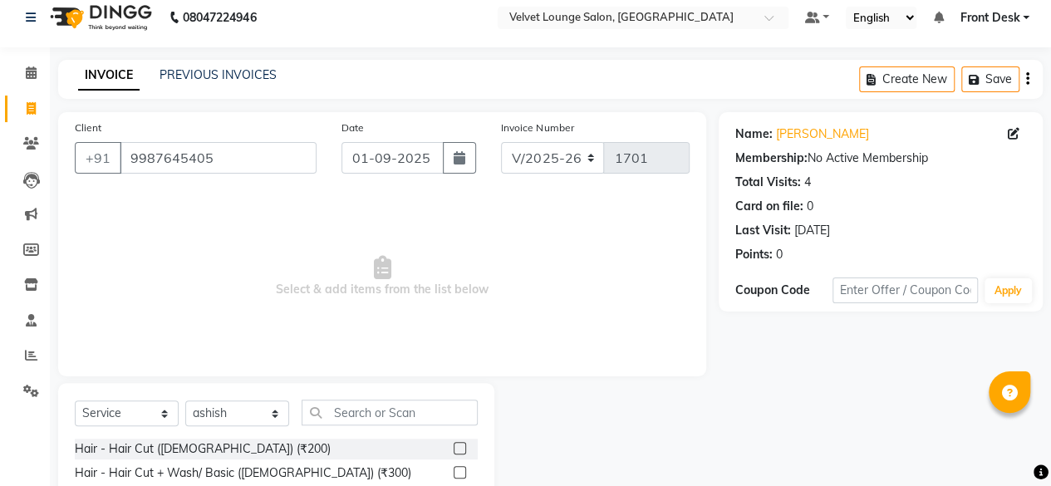
click at [347, 348] on span "Select & add items from the list below" at bounding box center [382, 277] width 615 height 166
click at [444, 413] on input "text" at bounding box center [390, 413] width 176 height 26
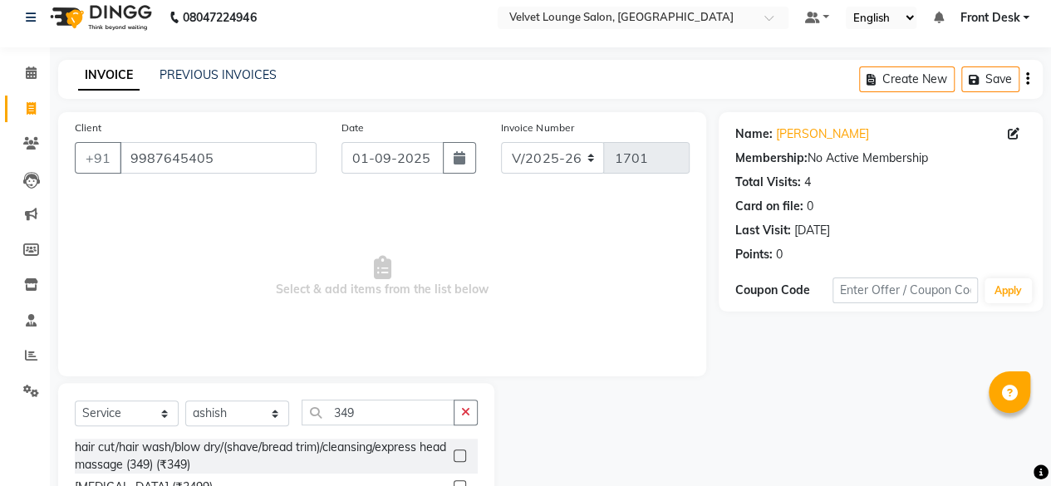
click at [461, 456] on label at bounding box center [460, 455] width 12 height 12
click at [461, 456] on input "checkbox" at bounding box center [459, 456] width 11 height 11
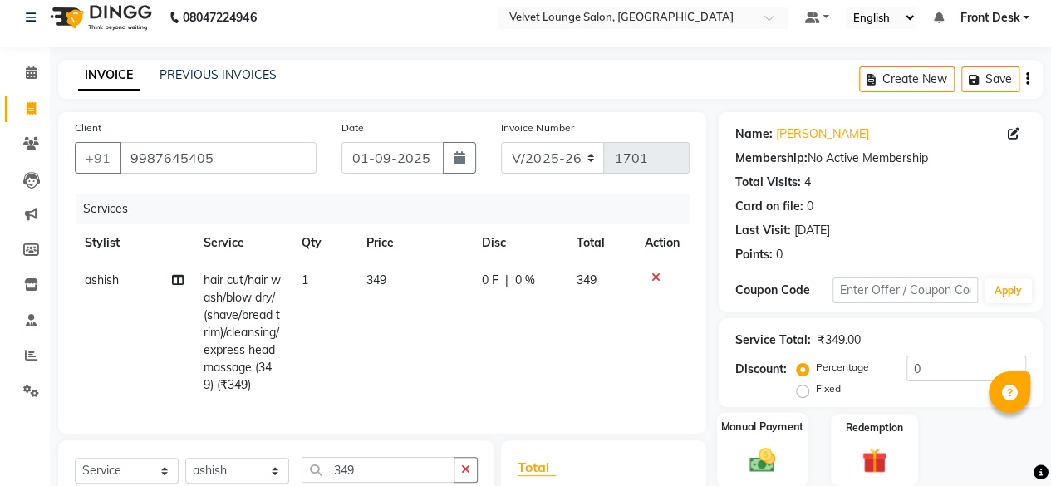
click at [749, 443] on div "Manual Payment" at bounding box center [762, 450] width 91 height 76
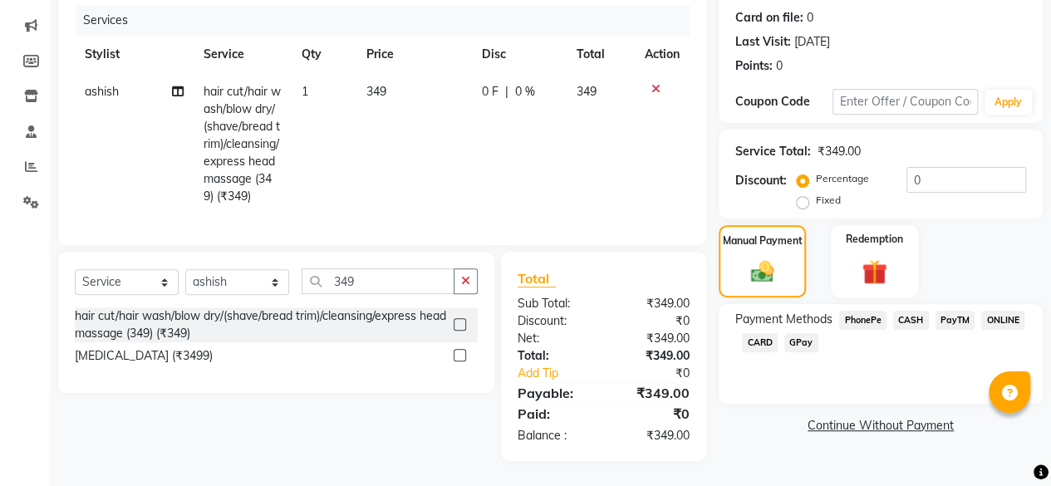
click at [792, 375] on div "Payment Methods PhonePe CASH PayTM ONLINE CARD GPay" at bounding box center [881, 354] width 324 height 100
click at [878, 380] on div "Payment Methods PhonePe CASH PayTM ONLINE CARD GPay" at bounding box center [881, 354] width 324 height 100
click at [875, 311] on span "PhonePe" at bounding box center [862, 320] width 47 height 19
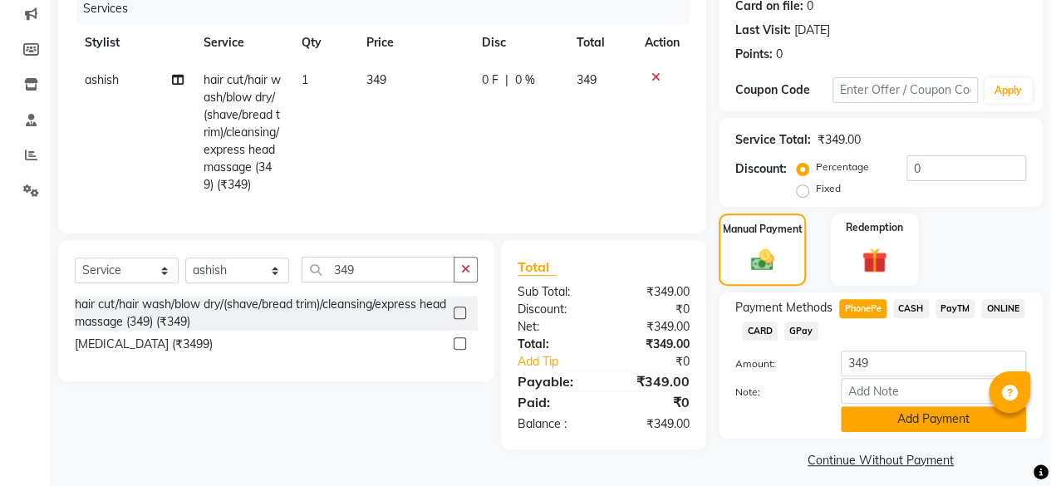
click at [892, 426] on button "Add Payment" at bounding box center [933, 419] width 185 height 26
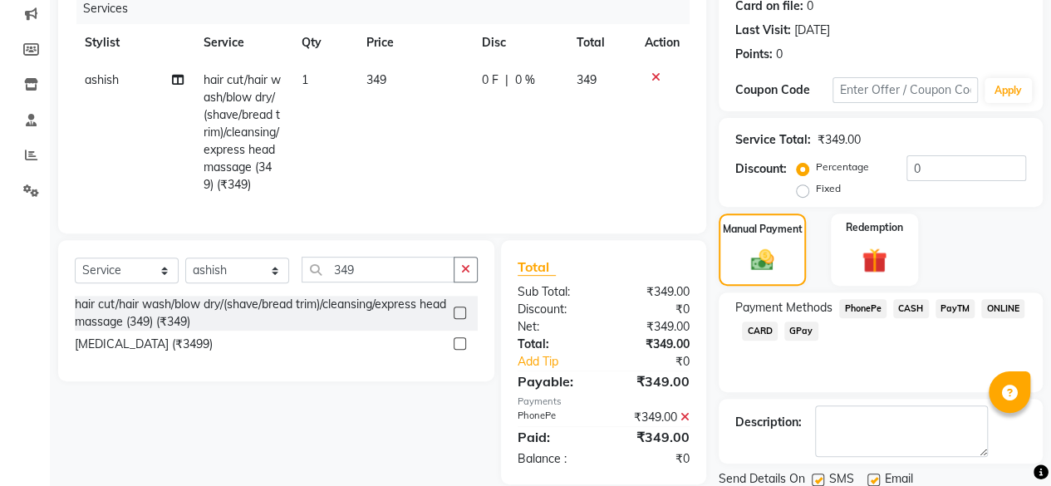
scroll to position [269, 0]
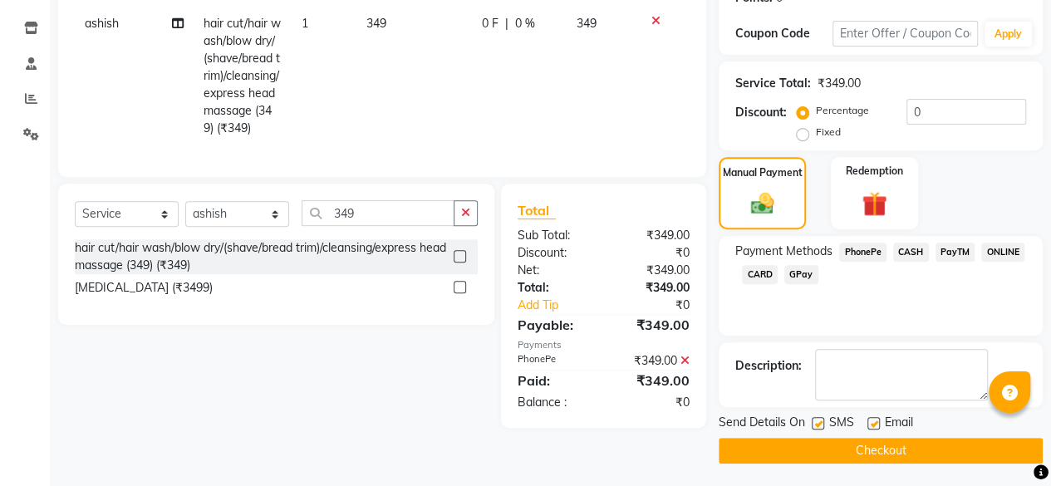
click at [958, 443] on button "Checkout" at bounding box center [881, 451] width 324 height 26
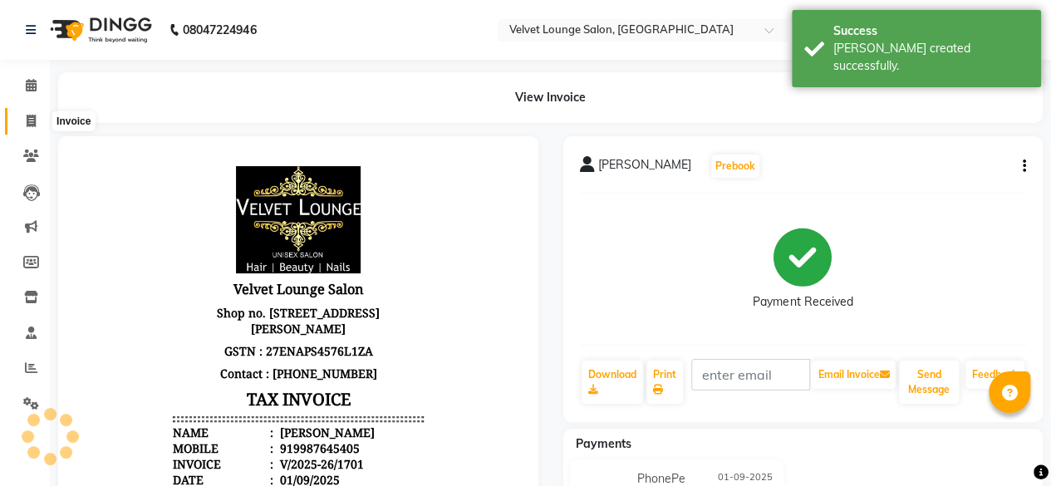
click at [30, 120] on icon at bounding box center [31, 121] width 9 height 12
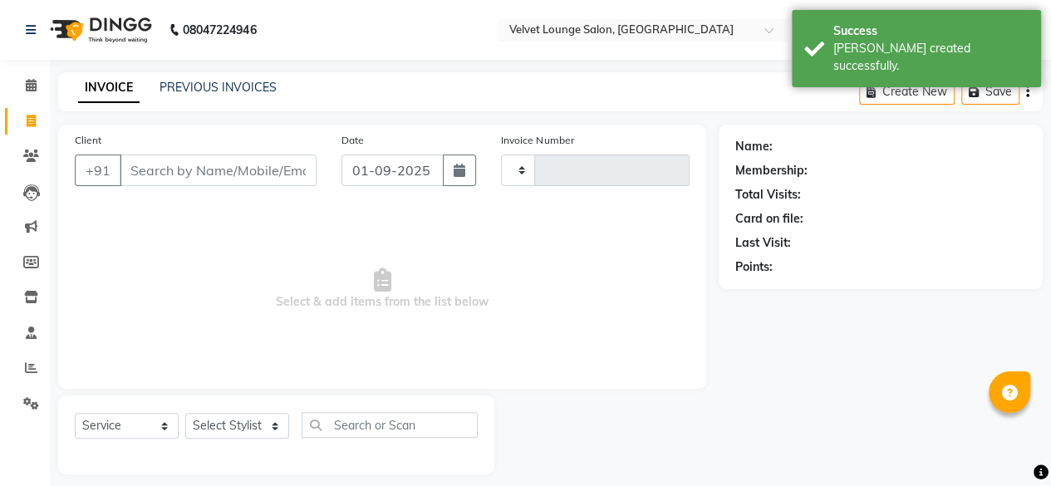
scroll to position [12, 0]
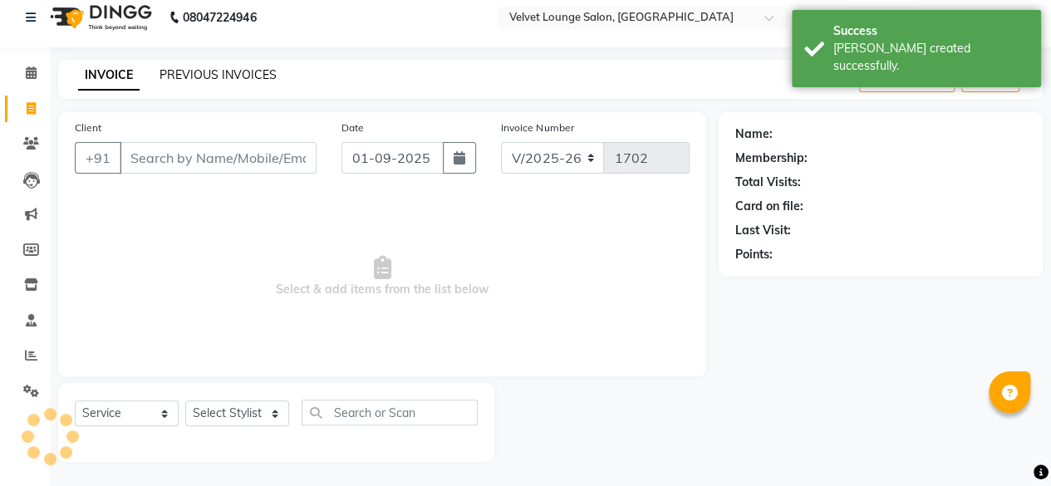
click at [208, 76] on link "PREVIOUS INVOICES" at bounding box center [217, 74] width 117 height 15
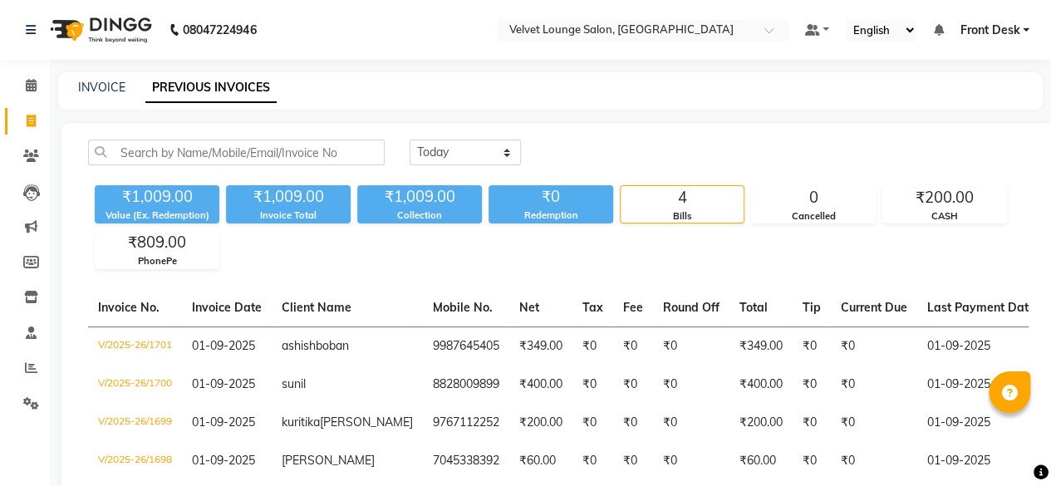
click at [949, 114] on main "INVOICE PREVIOUS INVOICES [DATE] [DATE] Custom Range ₹1,009.00 Value (Ex. Redem…" at bounding box center [550, 321] width 1001 height 498
click at [988, 23] on span "Front Desk" at bounding box center [989, 30] width 60 height 17
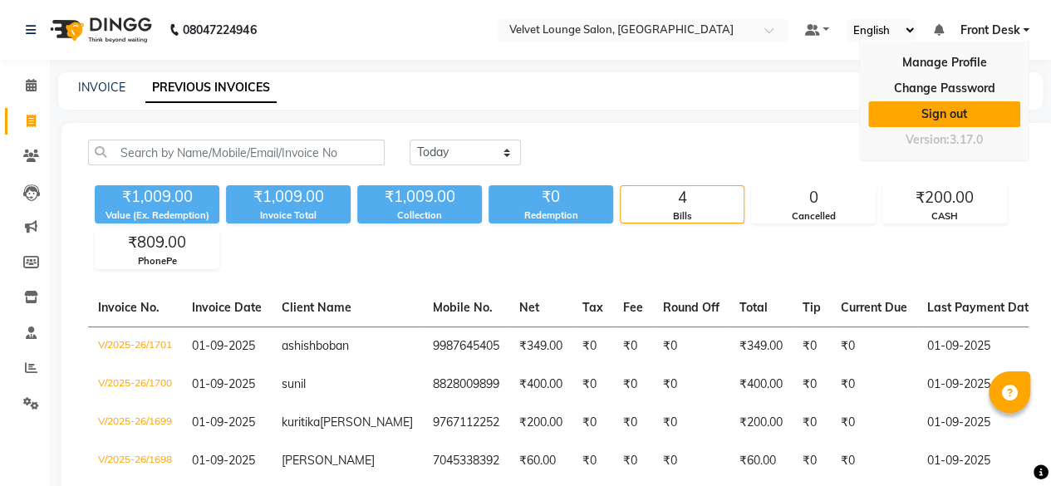
click at [968, 110] on link "Sign out" at bounding box center [944, 114] width 152 height 26
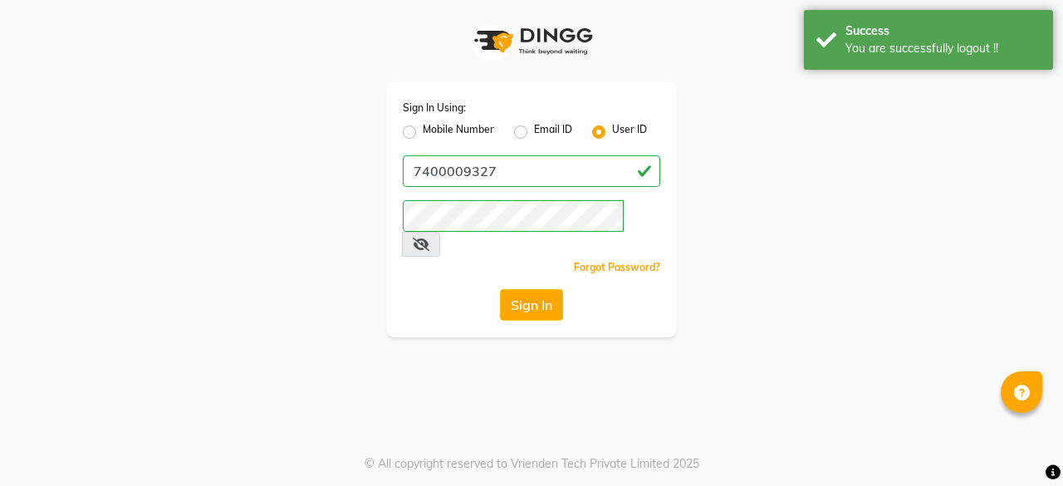
click at [423, 129] on label "Mobile Number" at bounding box center [458, 132] width 71 height 20
click at [423, 129] on input "Mobile Number" at bounding box center [428, 127] width 11 height 11
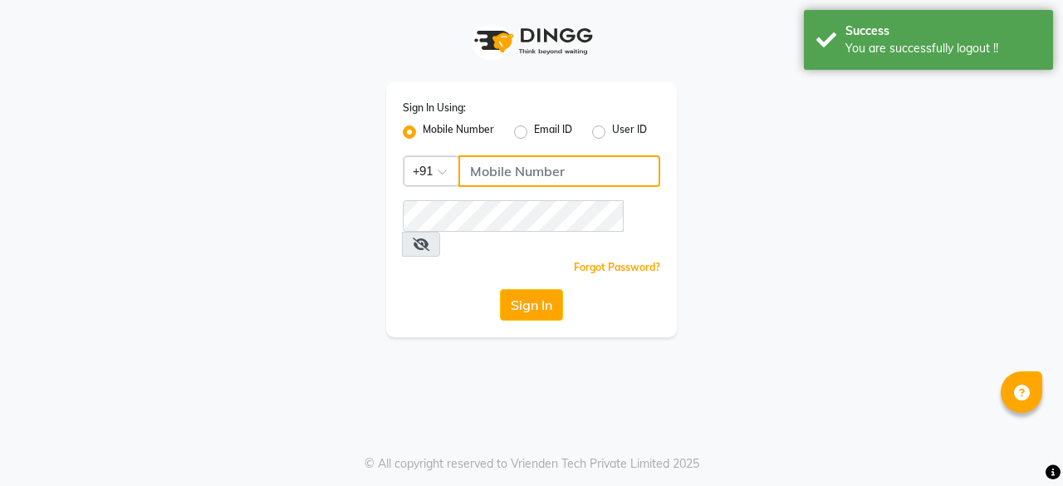
click at [507, 179] on input "Username" at bounding box center [560, 171] width 202 height 32
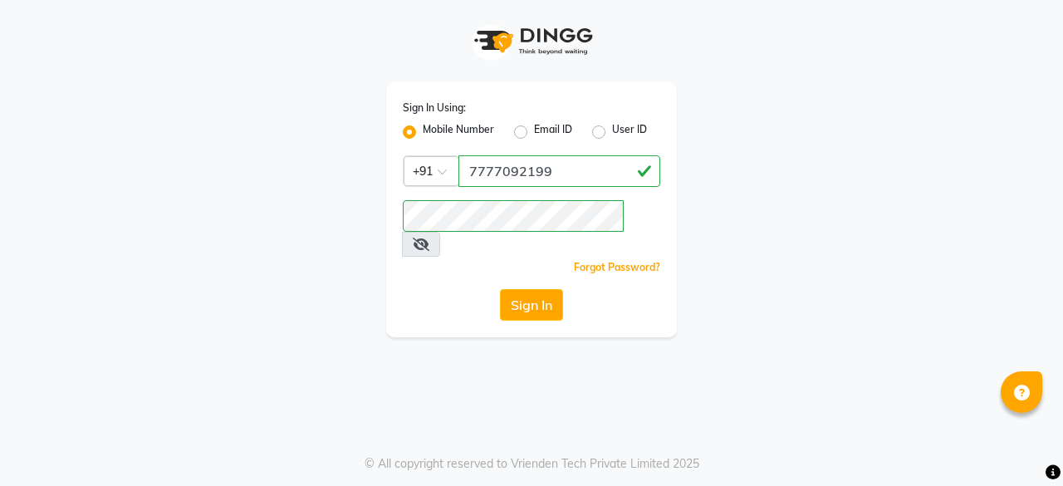
click at [450, 316] on div "Sign In Using: Mobile Number Email ID User ID Country Code × [PHONE_NUMBER] Rem…" at bounding box center [531, 243] width 1063 height 486
click at [533, 289] on button "Sign In" at bounding box center [531, 305] width 63 height 32
